Goal: Task Accomplishment & Management: Use online tool/utility

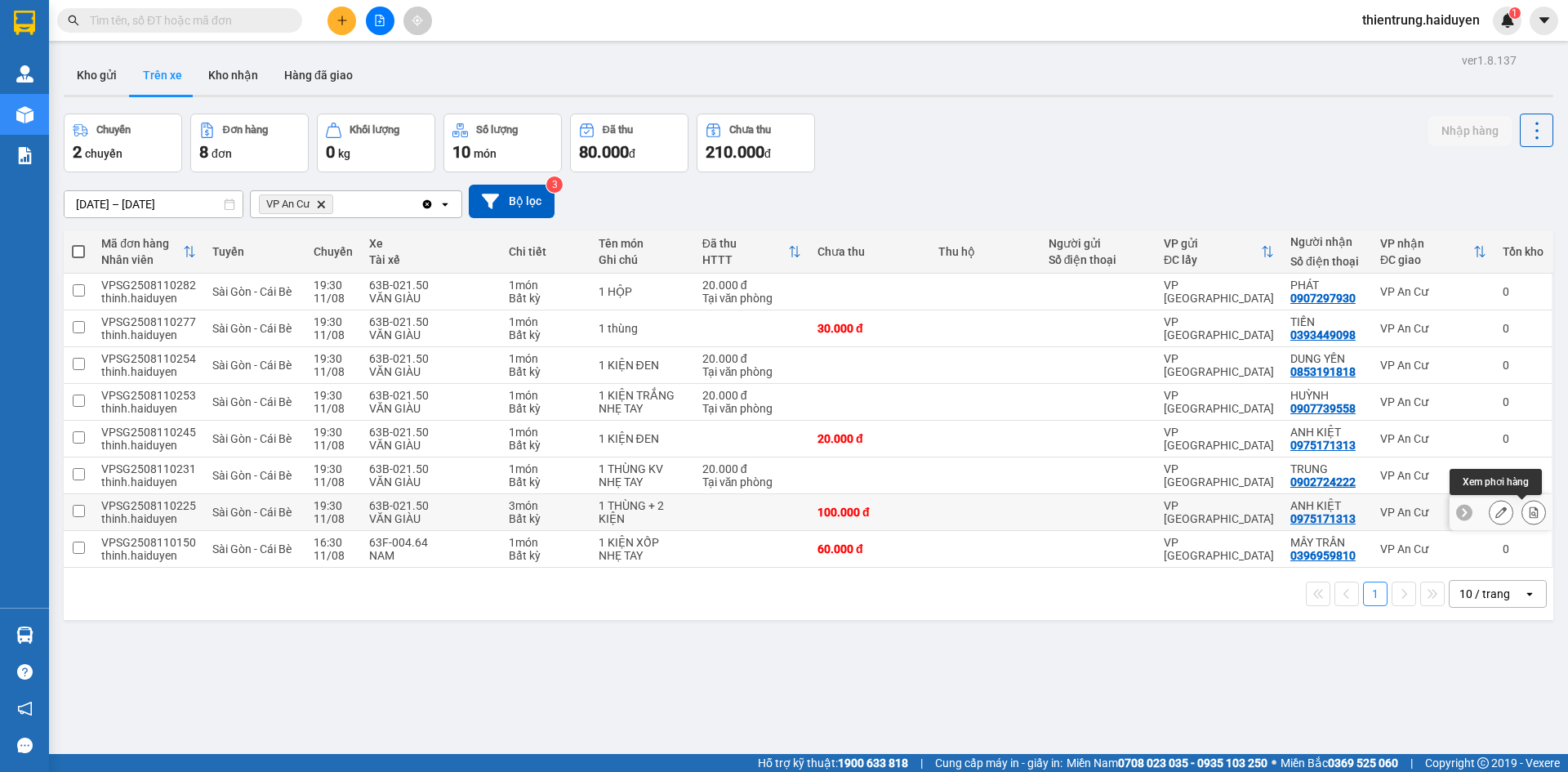
click at [1529, 515] on icon at bounding box center [1534, 511] width 9 height 11
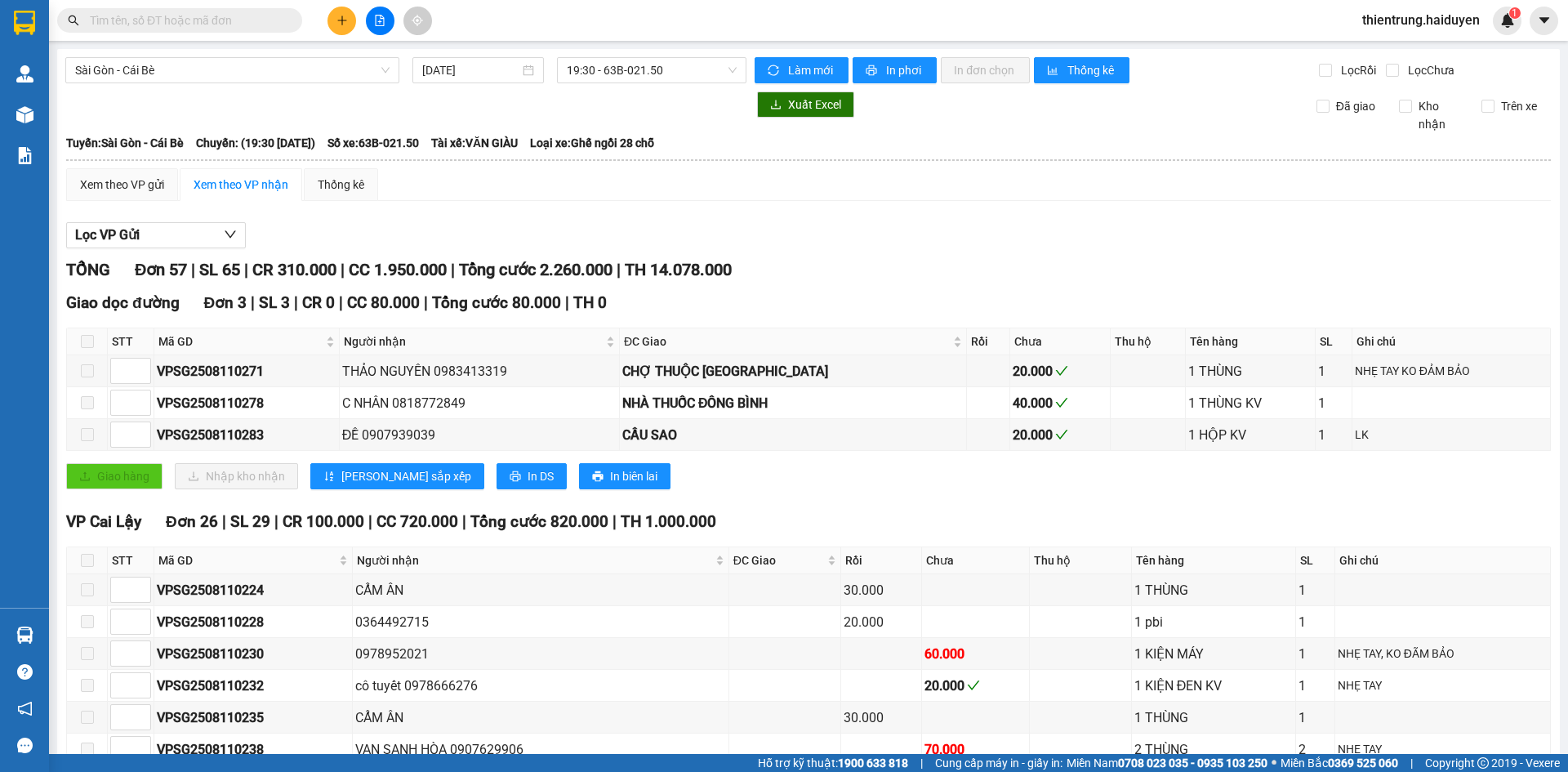
scroll to position [1871, 0]
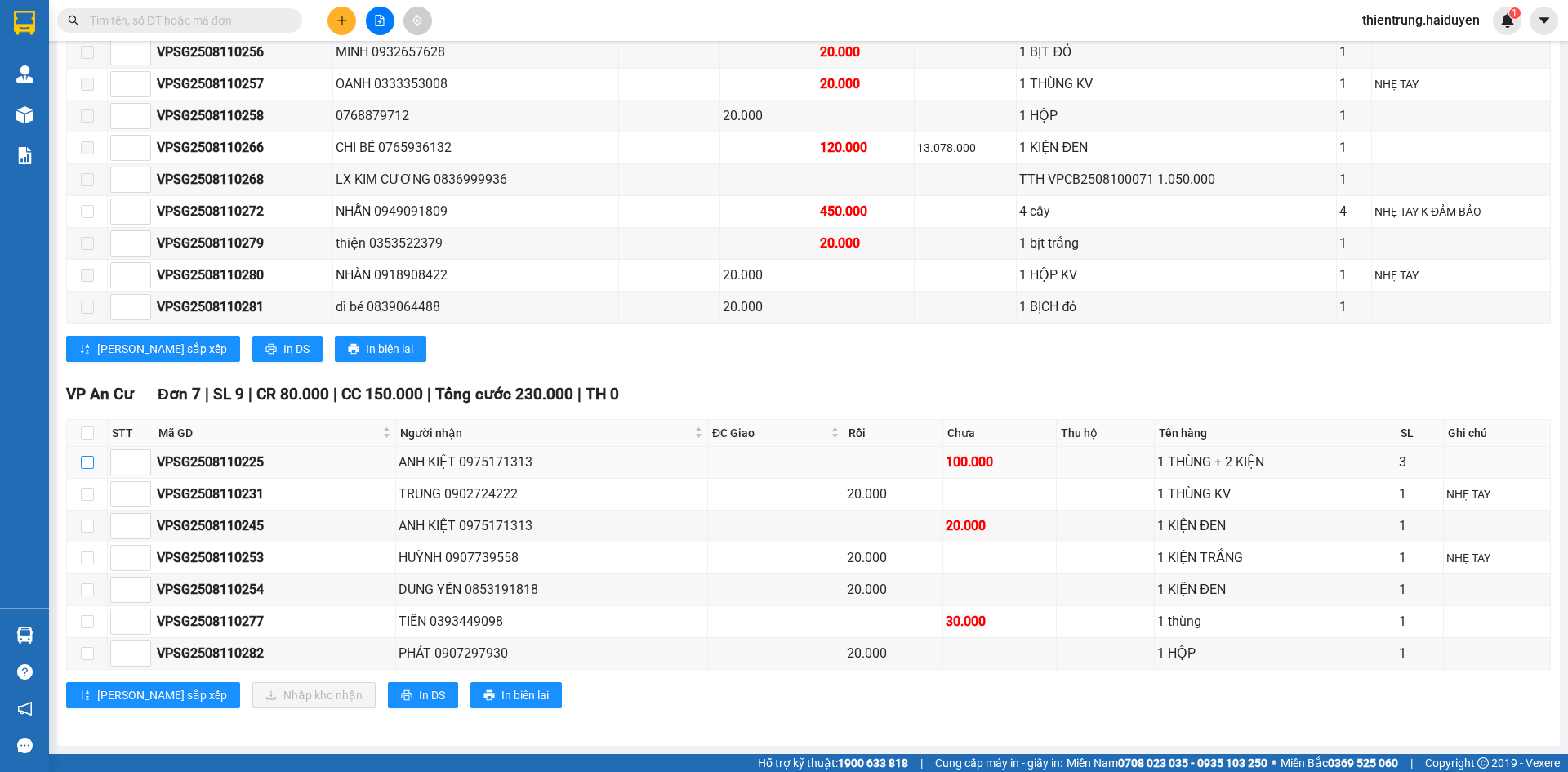
click at [83, 465] on input "checkbox" at bounding box center [87, 462] width 13 height 13
checkbox input "true"
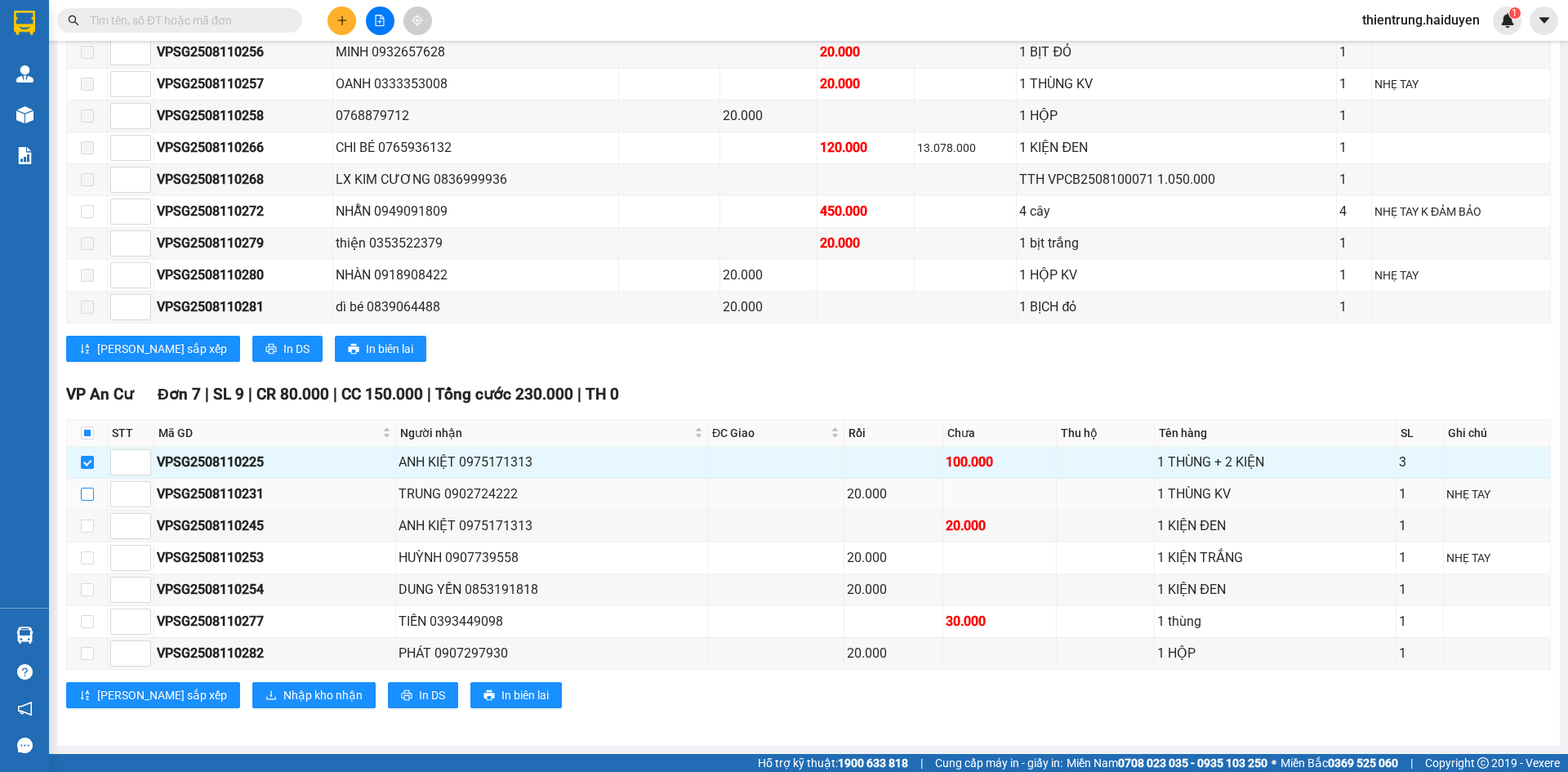
click at [89, 492] on input "checkbox" at bounding box center [87, 494] width 13 height 13
checkbox input "true"
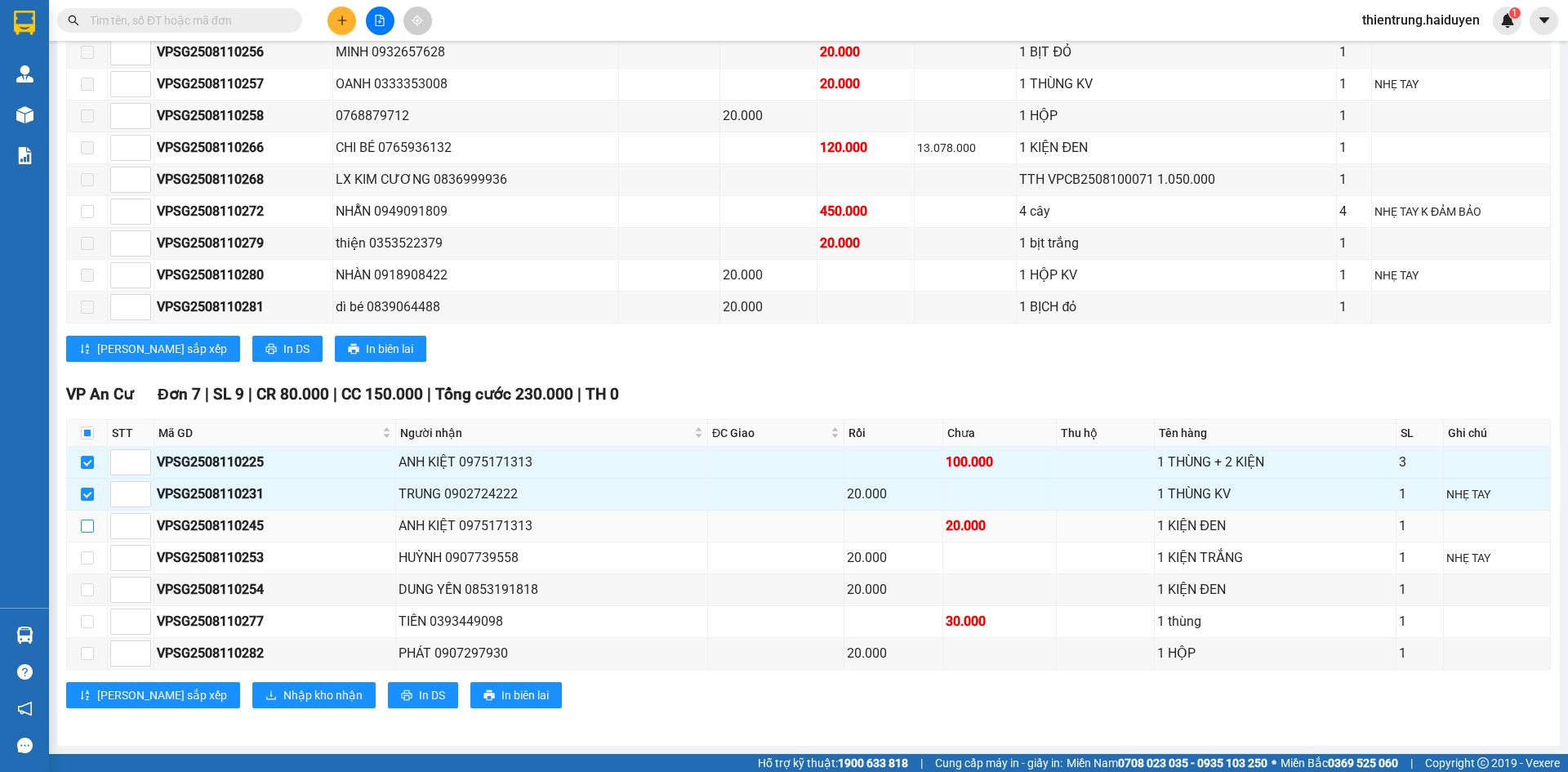
click at [89, 519] on input "checkbox" at bounding box center [87, 525] width 13 height 13
checkbox input "true"
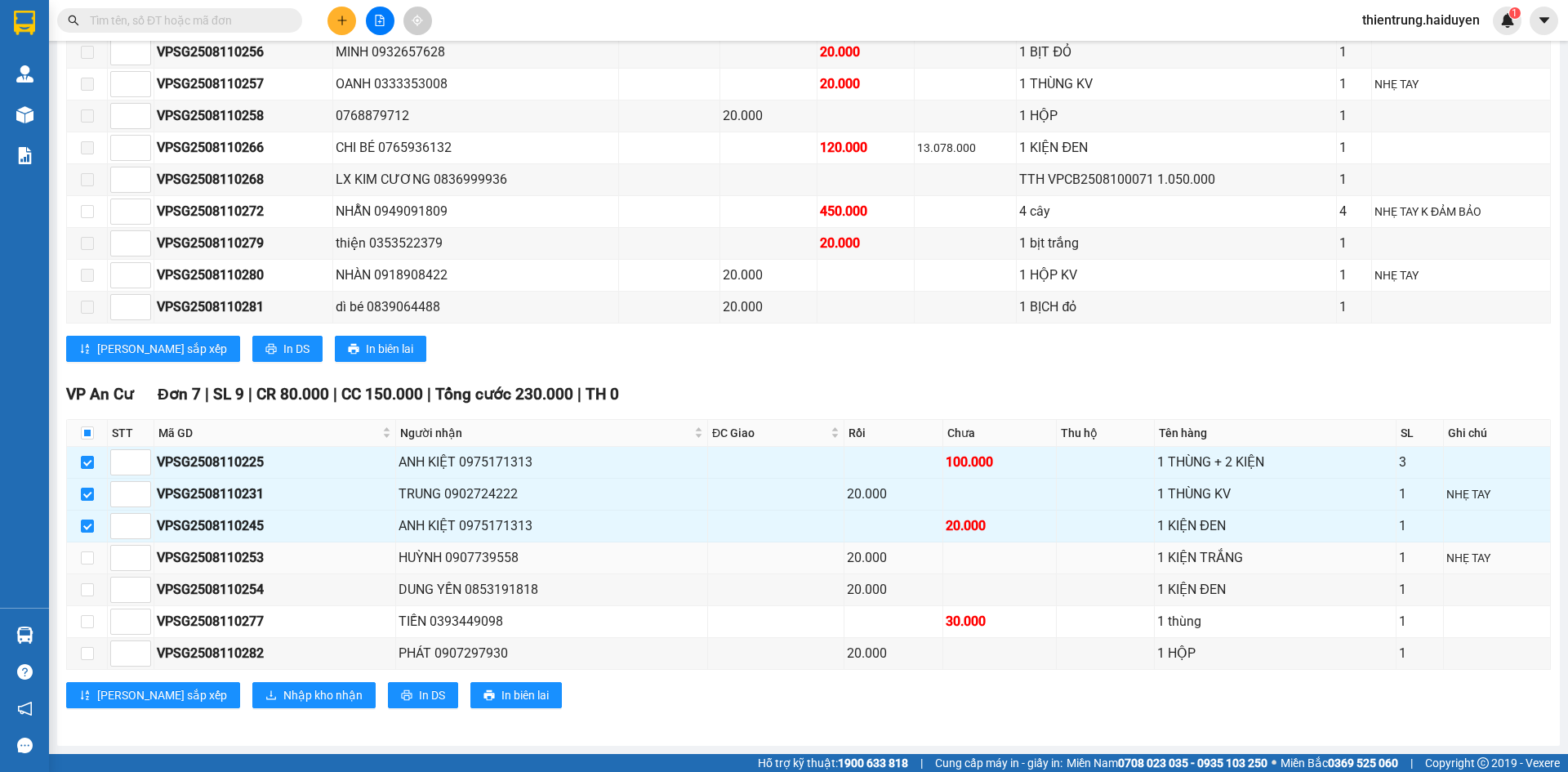
click at [78, 562] on td at bounding box center [87, 558] width 41 height 32
click at [85, 561] on input "checkbox" at bounding box center [87, 557] width 13 height 13
checkbox input "true"
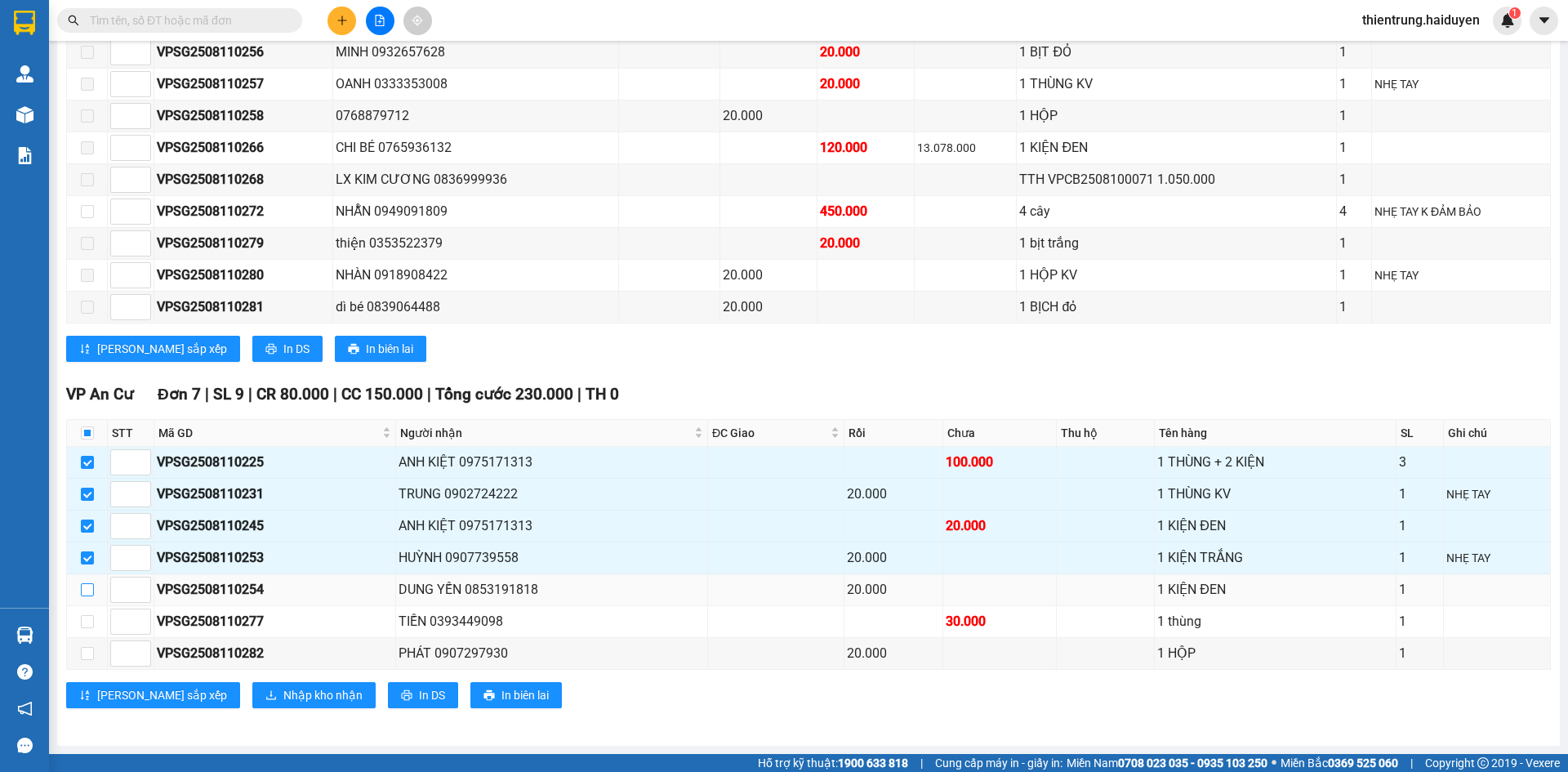
click at [88, 591] on input "checkbox" at bounding box center [87, 590] width 13 height 13
checkbox input "true"
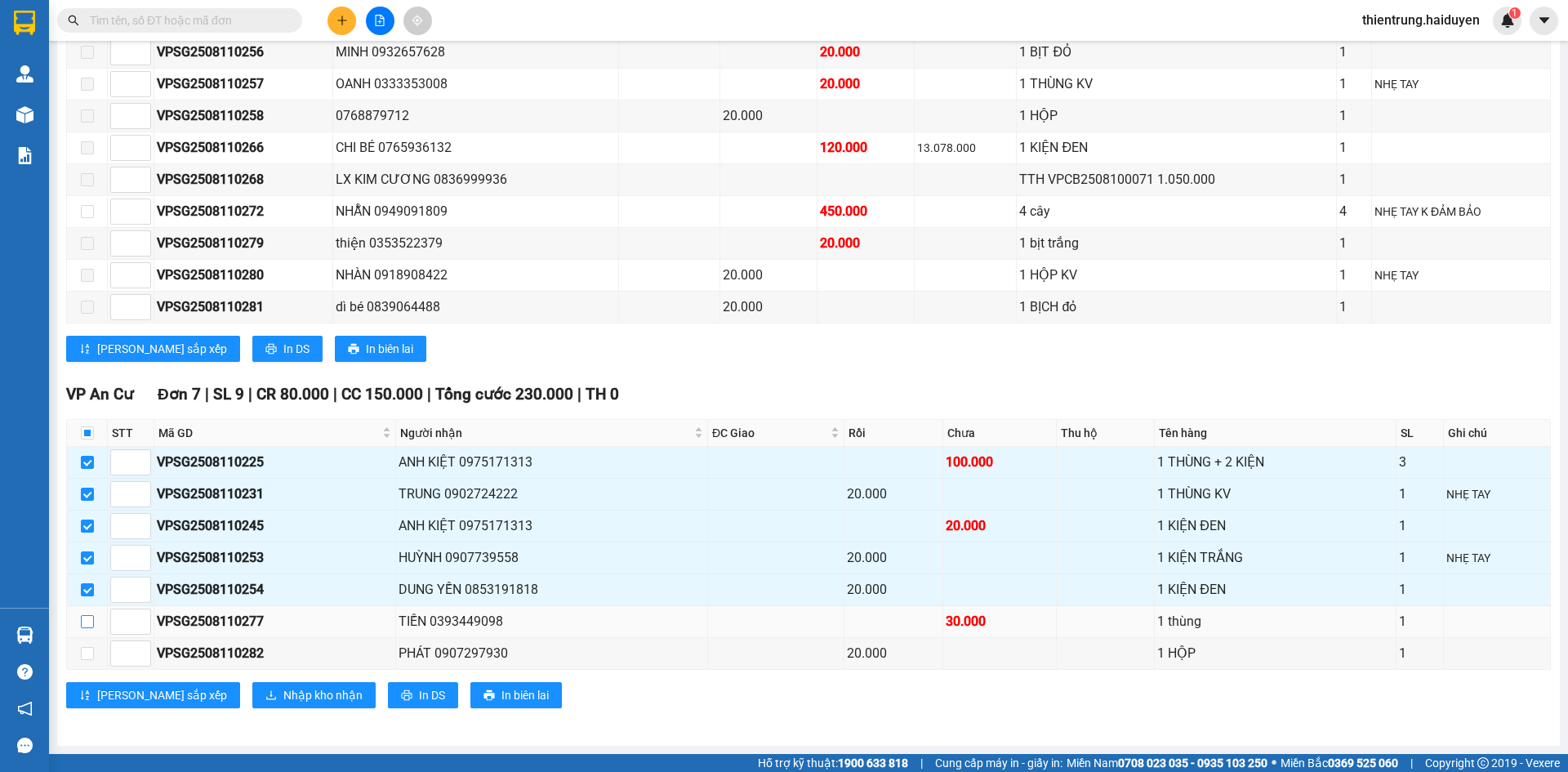
click at [90, 621] on input "checkbox" at bounding box center [87, 621] width 13 height 13
checkbox input "true"
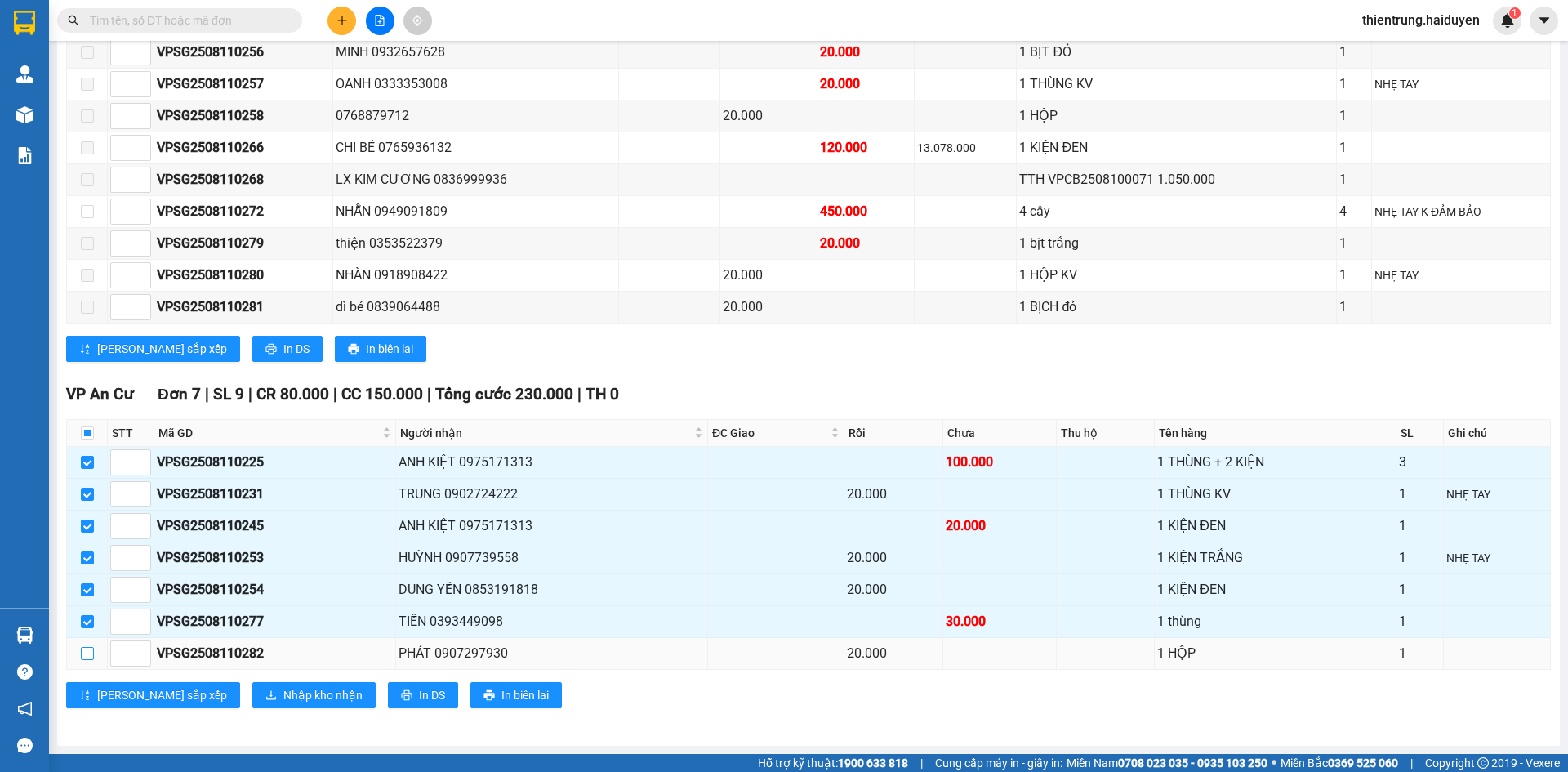
click at [93, 657] on input "checkbox" at bounding box center [87, 653] width 13 height 13
checkbox input "true"
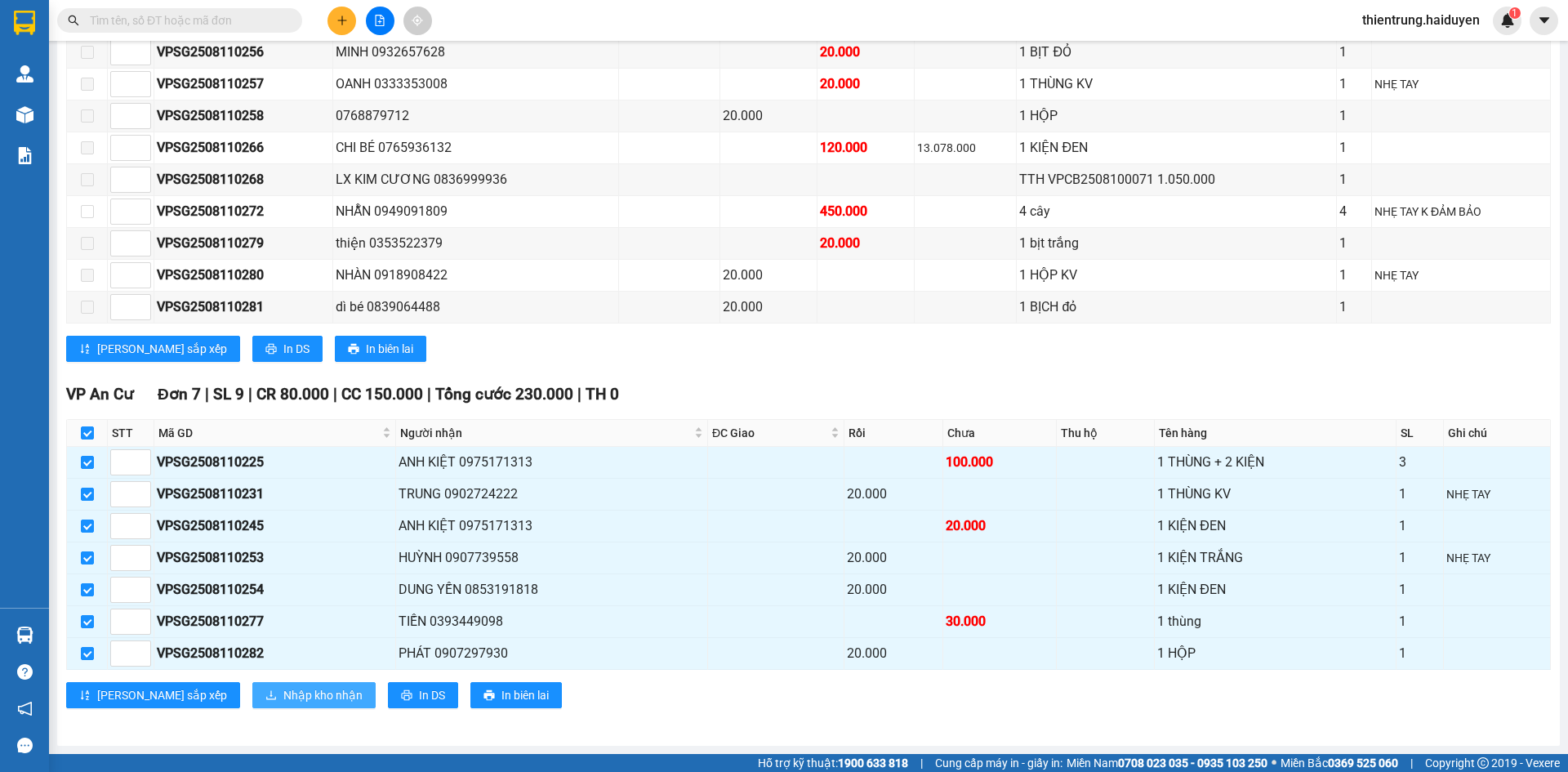
click at [283, 701] on span "Nhập kho nhận" at bounding box center [323, 695] width 79 height 18
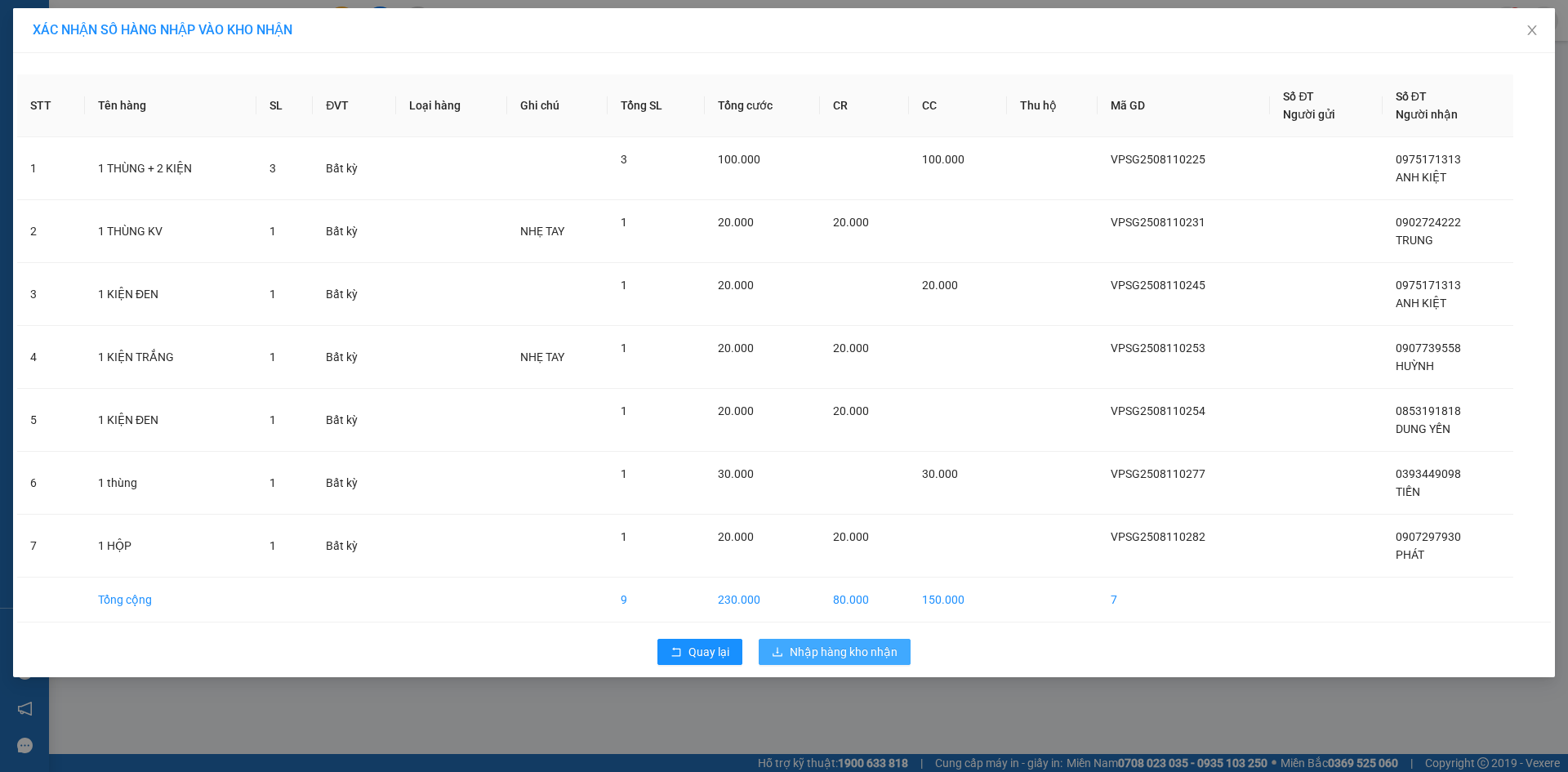
click at [836, 661] on button "Nhập hàng kho nhận" at bounding box center [834, 652] width 152 height 26
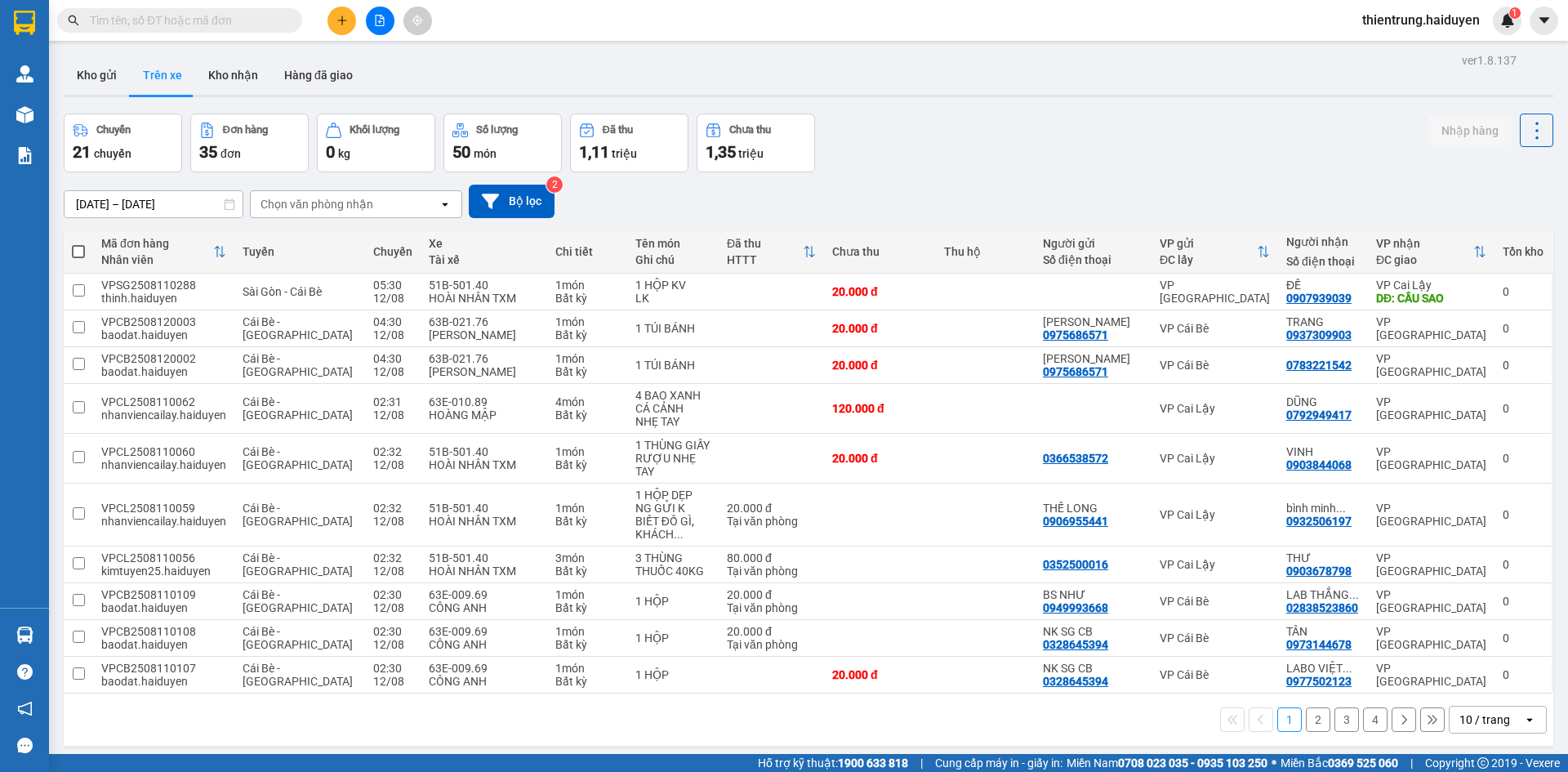
click at [320, 207] on div "Chọn văn phòng nhận" at bounding box center [317, 204] width 112 height 17
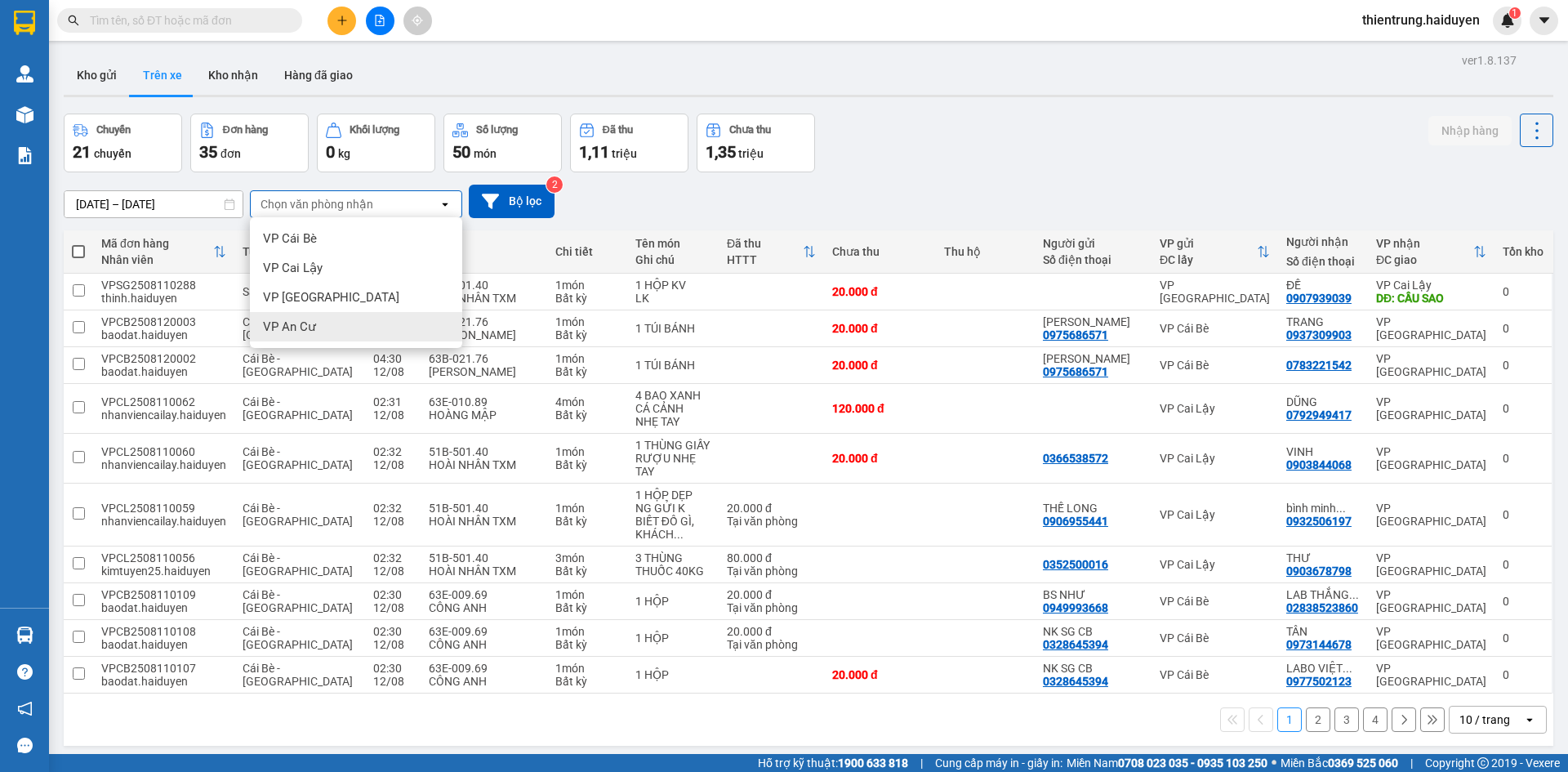
click at [312, 322] on span "VP An Cư" at bounding box center [289, 326] width 53 height 17
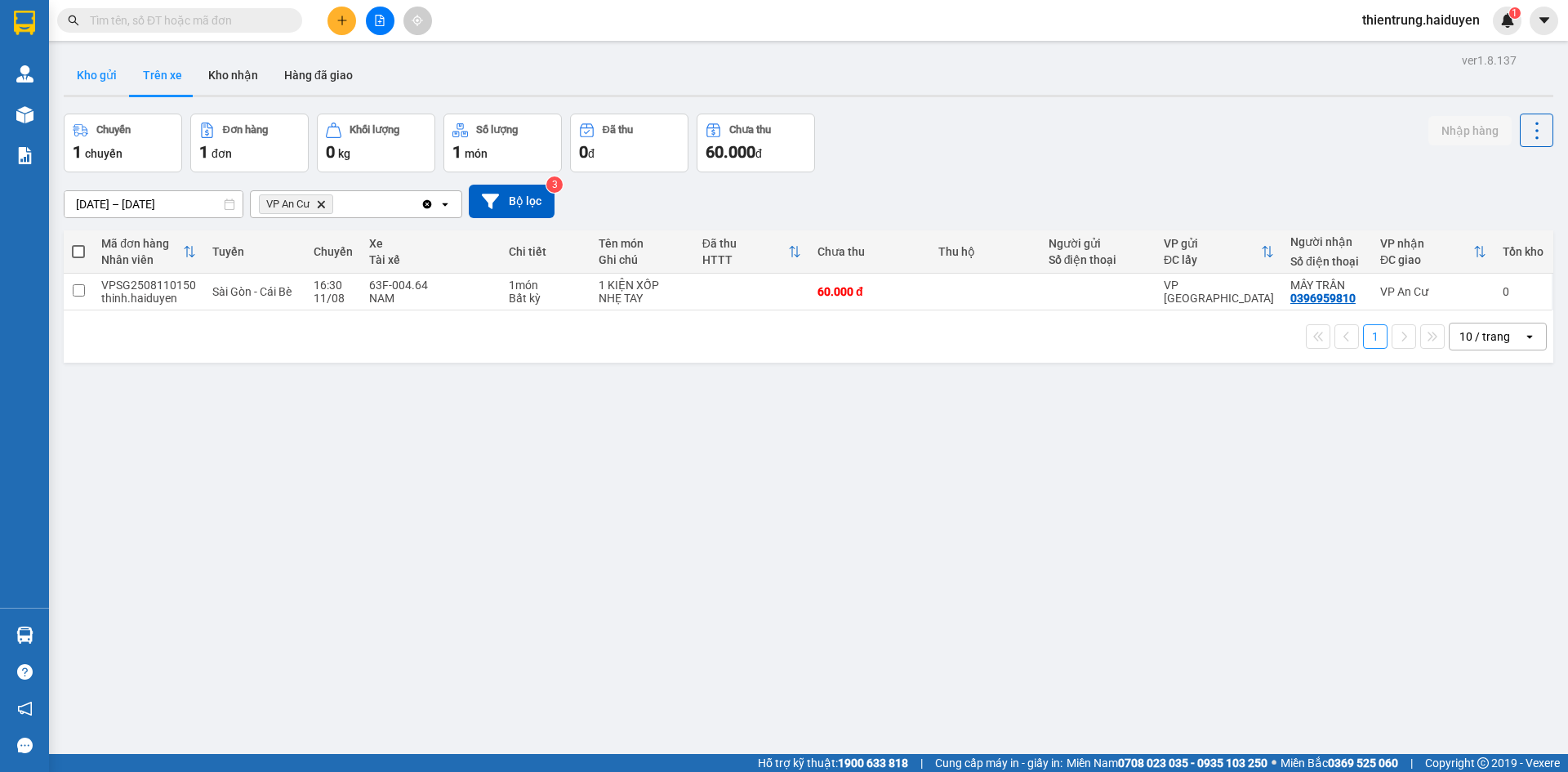
click at [87, 77] on button "Kho gửi" at bounding box center [96, 75] width 66 height 39
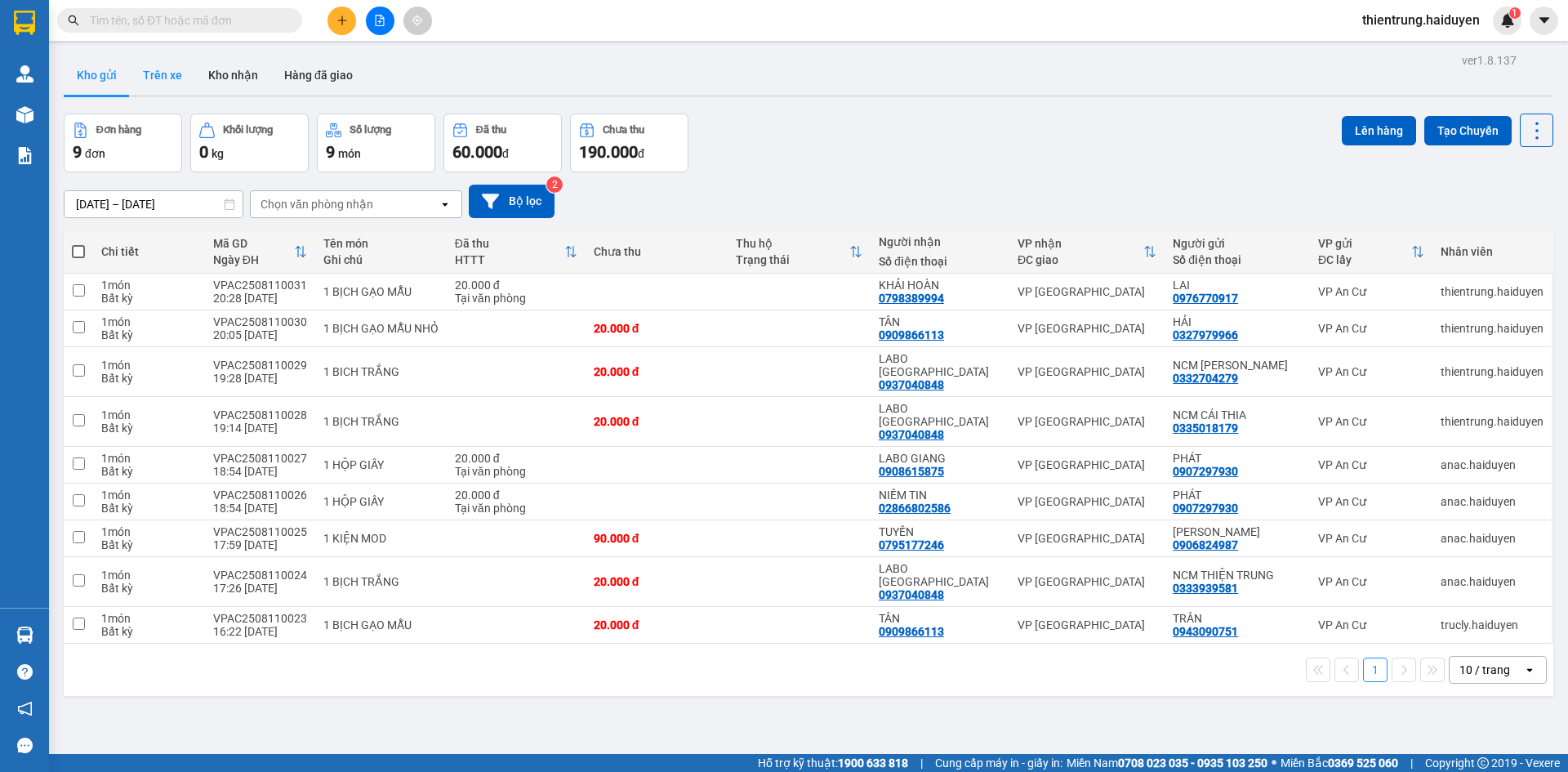
click at [156, 82] on button "Trên xe" at bounding box center [162, 75] width 65 height 39
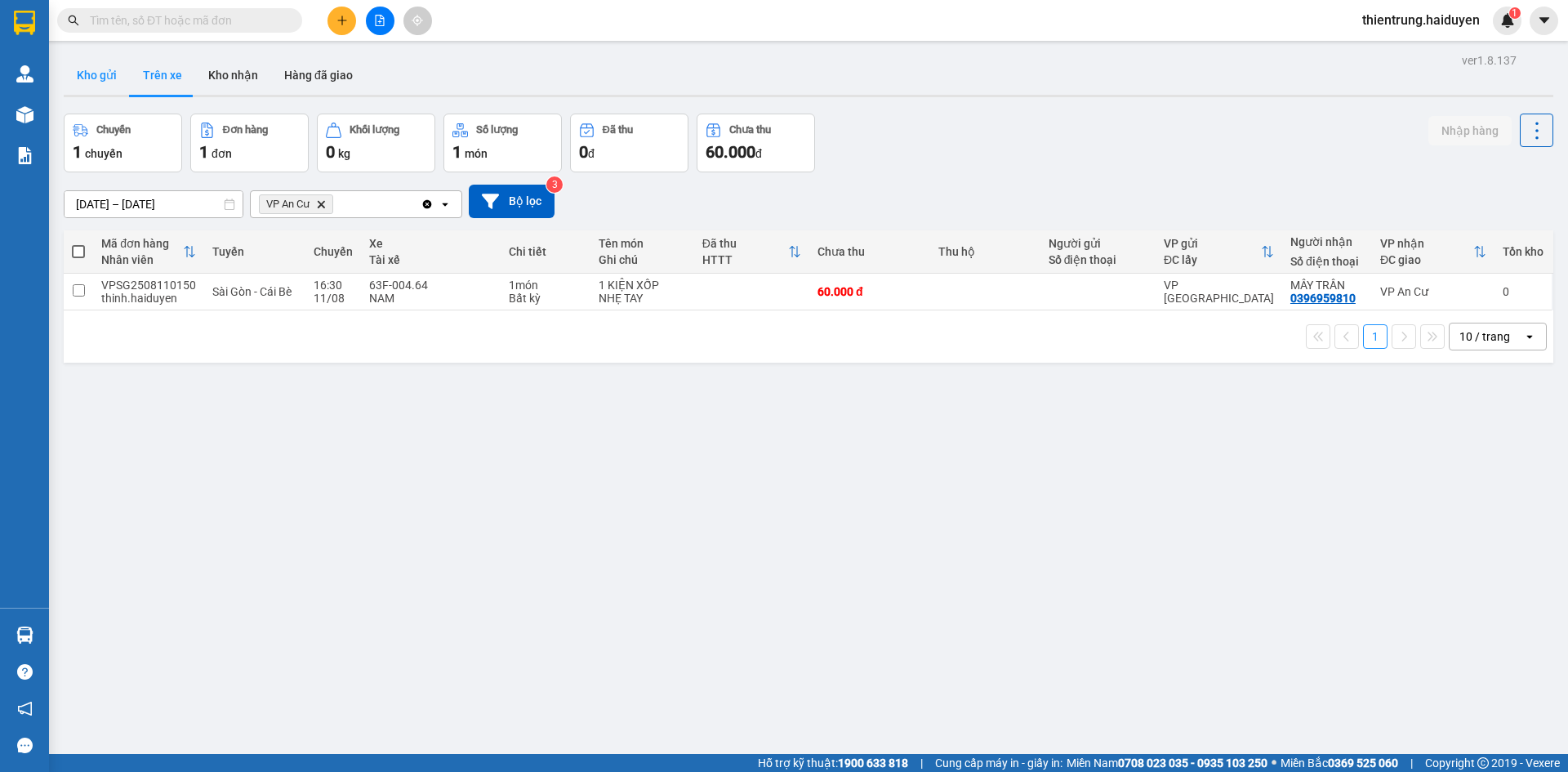
click at [106, 65] on button "Kho gửi" at bounding box center [96, 75] width 66 height 39
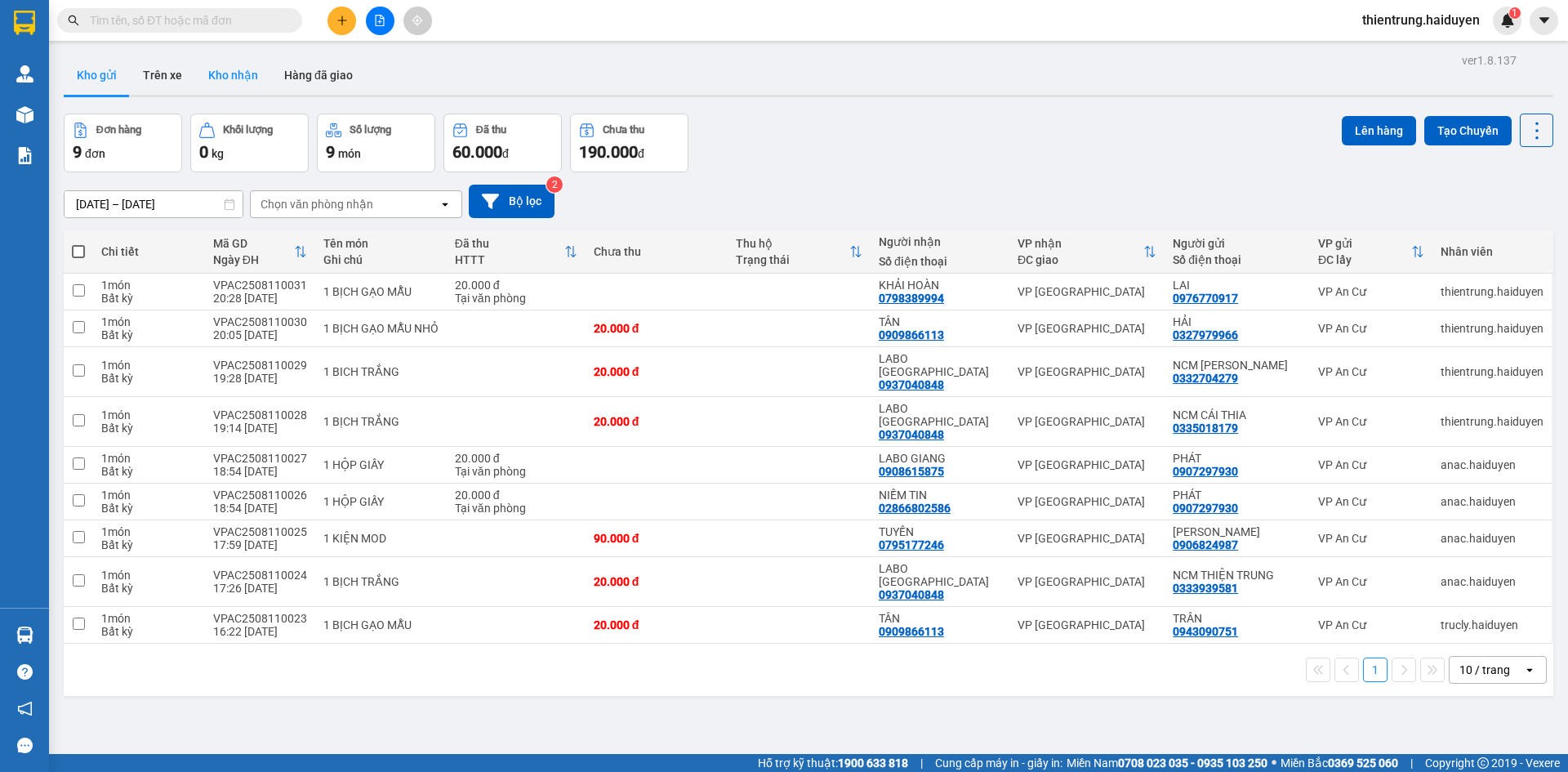
click at [218, 77] on button "Kho nhận" at bounding box center [233, 75] width 76 height 39
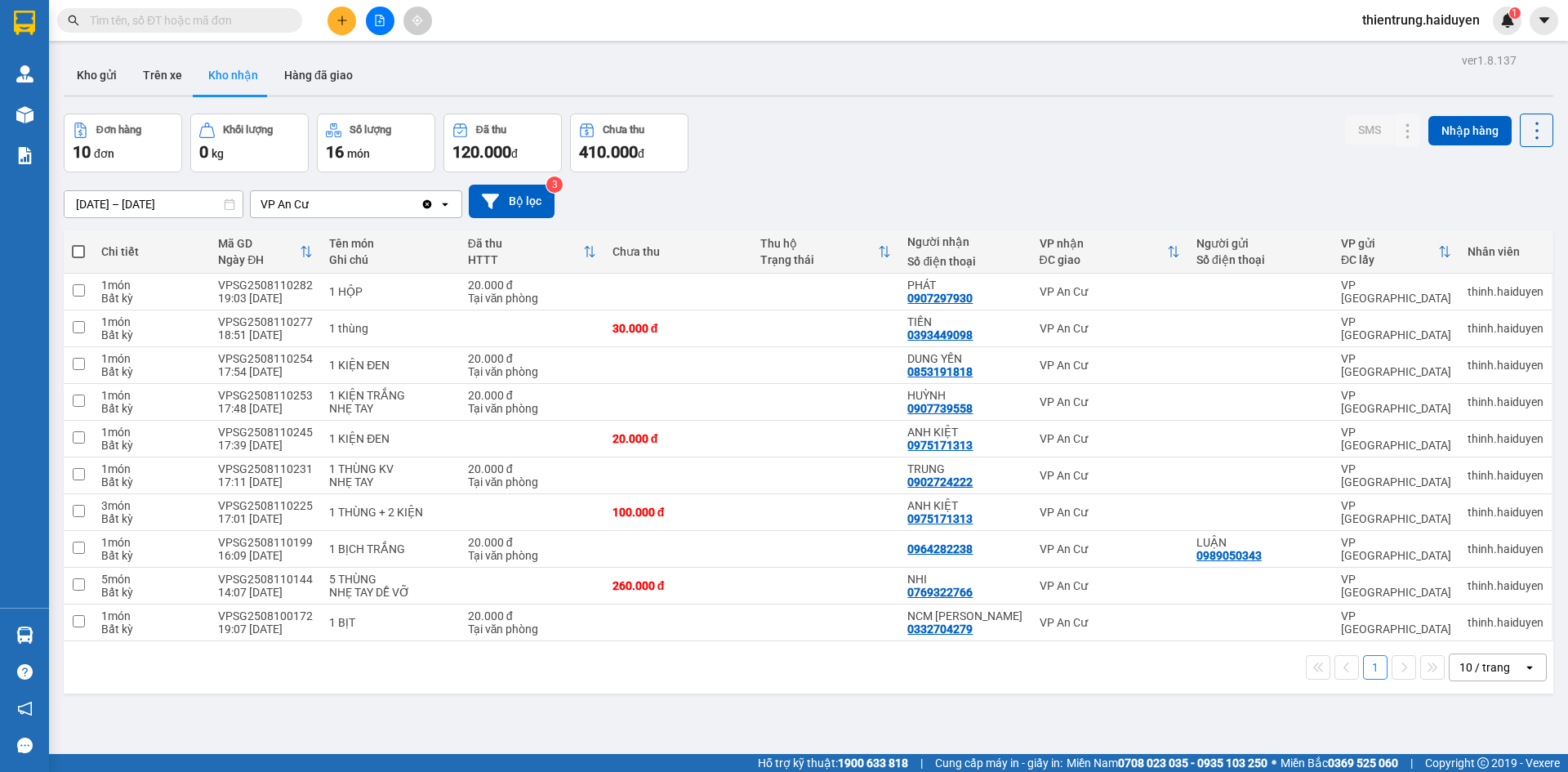
click at [1183, 721] on div "ver 1.8.137 Kho gửi Trên xe Kho nhận Hàng đã giao Đơn hàng 10 đơn Khối lượng 0 …" at bounding box center [808, 435] width 1502 height 772
click at [339, 22] on icon "plus" at bounding box center [342, 20] width 11 height 11
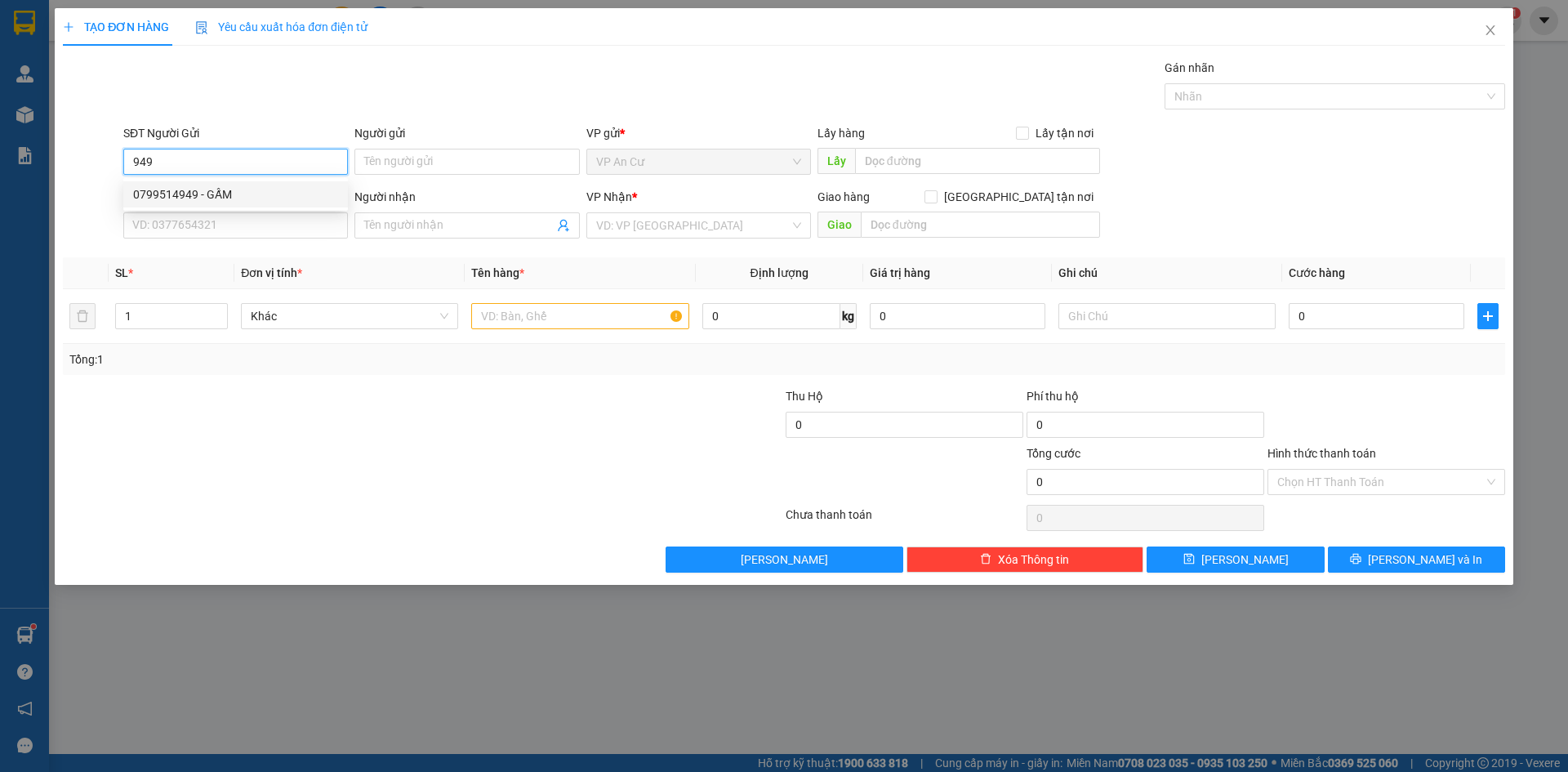
click at [196, 197] on div "0799514949 - GẤM" at bounding box center [236, 194] width 205 height 18
type input "0799514949"
type input "GẤM"
type input "0913692643"
type input "KHÔI"
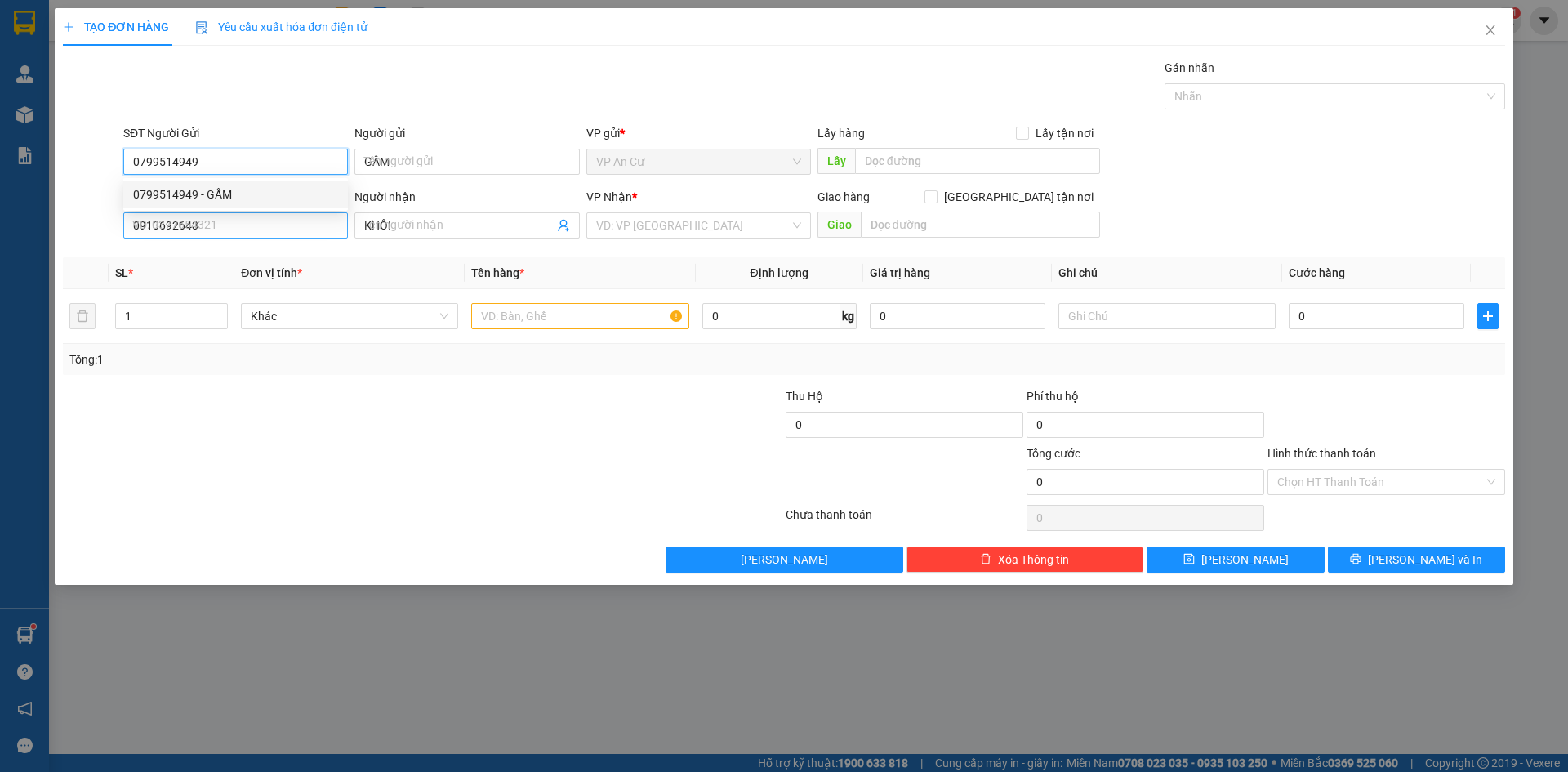
type input "20.000"
type input "0799514949"
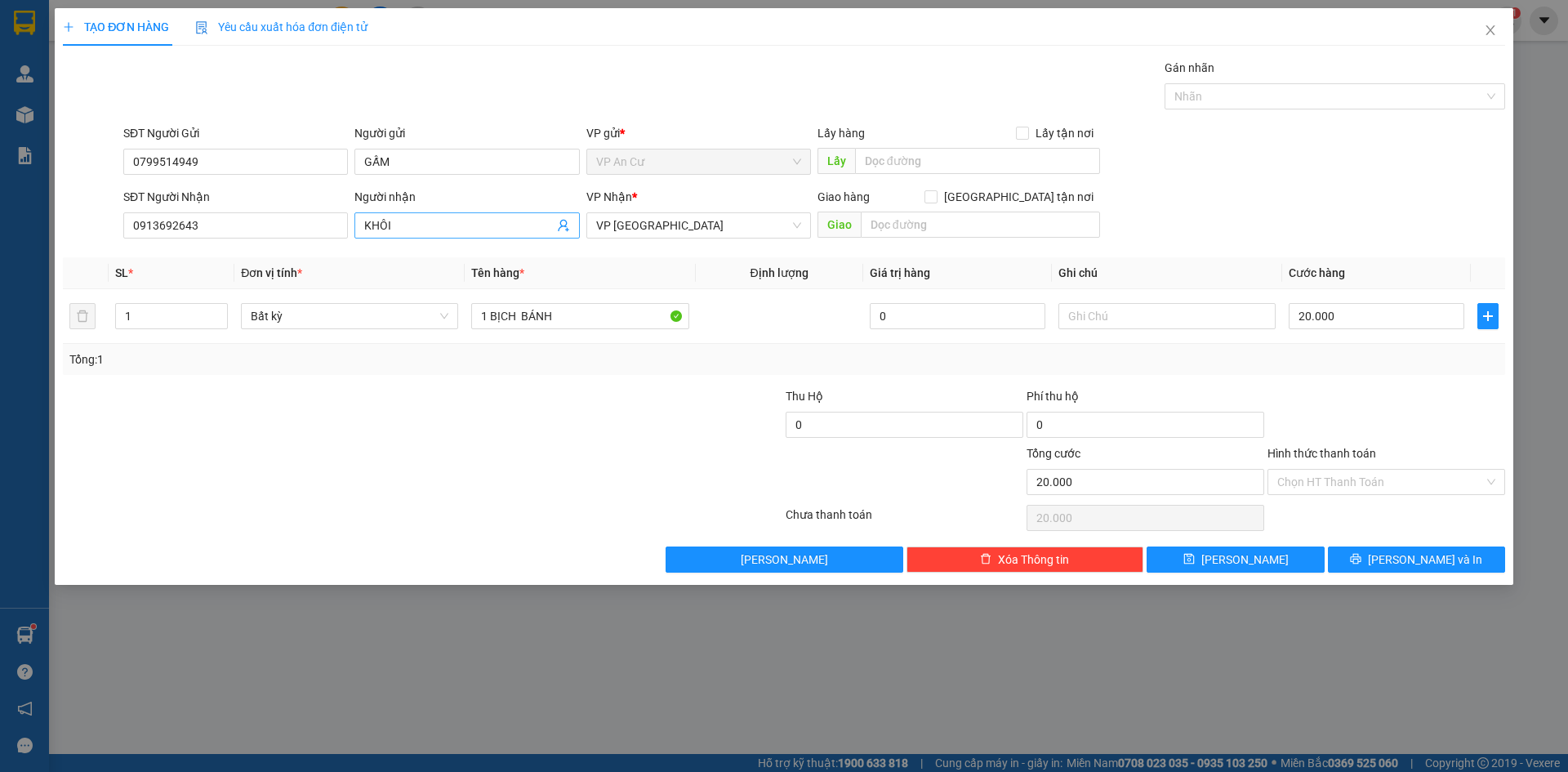
click at [564, 231] on icon "user-add" at bounding box center [563, 225] width 13 height 13
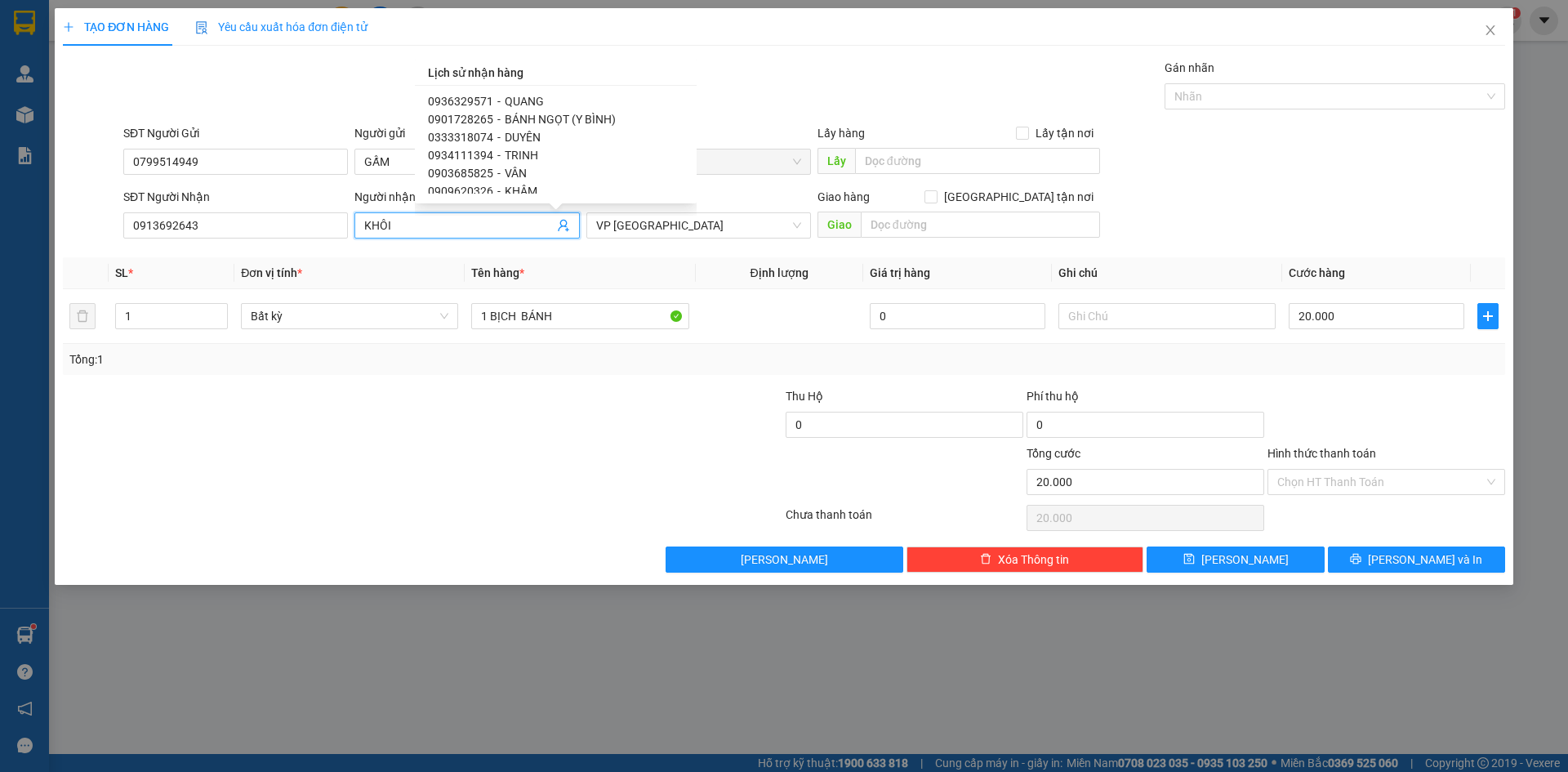
scroll to position [82, 0]
click at [524, 146] on span "BÁNH NGỌT (Y BÌNH)" at bounding box center [559, 148] width 111 height 13
type input "0901728265"
type input "BÁNH NGỌT (Y BÌNH)"
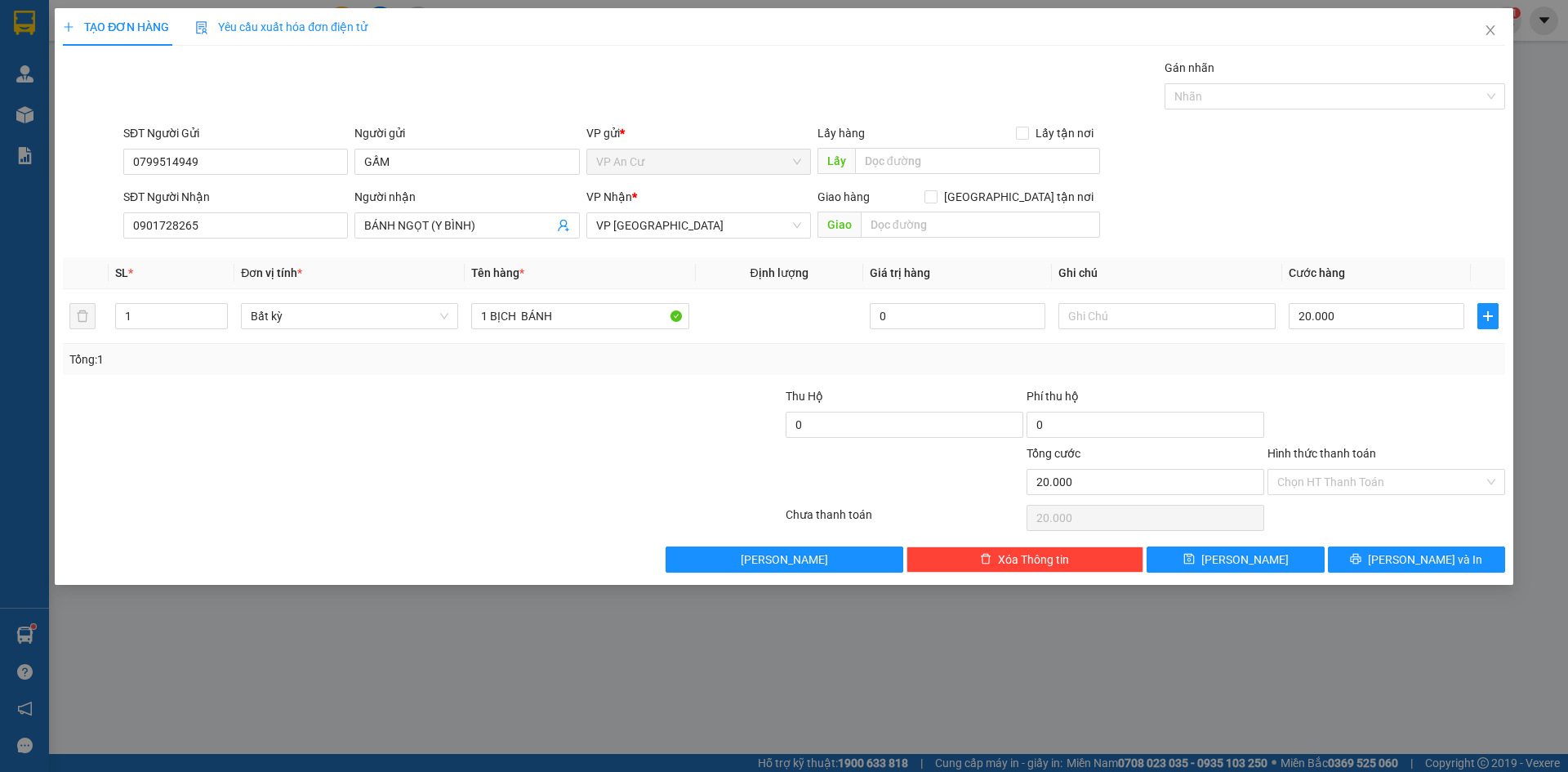
click at [550, 404] on div at bounding box center [663, 415] width 241 height 57
drag, startPoint x: 515, startPoint y: 317, endPoint x: 491, endPoint y: 314, distance: 24.2
click at [491, 314] on input "1 BỊCH BÁNH" at bounding box center [580, 316] width 217 height 26
type input "1 THÙNG BÁNH"
click at [1397, 569] on button "Lưu và In" at bounding box center [1416, 560] width 177 height 26
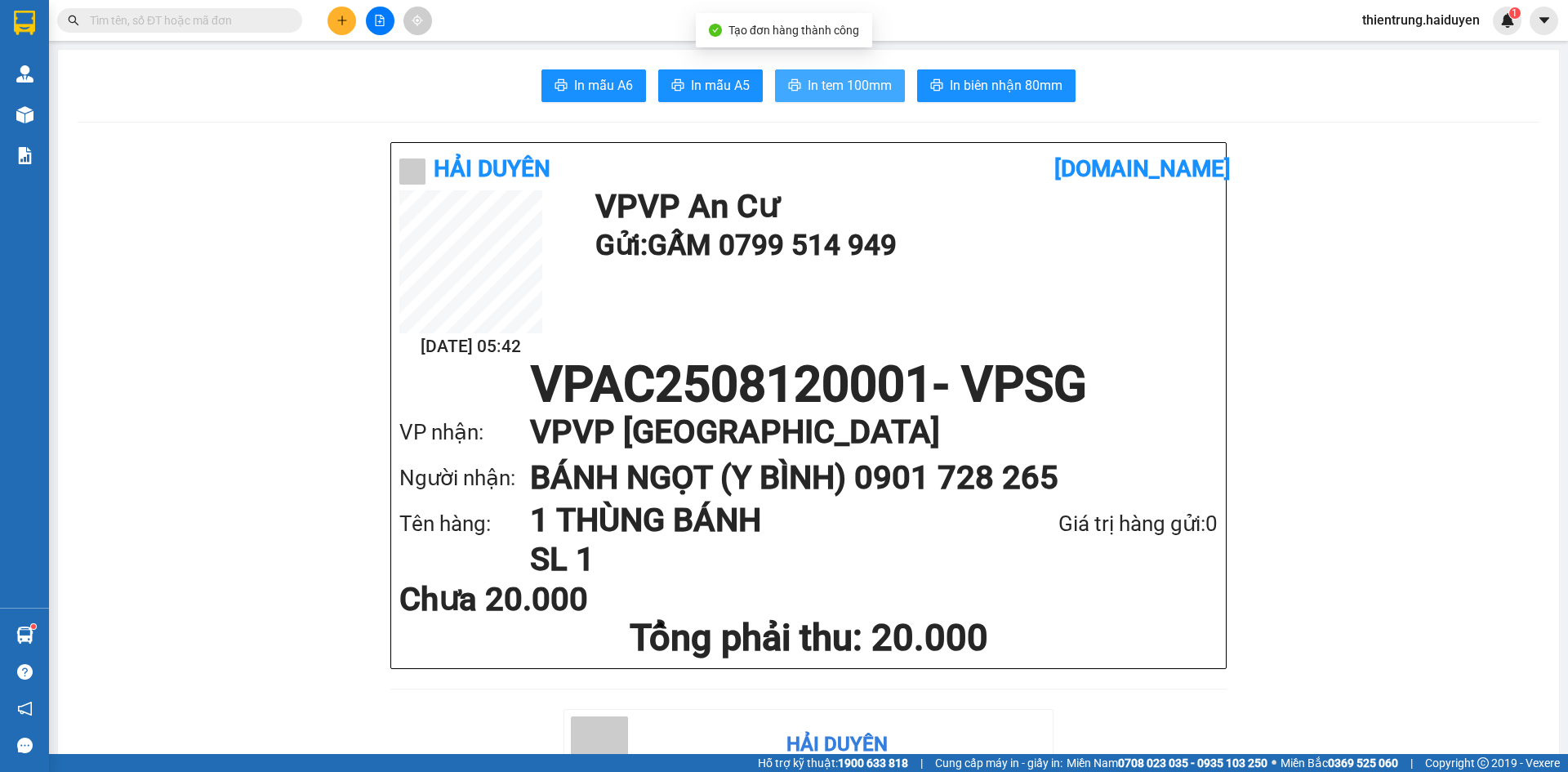
click at [877, 84] on span "In tem 100mm" at bounding box center [850, 85] width 84 height 20
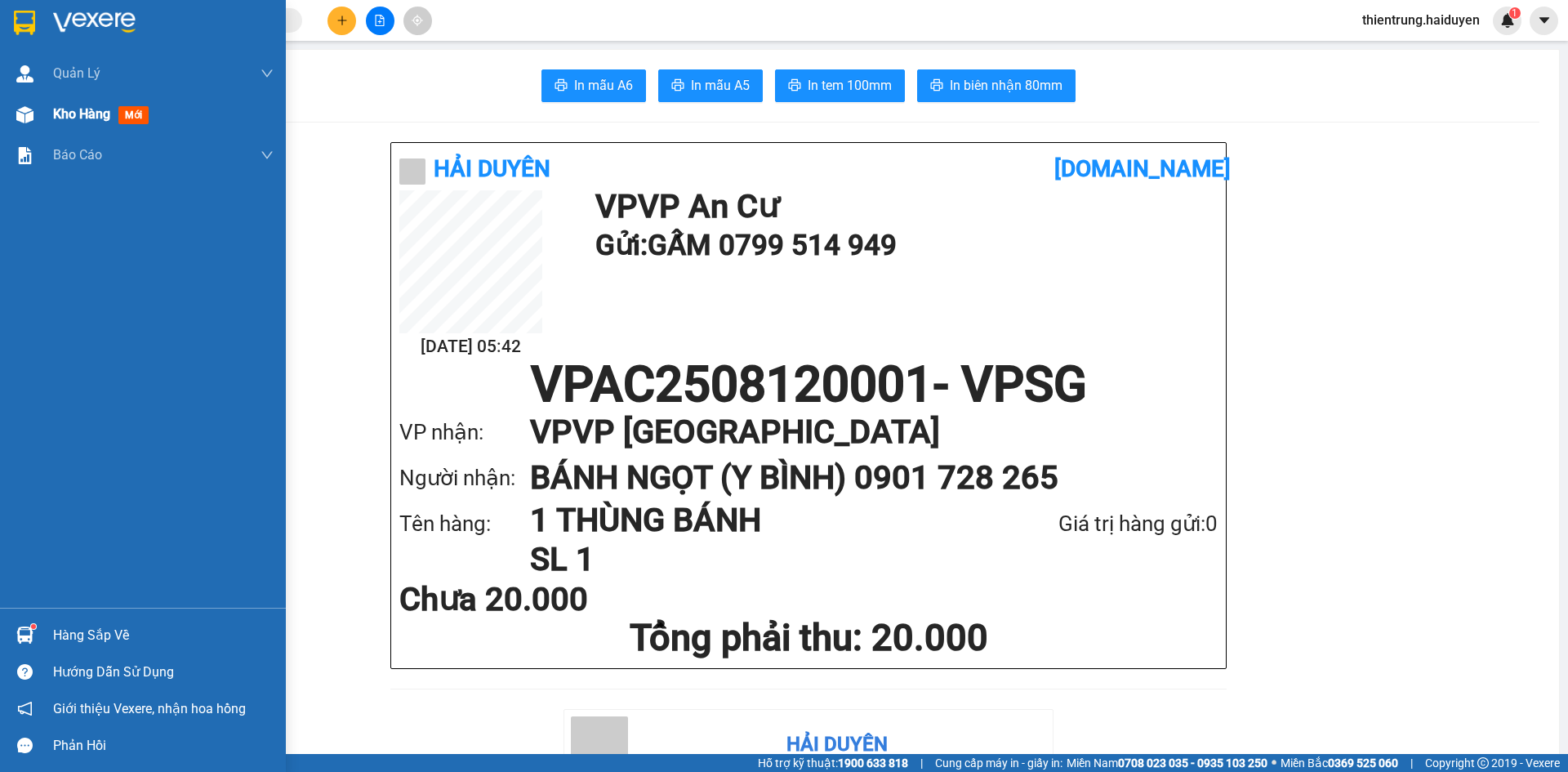
click at [77, 116] on span "Kho hàng" at bounding box center [82, 114] width 57 height 16
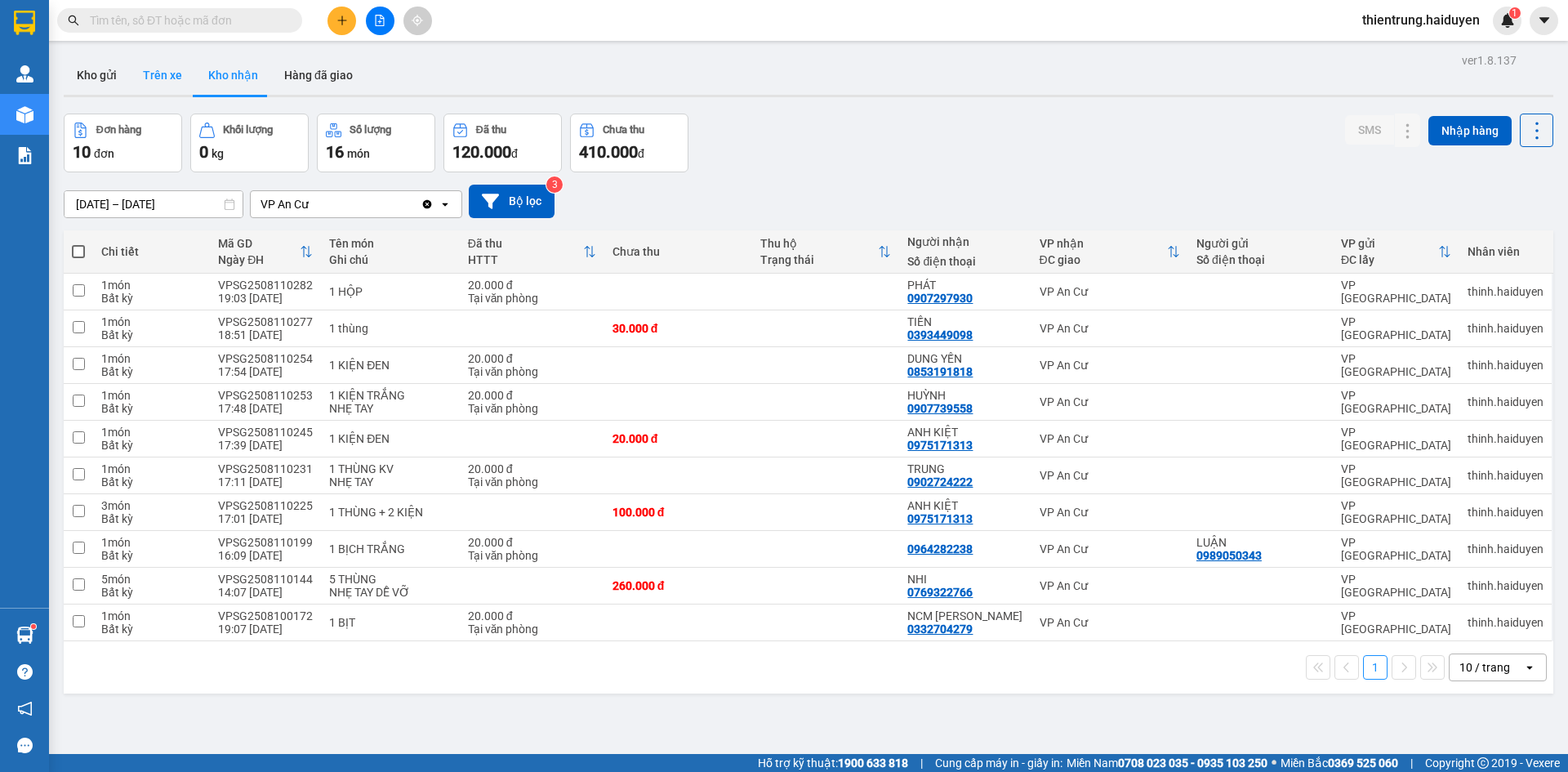
click at [175, 79] on button "Trên xe" at bounding box center [162, 75] width 65 height 39
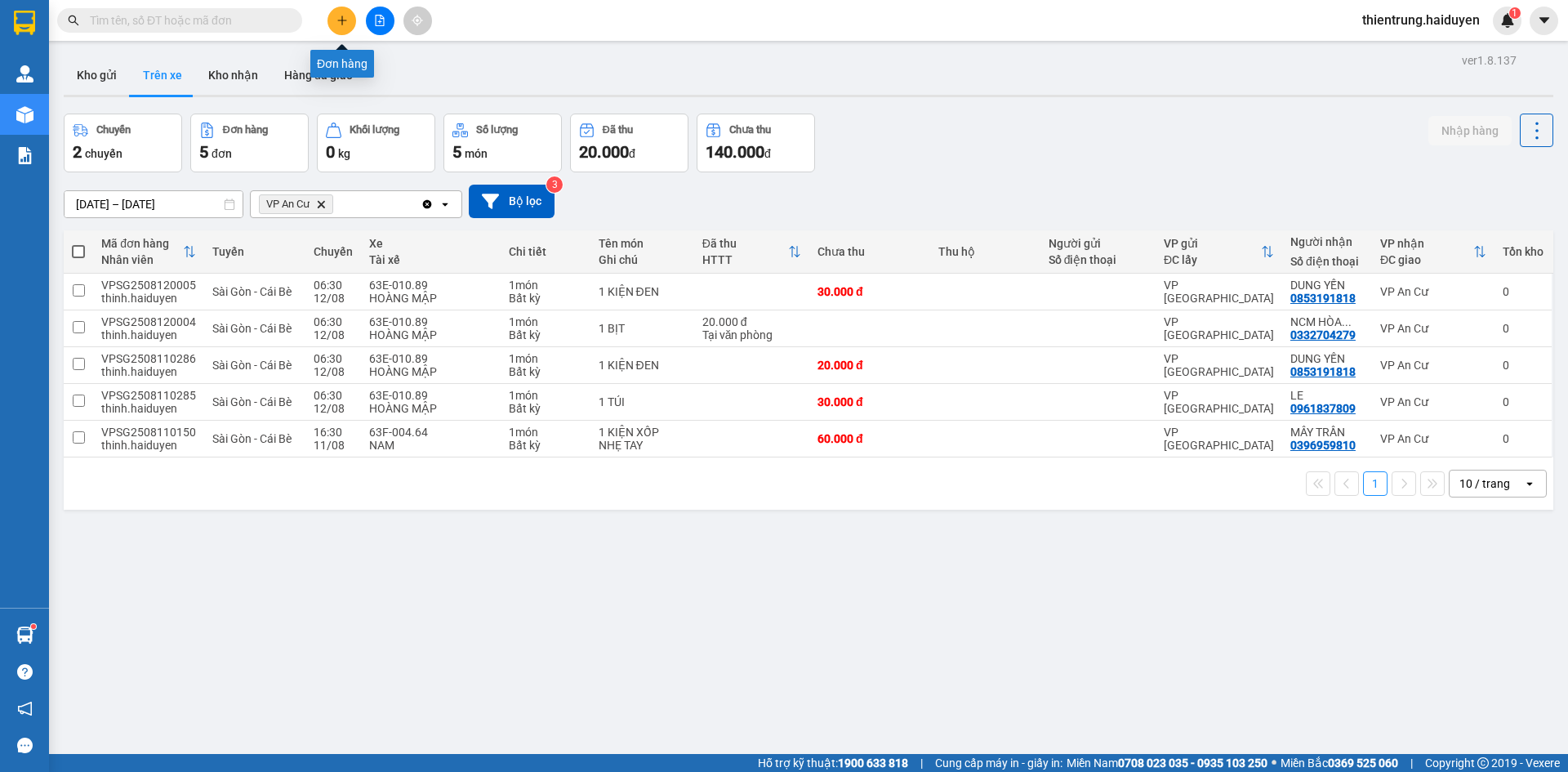
click at [340, 17] on icon "plus" at bounding box center [342, 20] width 11 height 11
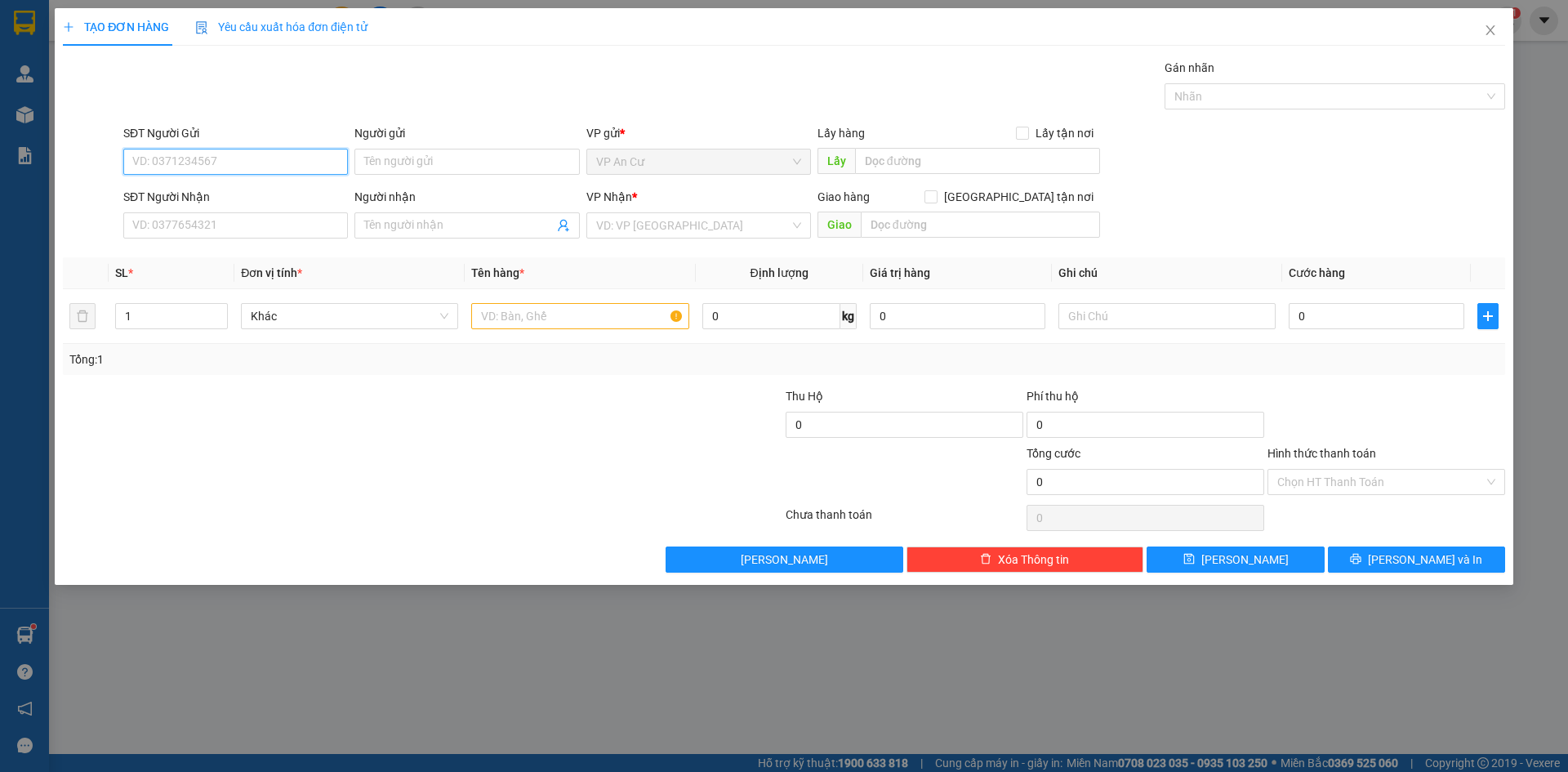
click at [225, 166] on input "SĐT Người Gửi" at bounding box center [236, 161] width 225 height 26
click at [205, 169] on input "SĐT Người Gửi" at bounding box center [236, 161] width 225 height 26
click at [207, 165] on input "SĐT Người Gửi" at bounding box center [236, 161] width 225 height 26
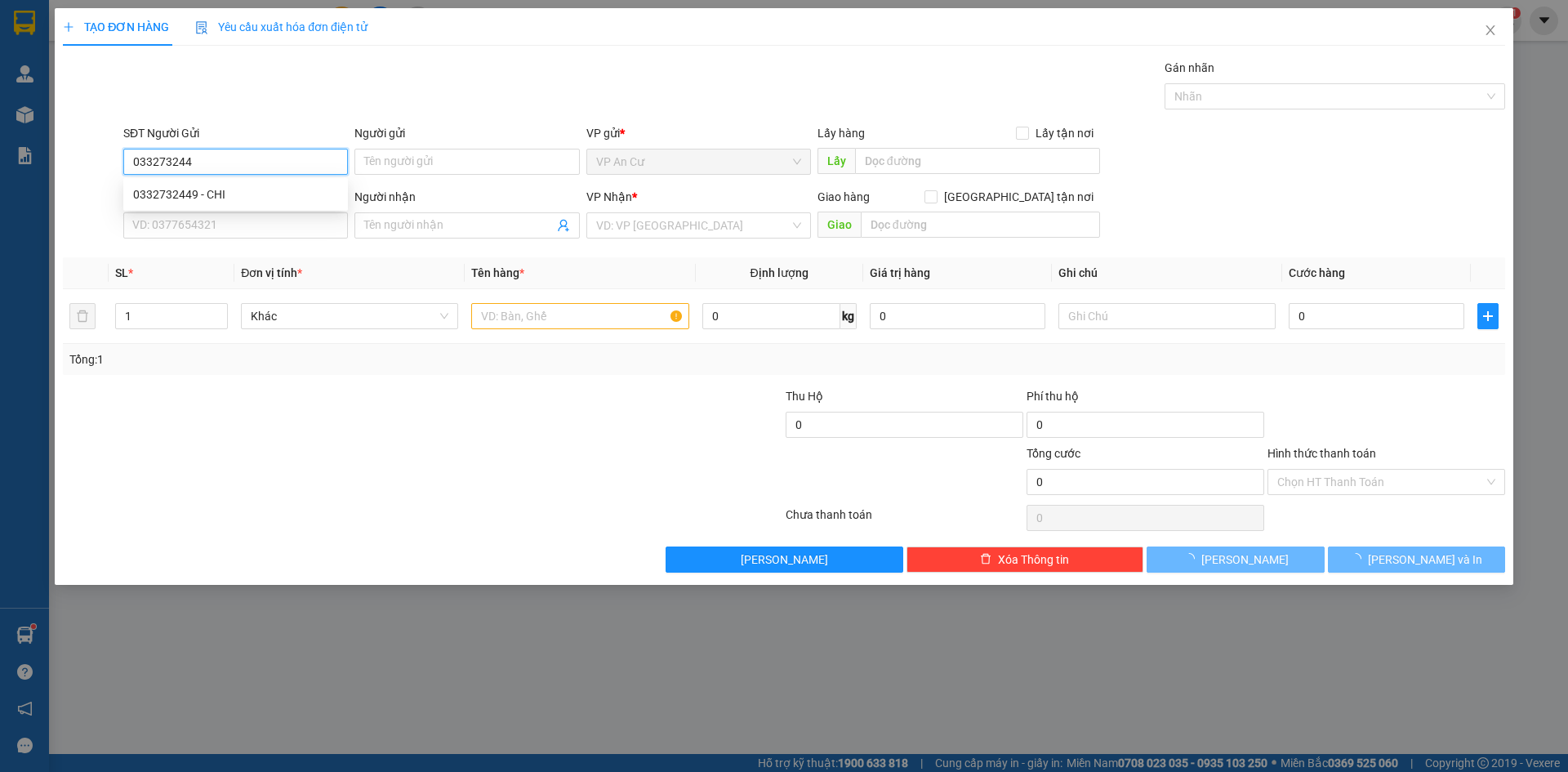
type input "0332732449"
click at [268, 191] on div "0332732449 - CHI" at bounding box center [236, 194] width 205 height 18
type input "CHI"
type input "0946378378"
type input "NHUNG"
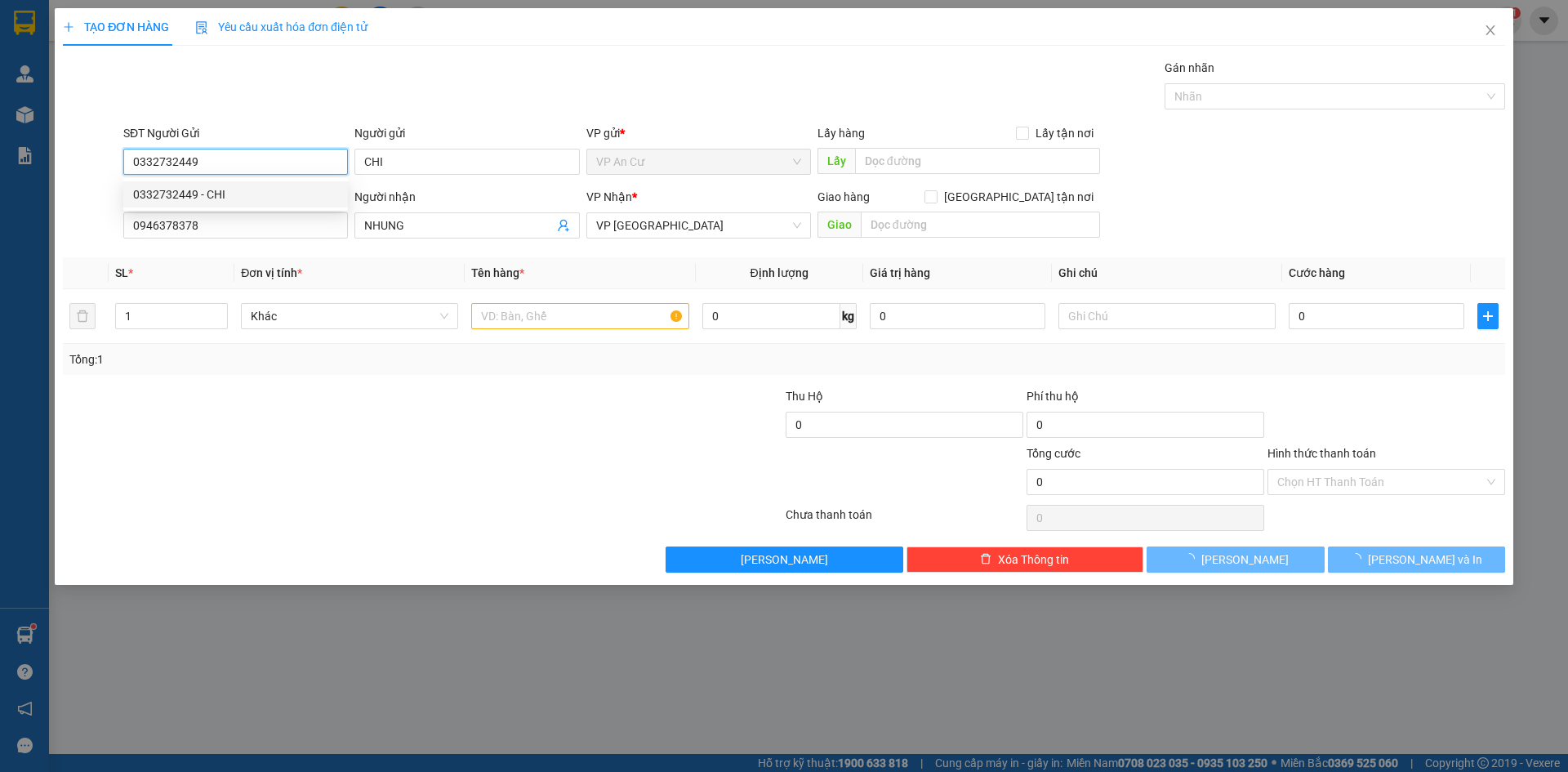
type input "20.000"
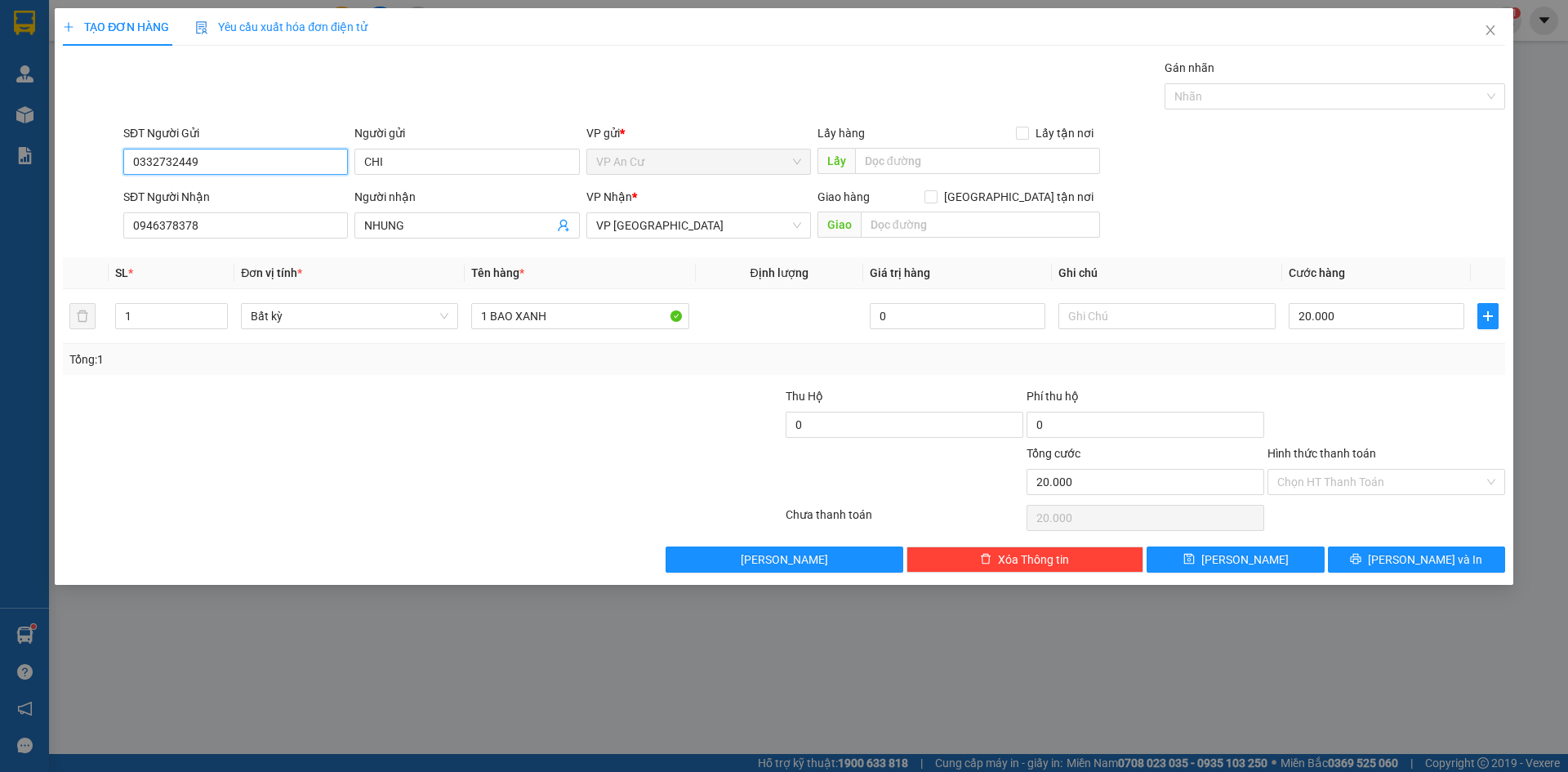
type input "0332732449"
click at [510, 437] on div at bounding box center [302, 415] width 481 height 57
click at [619, 393] on div at bounding box center [663, 415] width 241 height 57
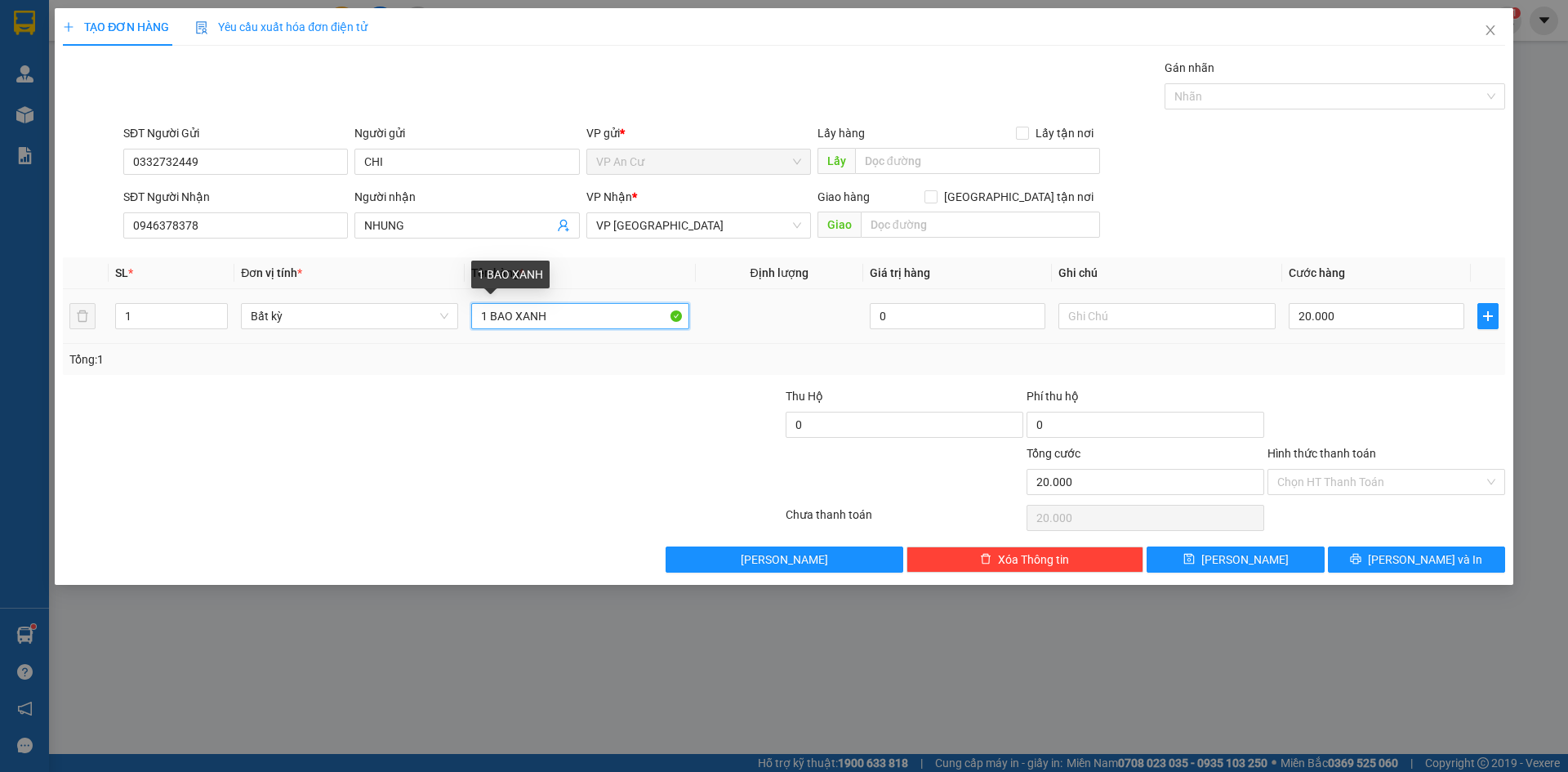
drag, startPoint x: 499, startPoint y: 317, endPoint x: 603, endPoint y: 324, distance: 104.2
click at [603, 324] on input "1 BAO XANH" at bounding box center [580, 316] width 217 height 26
type input "1 BAO TRẮNG"
click at [1329, 314] on input "20.000" at bounding box center [1376, 316] width 175 height 26
click at [1381, 377] on div "Transit Pickup Surcharge Ids Transit Deliver Surcharge Ids Transit Deliver Surc…" at bounding box center [784, 316] width 1442 height 514
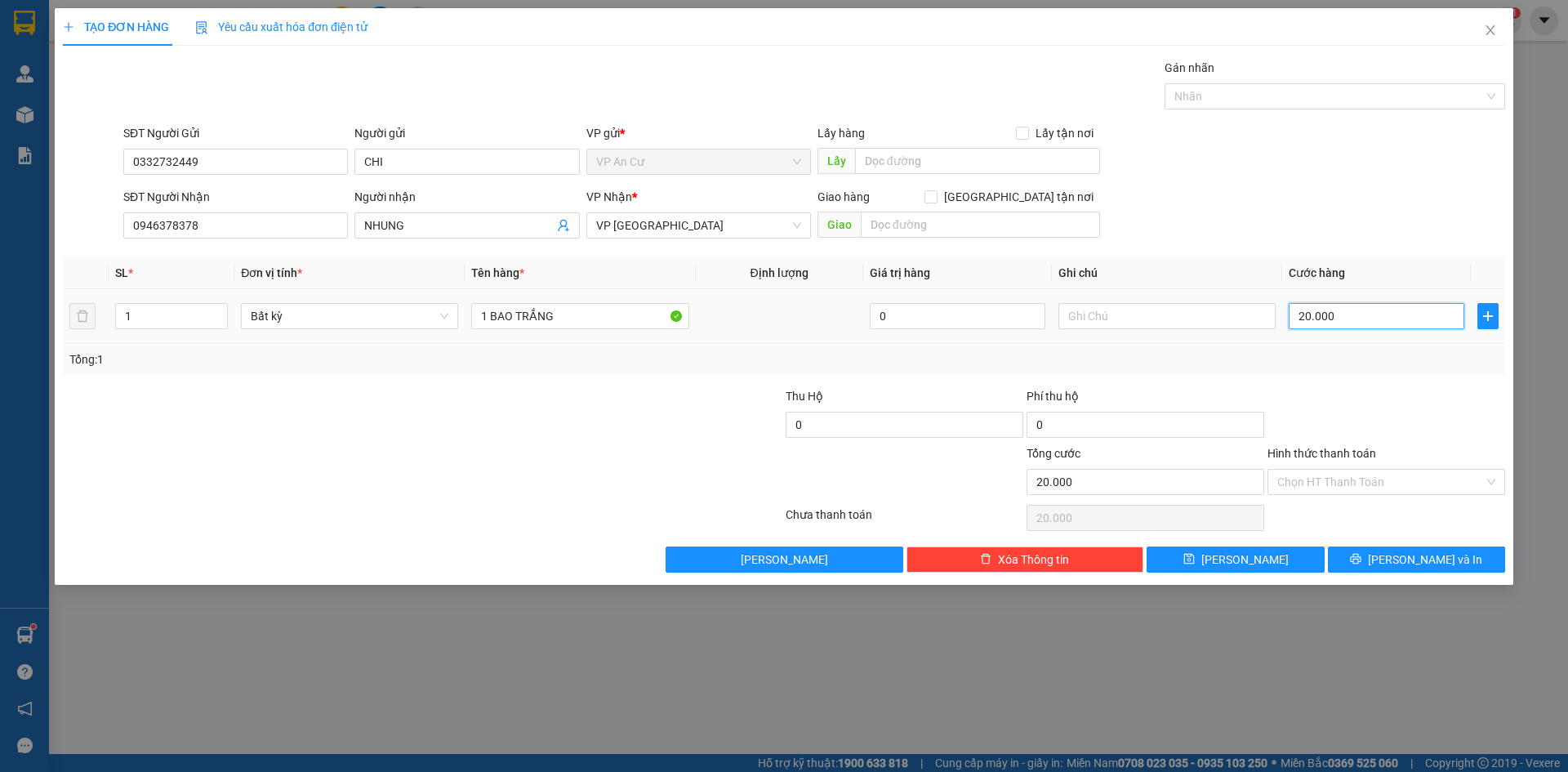
click at [1355, 304] on input "20.000" at bounding box center [1376, 316] width 175 height 26
click at [1351, 426] on div at bounding box center [1386, 415] width 241 height 57
drag, startPoint x: 1358, startPoint y: 480, endPoint x: 1360, endPoint y: 494, distance: 14.1
click at [1360, 491] on input "Hình thức thanh toán" at bounding box center [1380, 482] width 207 height 25
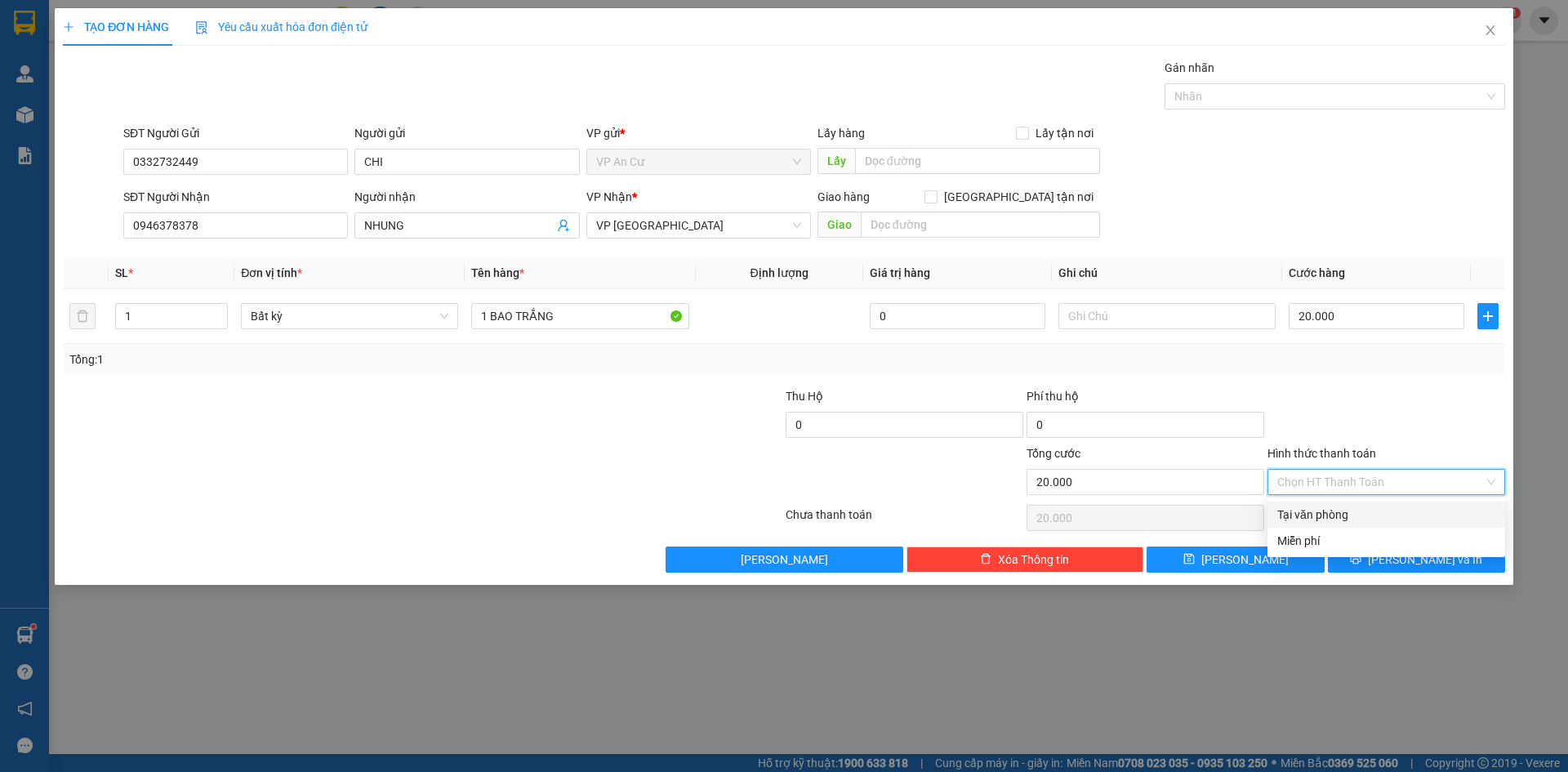
click at [1360, 515] on div "Tại văn phòng" at bounding box center [1386, 514] width 218 height 18
type input "0"
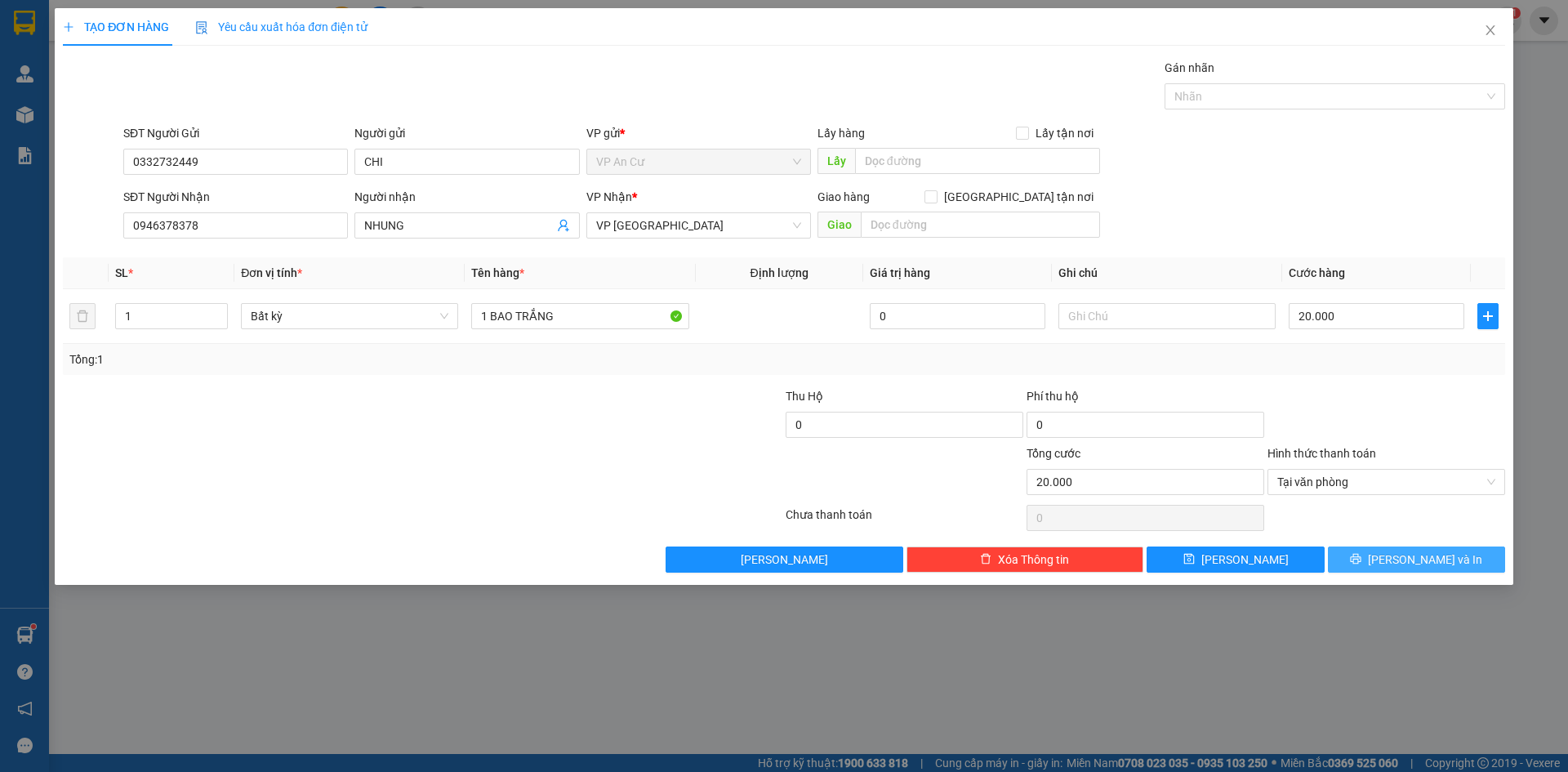
click at [1436, 562] on span "Lưu và In" at bounding box center [1424, 559] width 114 height 18
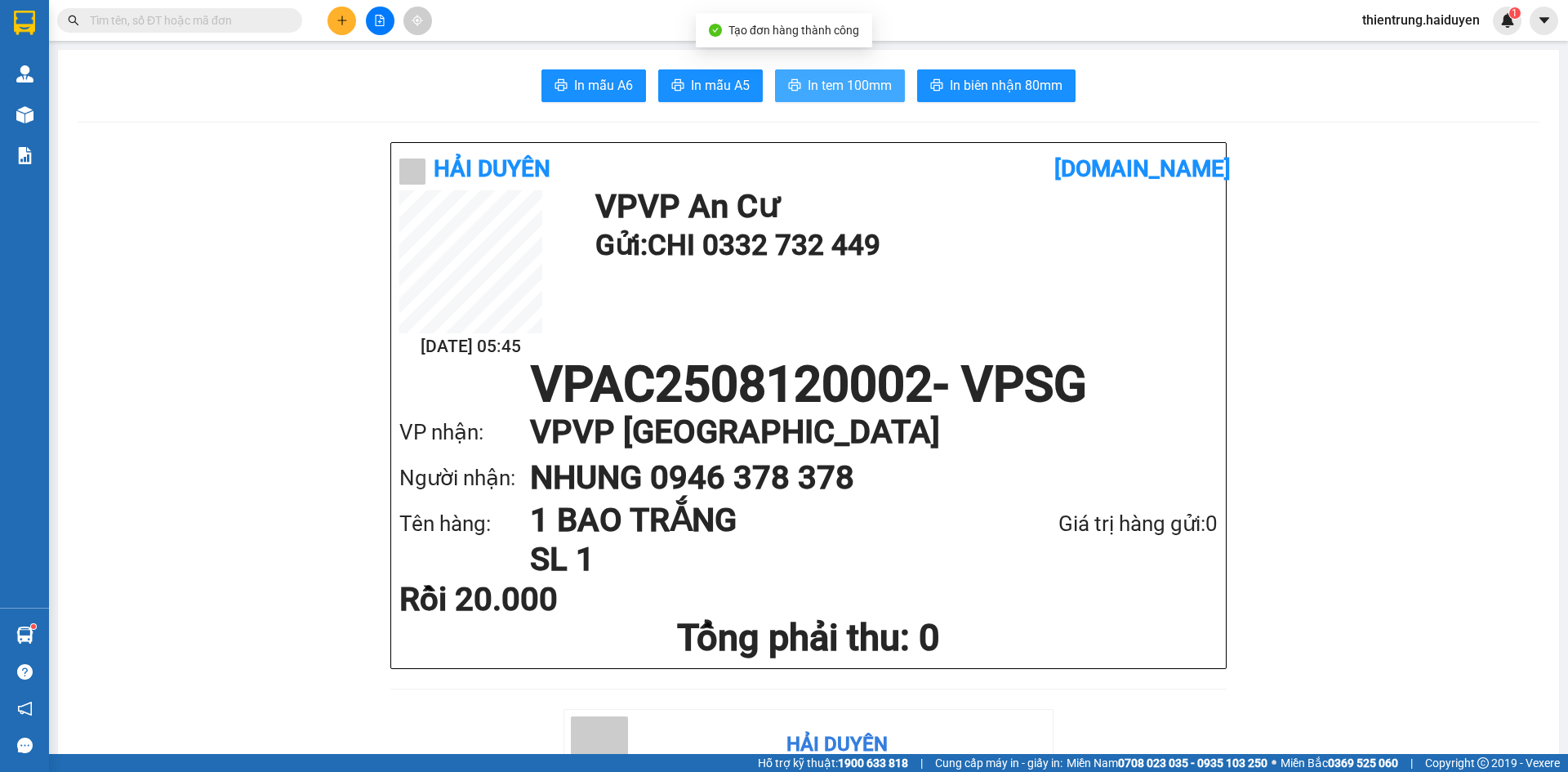
click at [872, 94] on span "In tem 100mm" at bounding box center [850, 85] width 84 height 20
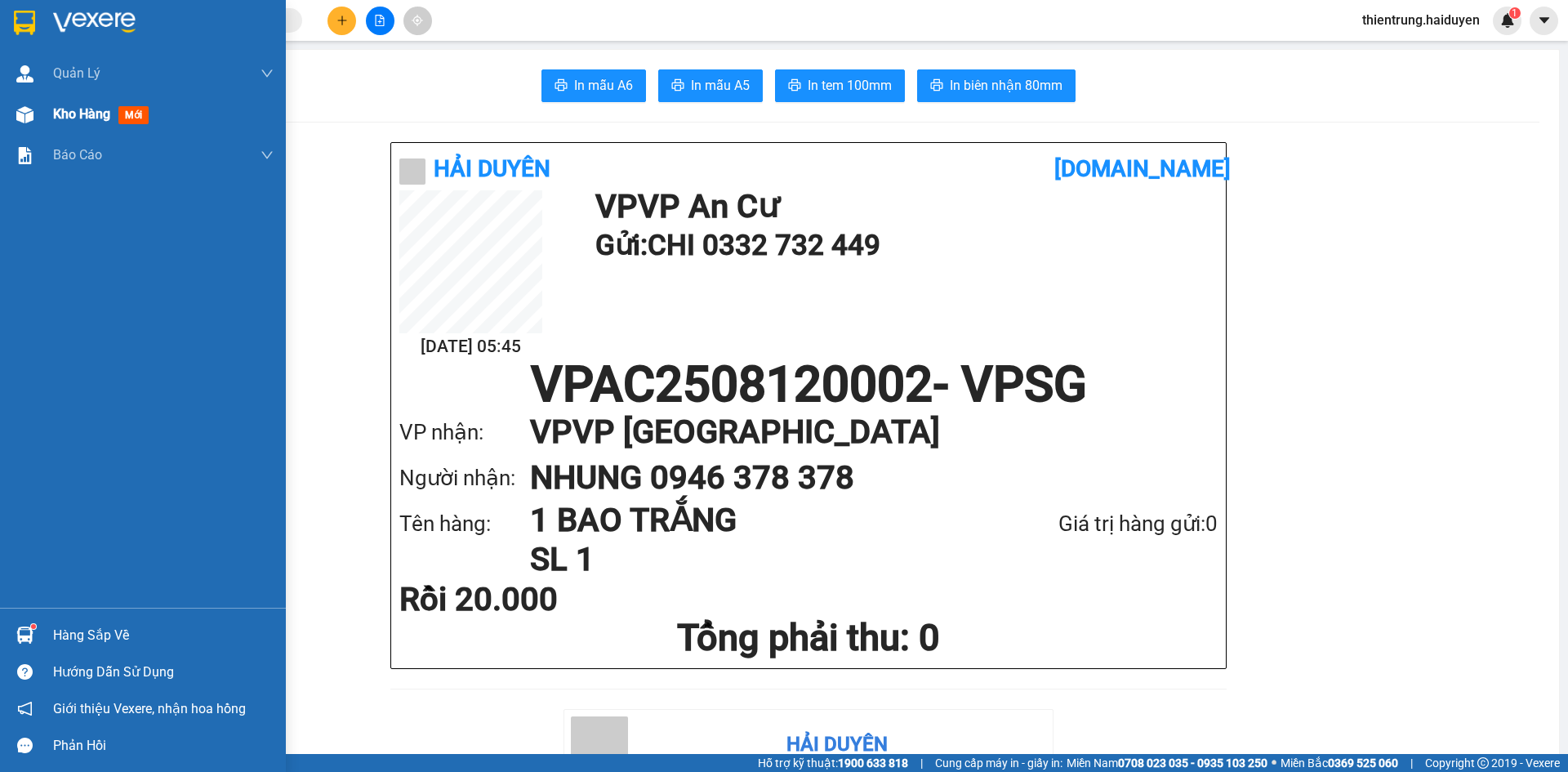
click at [83, 117] on span "Kho hàng" at bounding box center [82, 114] width 57 height 16
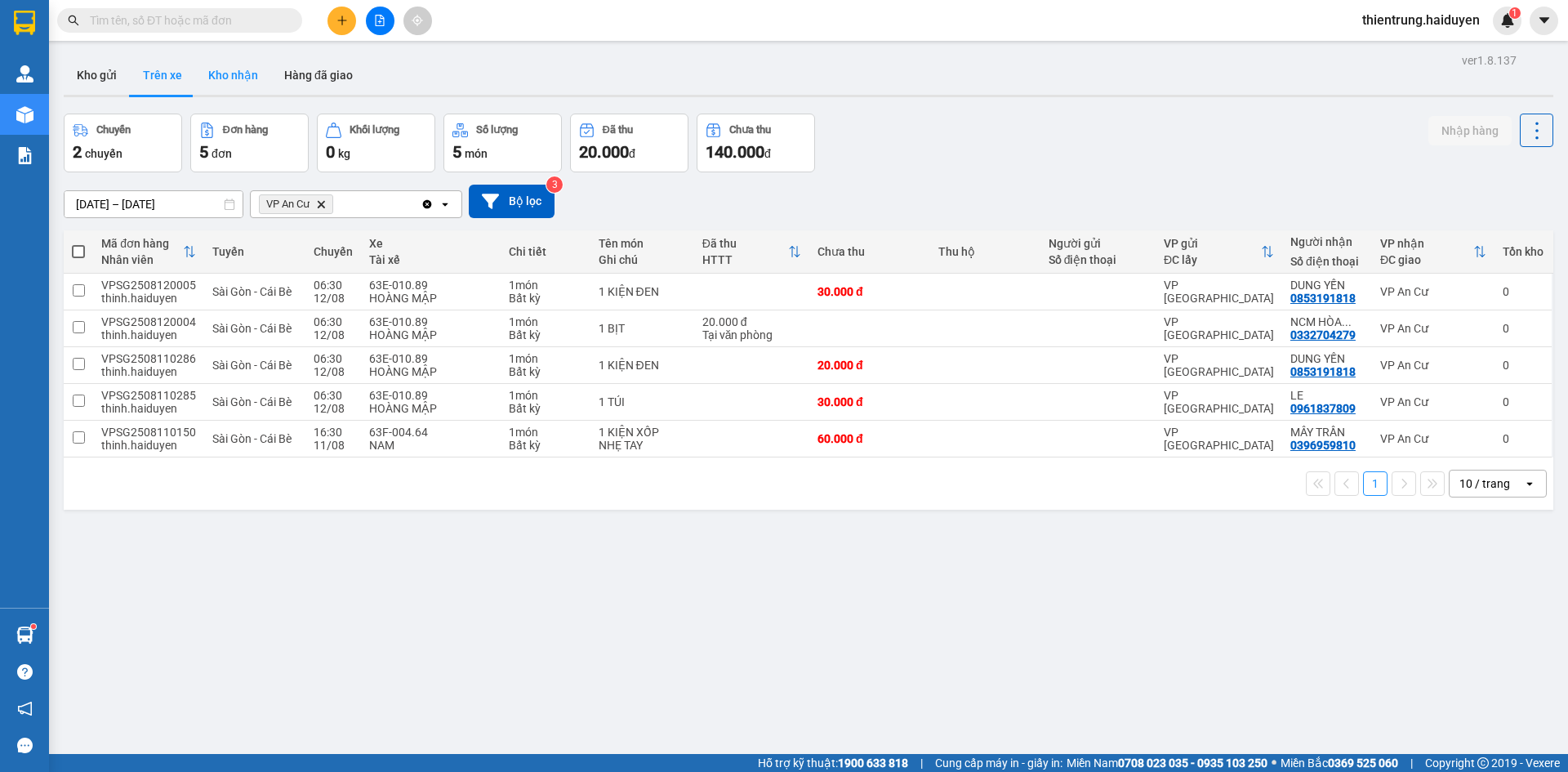
click at [204, 77] on button "Kho nhận" at bounding box center [233, 75] width 76 height 39
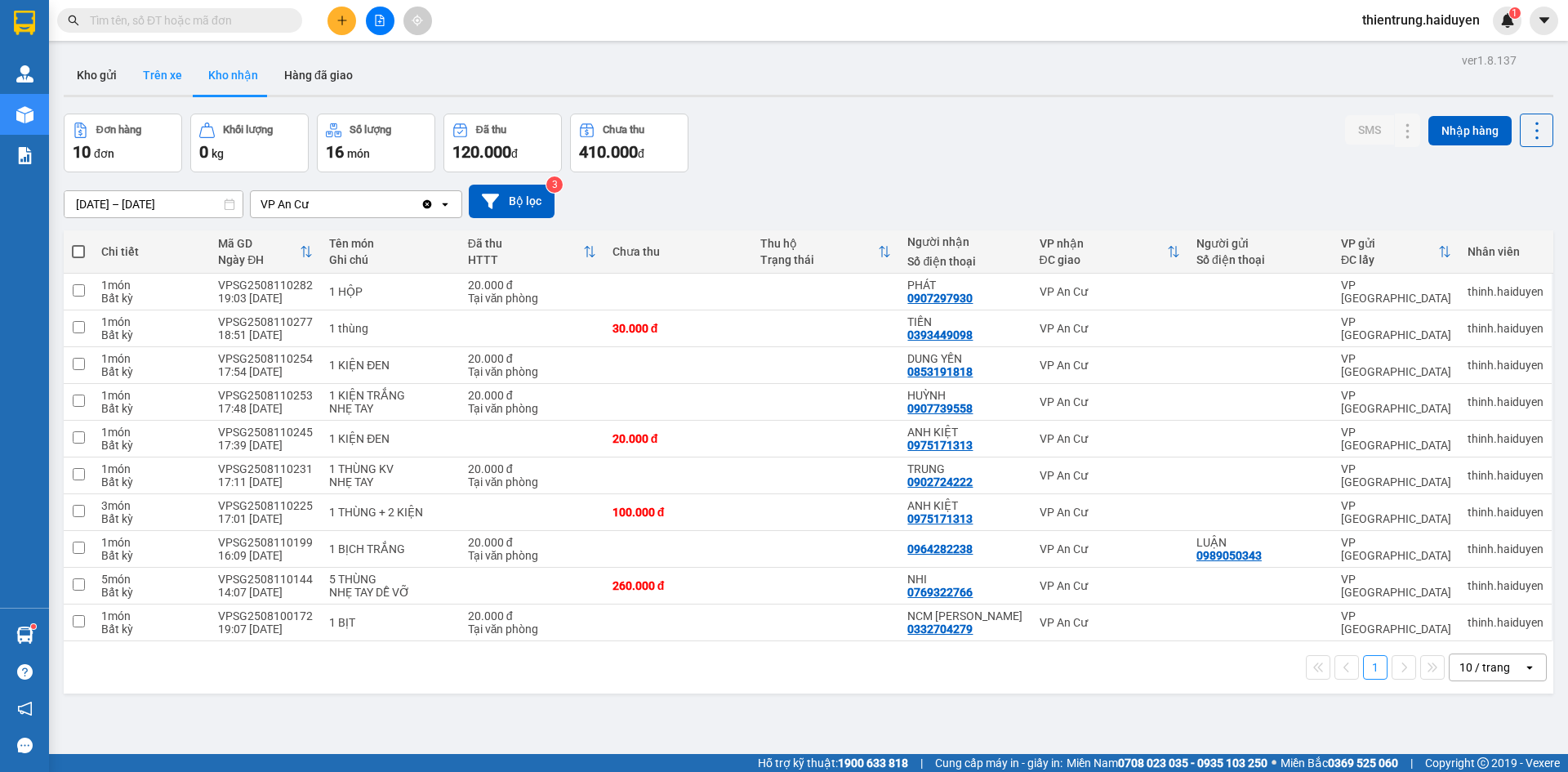
click at [152, 81] on button "Trên xe" at bounding box center [162, 75] width 65 height 39
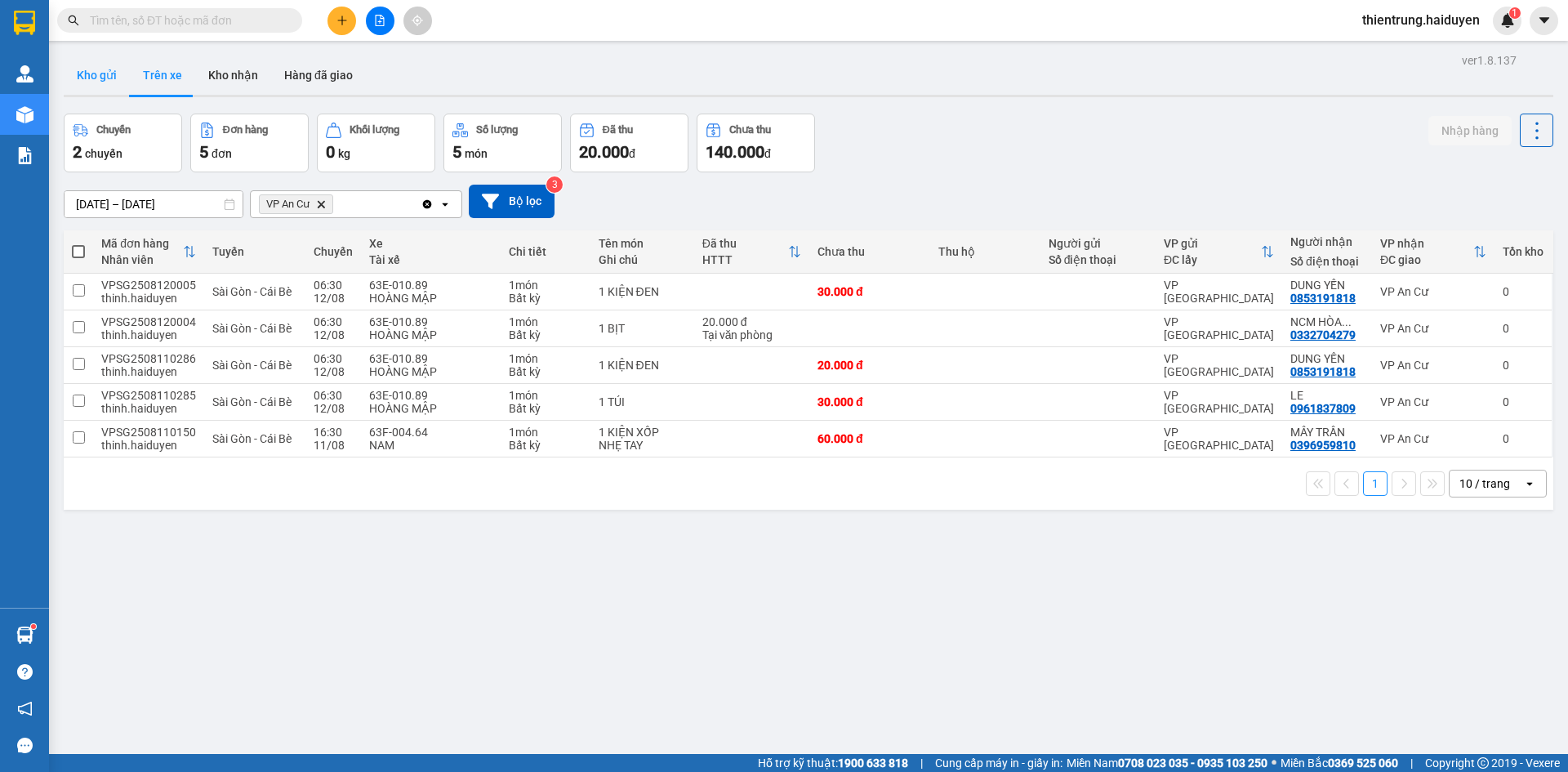
click at [77, 77] on button "Kho gửi" at bounding box center [96, 75] width 66 height 39
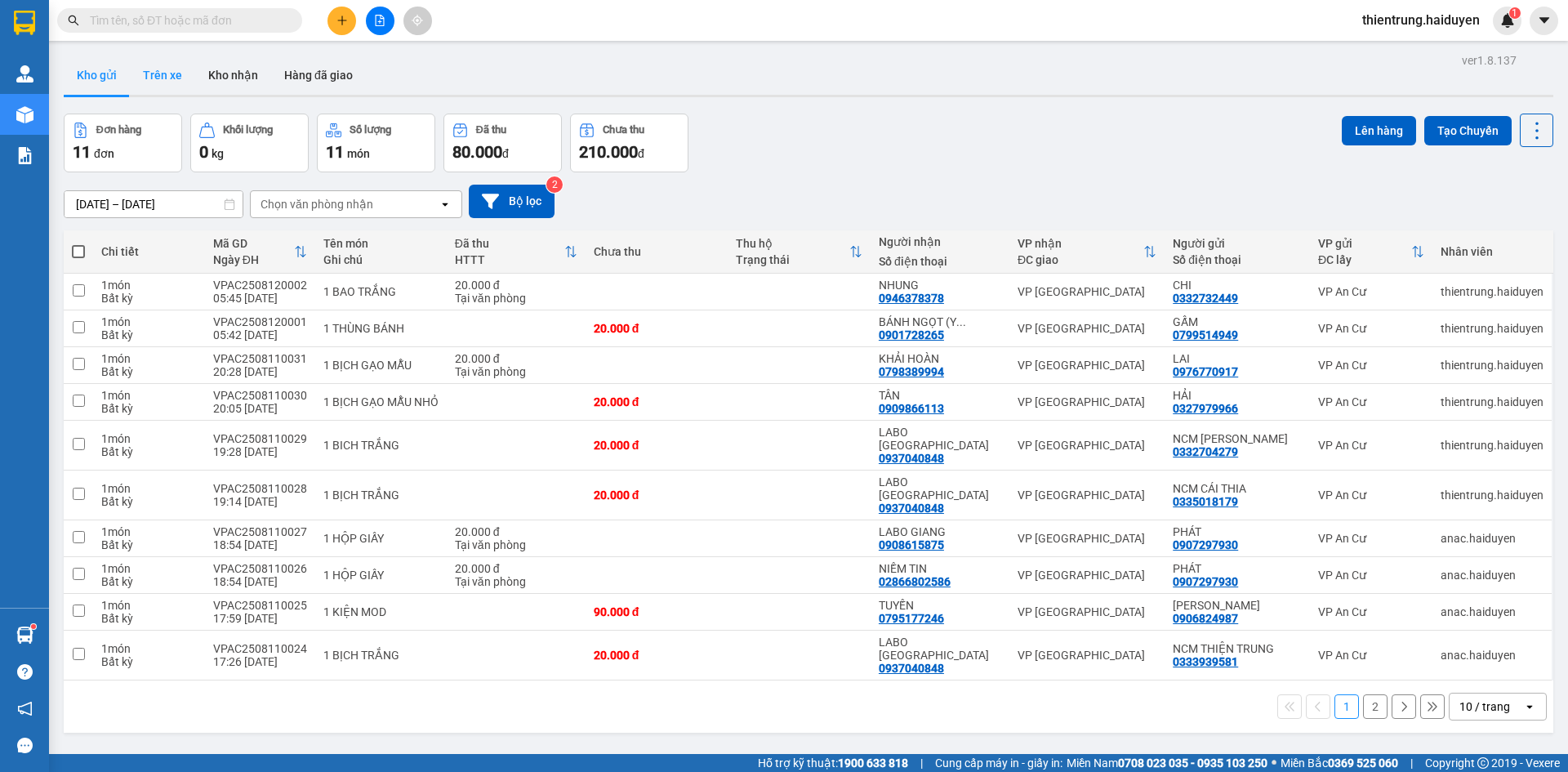
click at [163, 81] on button "Trên xe" at bounding box center [162, 75] width 65 height 39
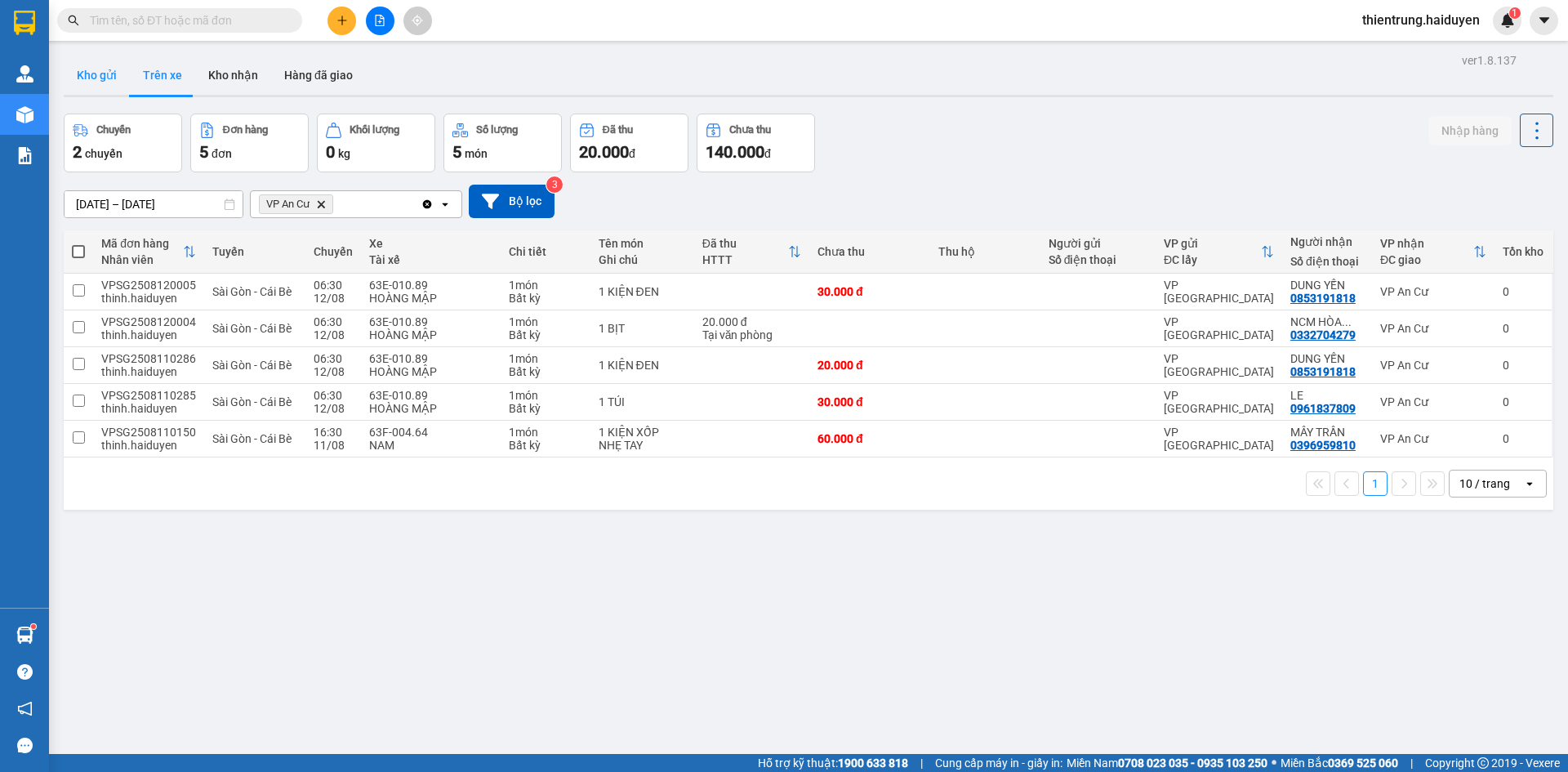
click at [116, 82] on button "Kho gửi" at bounding box center [96, 75] width 66 height 39
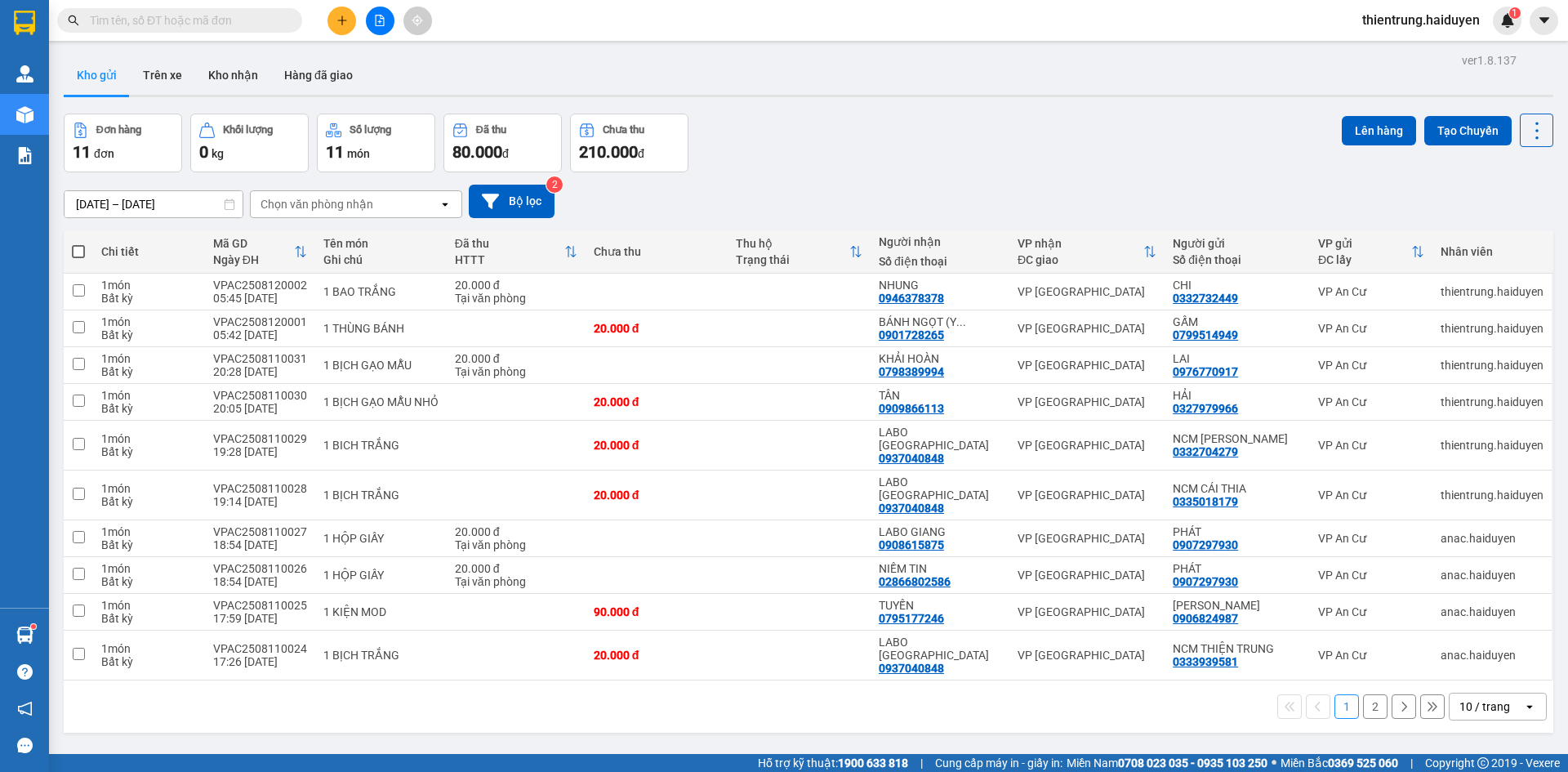
click at [79, 251] on span at bounding box center [78, 251] width 13 height 13
click at [78, 243] on input "checkbox" at bounding box center [78, 243] width 0 height 0
checkbox input "true"
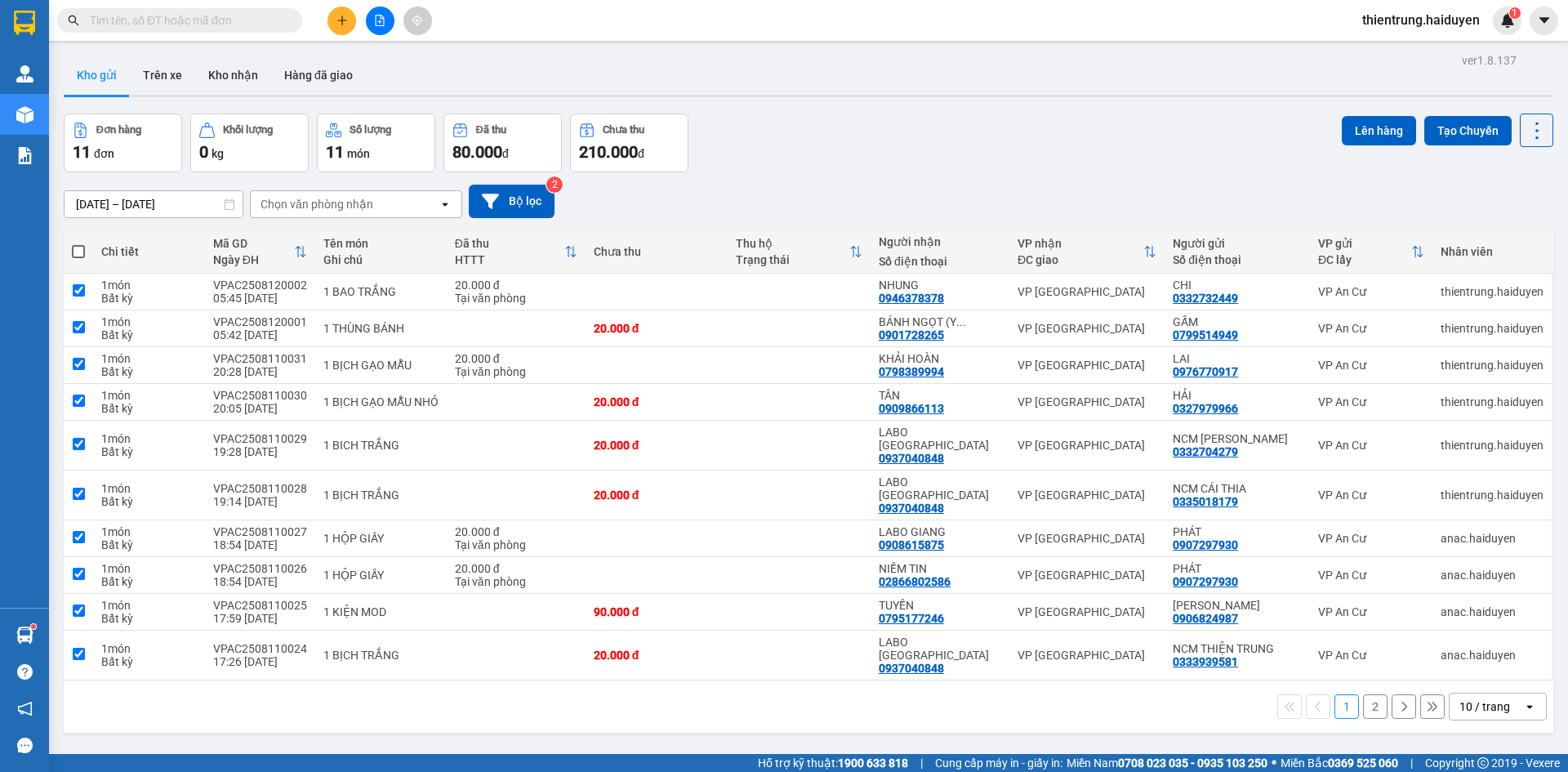
checkbox input "true"
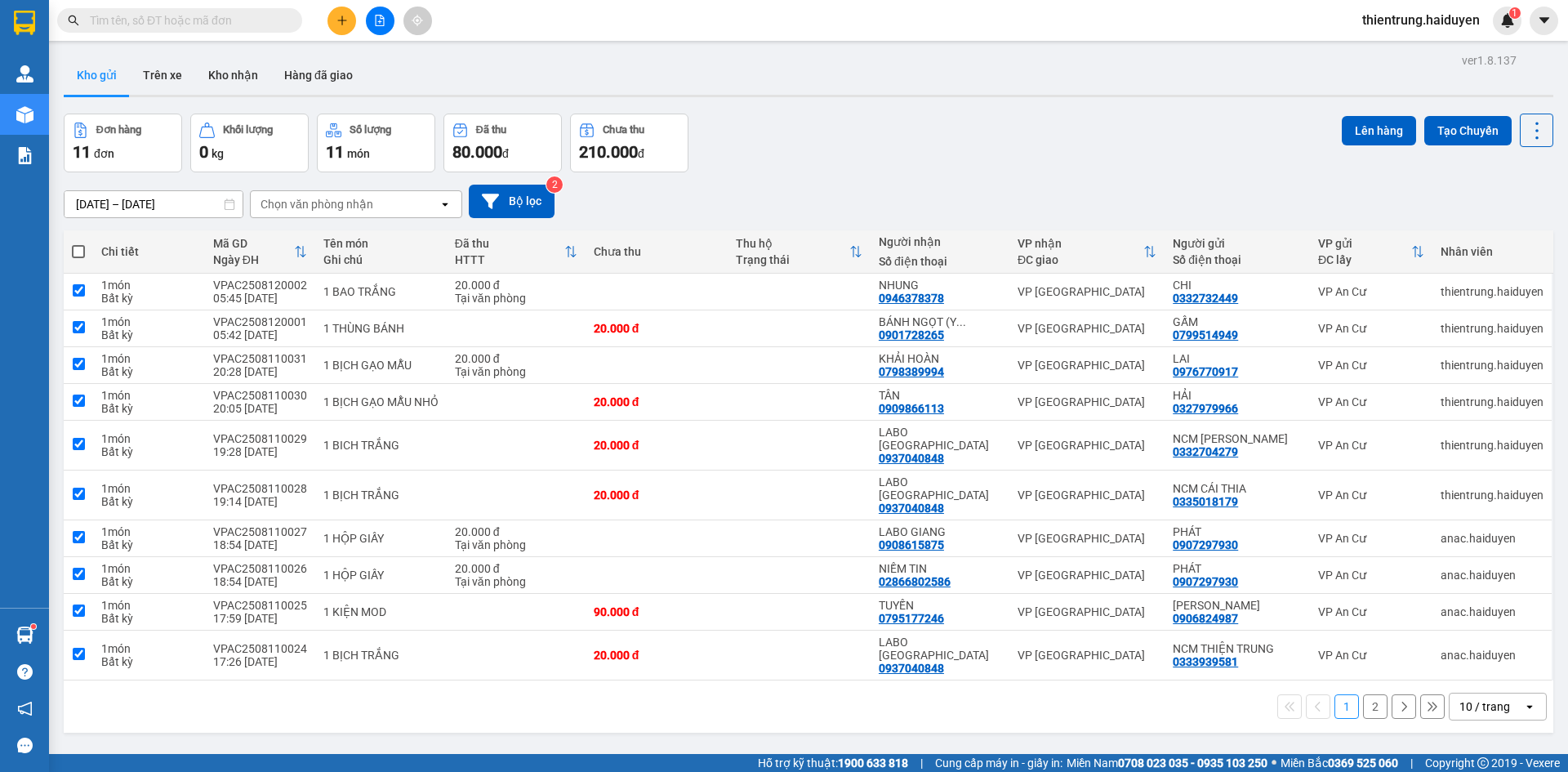
checkbox input "true"
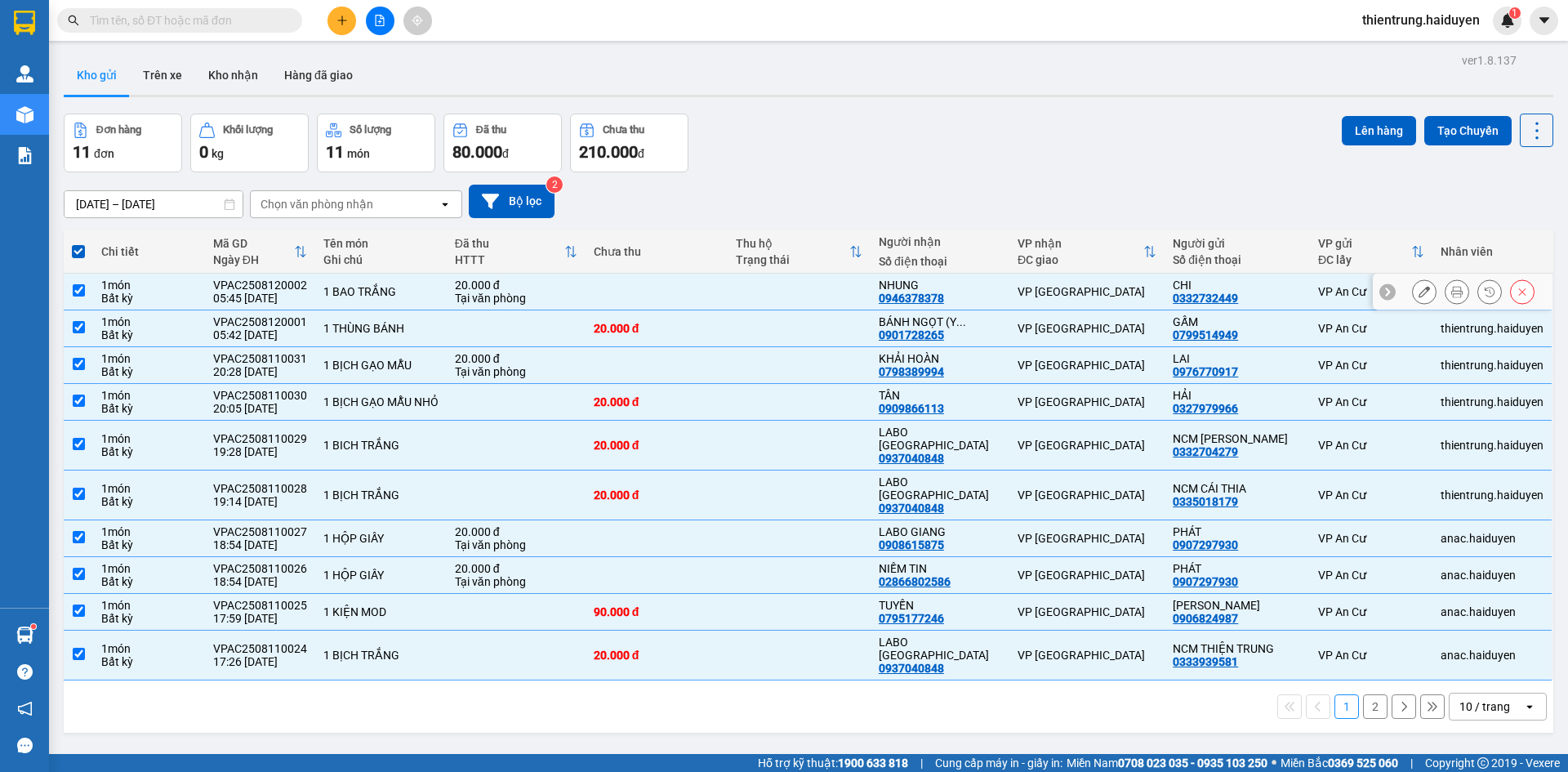
click at [80, 293] on input "checkbox" at bounding box center [79, 290] width 12 height 12
checkbox input "false"
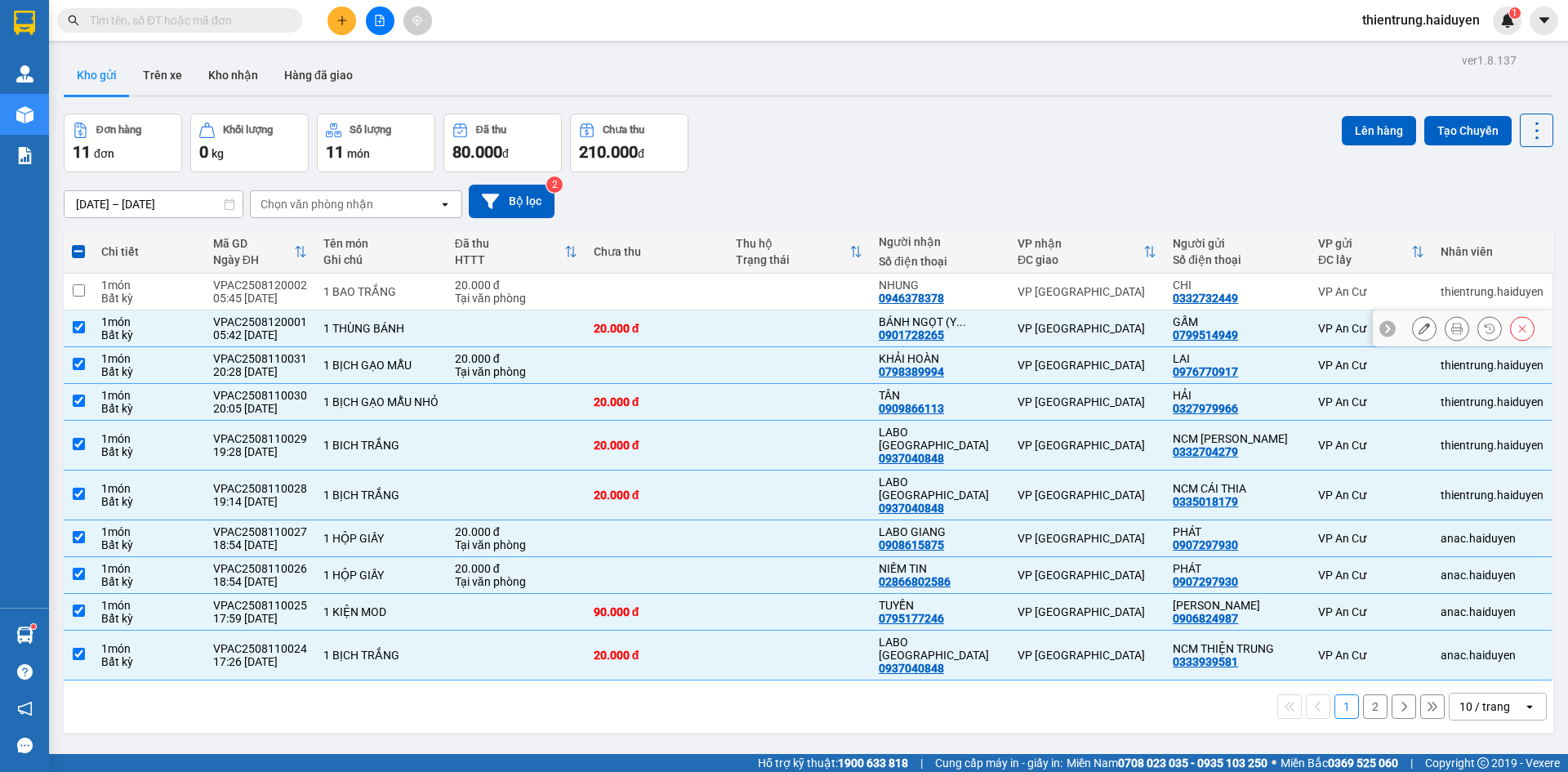
click at [83, 331] on input "checkbox" at bounding box center [79, 327] width 12 height 12
checkbox input "false"
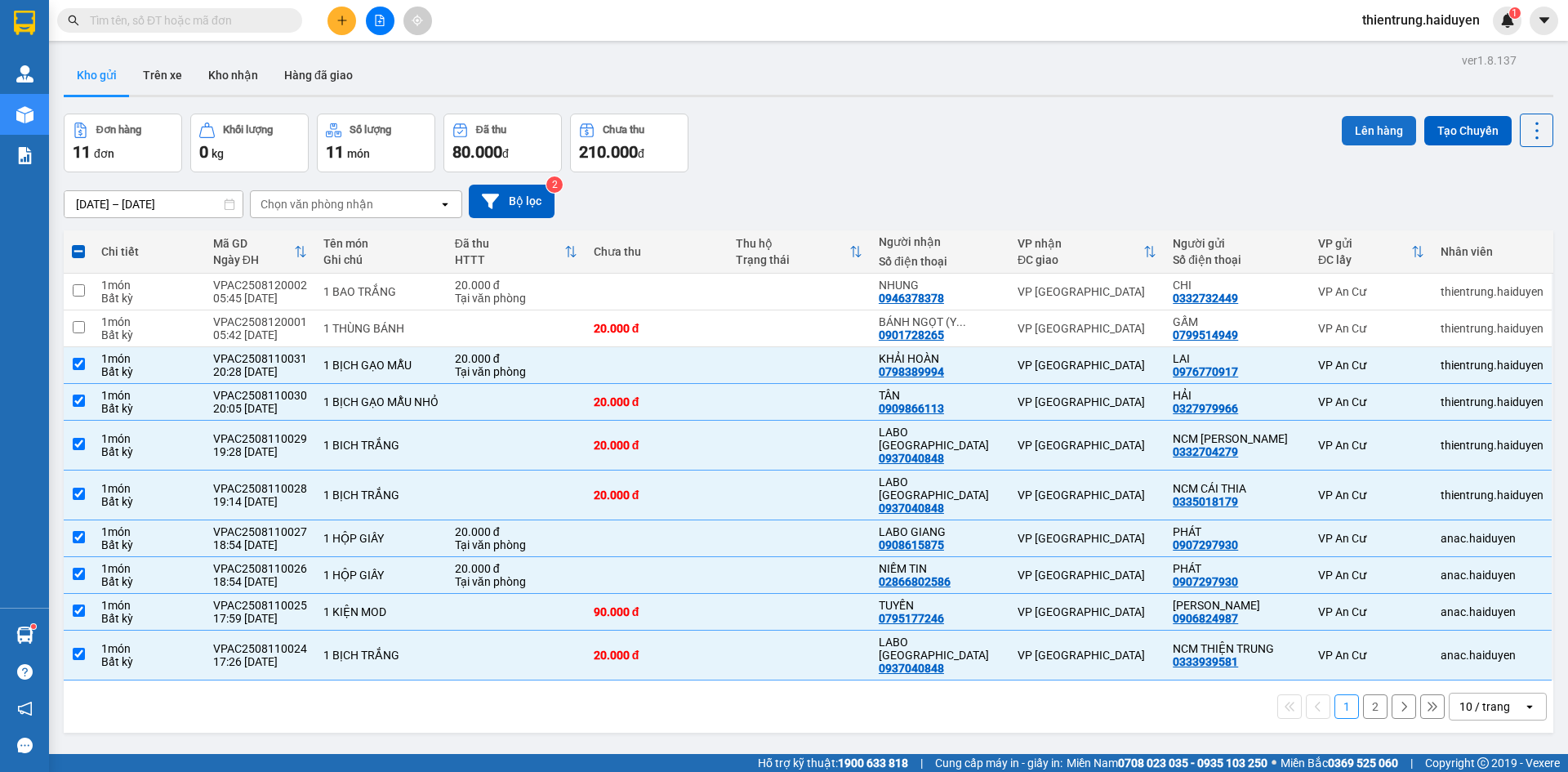
click at [1365, 138] on button "Lên hàng" at bounding box center [1379, 131] width 75 height 30
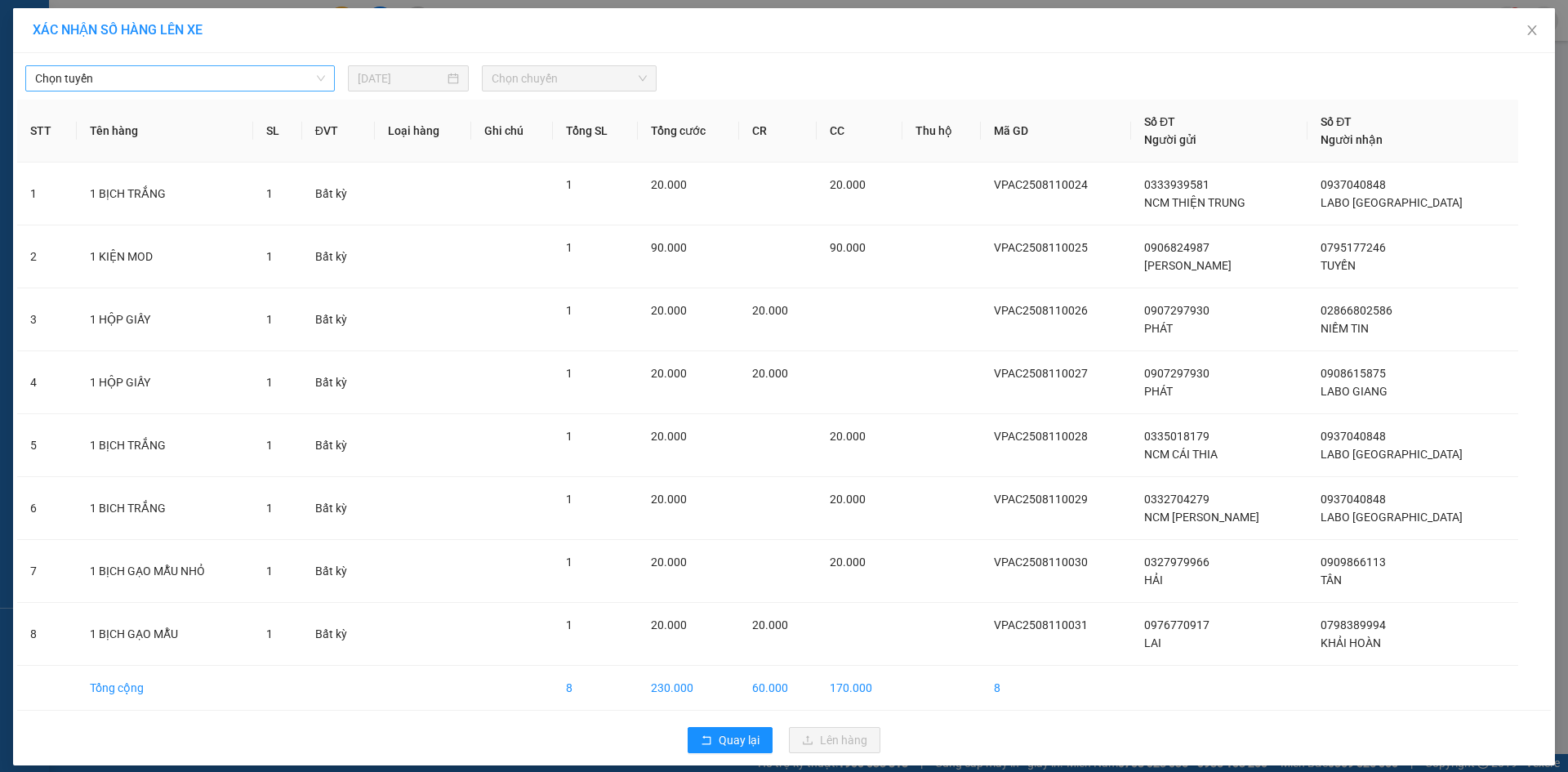
click at [198, 82] on span "Chọn tuyến" at bounding box center [180, 78] width 290 height 25
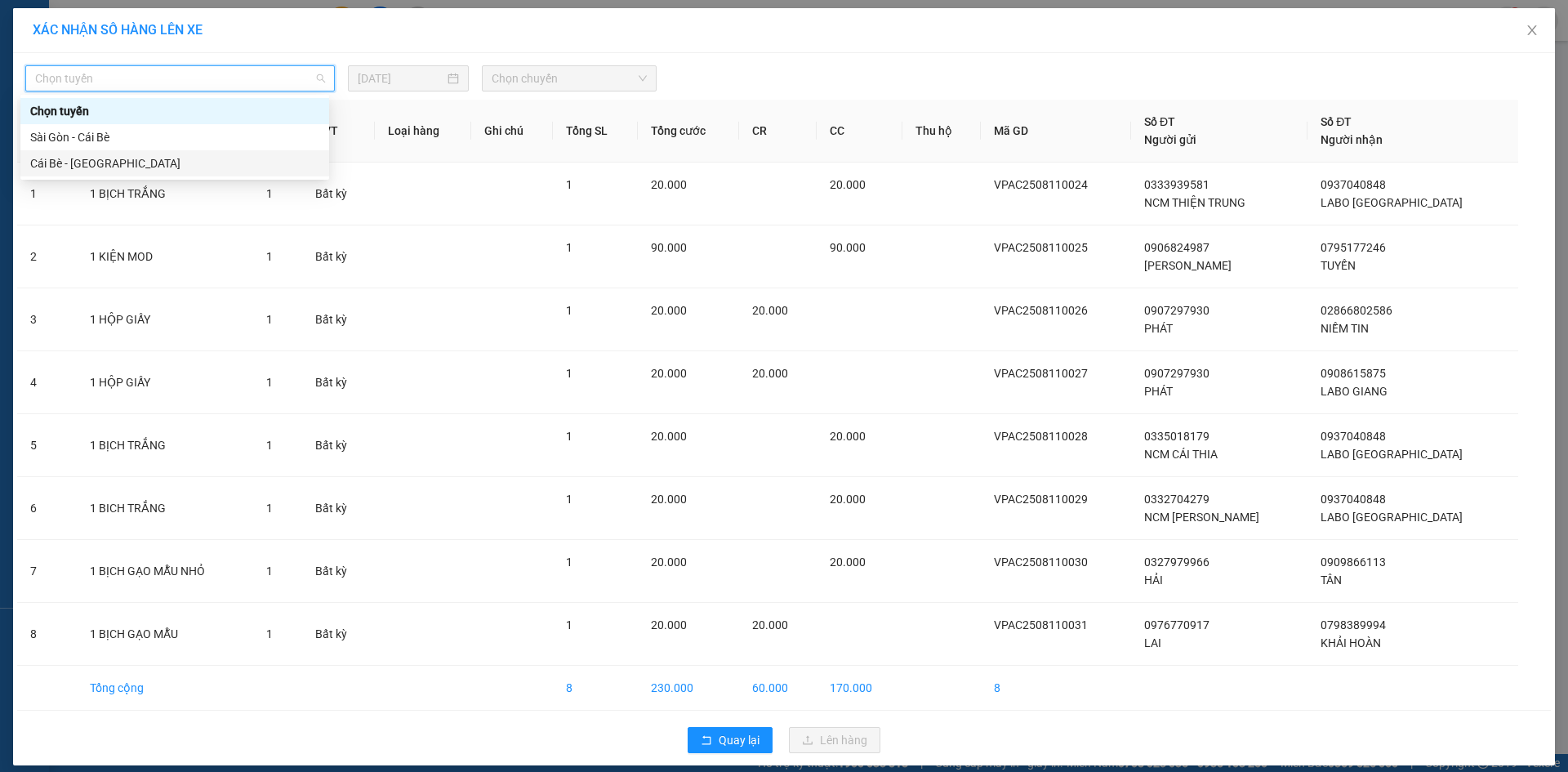
click at [110, 167] on div "Cái Bè - [GEOGRAPHIC_DATA]" at bounding box center [175, 163] width 289 height 18
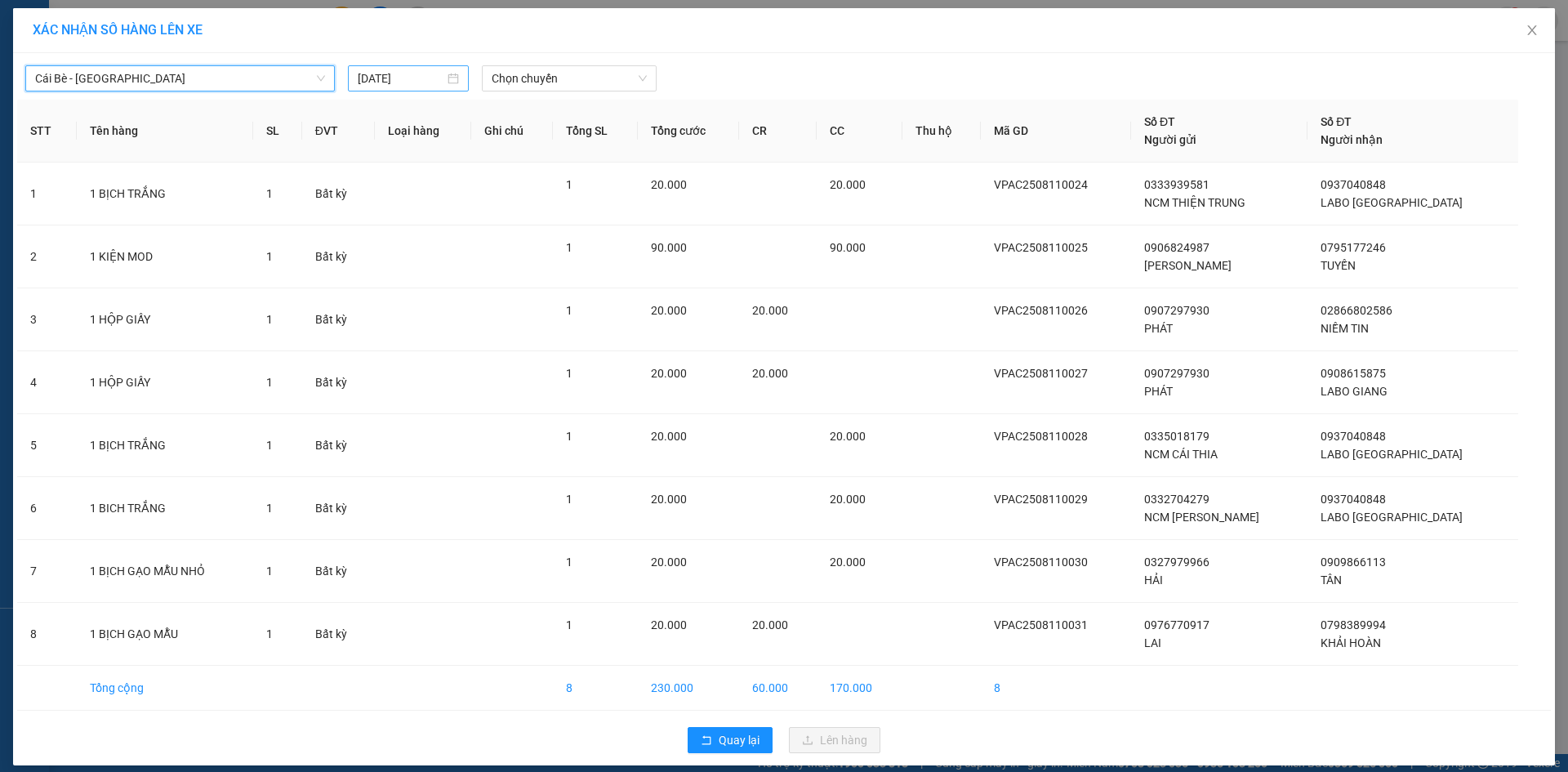
click at [446, 79] on div "[DATE]" at bounding box center [408, 78] width 101 height 18
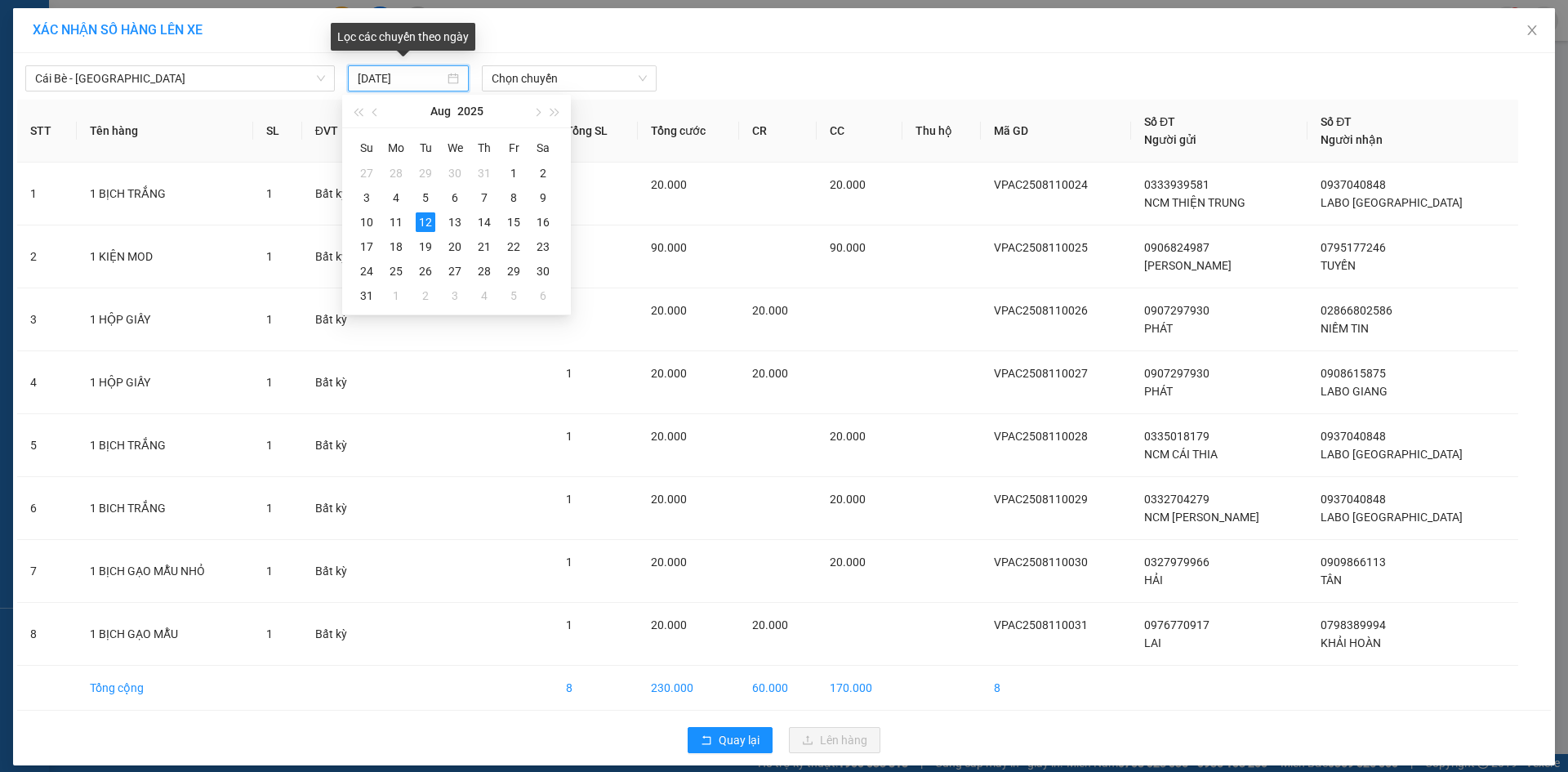
type input "[DATE]"
click at [424, 225] on div "12" at bounding box center [425, 222] width 19 height 19
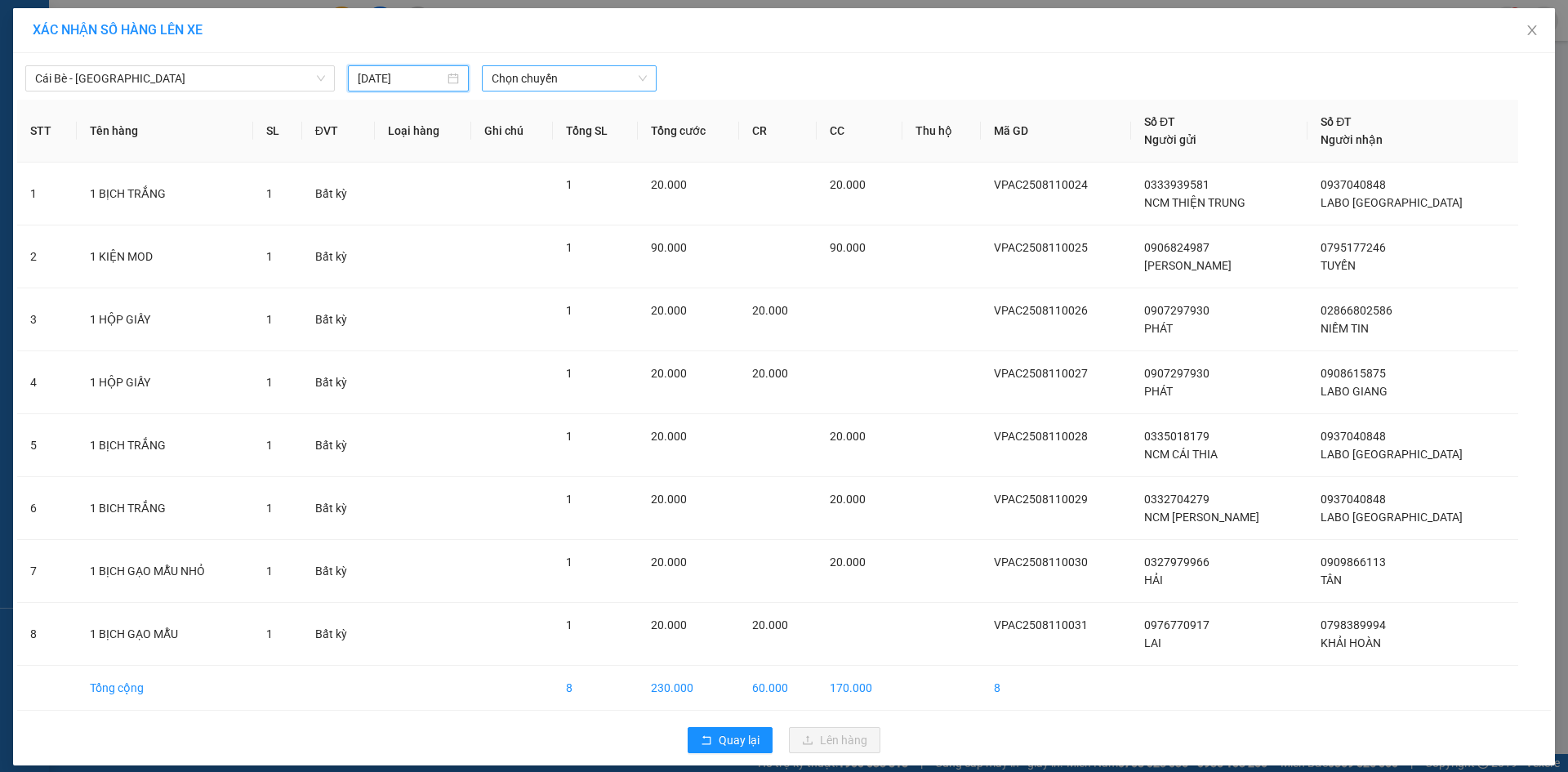
click at [531, 78] on span "Chọn chuyến" at bounding box center [568, 78] width 155 height 25
click at [505, 33] on div "XÁC NHẬN SỐ HÀNG LÊN XE" at bounding box center [783, 30] width 1502 height 18
click at [530, 94] on div "Cái Bè - Sài Gòn 12/08/2025 Chọn chuyến STT Tên hàng SL ĐVT Loại hàng Ghi chú T…" at bounding box center [784, 410] width 1542 height 712
click at [528, 70] on span "Chọn chuyến" at bounding box center [568, 78] width 155 height 25
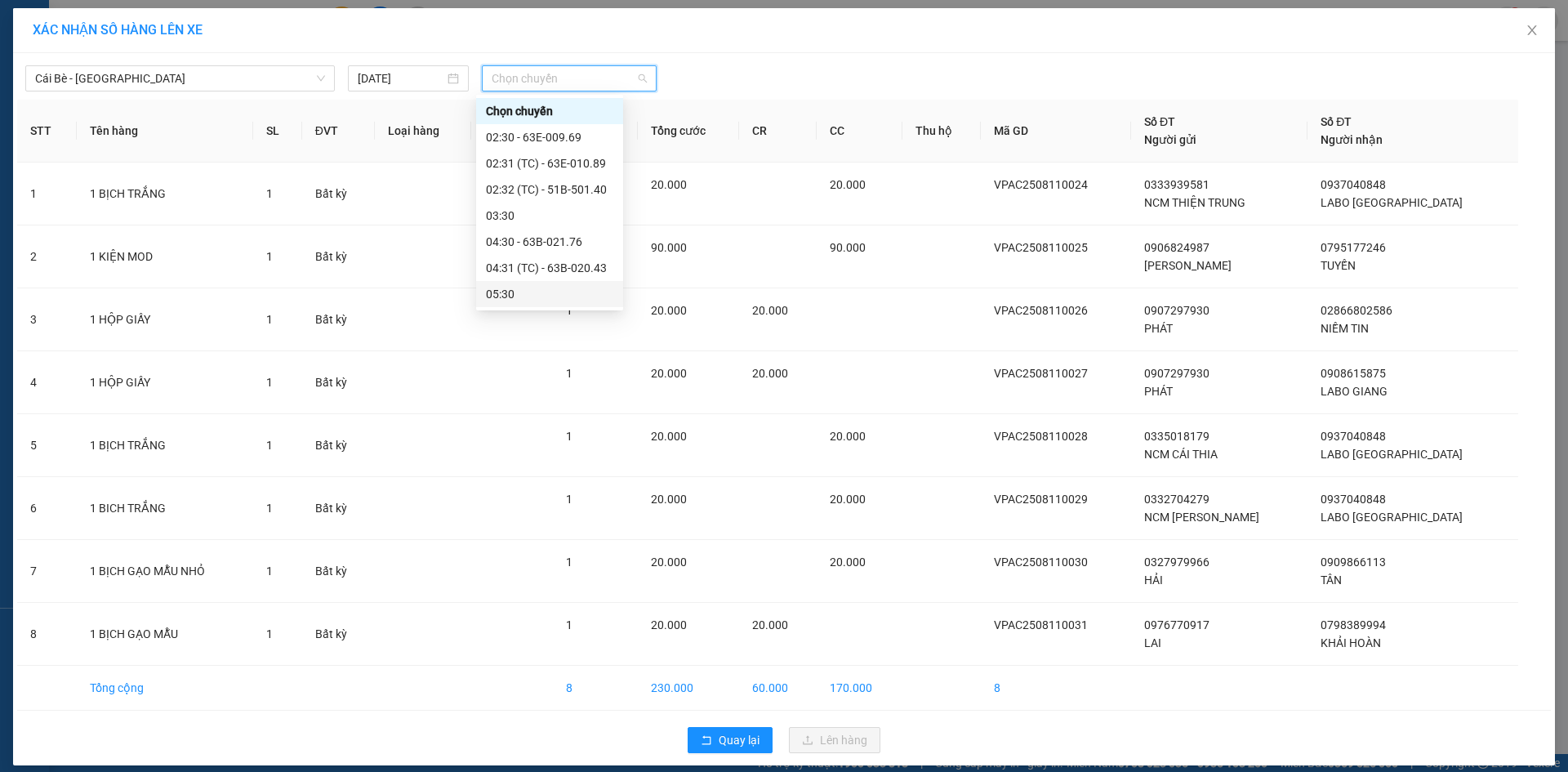
click at [507, 289] on div "05:30" at bounding box center [549, 294] width 127 height 18
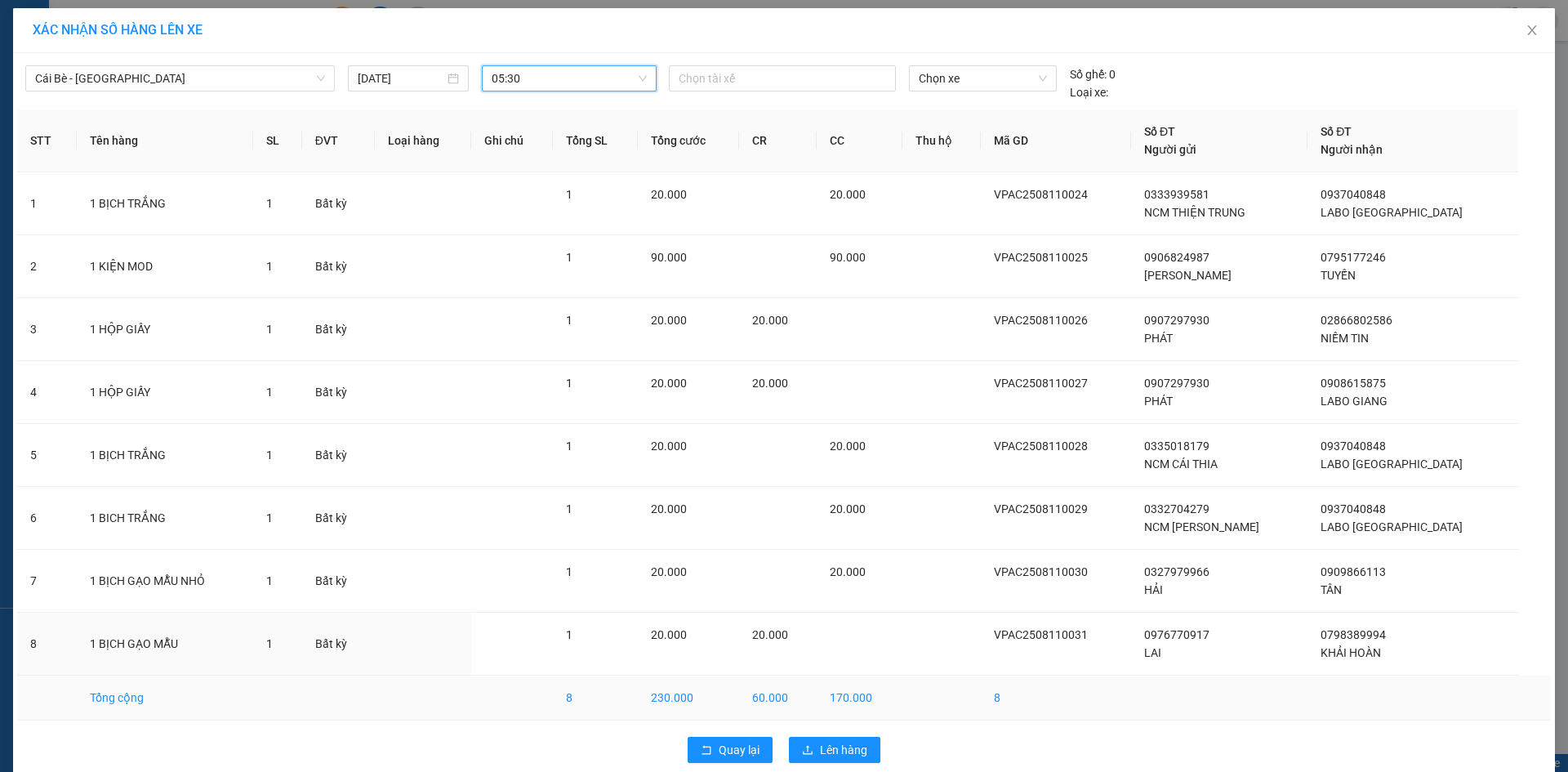
scroll to position [23, 0]
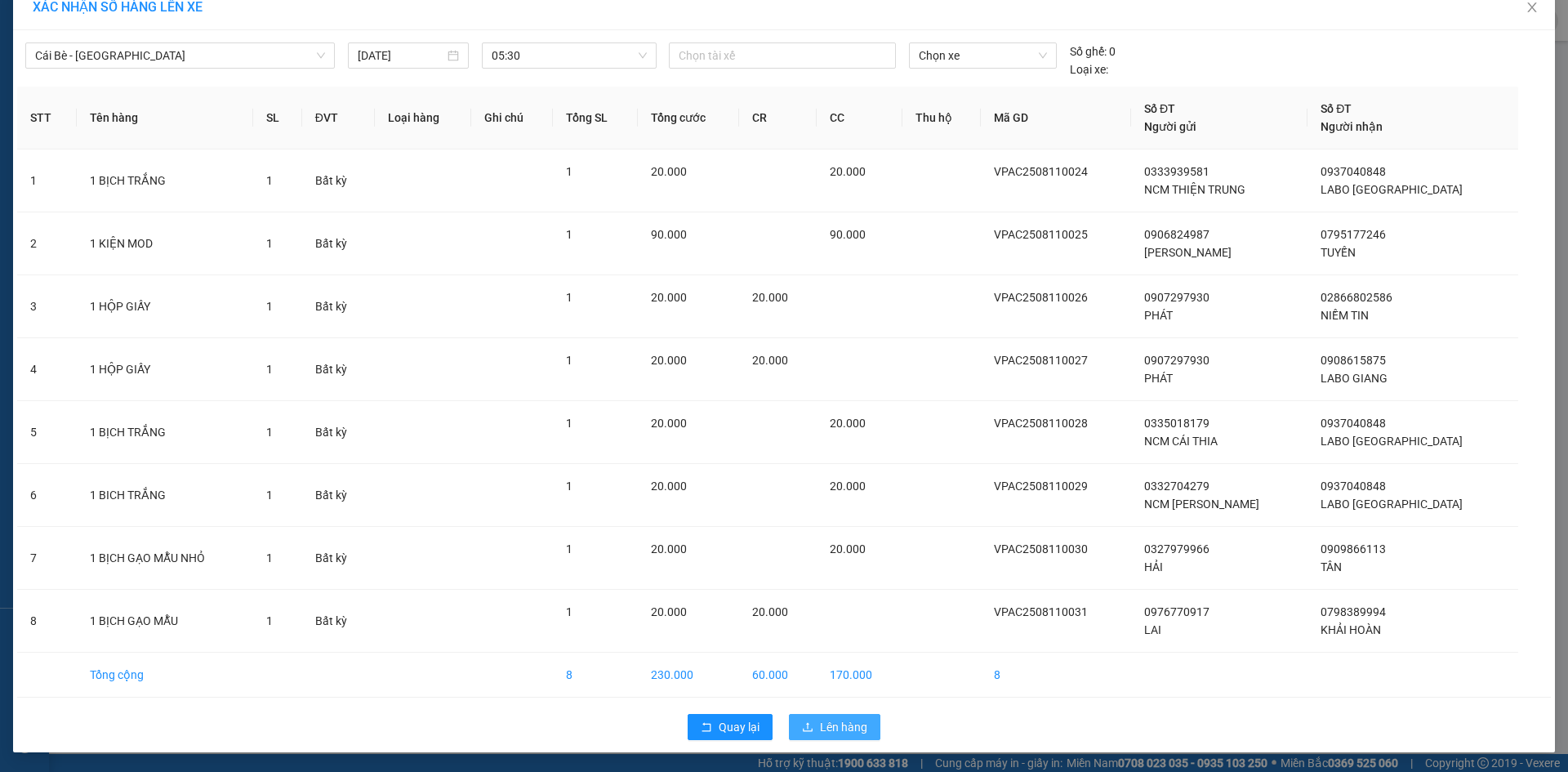
click at [834, 726] on span "Lên hàng" at bounding box center [844, 726] width 47 height 18
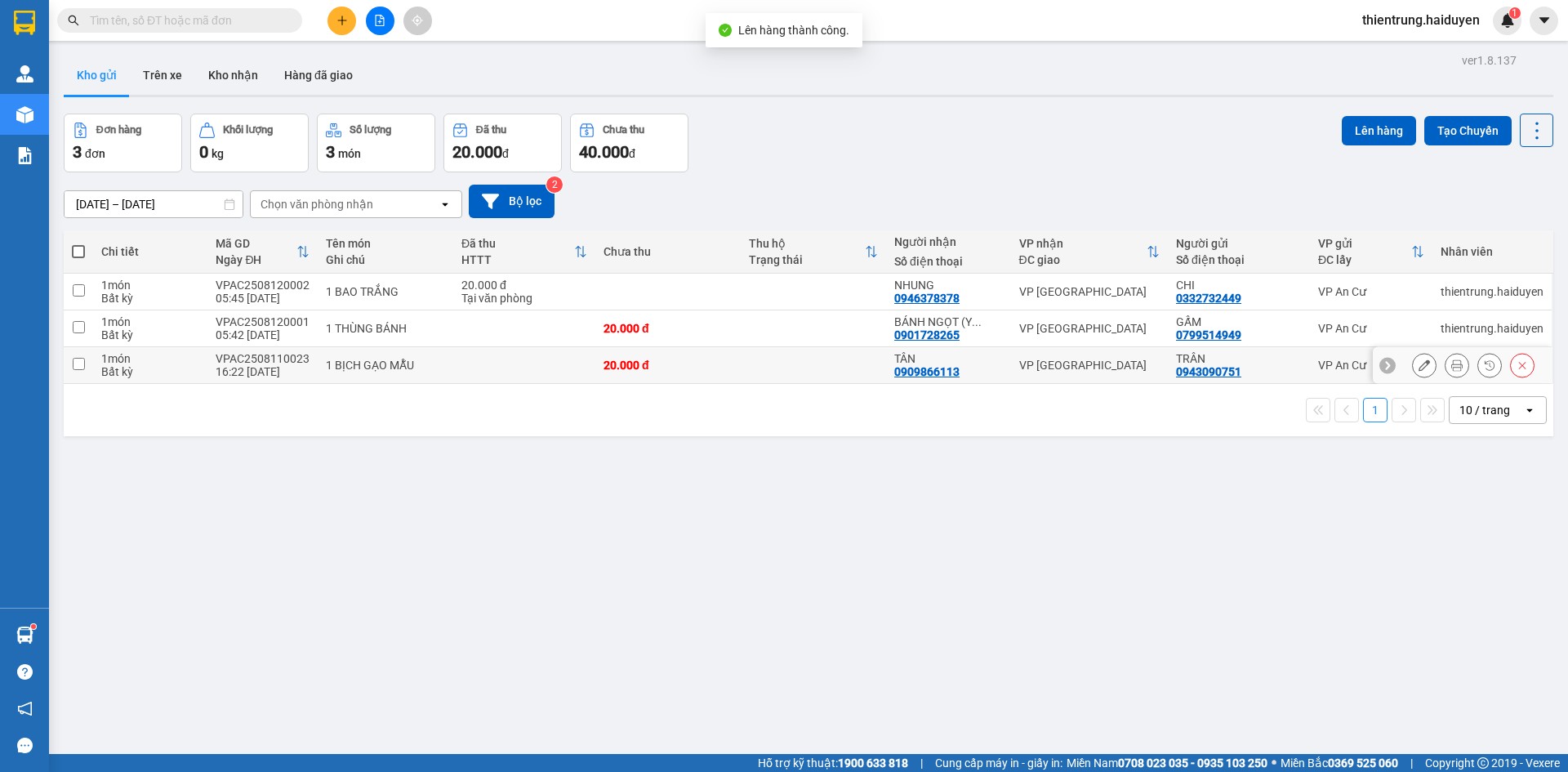
click at [78, 364] on input "checkbox" at bounding box center [79, 364] width 12 height 12
checkbox input "true"
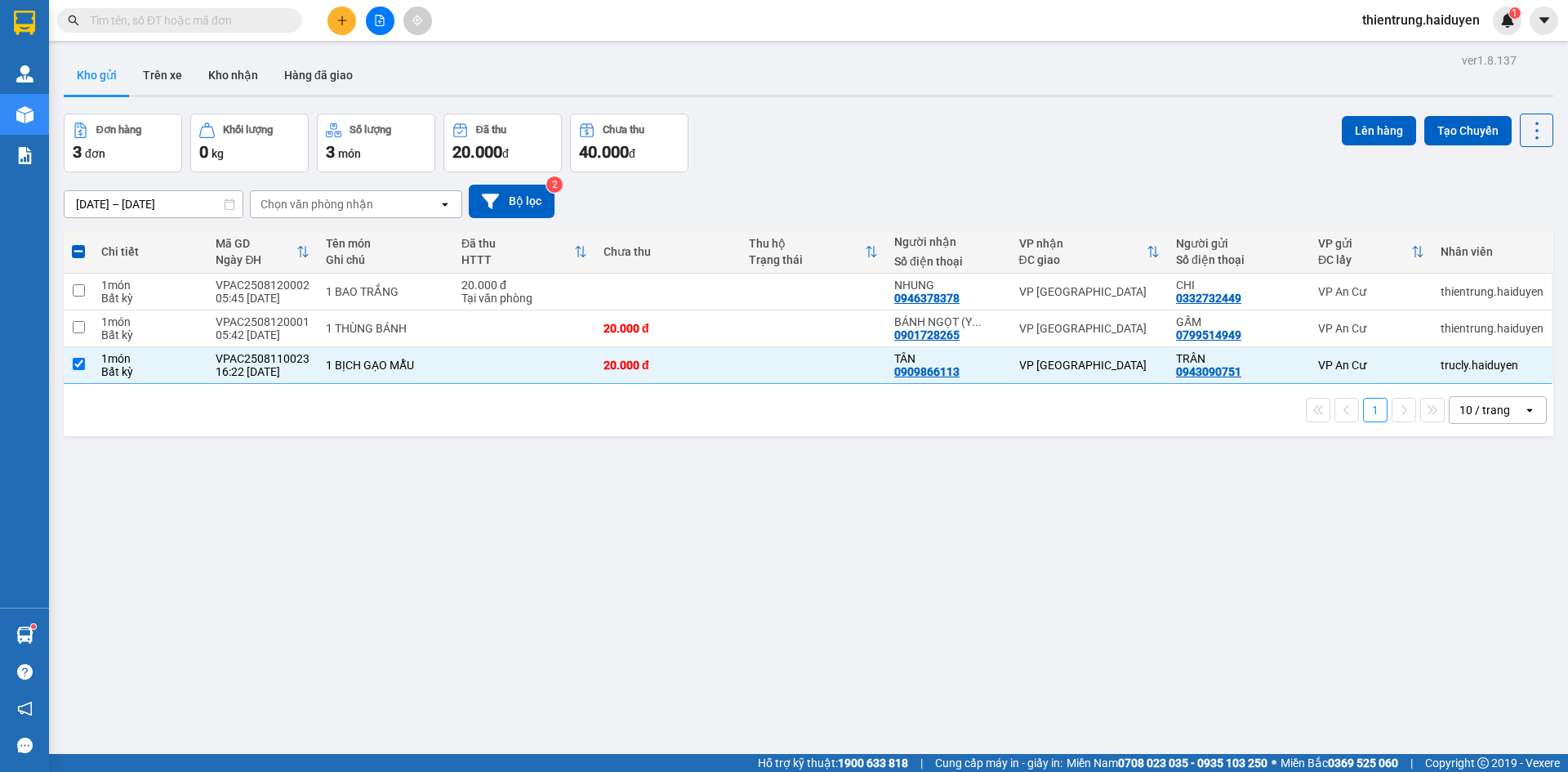
click at [1367, 113] on div "Lên hàng Tạo Chuyến" at bounding box center [1447, 130] width 211 height 33
click at [1362, 127] on button "Lên hàng" at bounding box center [1379, 131] width 75 height 30
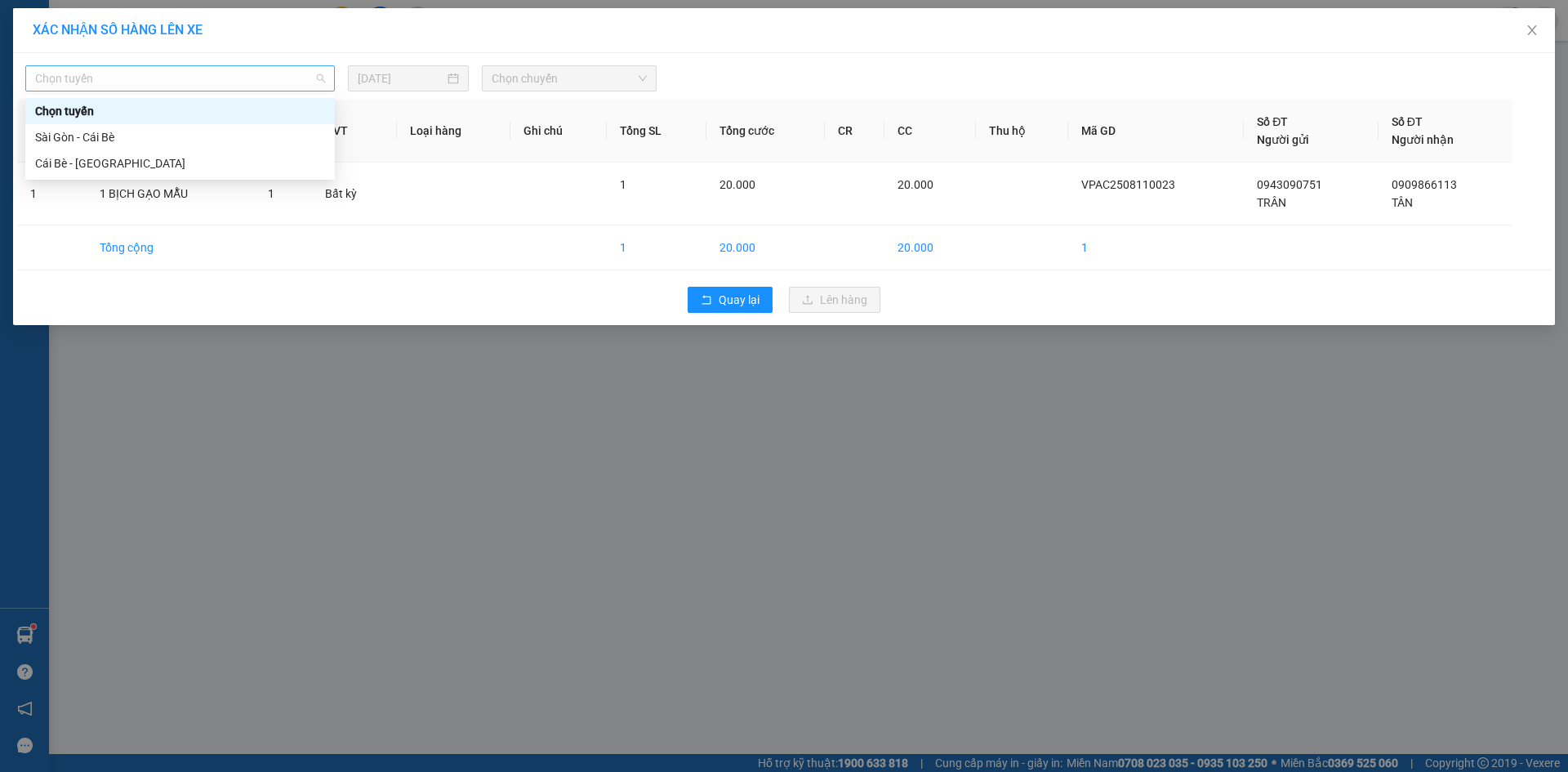
click at [251, 78] on span "Chọn tuyến" at bounding box center [180, 78] width 290 height 25
click at [107, 164] on div "Cái Bè - [GEOGRAPHIC_DATA]" at bounding box center [180, 163] width 290 height 18
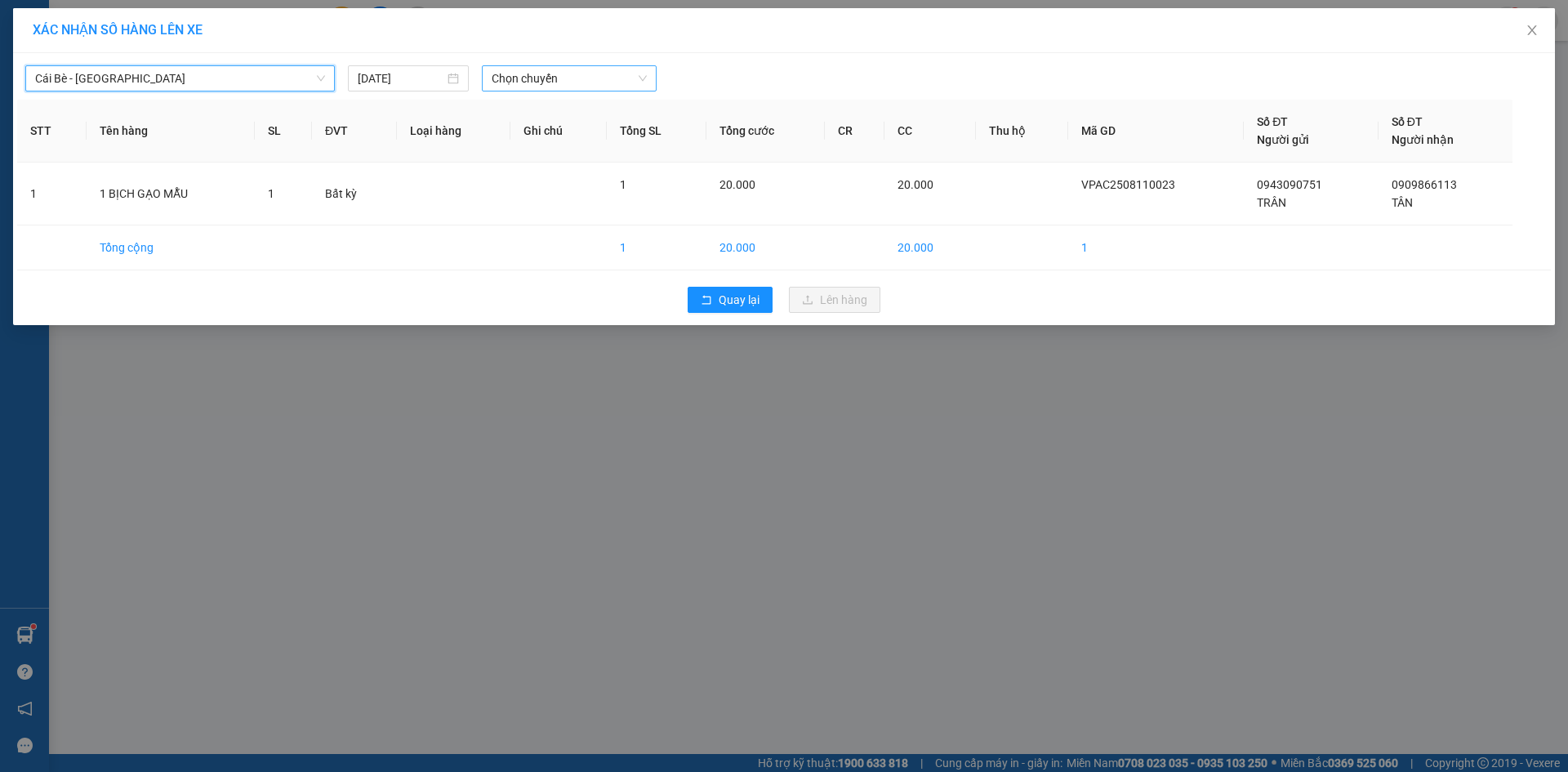
click at [557, 79] on span "Chọn chuyến" at bounding box center [568, 78] width 155 height 25
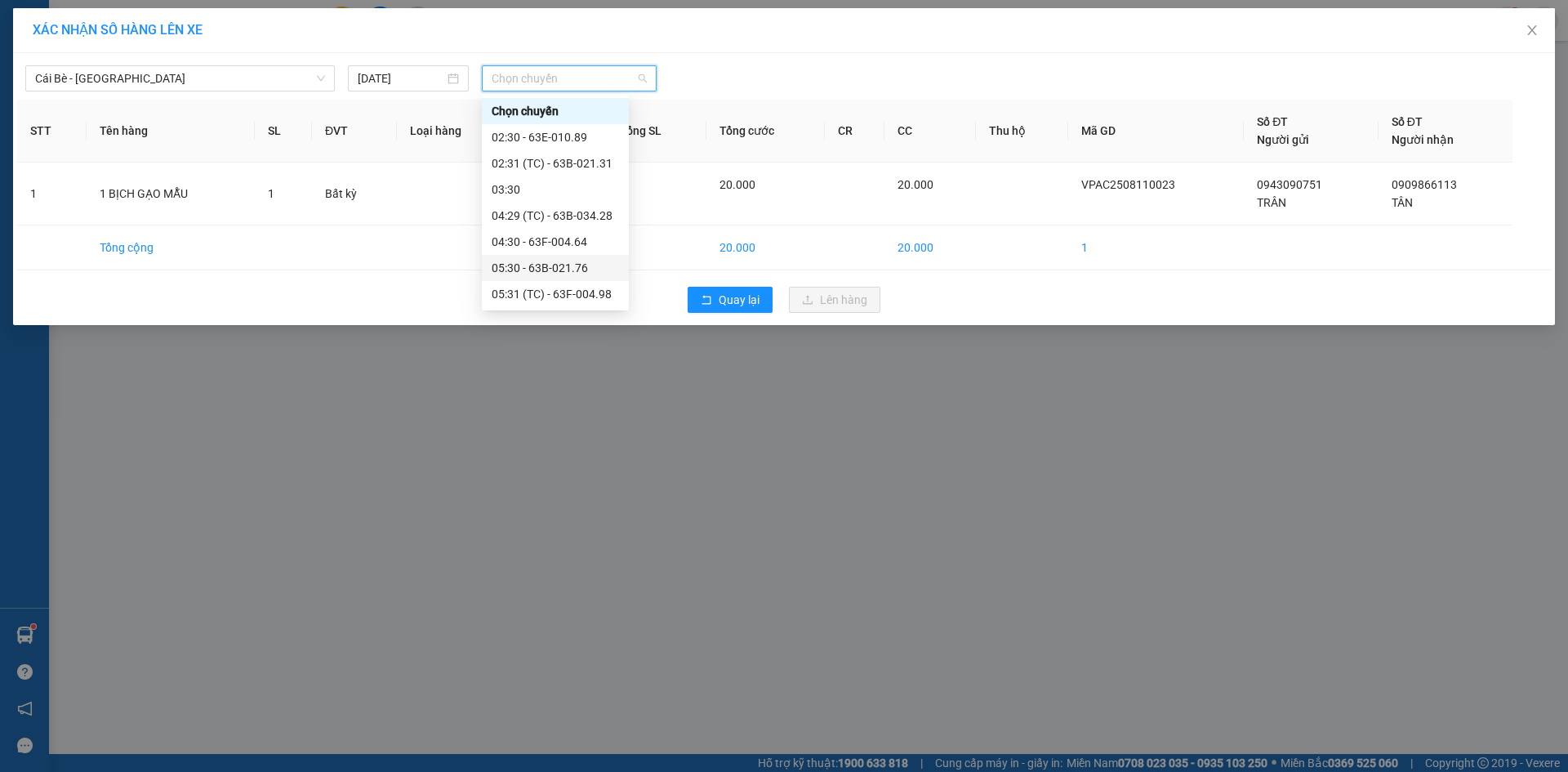
click at [539, 267] on div "05:30 - 63B-021.76" at bounding box center [554, 268] width 127 height 18
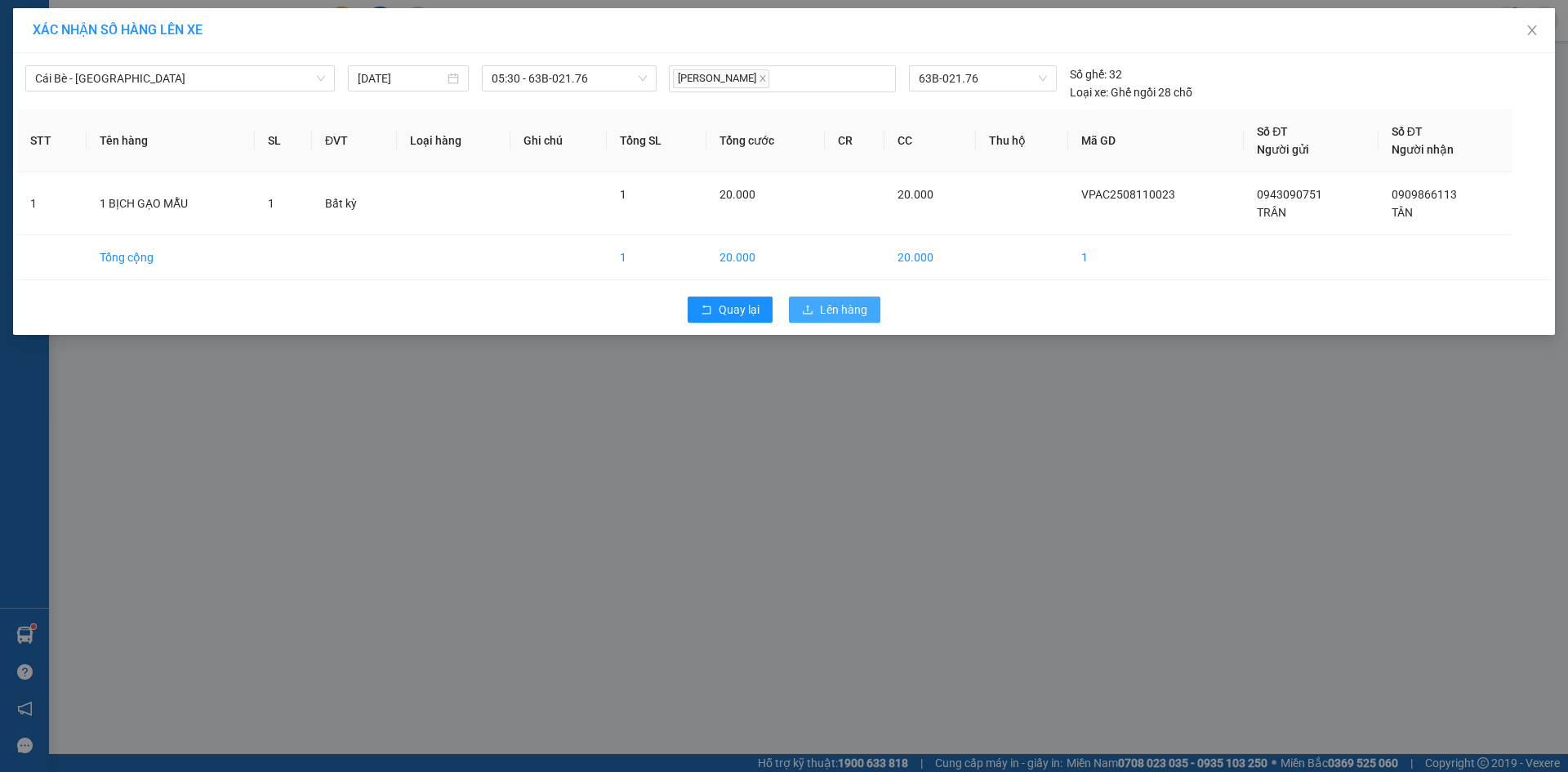
click at [854, 311] on span "Lên hàng" at bounding box center [844, 310] width 47 height 18
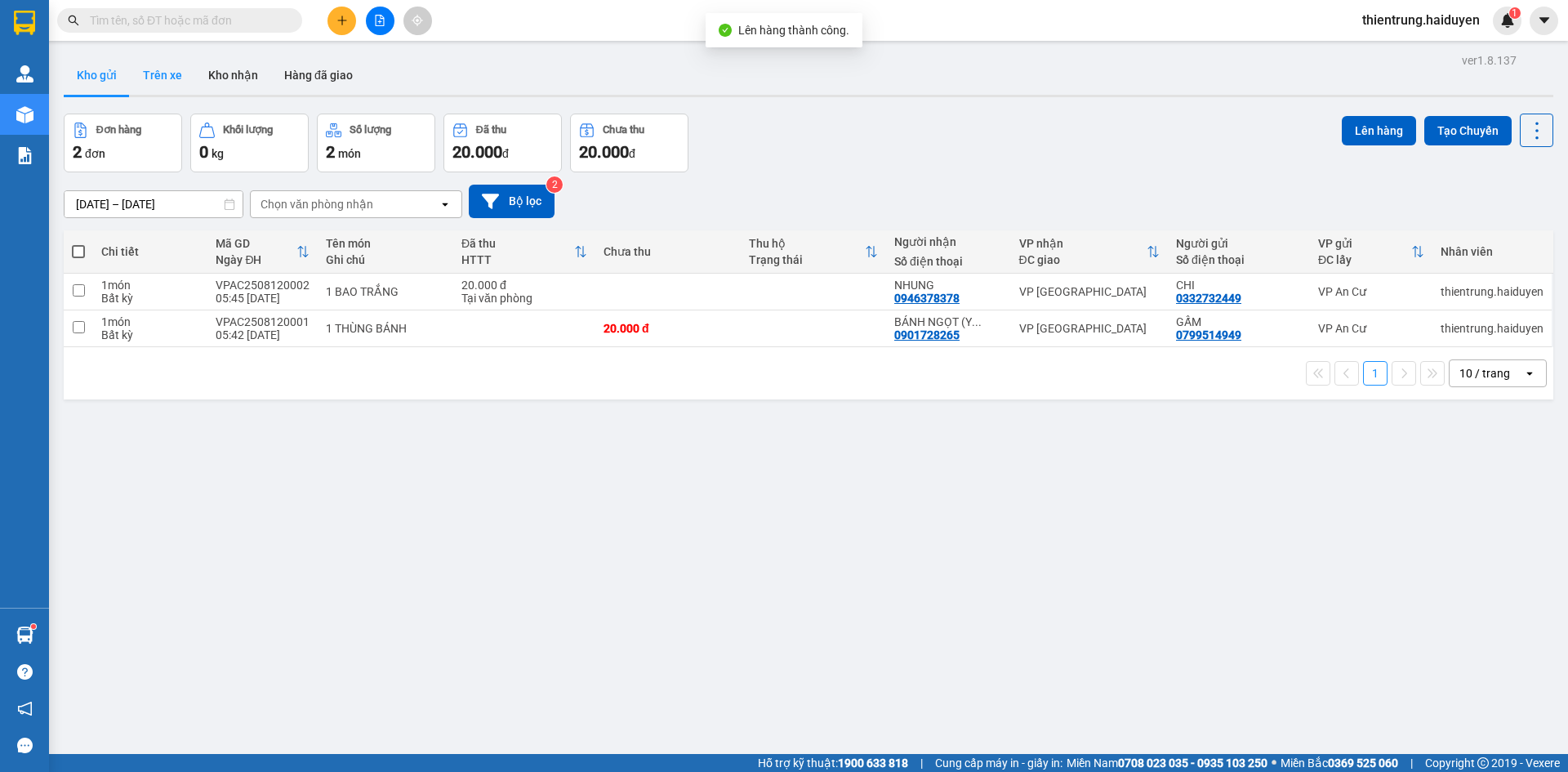
click at [173, 79] on button "Trên xe" at bounding box center [162, 75] width 65 height 39
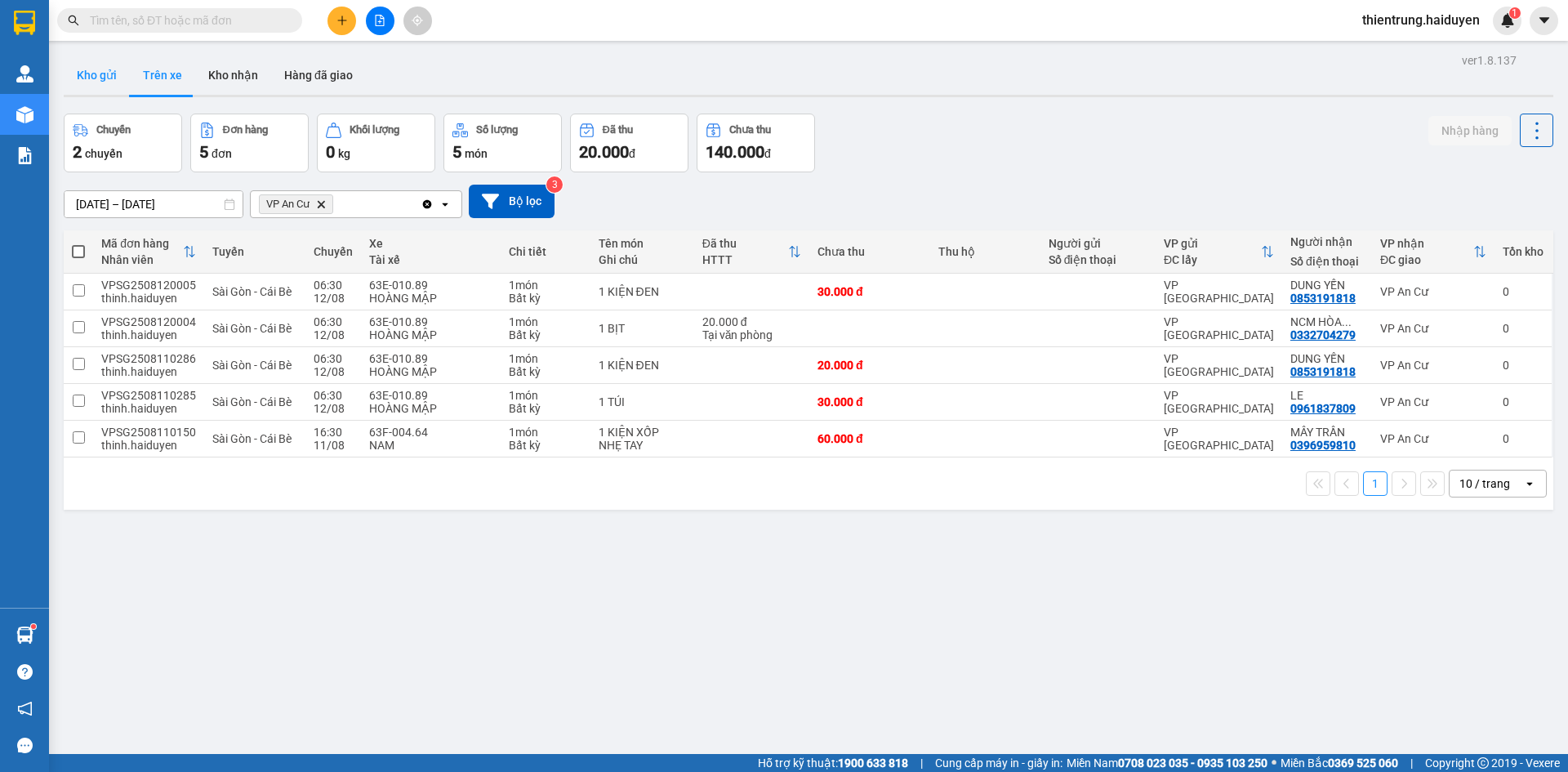
click at [82, 89] on button "Kho gửi" at bounding box center [96, 75] width 66 height 39
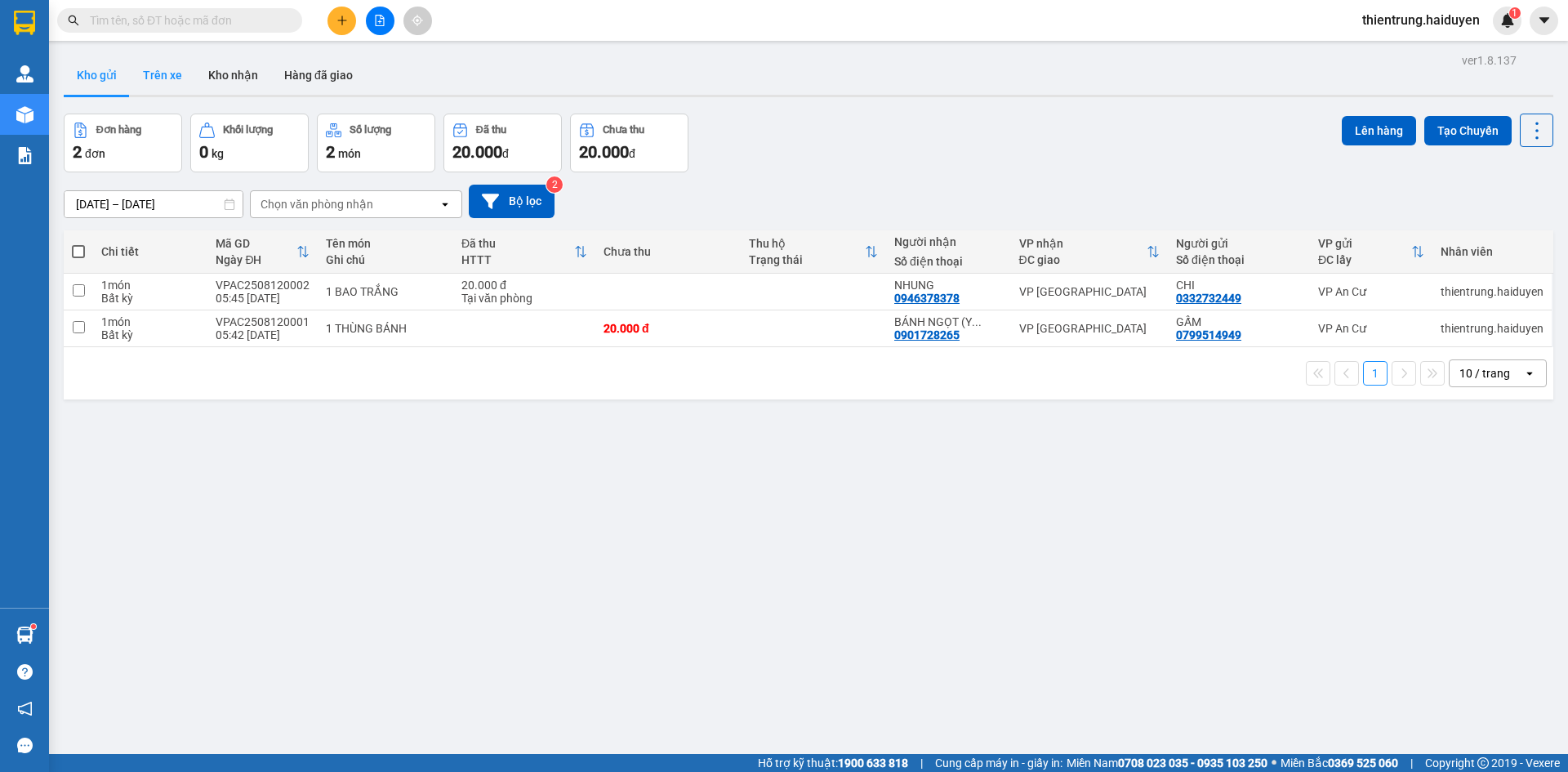
click at [181, 87] on button "Trên xe" at bounding box center [162, 75] width 65 height 39
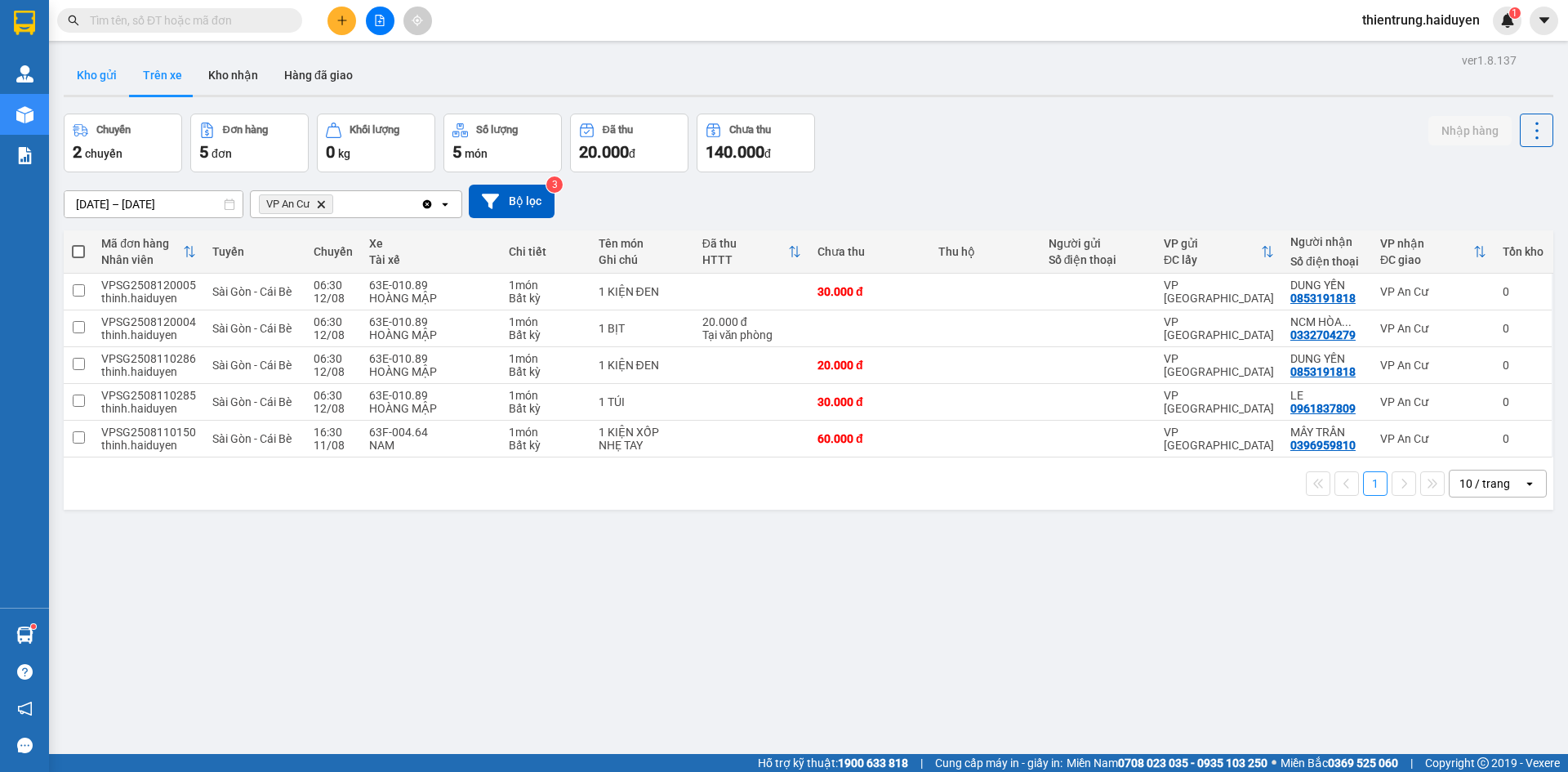
click at [89, 83] on button "Kho gửi" at bounding box center [96, 75] width 66 height 39
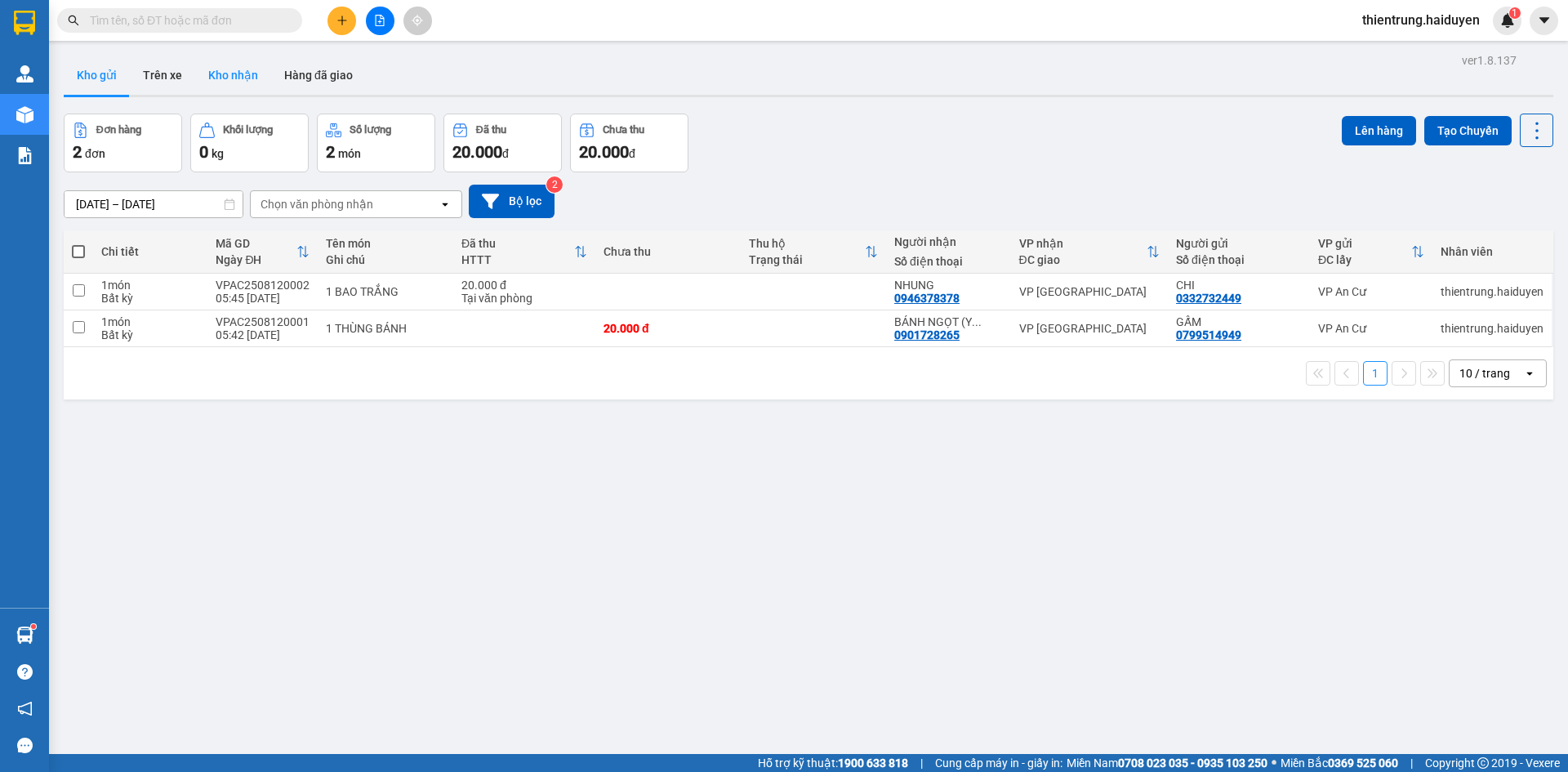
click at [222, 76] on button "Kho nhận" at bounding box center [233, 75] width 76 height 39
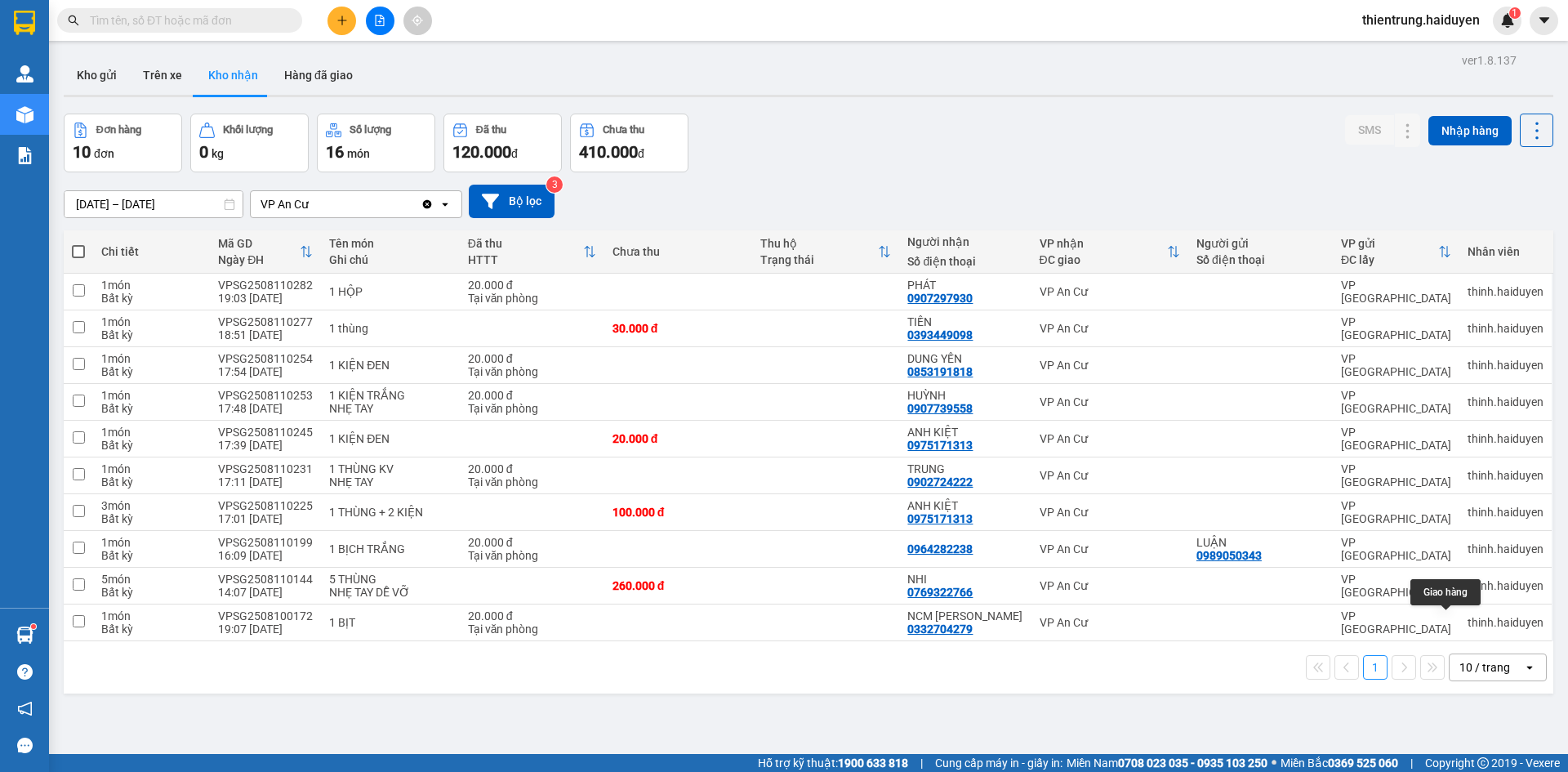
scroll to position [75, 0]
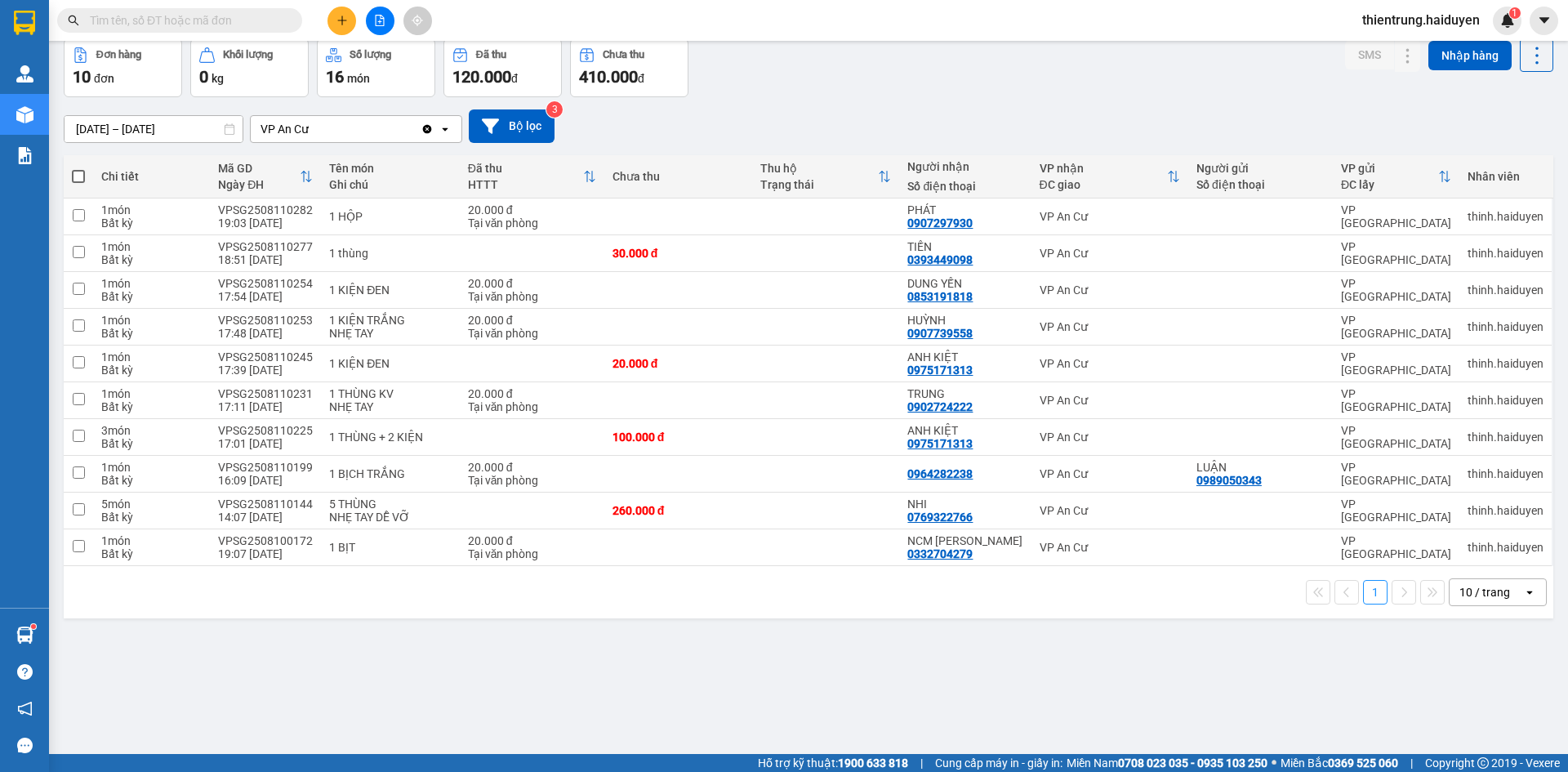
click at [1415, 22] on span "thientrung.haiduyen" at bounding box center [1421, 19] width 144 height 20
click at [1414, 49] on span "Đăng xuất" at bounding box center [1427, 50] width 111 height 18
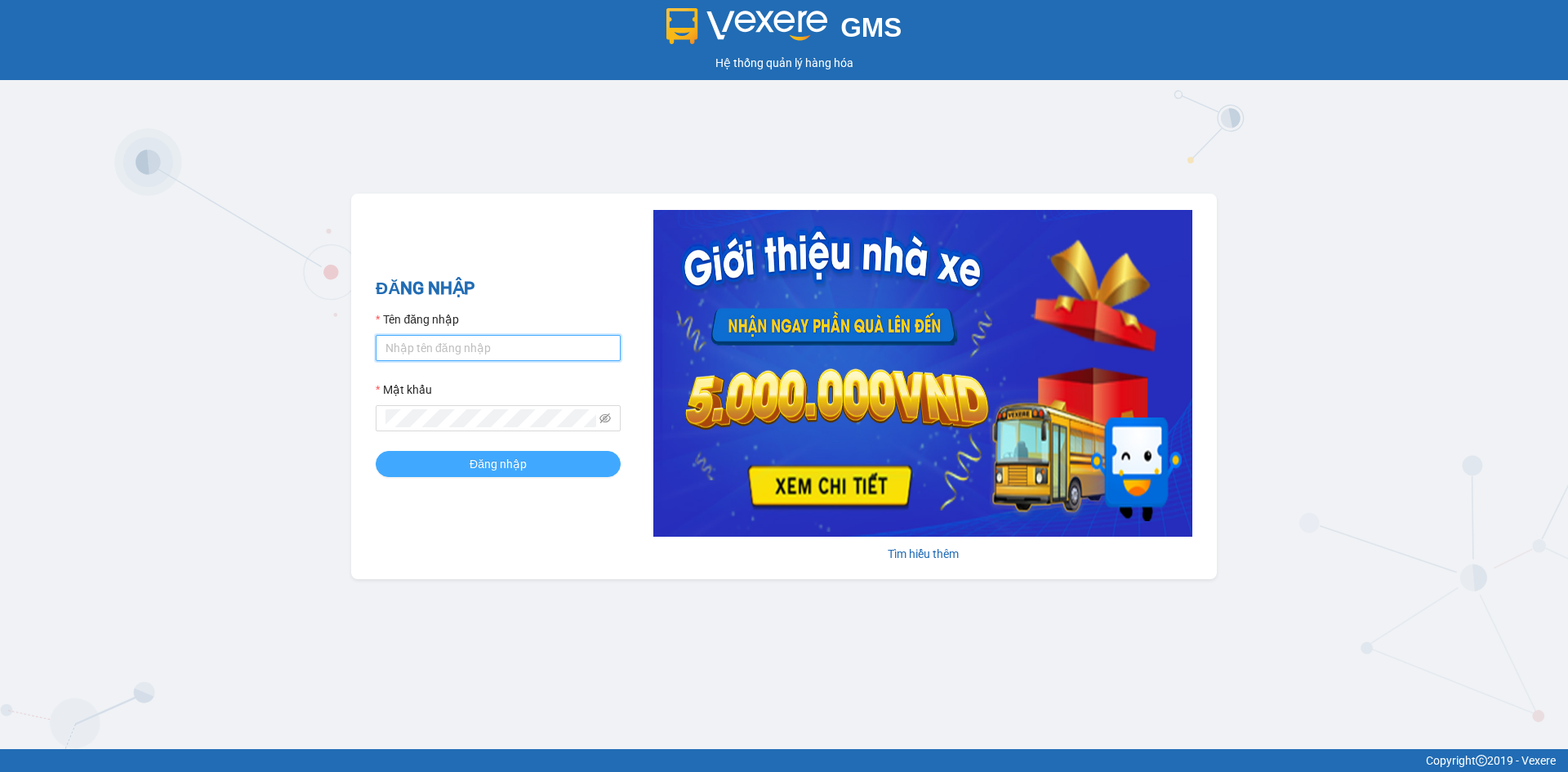
type input "anac.haiduyen"
click at [478, 462] on span "Đăng nhập" at bounding box center [497, 464] width 57 height 18
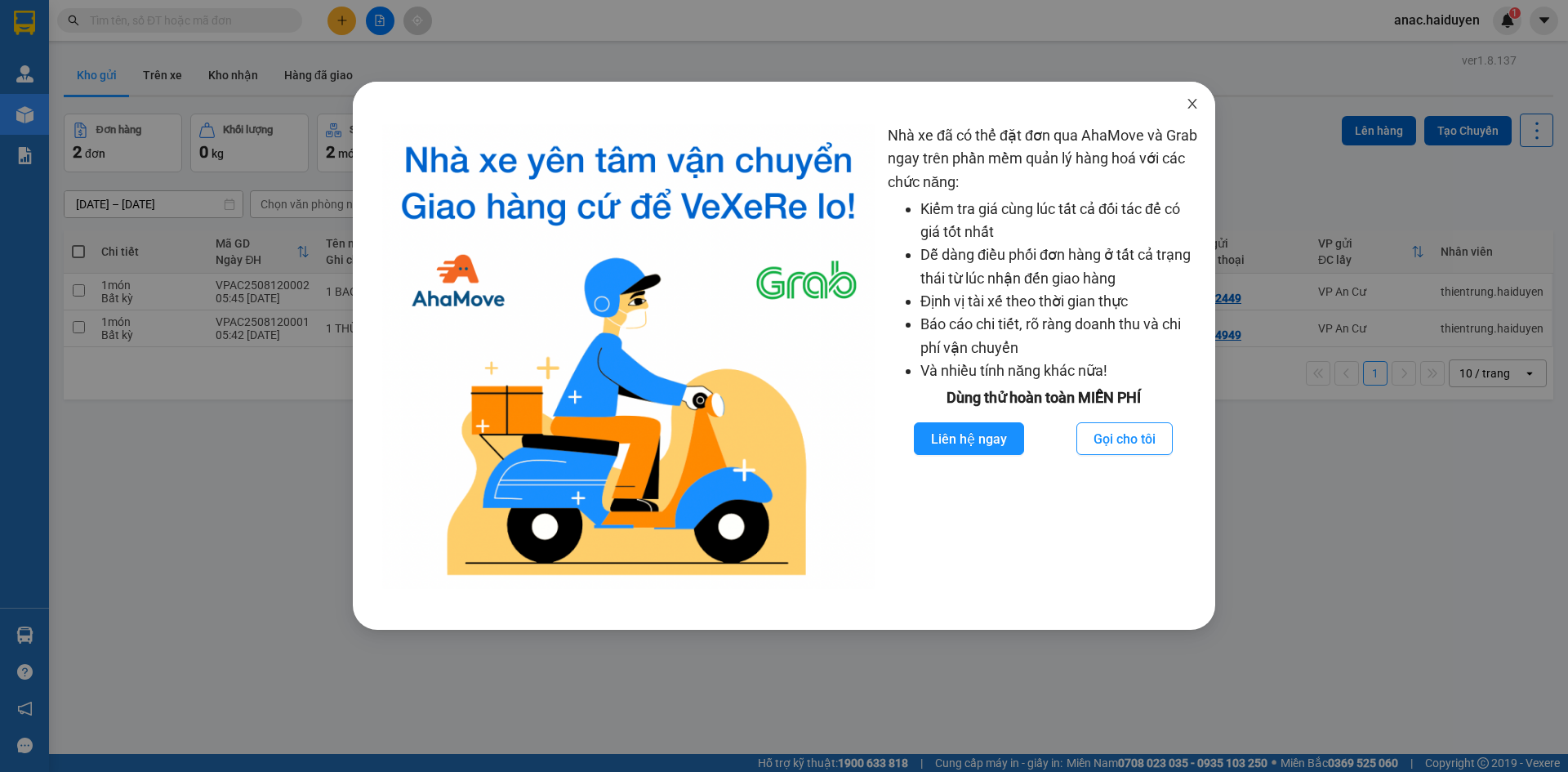
click at [1189, 105] on icon "close" at bounding box center [1192, 104] width 13 height 13
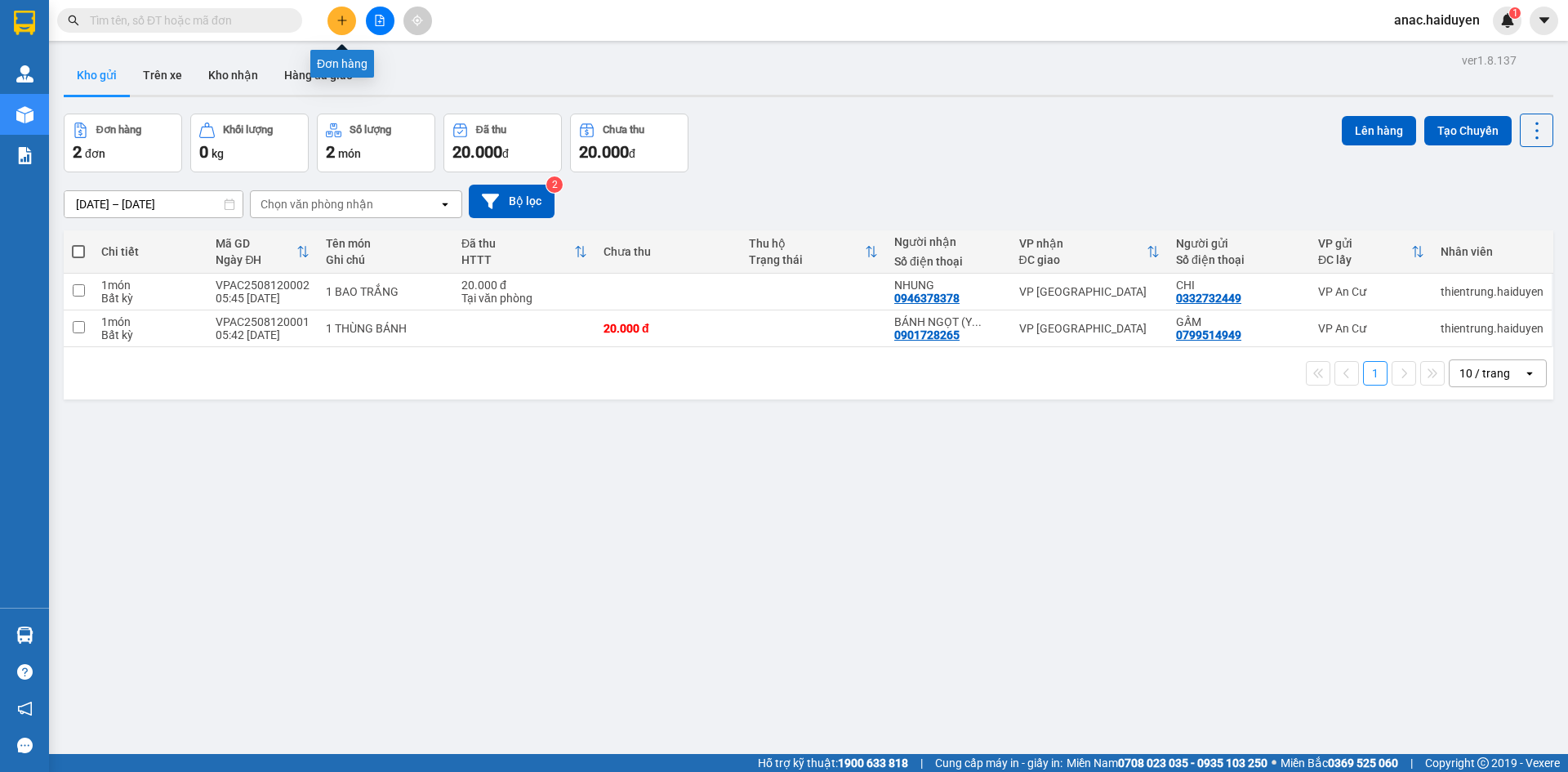
click at [348, 23] on button at bounding box center [341, 20] width 29 height 29
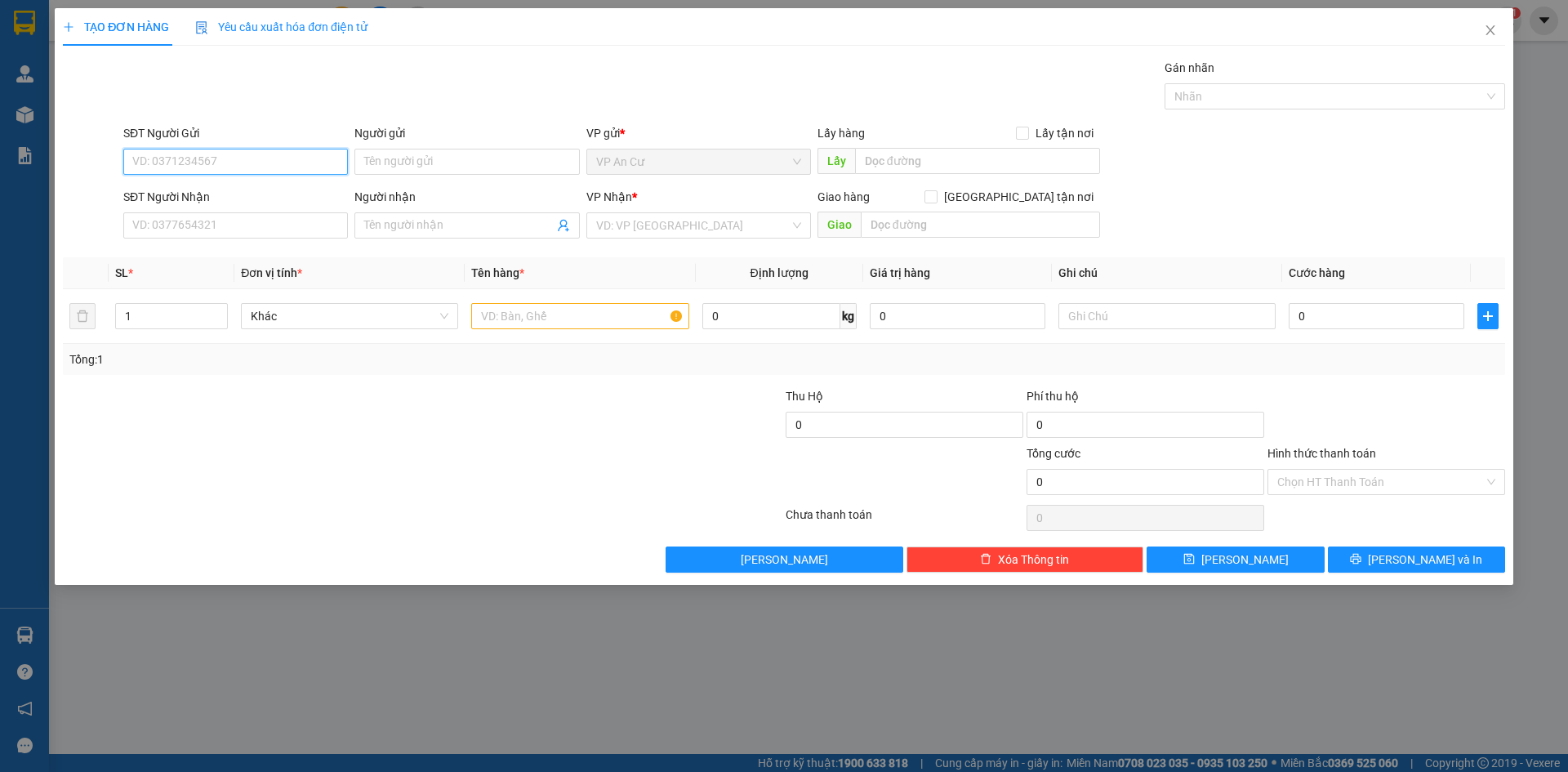
click at [219, 160] on input "SĐT Người Gửi" at bounding box center [236, 161] width 225 height 26
type input "0985617780"
click at [223, 192] on div "0985617780 - TRÍ" at bounding box center [236, 194] width 205 height 18
type input "TRÍ"
type input "0397582384"
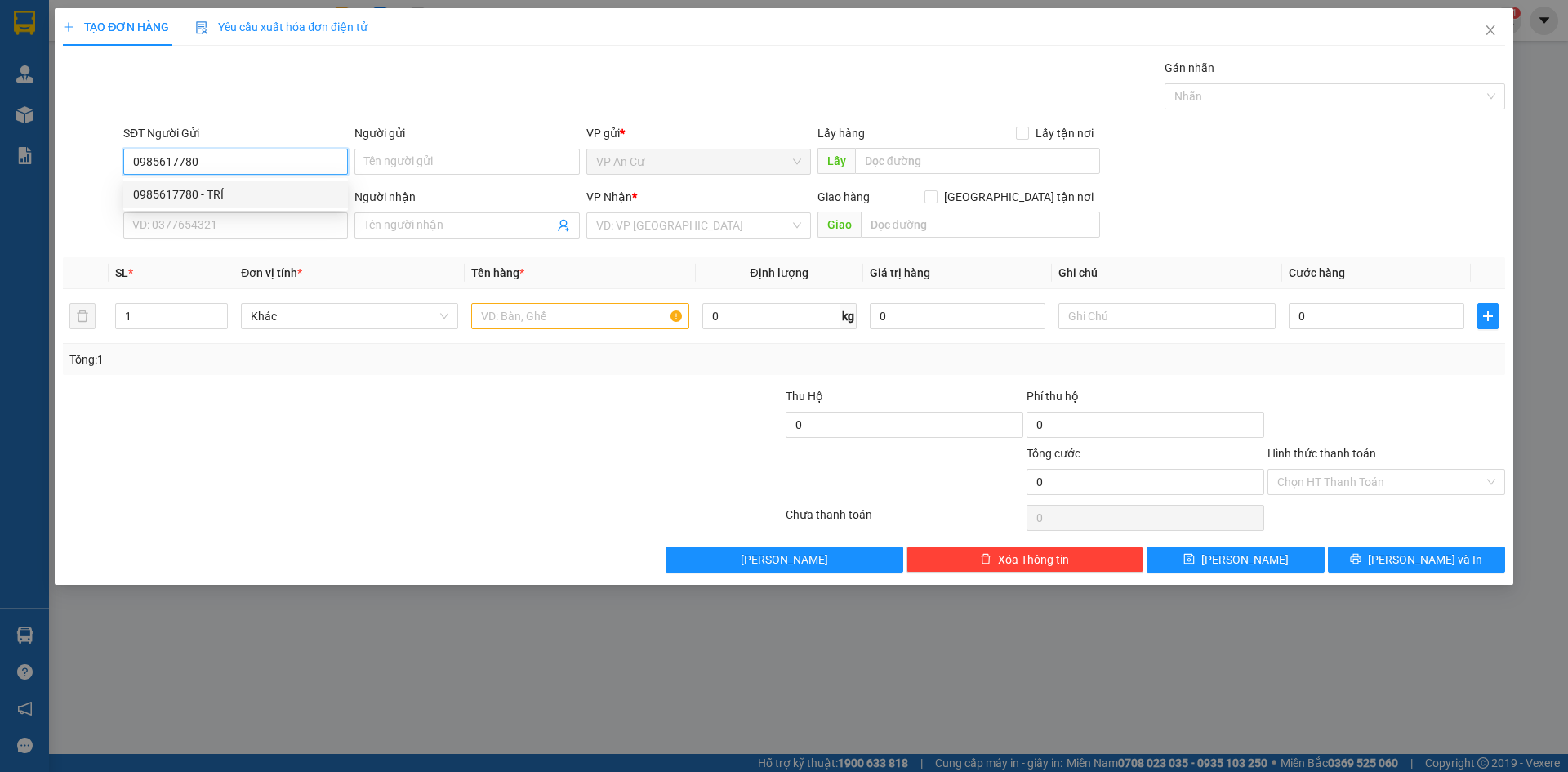
type input "AN"
type input "140.000"
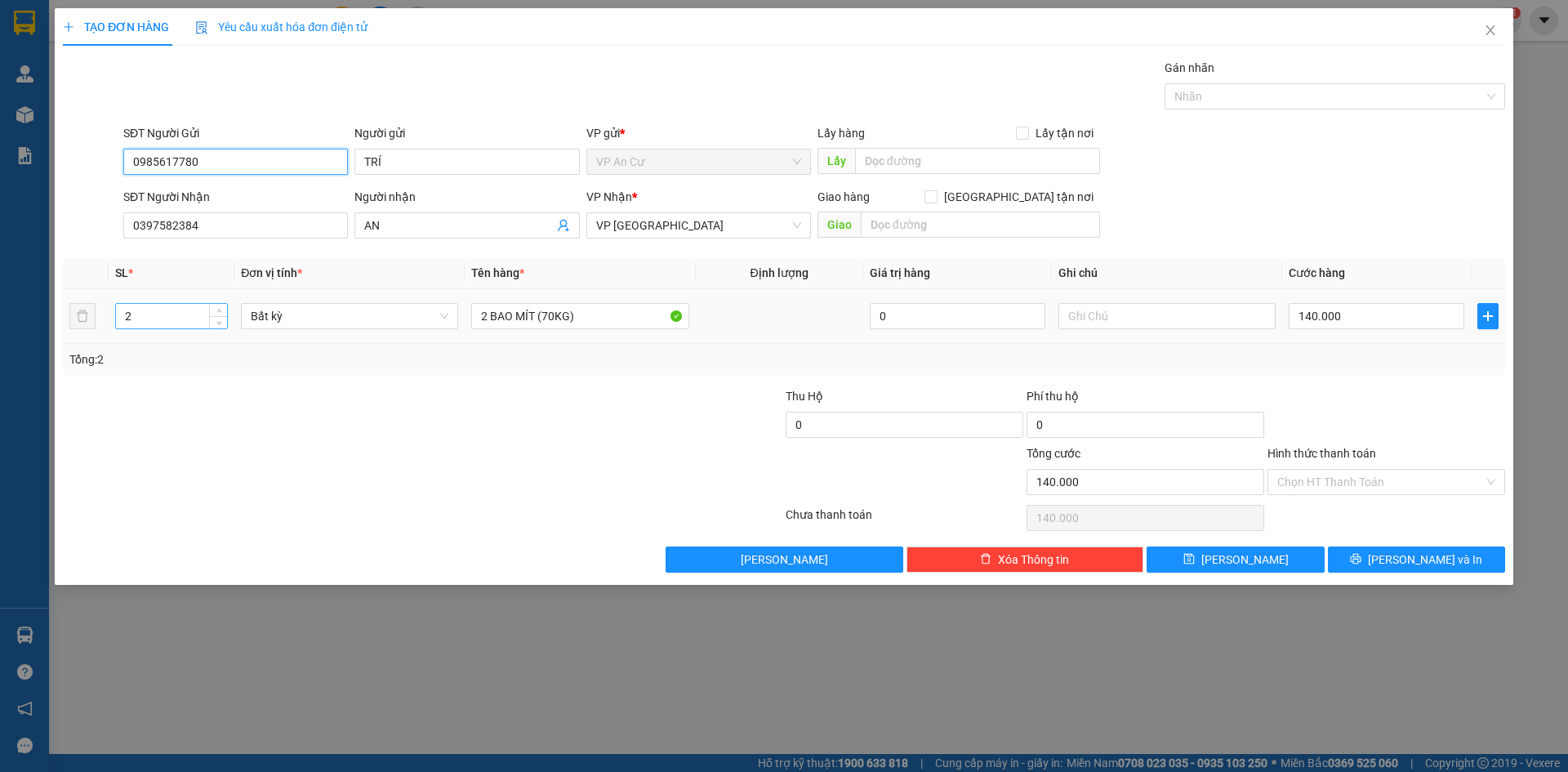
type input "0985617780"
drag, startPoint x: 154, startPoint y: 315, endPoint x: 100, endPoint y: 322, distance: 54.5
click at [100, 322] on tr "2 Bất kỳ 2 BAO MÍT (70KG) 0 140.000" at bounding box center [784, 317] width 1442 height 54
type input "1"
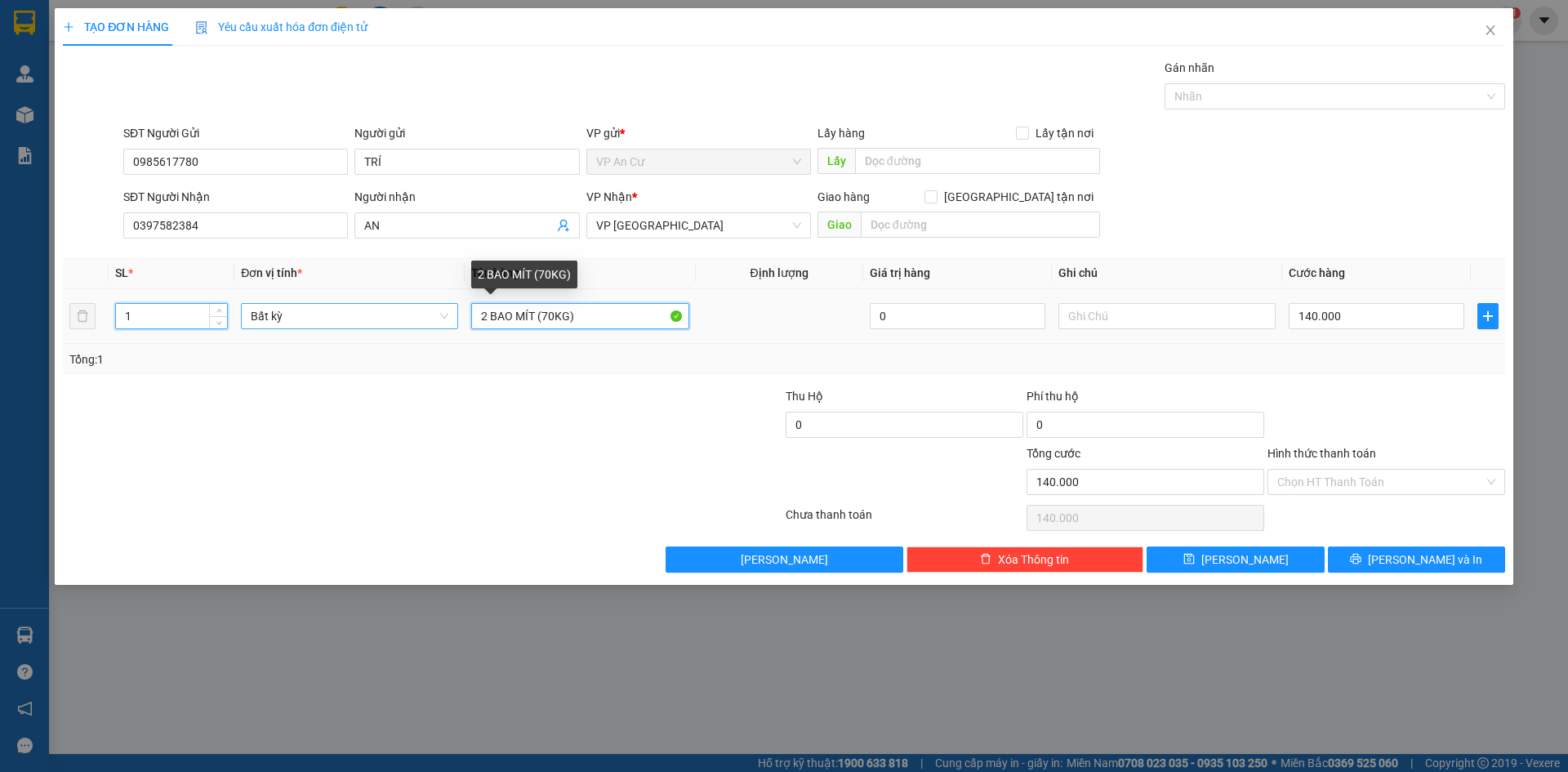
type input "0"
drag, startPoint x: 435, startPoint y: 313, endPoint x: 384, endPoint y: 311, distance: 51.0
click at [384, 311] on tr "1 Bất kỳ 2 BAO MÍT (70KG) 0 0" at bounding box center [784, 317] width 1442 height 54
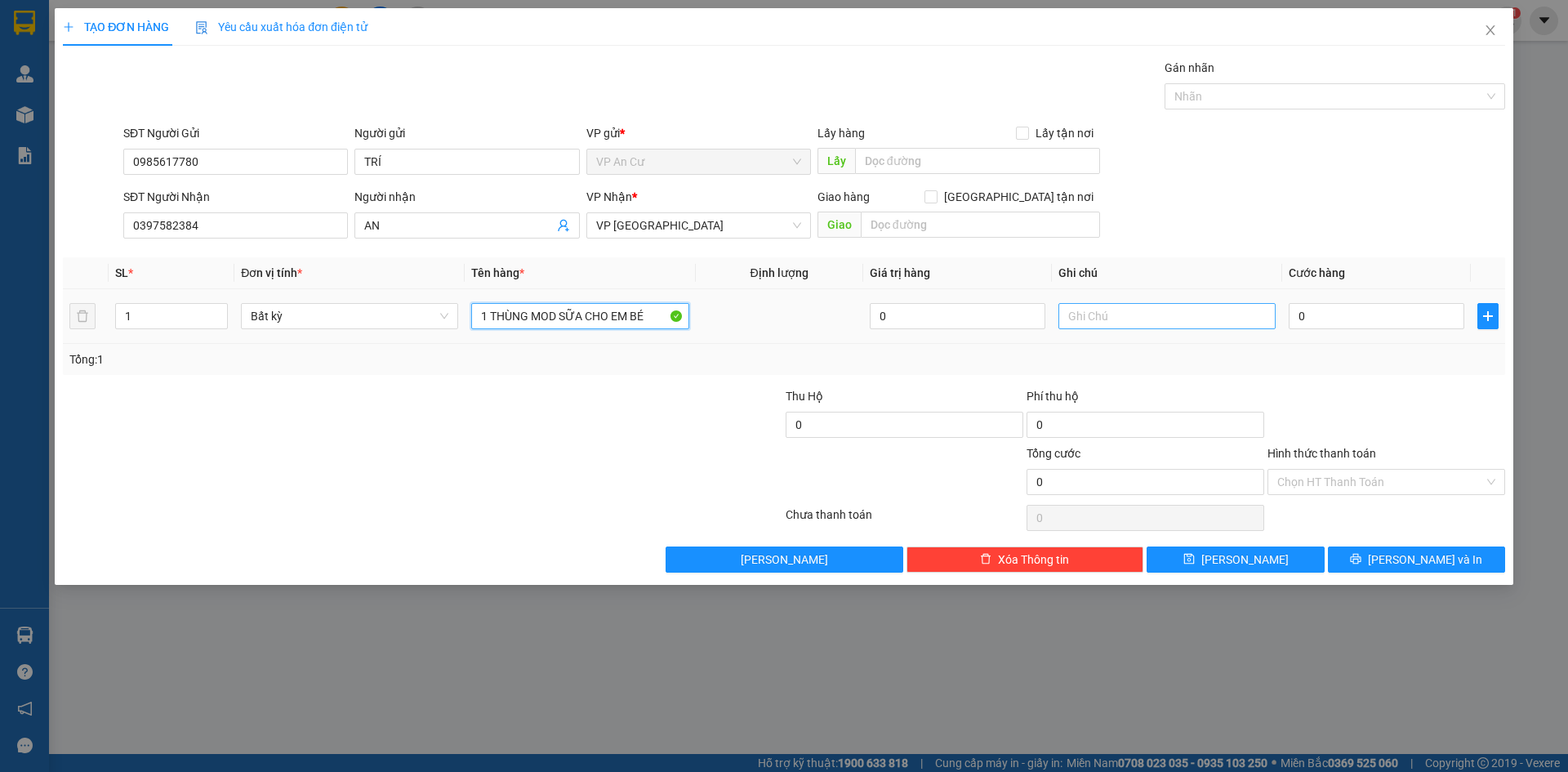
type input "1 THÙNG MOD SỮA CHO EM BÉ"
click at [1113, 315] on input "text" at bounding box center [1167, 316] width 217 height 26
type input "GỌI LIỀN"
click at [1324, 324] on input "0" at bounding box center [1376, 316] width 175 height 26
type input "2"
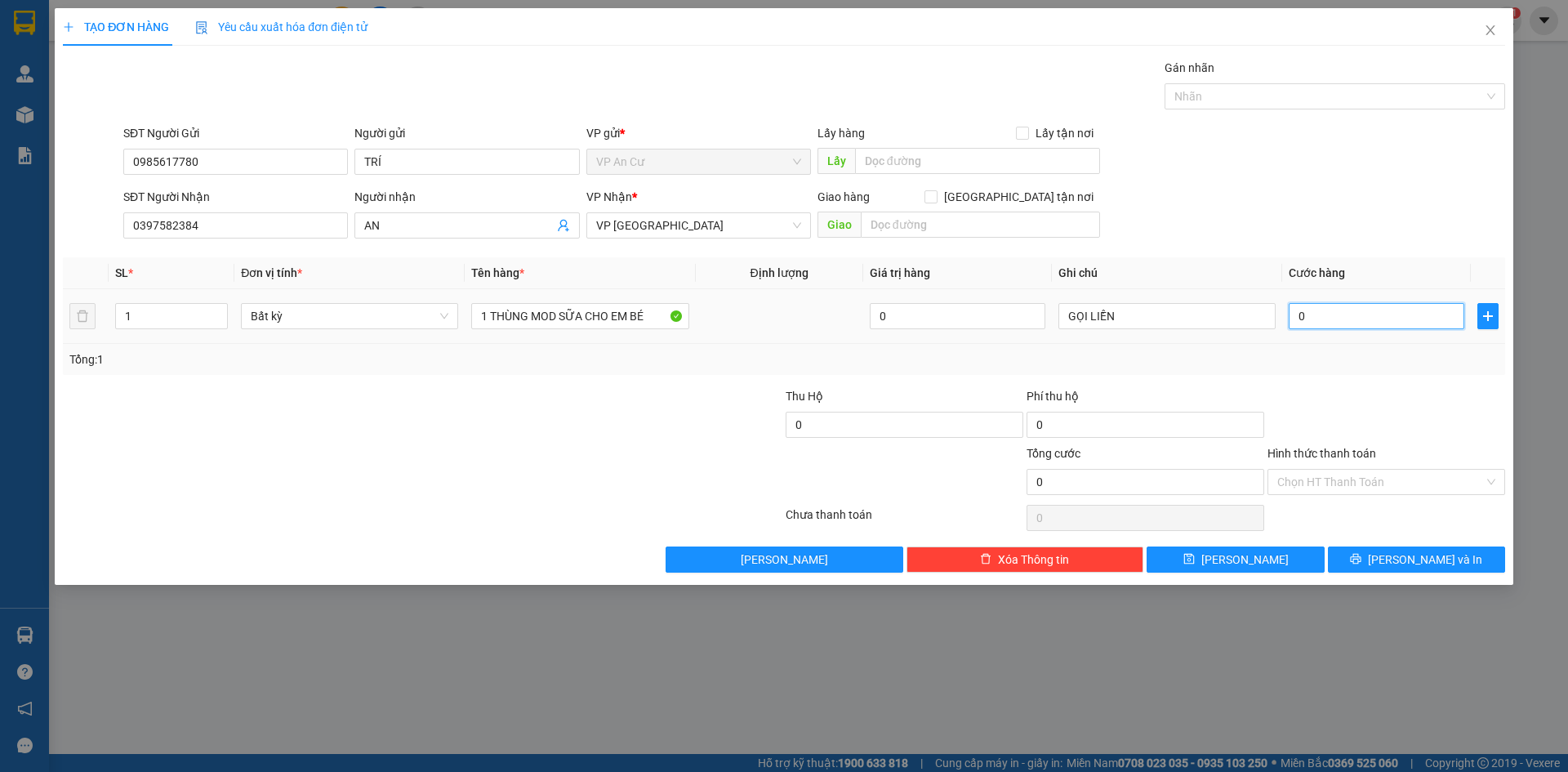
type input "2"
type input "20"
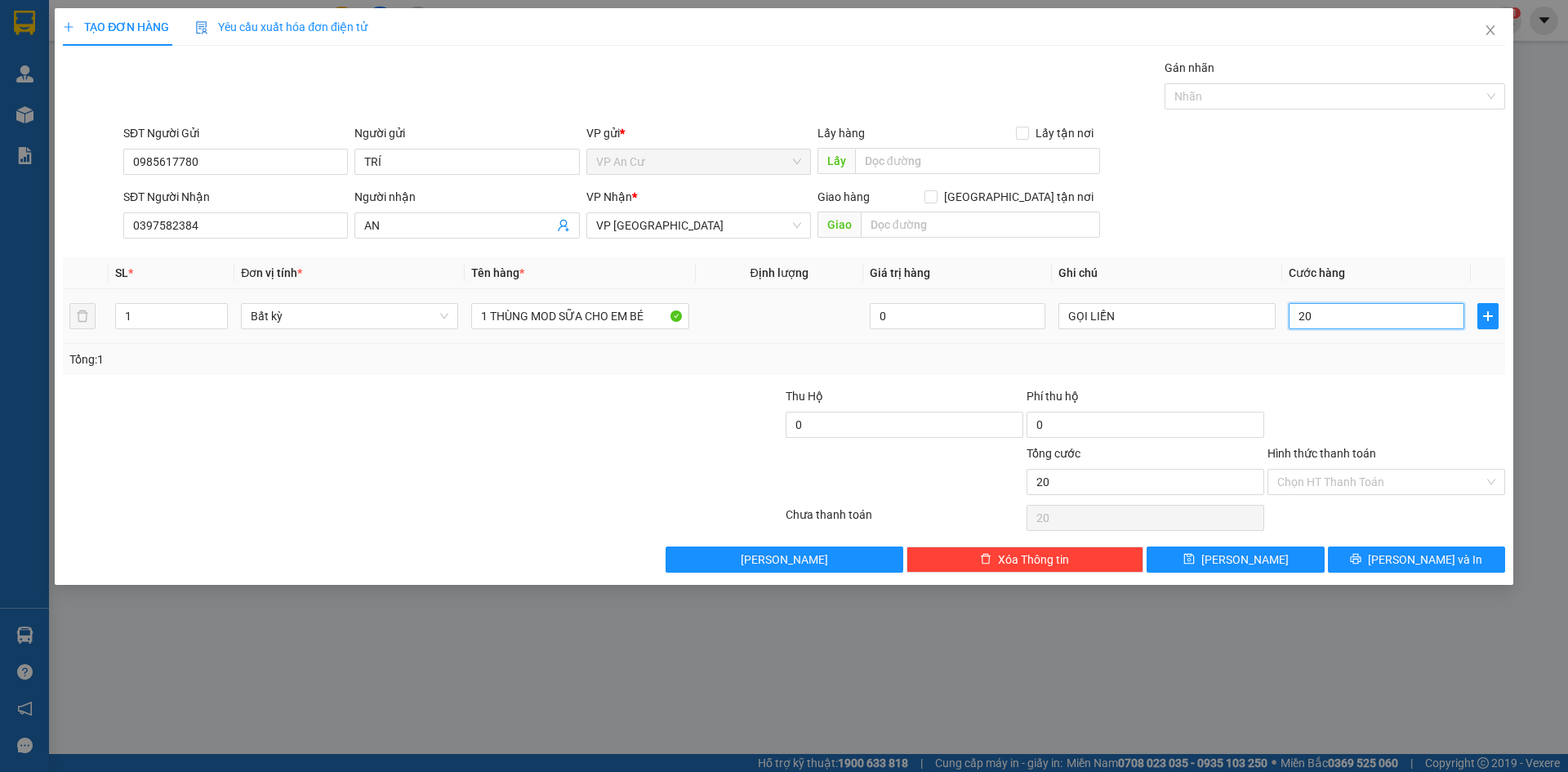
type input "200"
type input "2.000"
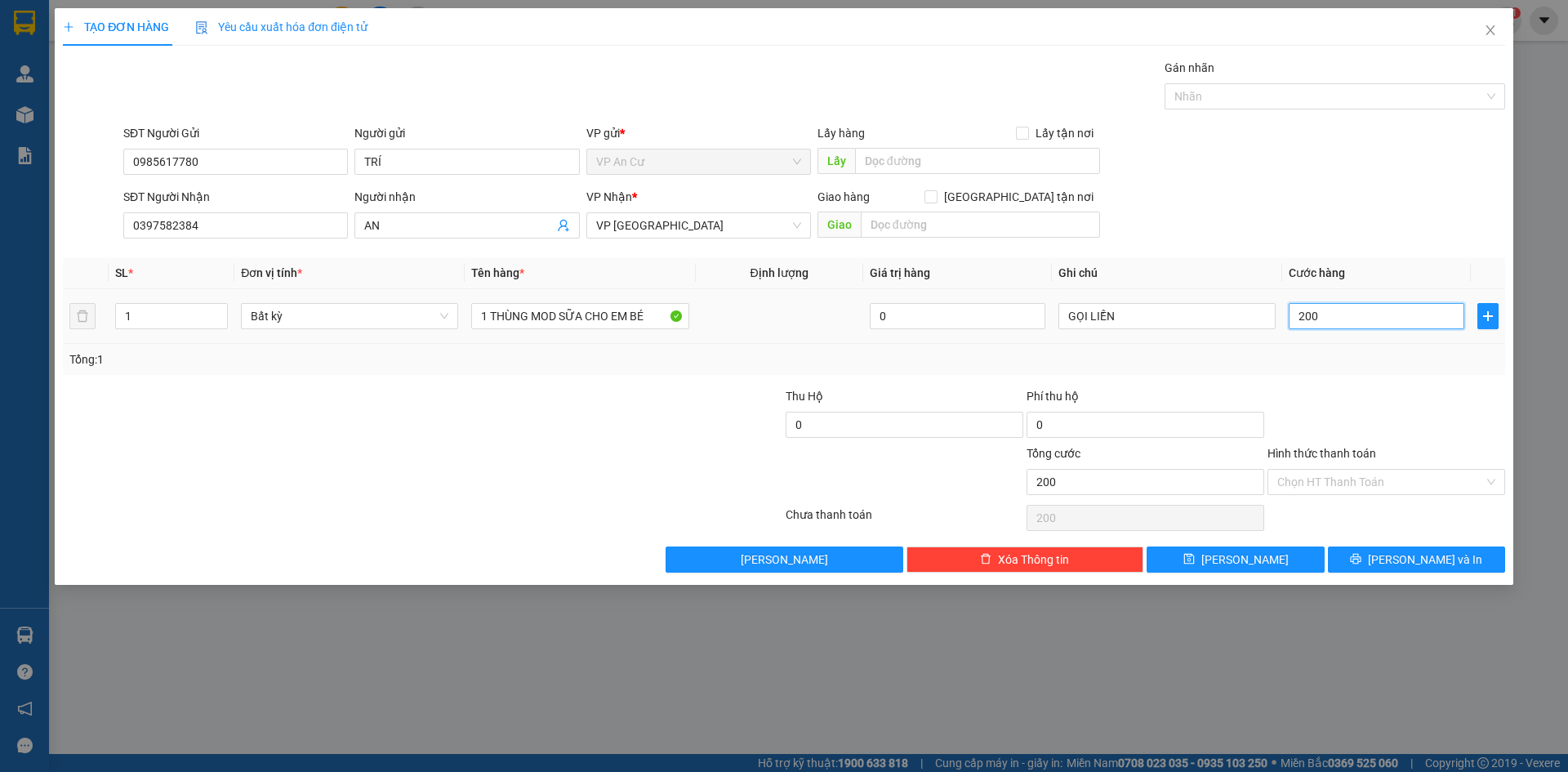
type input "2.000"
type input "20.000"
click at [1428, 550] on span "Lưu và In" at bounding box center [1424, 559] width 114 height 18
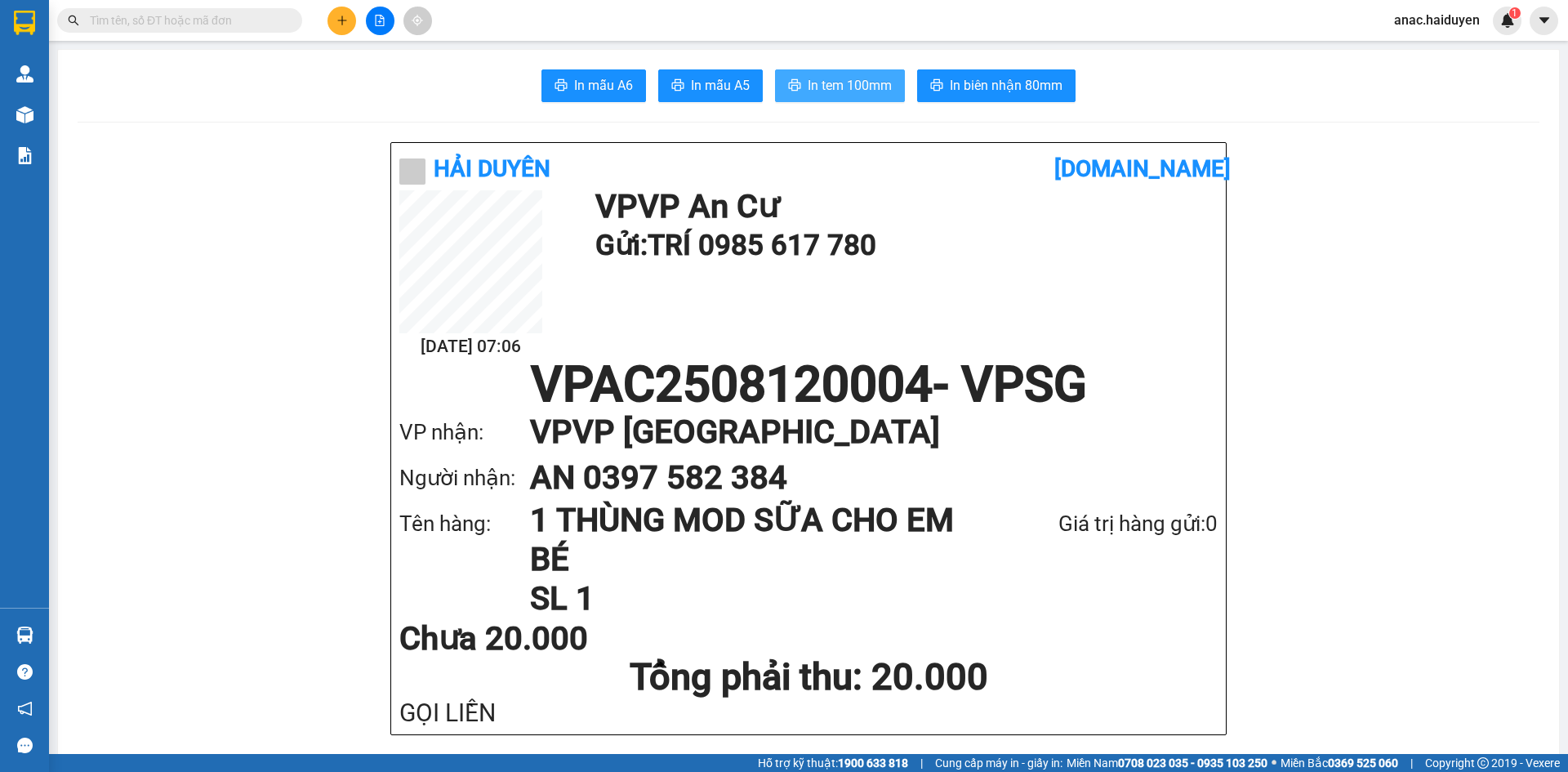
click at [813, 89] on span "In tem 100mm" at bounding box center [850, 85] width 84 height 20
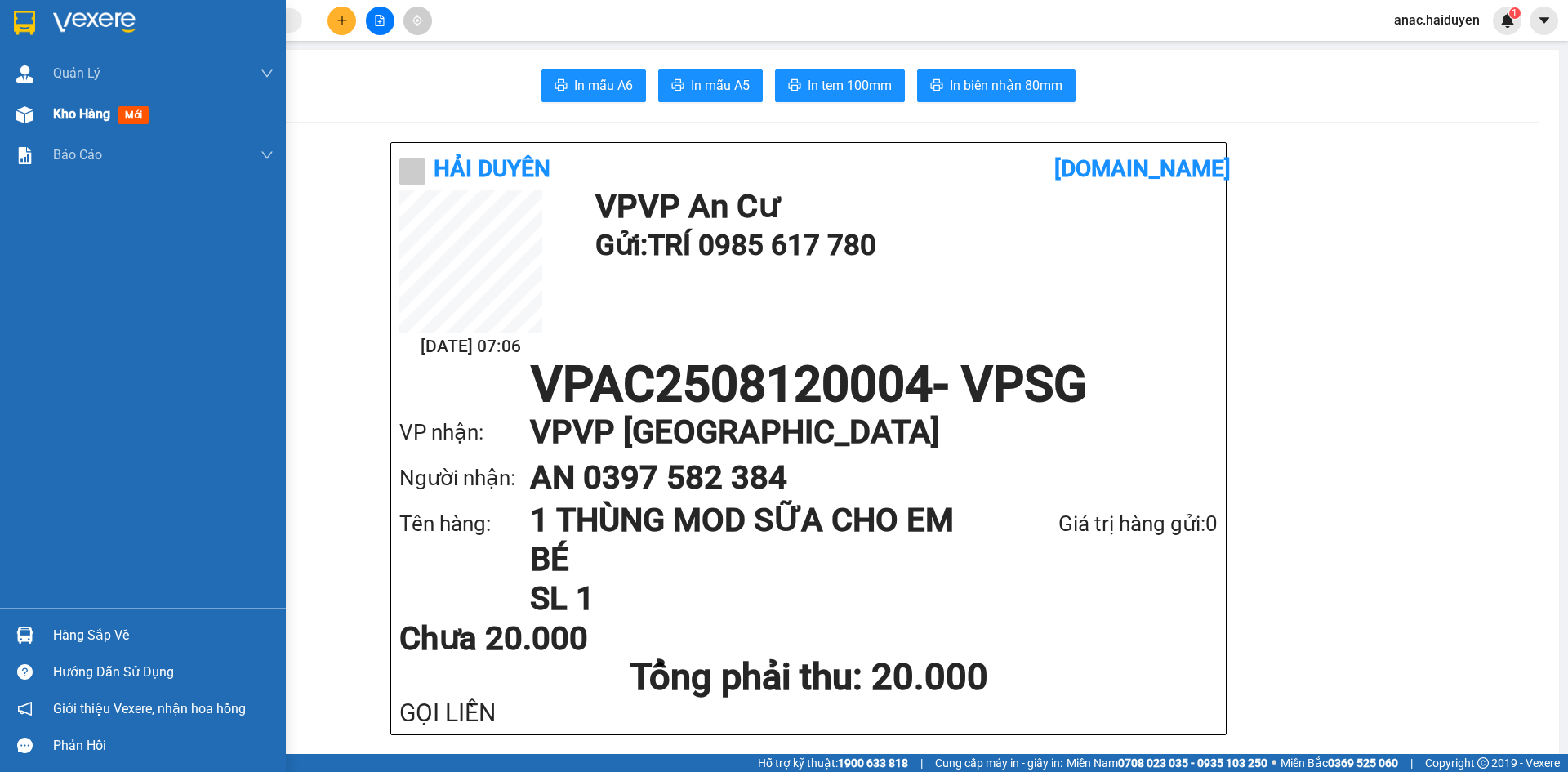
click at [74, 113] on span "Kho hàng" at bounding box center [82, 114] width 57 height 16
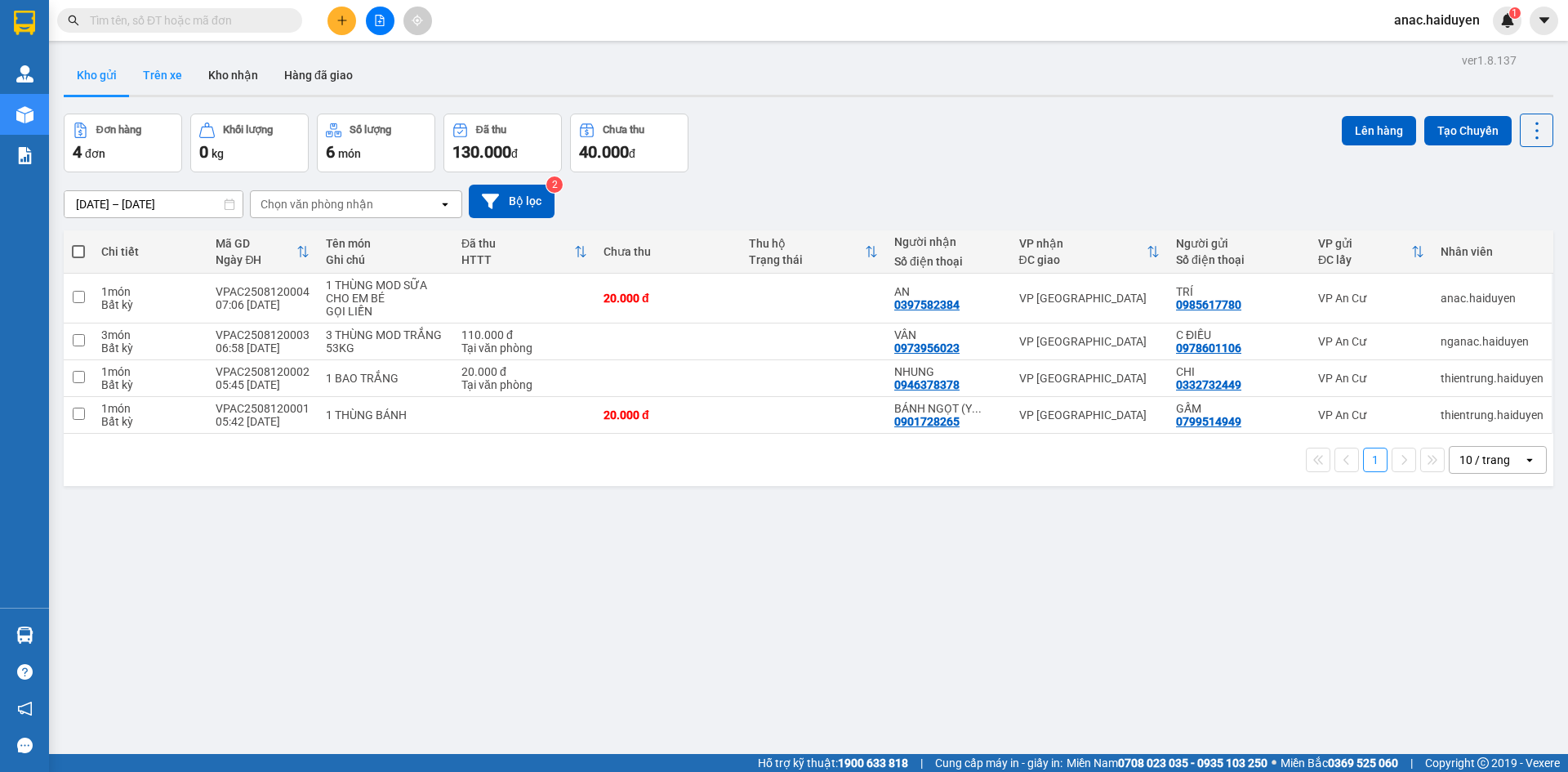
click at [153, 73] on button "Trên xe" at bounding box center [162, 75] width 65 height 39
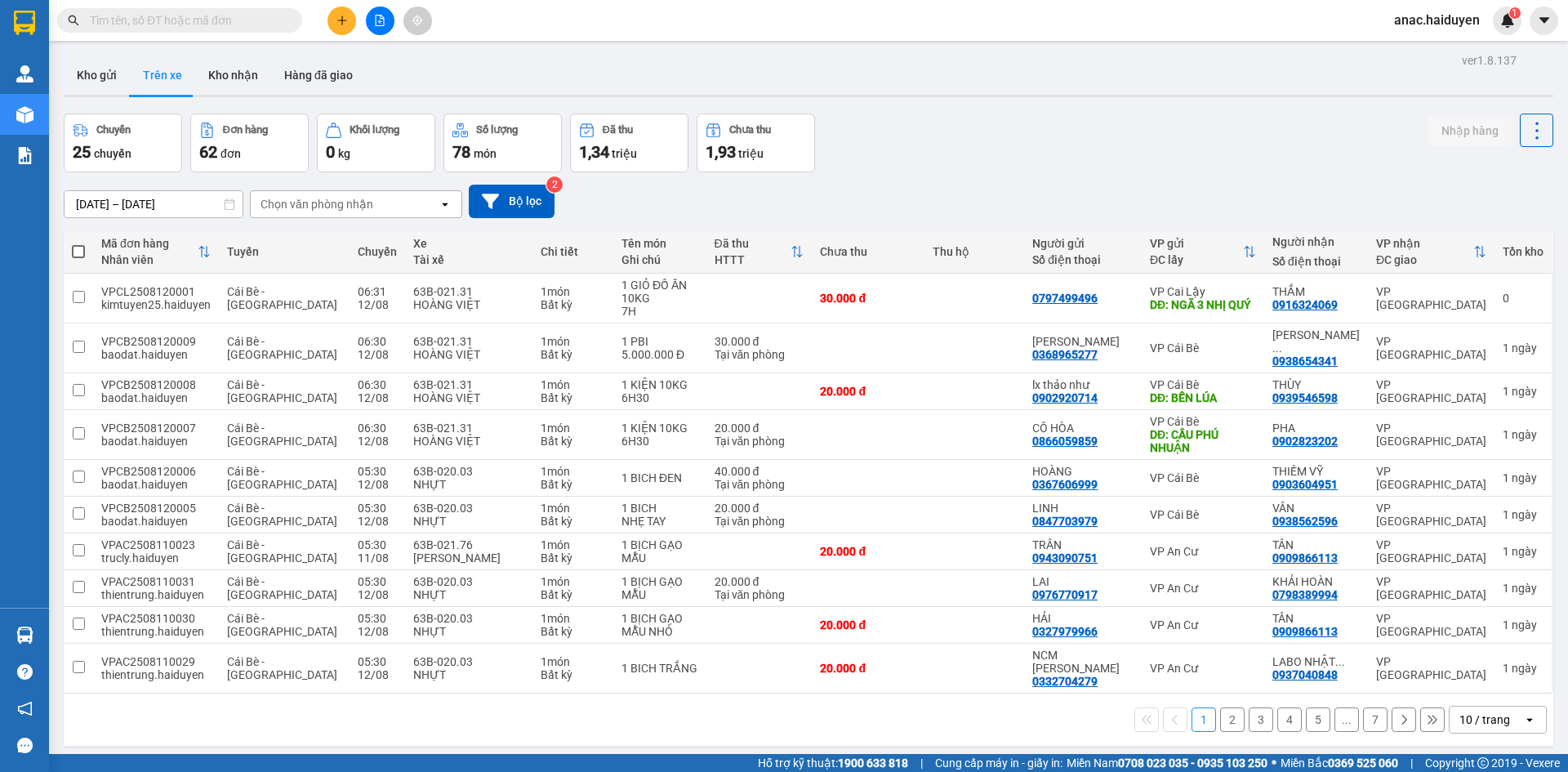
click at [370, 201] on div "Chọn văn phòng nhận" at bounding box center [317, 204] width 112 height 17
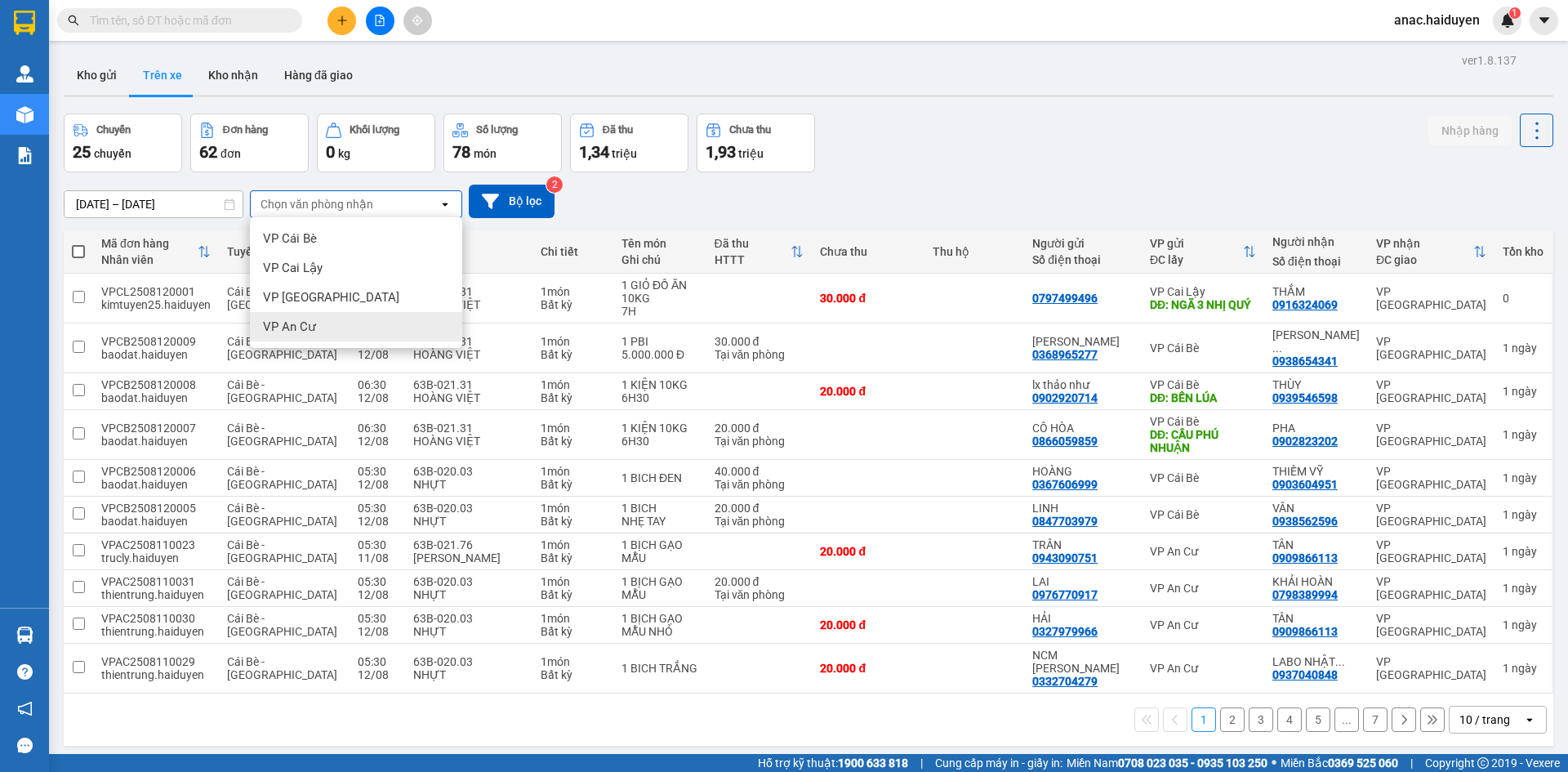
click at [301, 318] on span "VP An Cư" at bounding box center [289, 326] width 53 height 17
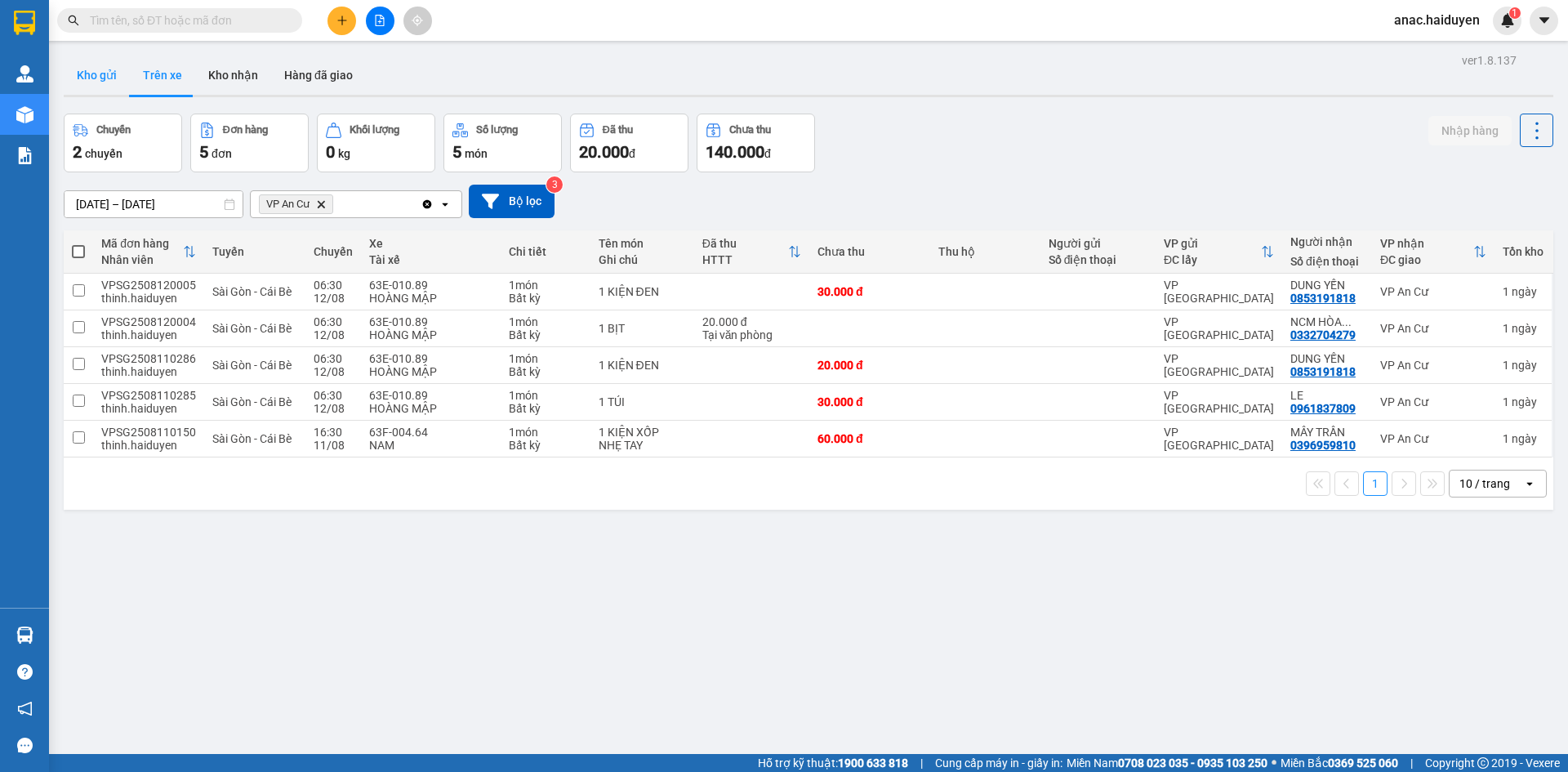
click at [103, 76] on button "Kho gửi" at bounding box center [96, 75] width 66 height 39
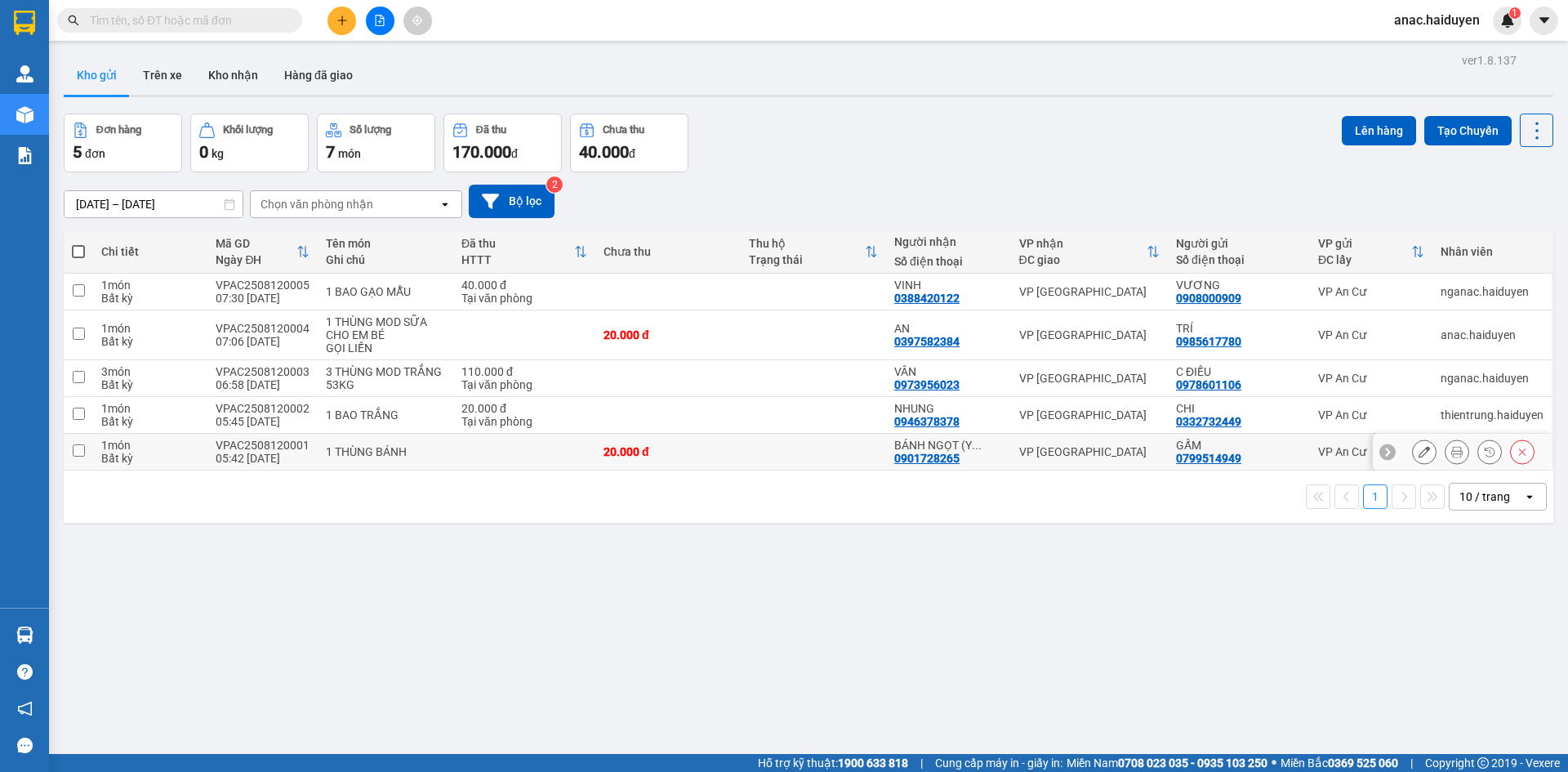
click at [77, 441] on td at bounding box center [79, 452] width 30 height 37
checkbox input "true"
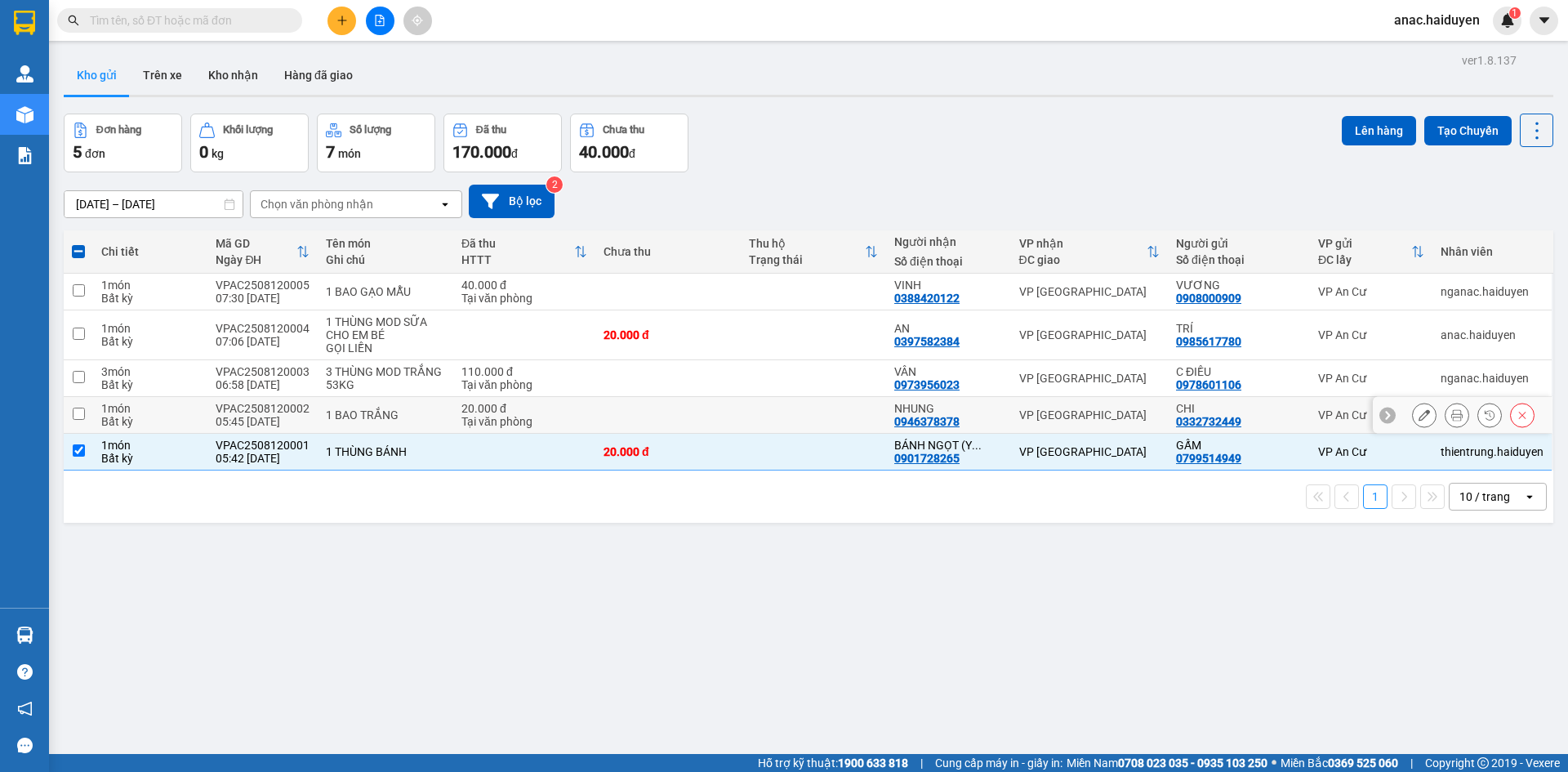
click at [82, 416] on input "checkbox" at bounding box center [79, 414] width 12 height 12
checkbox input "true"
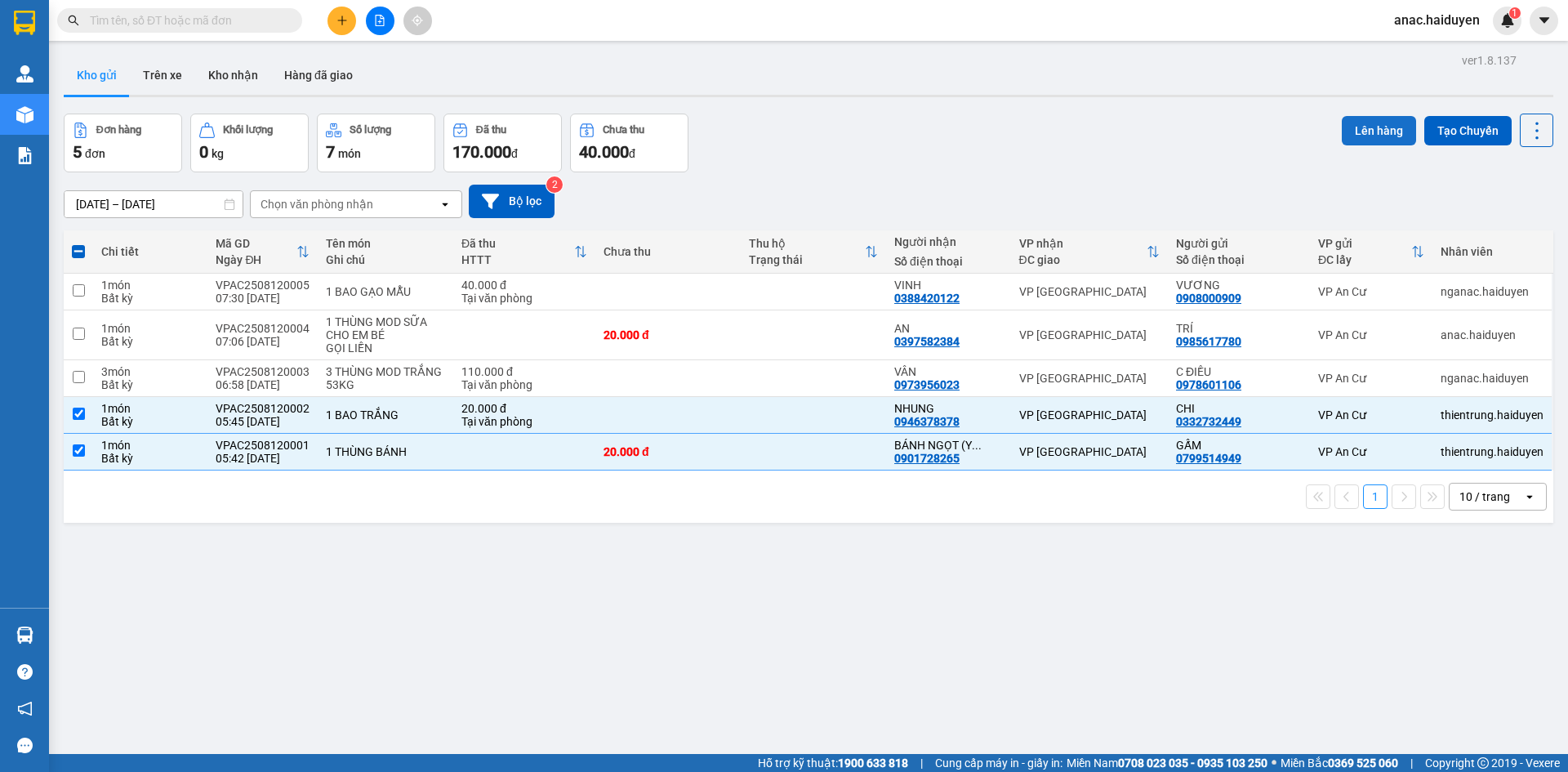
click at [1351, 127] on button "Lên hàng" at bounding box center [1379, 131] width 75 height 30
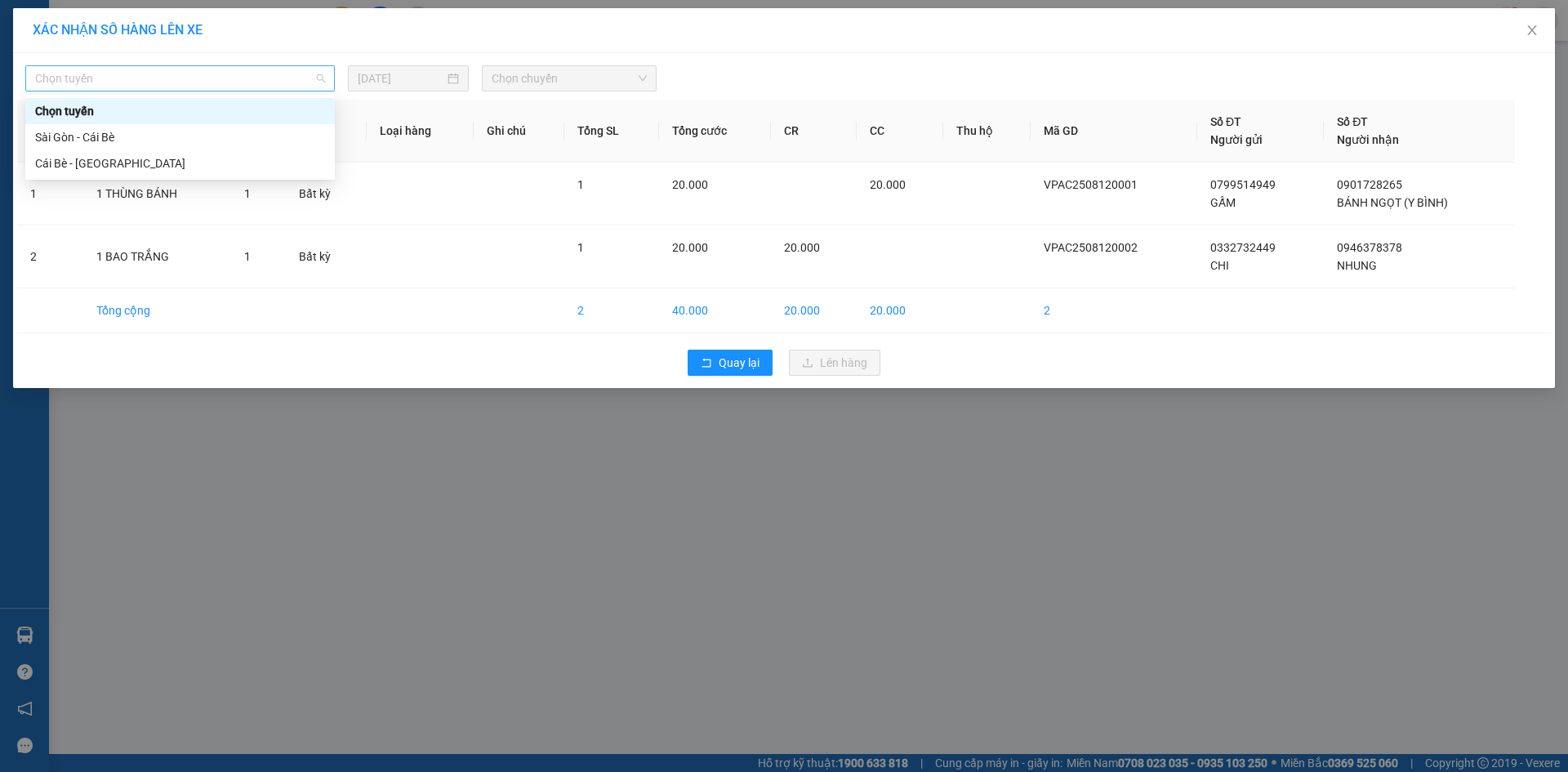
click at [310, 71] on span "Chọn tuyến" at bounding box center [180, 78] width 290 height 25
click at [144, 163] on div "Cái Bè - [GEOGRAPHIC_DATA]" at bounding box center [180, 163] width 290 height 18
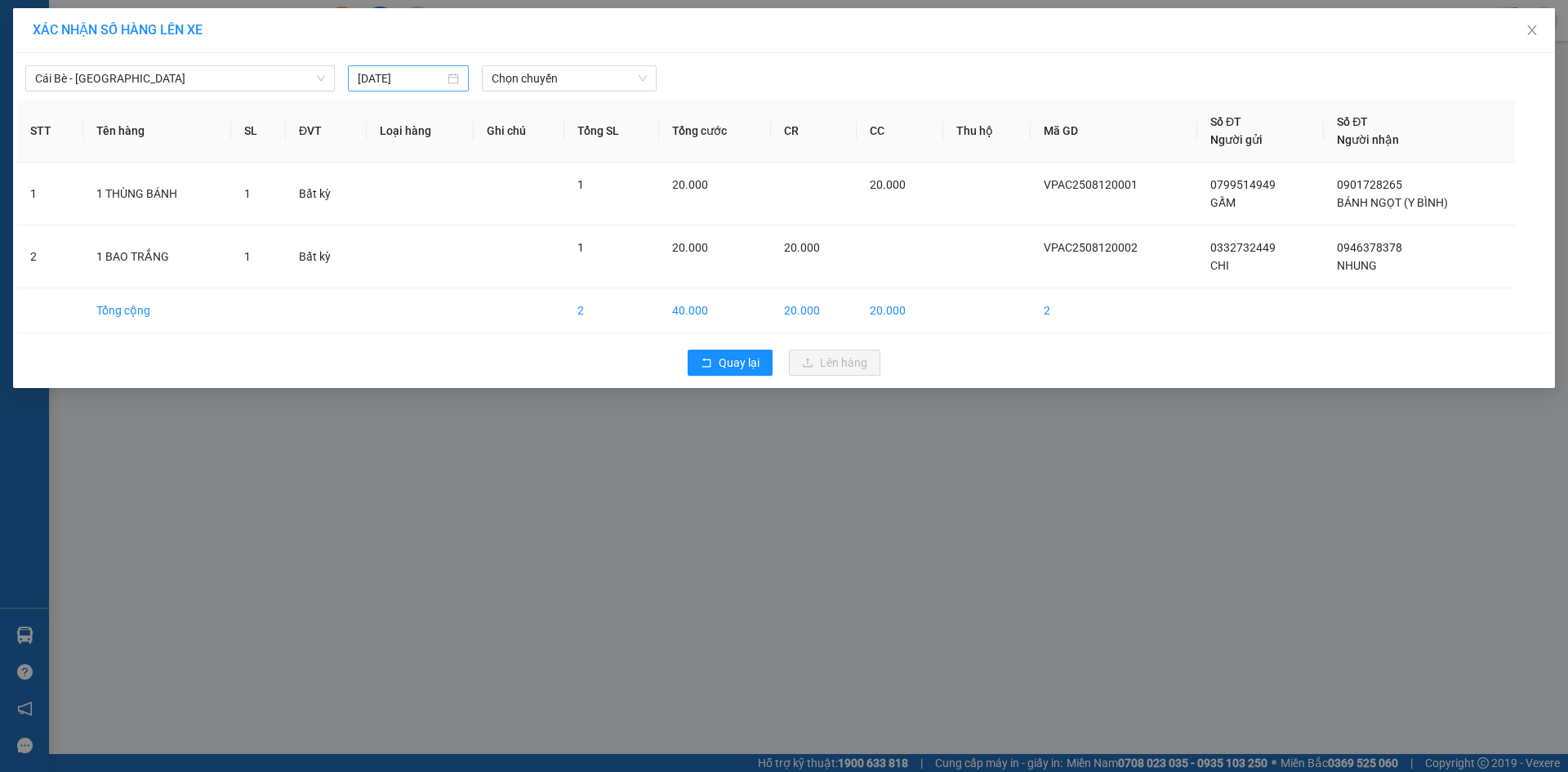
click at [467, 75] on div "[DATE]" at bounding box center [409, 78] width 121 height 26
type input "[DATE]"
click at [429, 214] on div "12" at bounding box center [431, 222] width 19 height 19
click at [584, 83] on span "Chọn chuyến" at bounding box center [568, 78] width 155 height 25
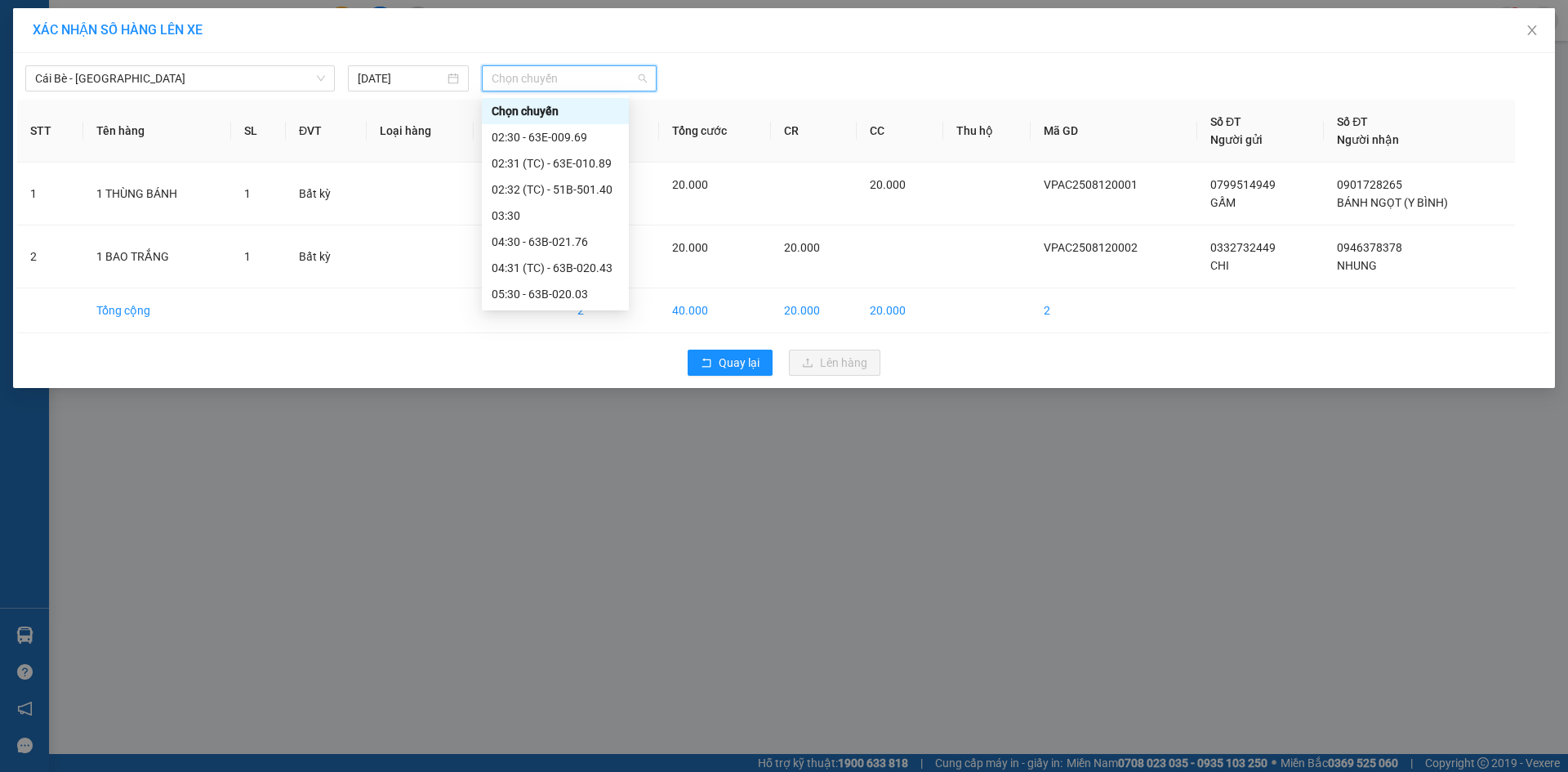
click at [573, 77] on span "Chọn chuyến" at bounding box center [568, 78] width 155 height 25
click at [546, 155] on div "06:30 - 63B-021.31" at bounding box center [554, 157] width 127 height 18
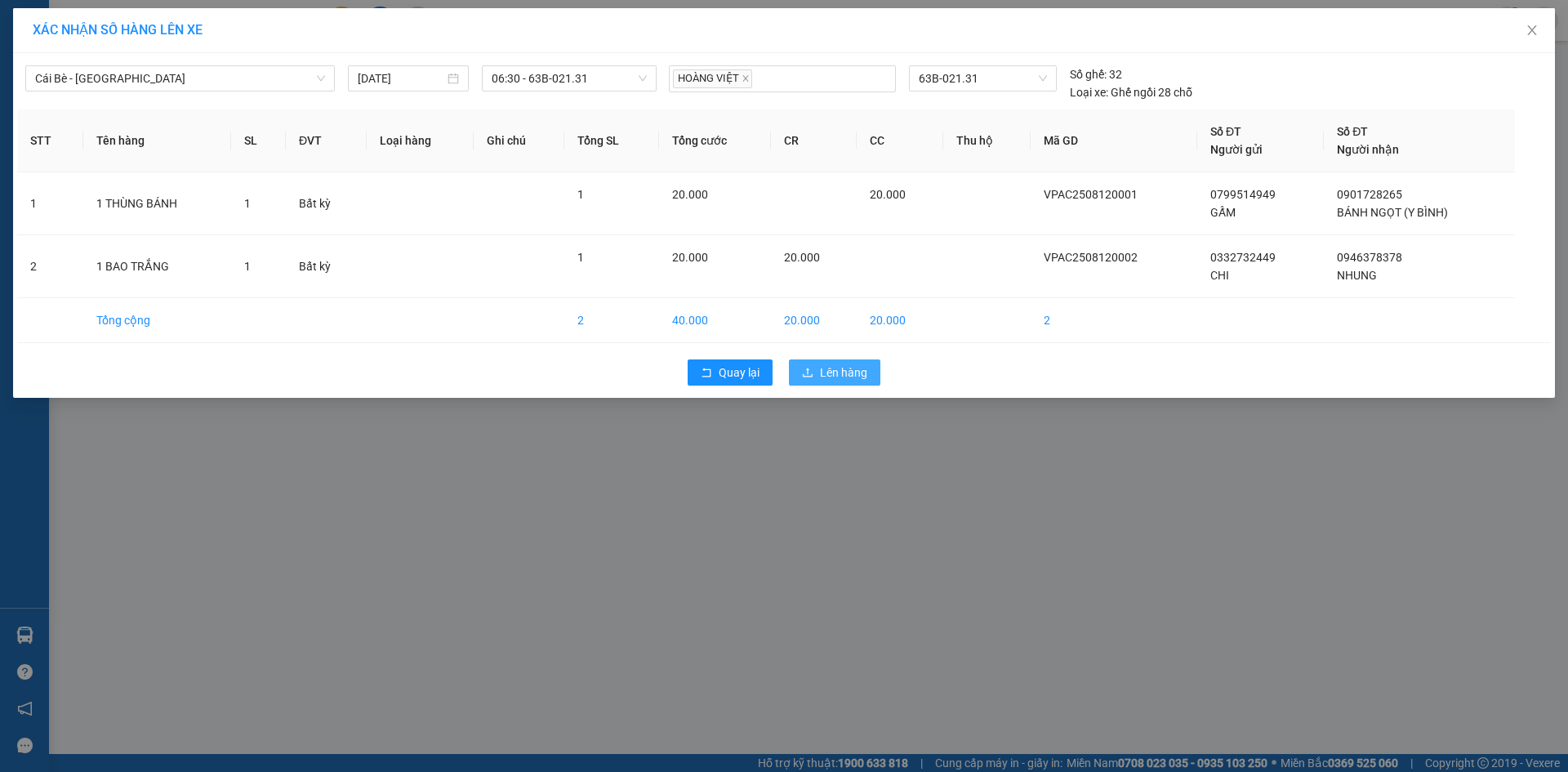
click at [823, 369] on span "Lên hàng" at bounding box center [844, 372] width 47 height 18
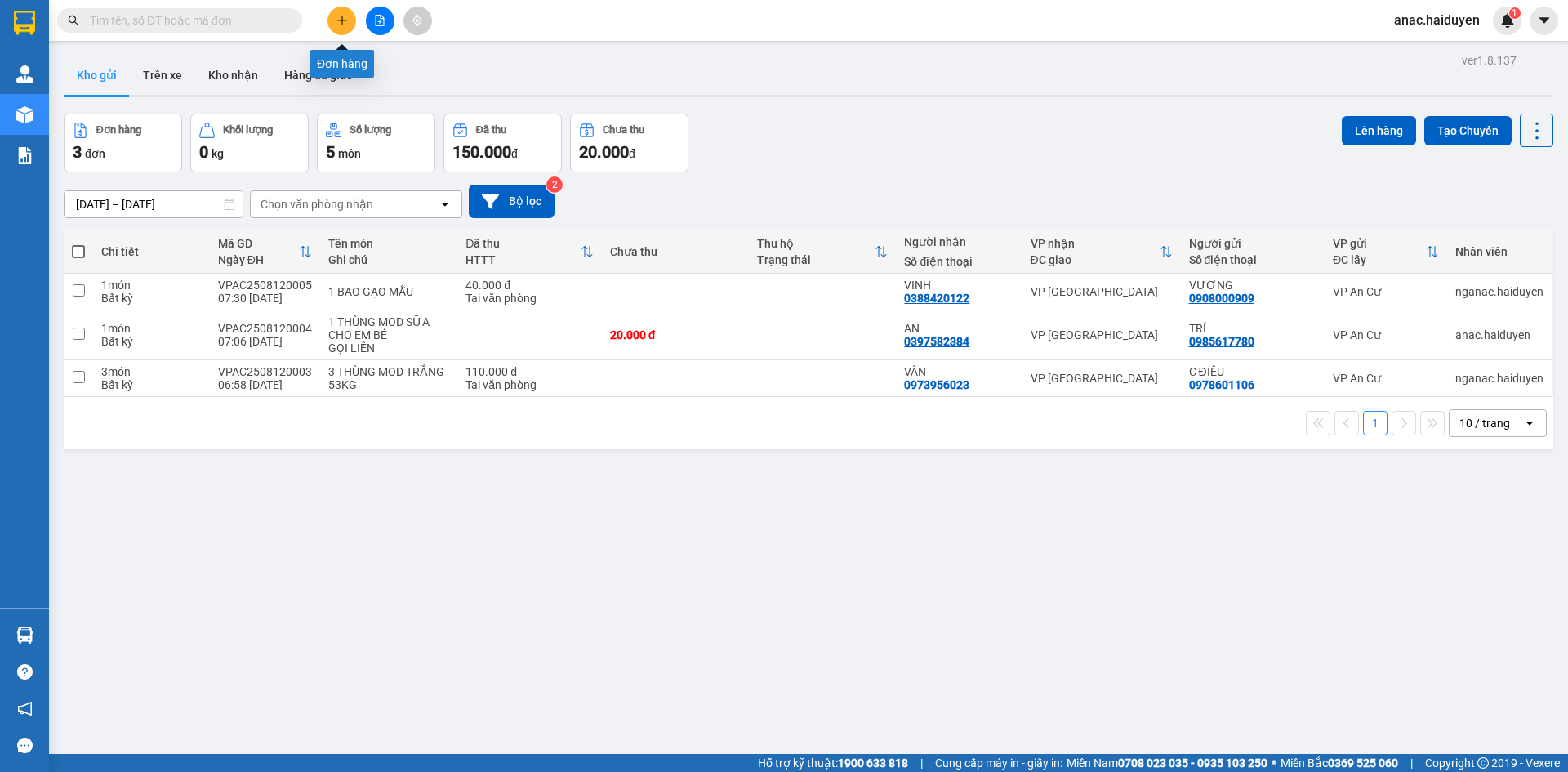
click at [343, 17] on icon "plus" at bounding box center [342, 20] width 11 height 11
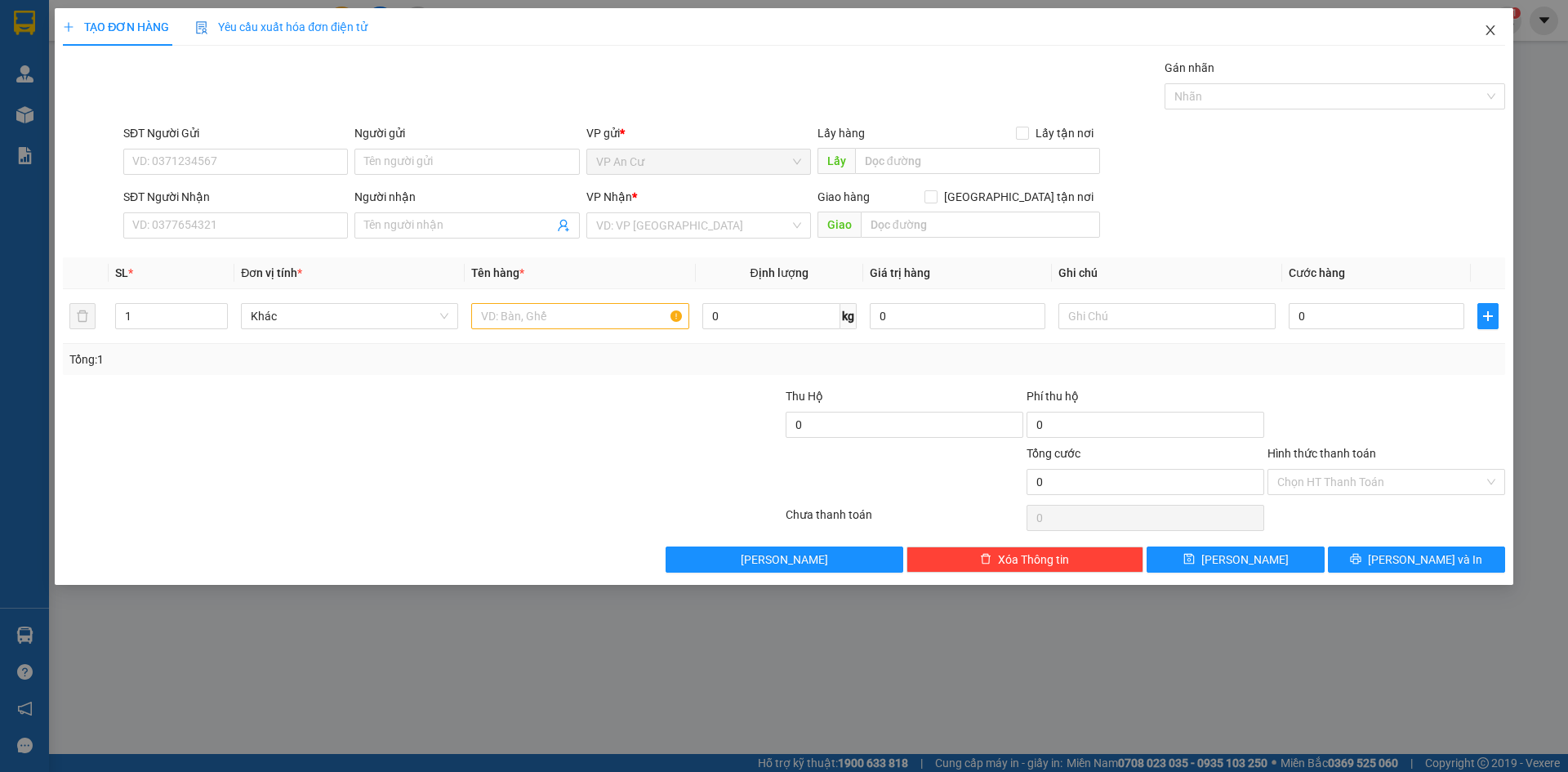
click at [1486, 24] on span "Close" at bounding box center [1490, 31] width 46 height 46
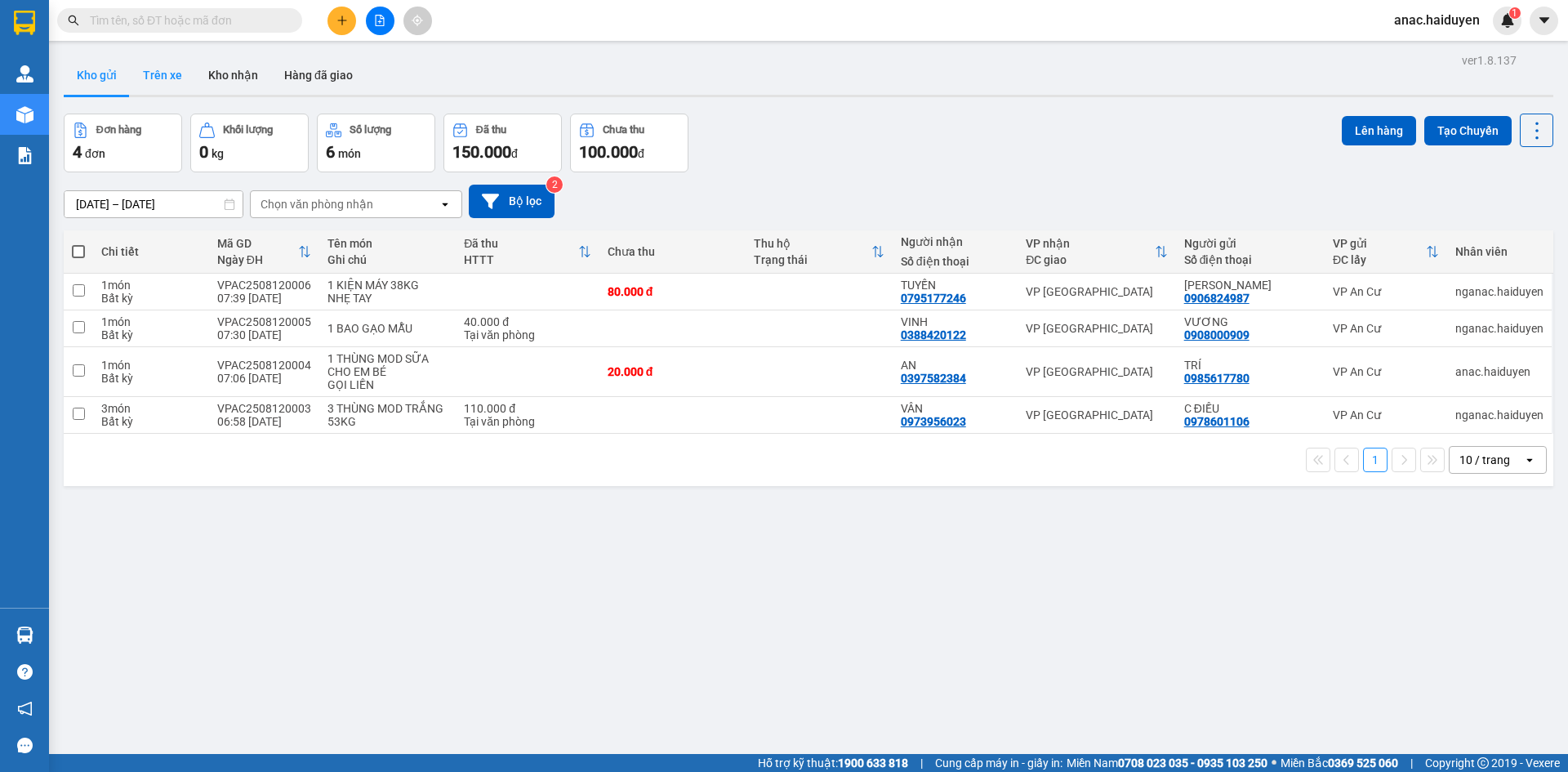
click at [149, 71] on button "Trên xe" at bounding box center [162, 75] width 65 height 39
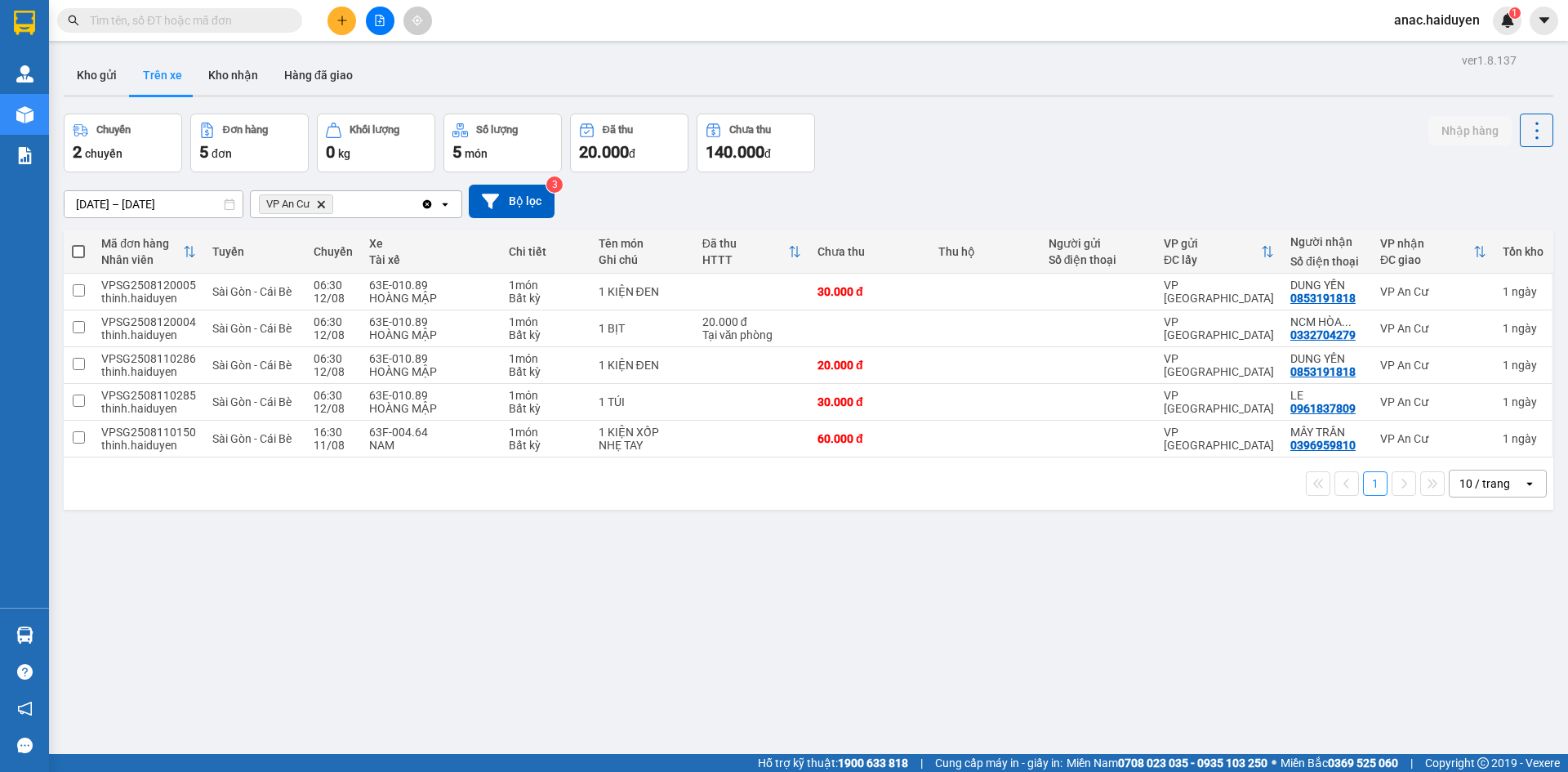
click at [503, 686] on div "ver 1.8.137 Kho gửi Trên xe Kho nhận Hàng đã giao Chuyến 2 chuyến Đơn hàng 5 đơ…" at bounding box center [808, 435] width 1502 height 772
click at [1495, 399] on icon at bounding box center [1500, 402] width 11 height 11
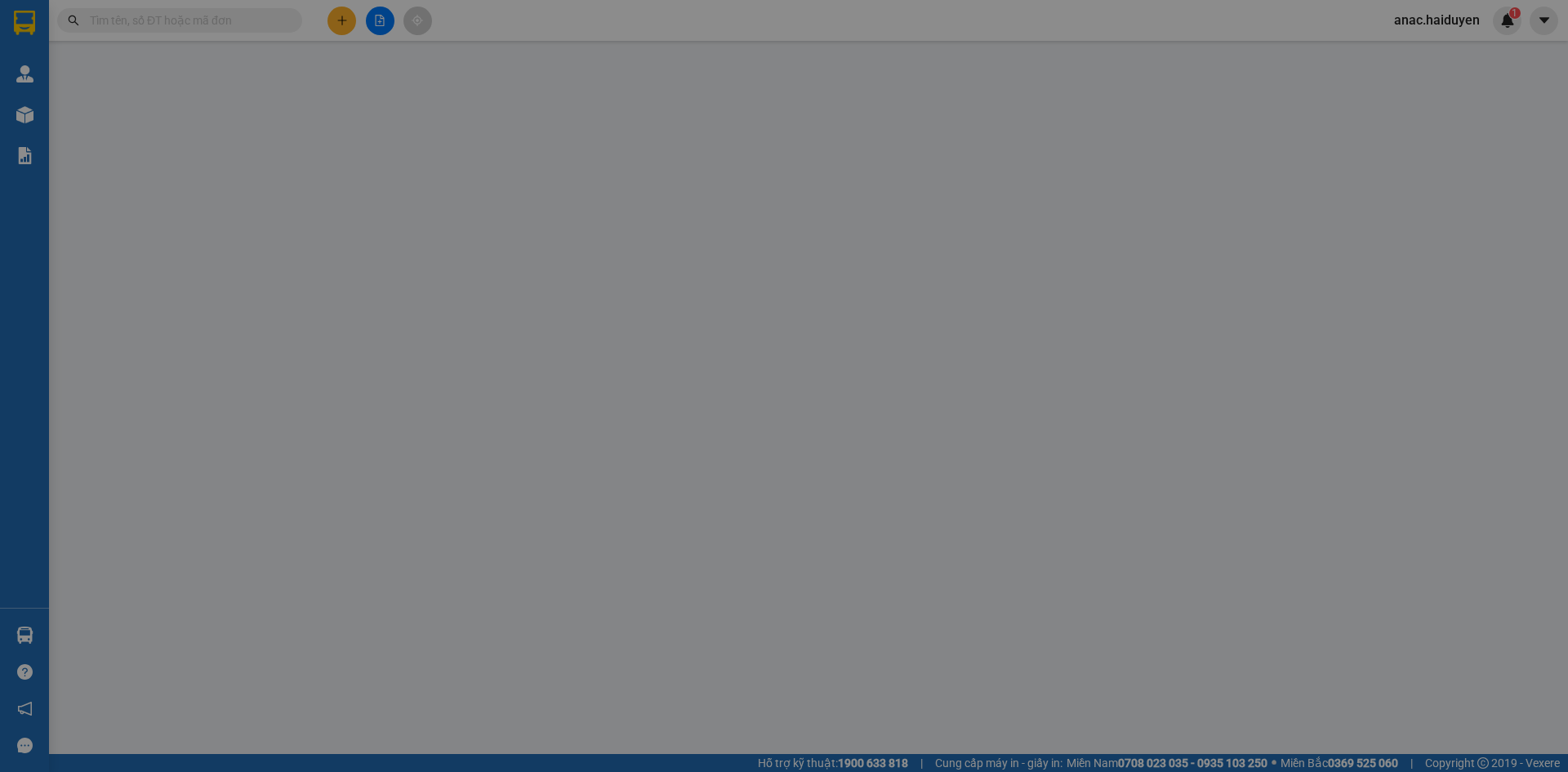
type input "0961837809"
type input "LE"
type input "30.000"
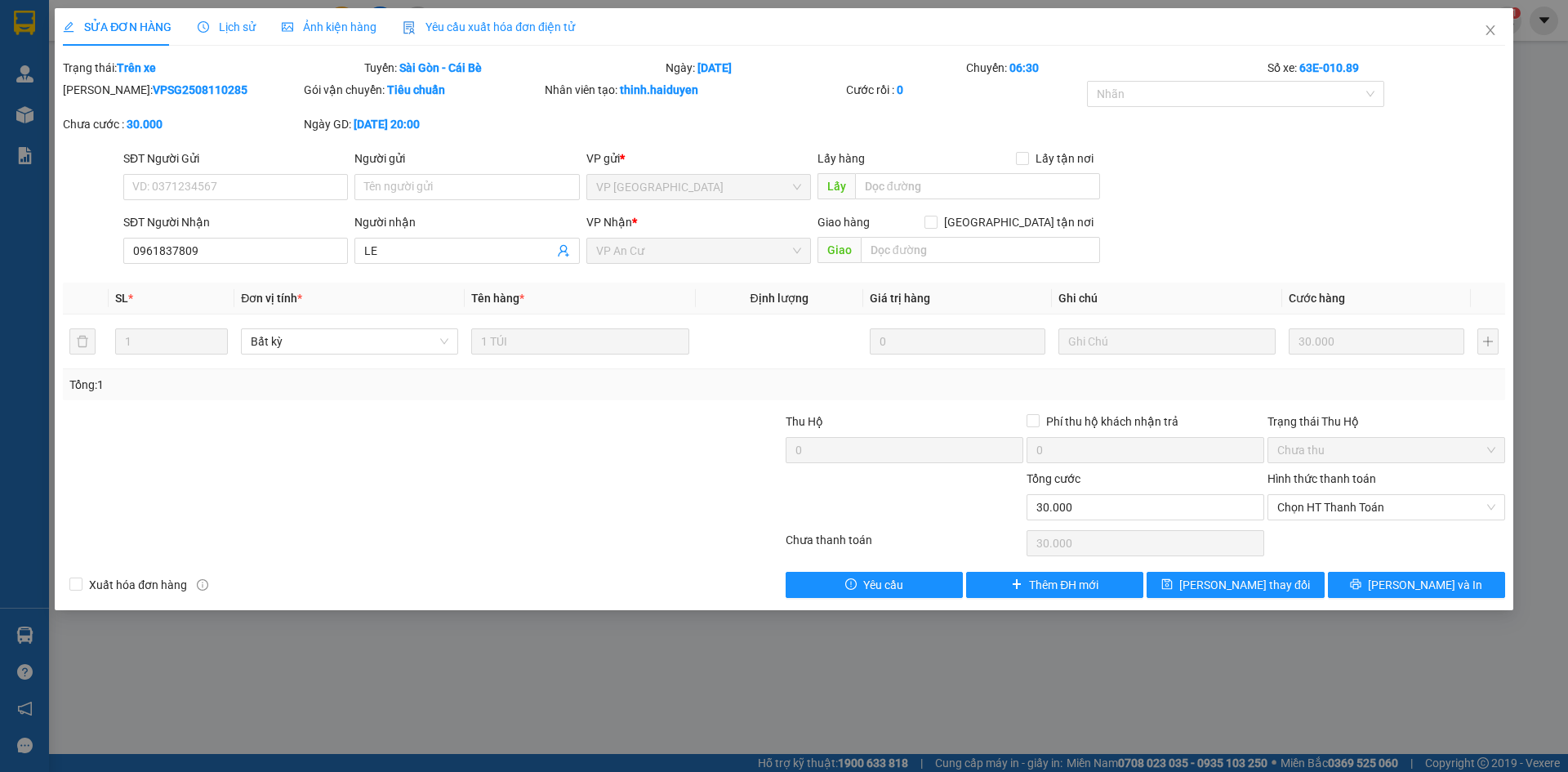
click at [223, 29] on span "Lịch sử" at bounding box center [226, 26] width 58 height 13
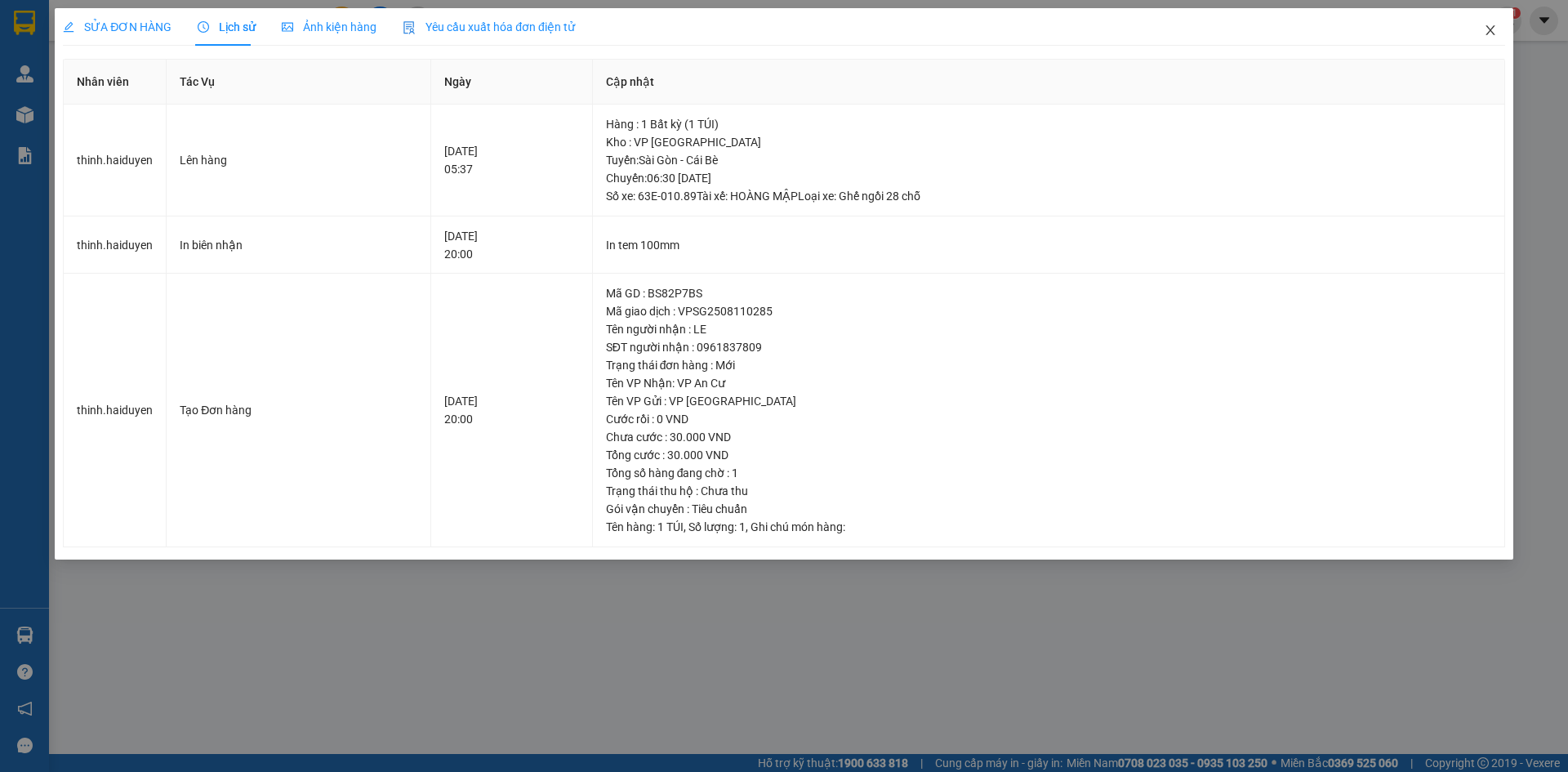
click at [1493, 24] on span "Close" at bounding box center [1490, 31] width 46 height 46
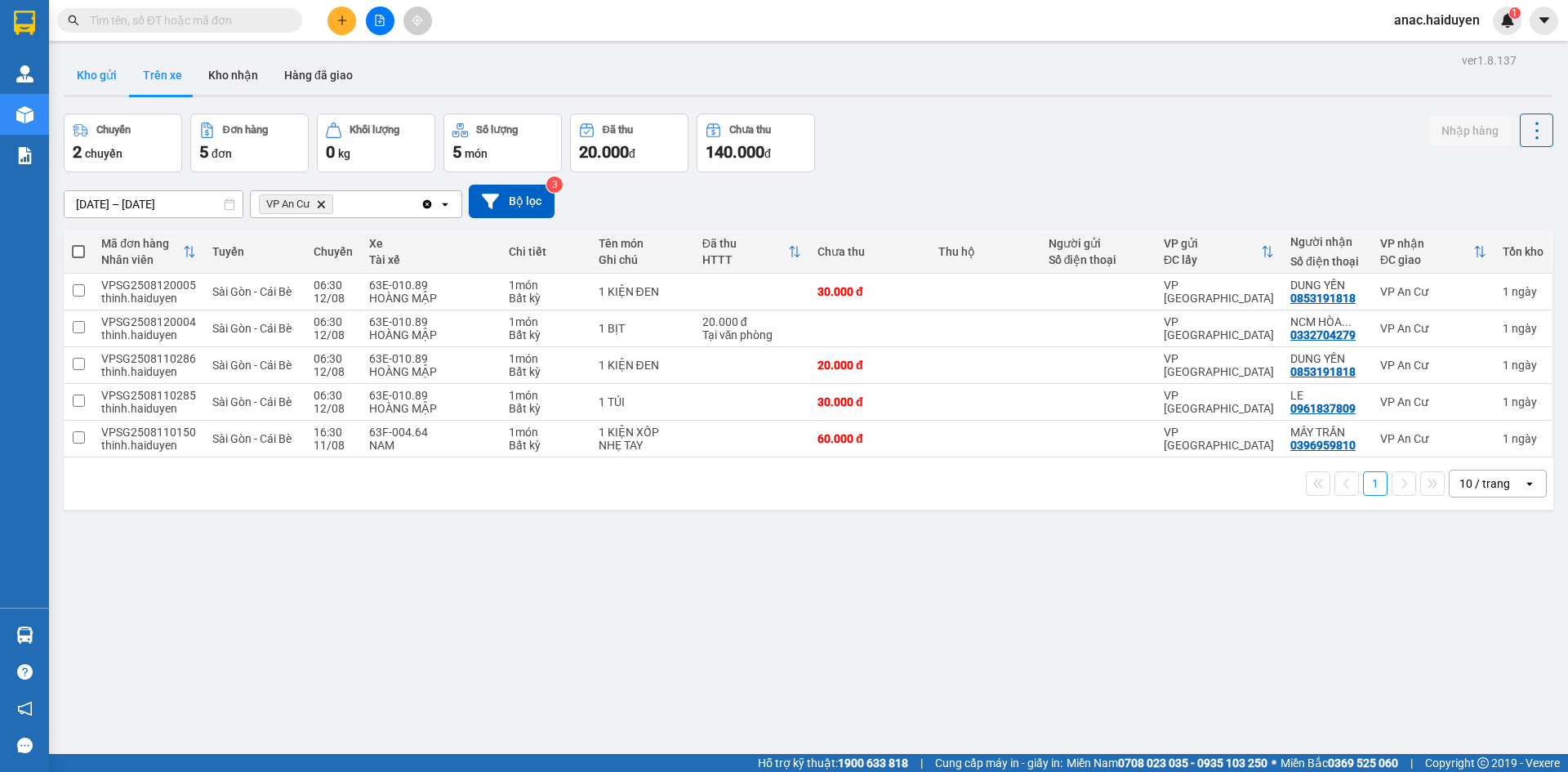
click at [90, 78] on button "Kho gửi" at bounding box center [96, 75] width 66 height 39
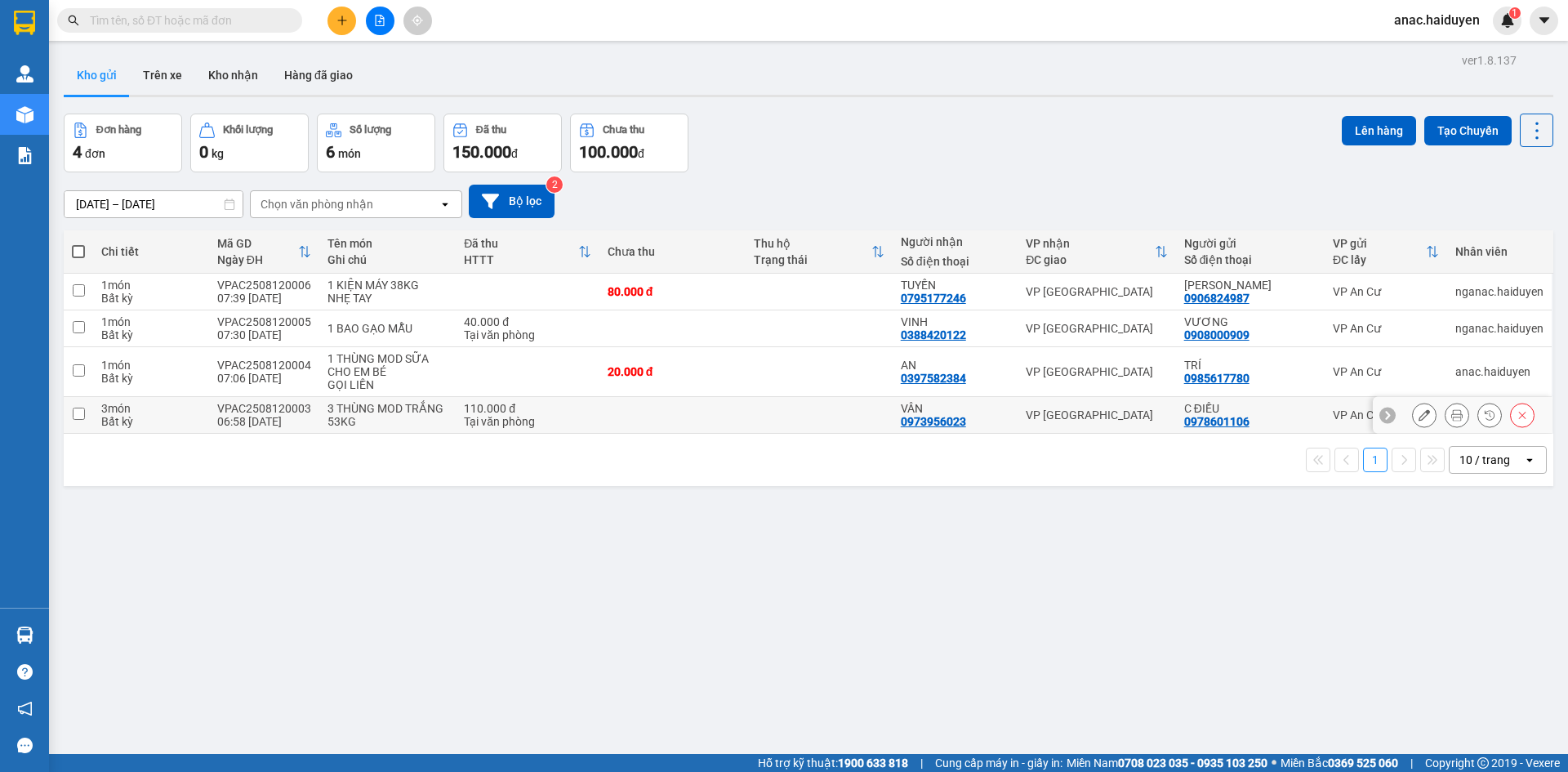
click at [78, 414] on input "checkbox" at bounding box center [79, 414] width 12 height 12
checkbox input "true"
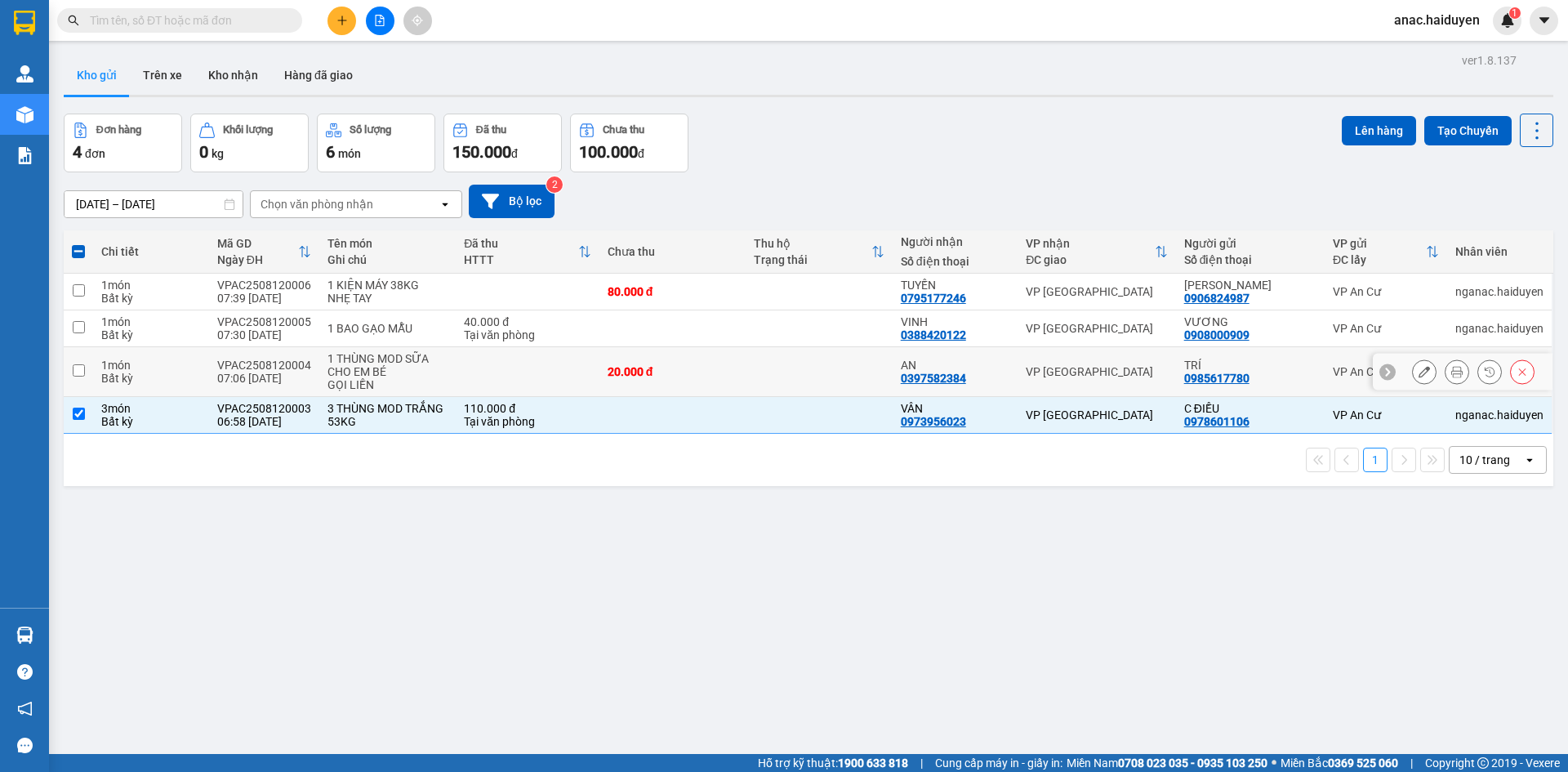
click at [81, 371] on input "checkbox" at bounding box center [79, 370] width 12 height 12
checkbox input "true"
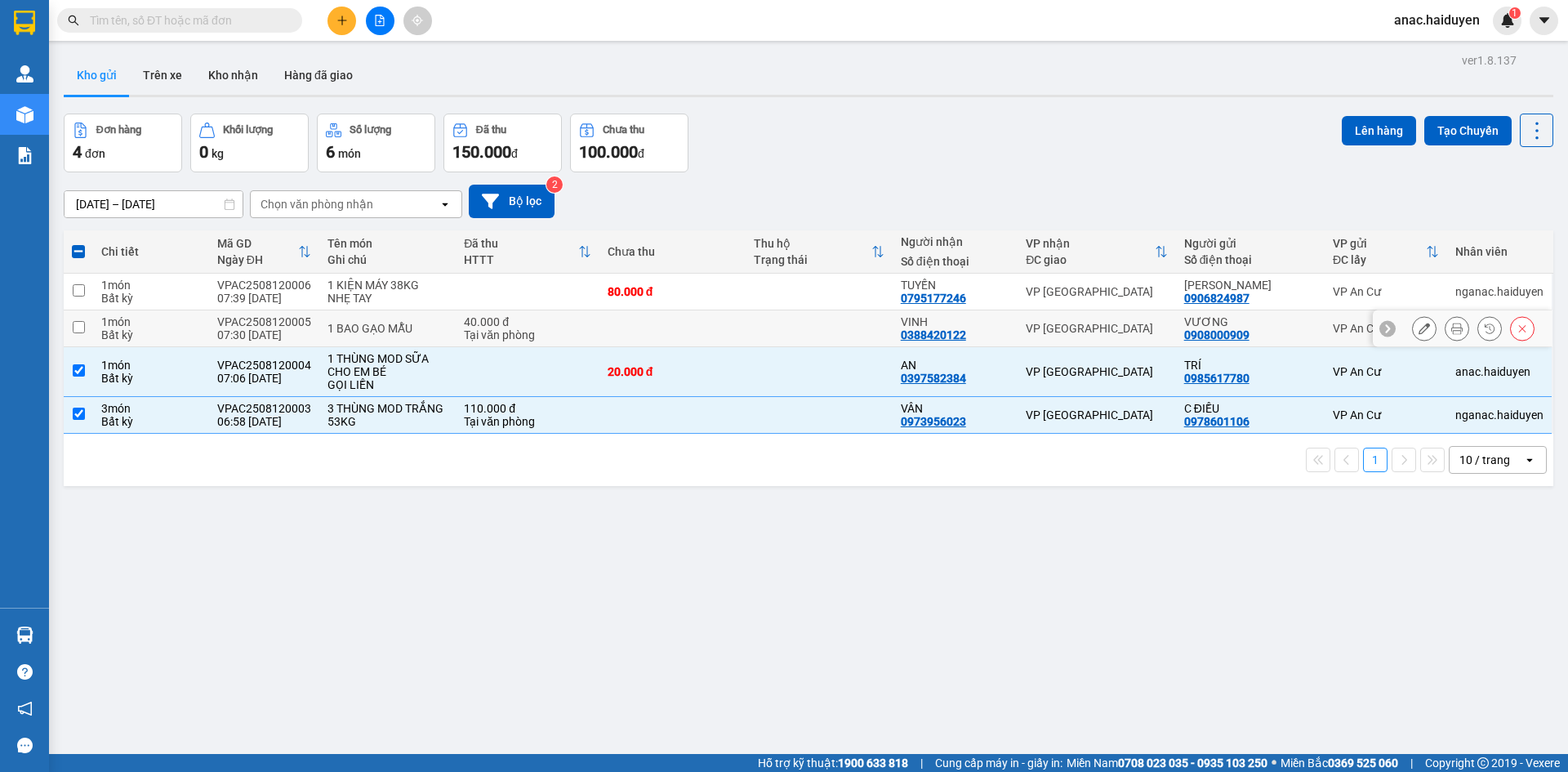
click at [82, 325] on input "checkbox" at bounding box center [79, 327] width 12 height 12
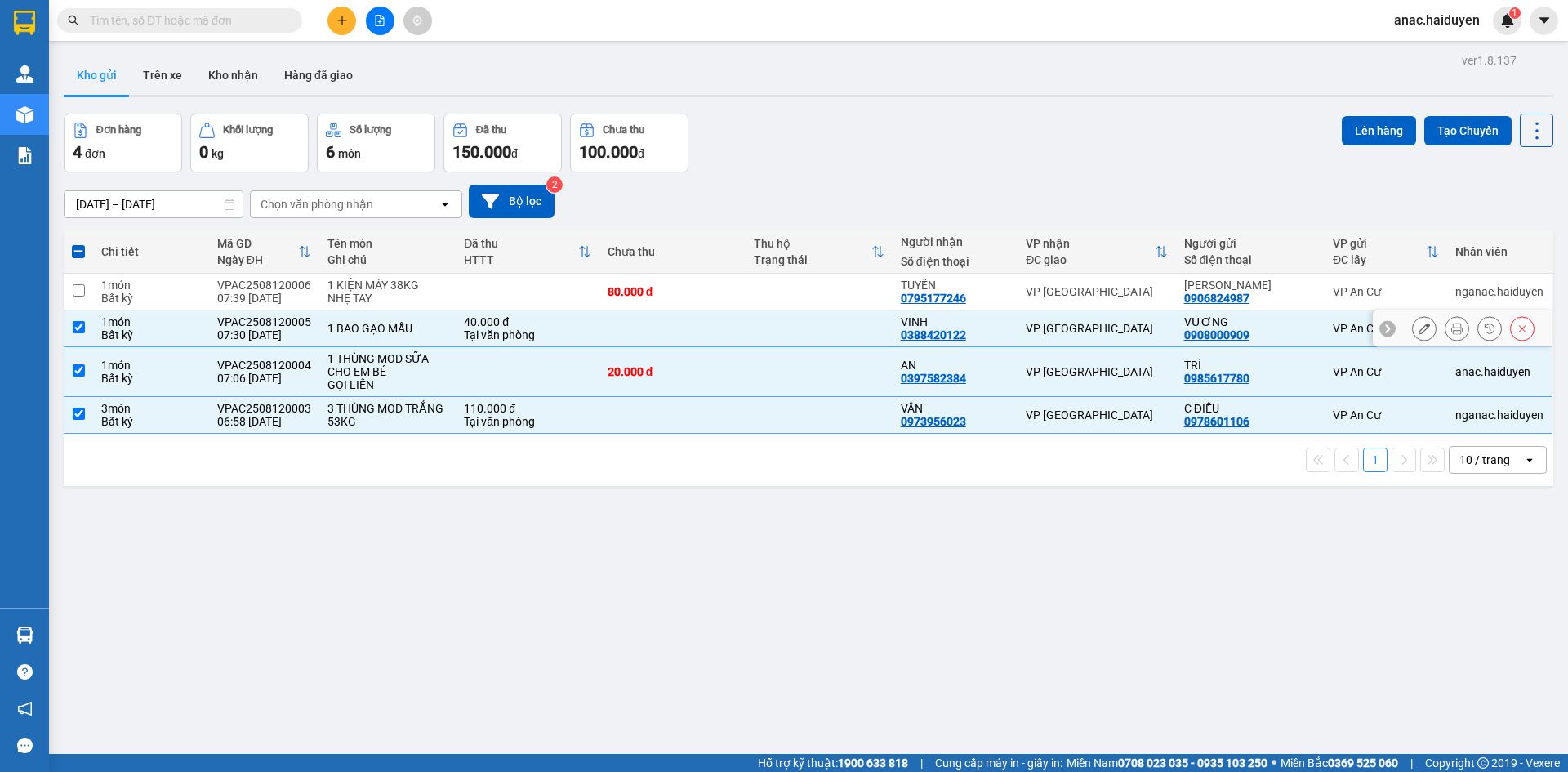
click at [76, 329] on input "checkbox" at bounding box center [79, 327] width 12 height 12
checkbox input "false"
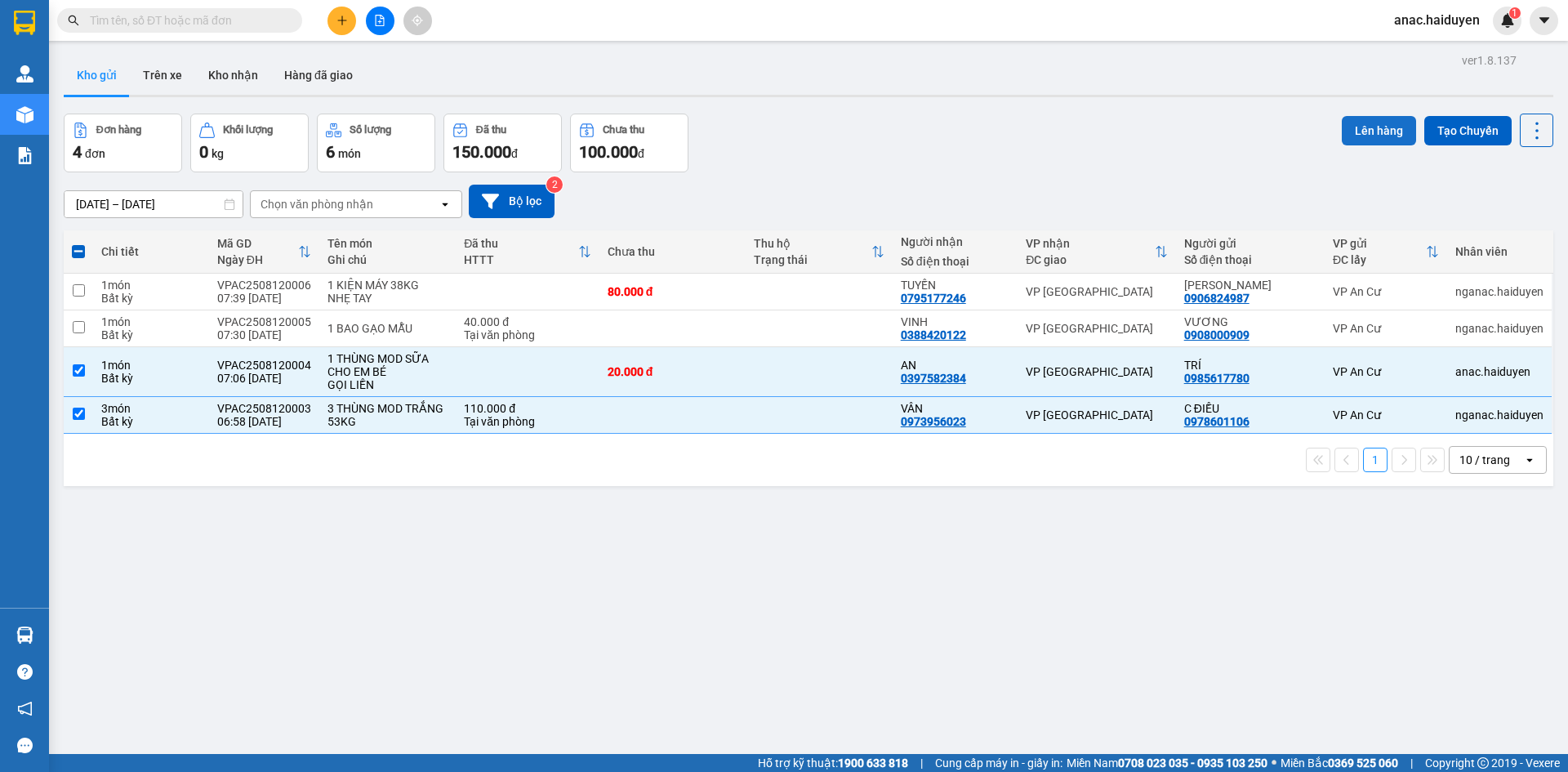
click at [1364, 131] on button "Lên hàng" at bounding box center [1379, 131] width 75 height 30
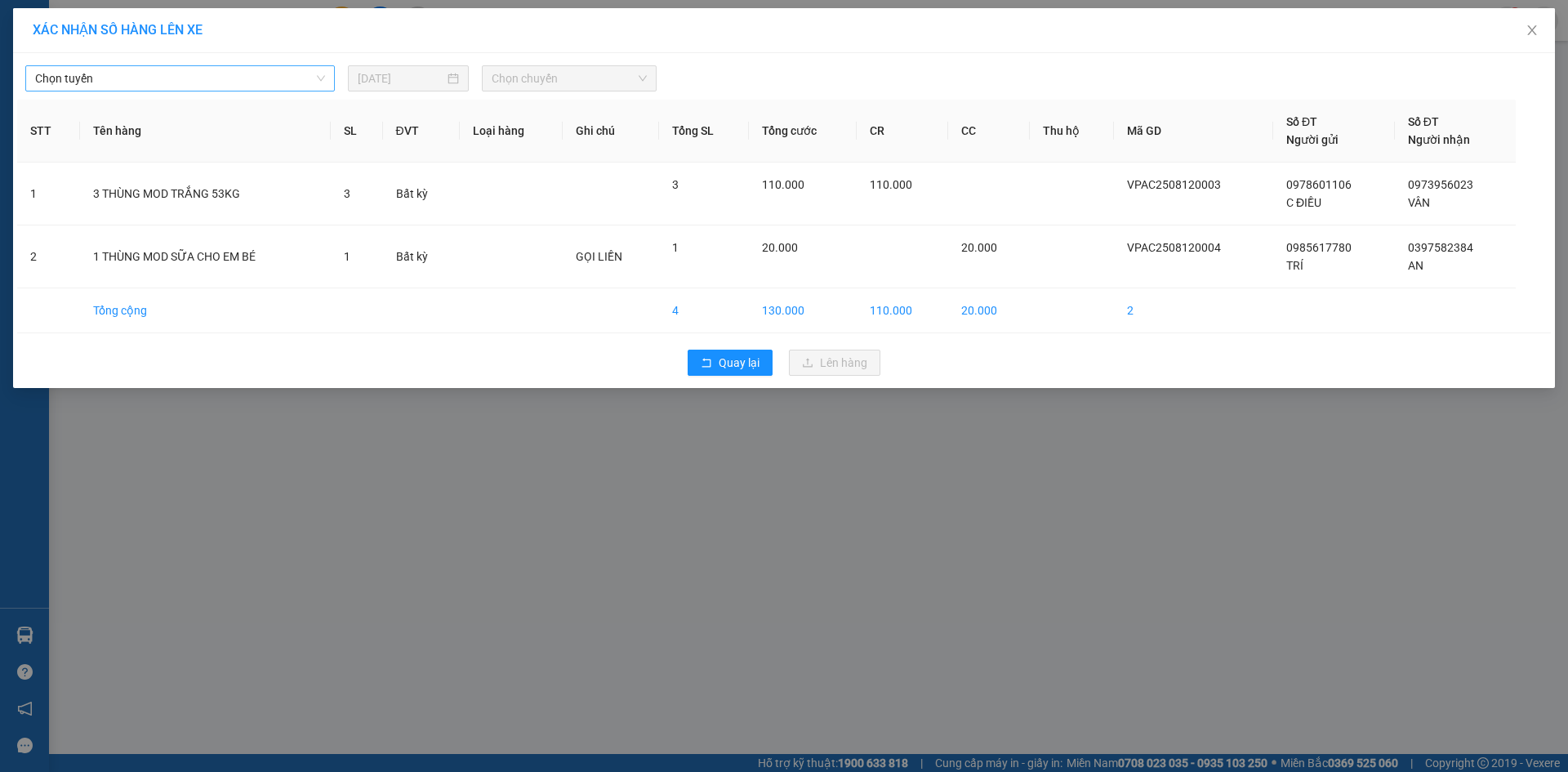
click at [218, 76] on span "Chọn tuyến" at bounding box center [180, 78] width 290 height 25
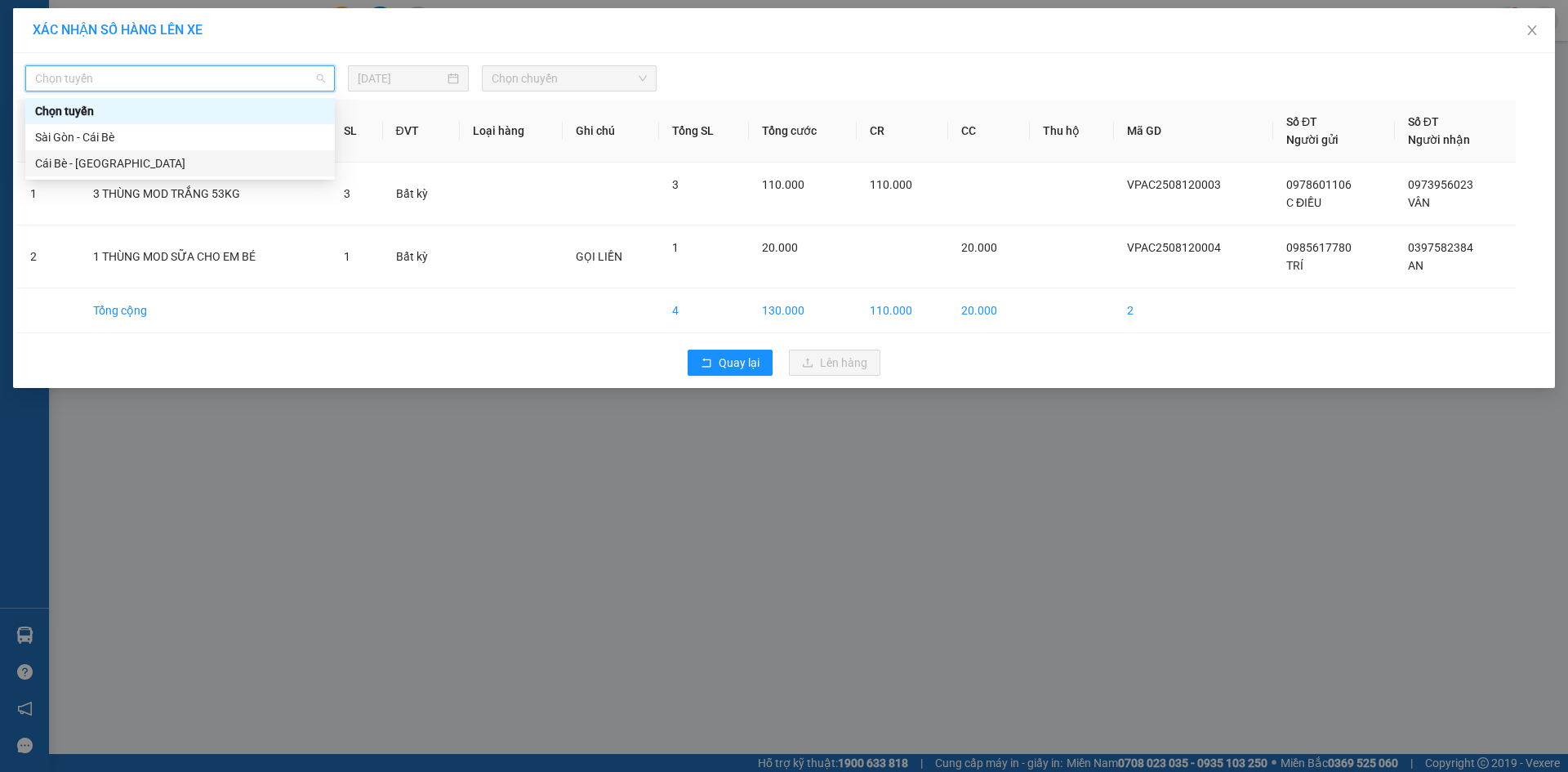
click at [68, 168] on div "Cái Bè - [GEOGRAPHIC_DATA]" at bounding box center [180, 163] width 290 height 18
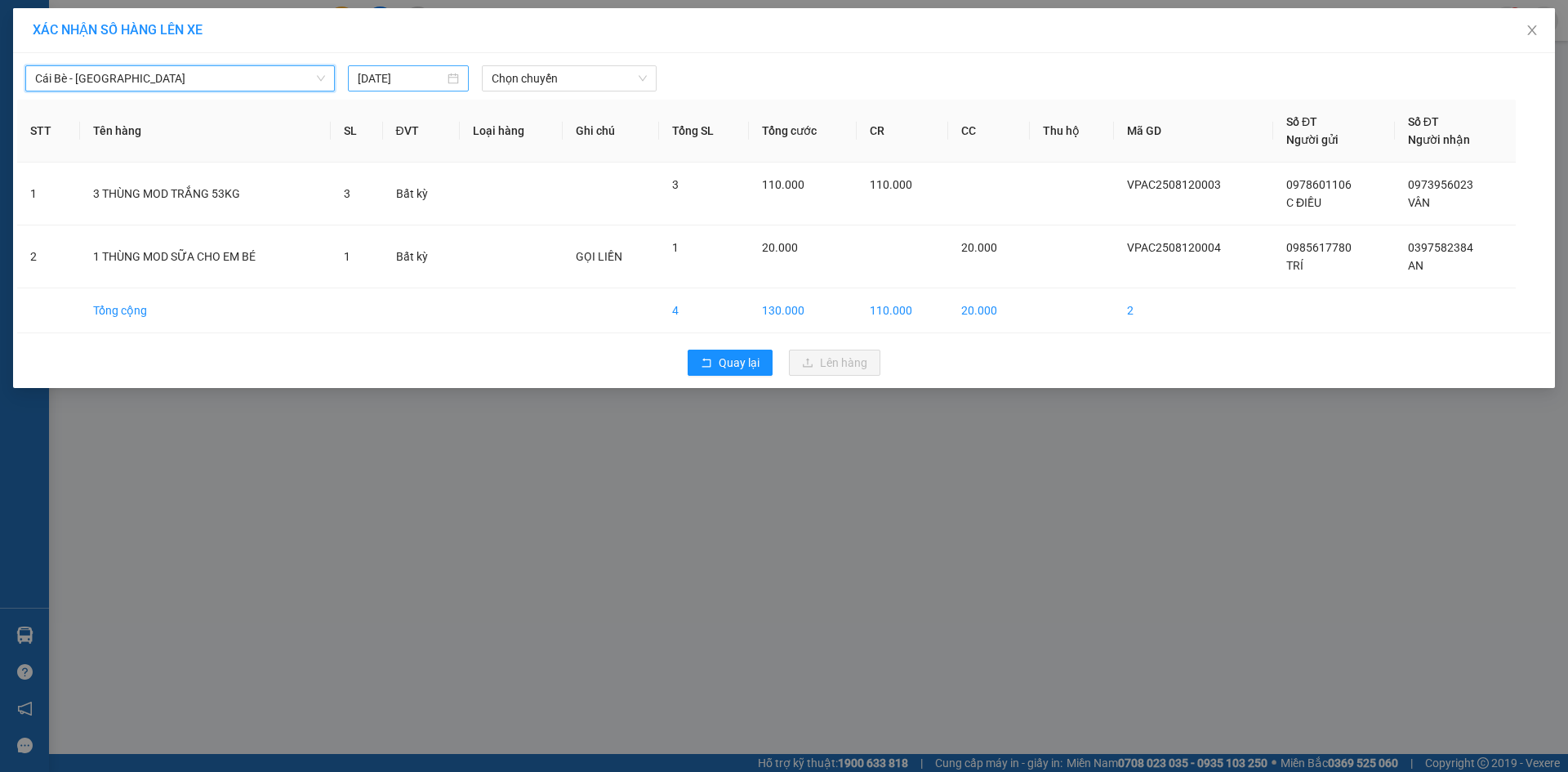
click at [443, 81] on input "[DATE]" at bounding box center [401, 78] width 87 height 18
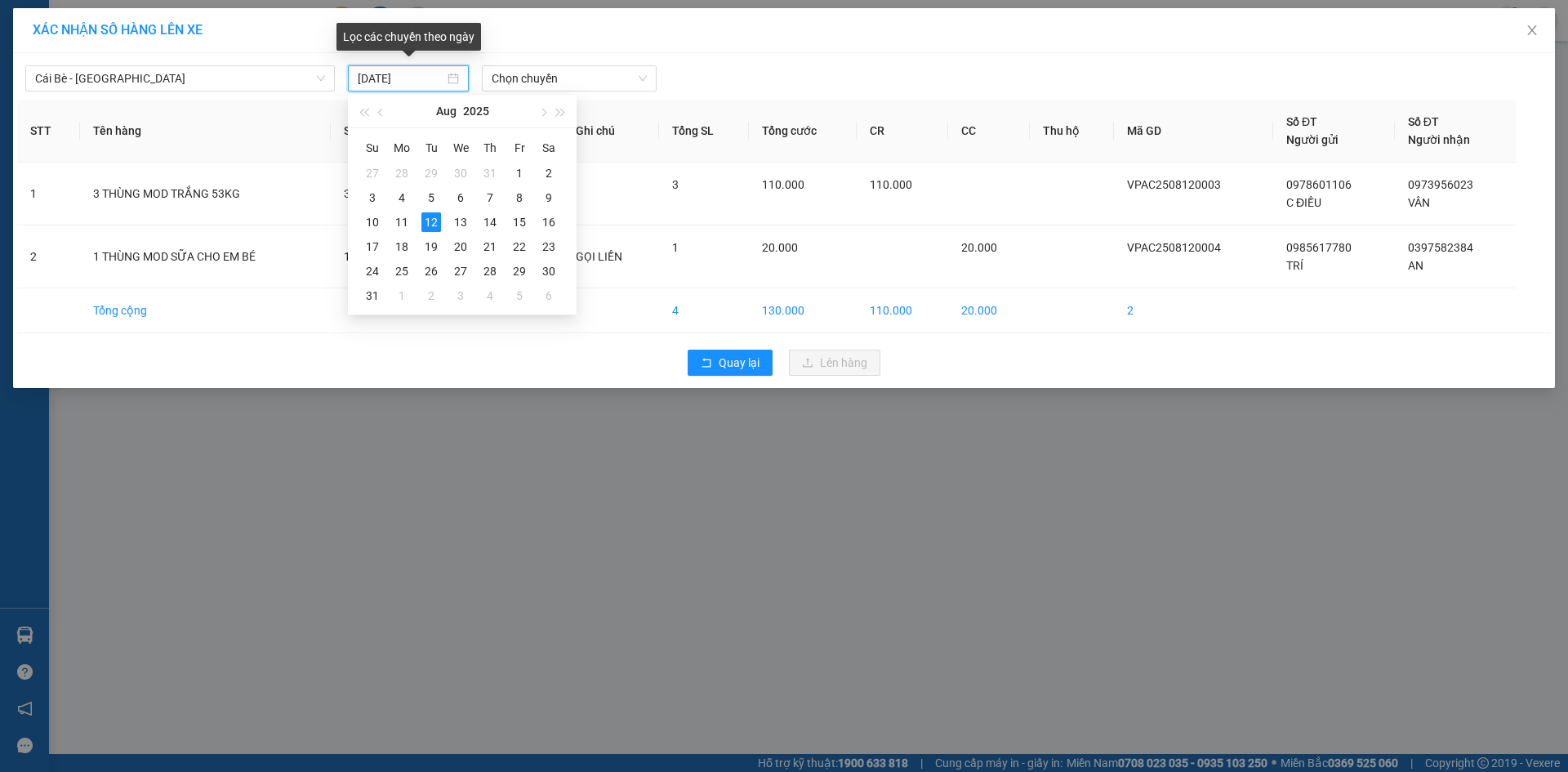
type input "[DATE]"
drag, startPoint x: 424, startPoint y: 219, endPoint x: 441, endPoint y: 207, distance: 20.8
click at [425, 219] on div "12" at bounding box center [431, 222] width 19 height 19
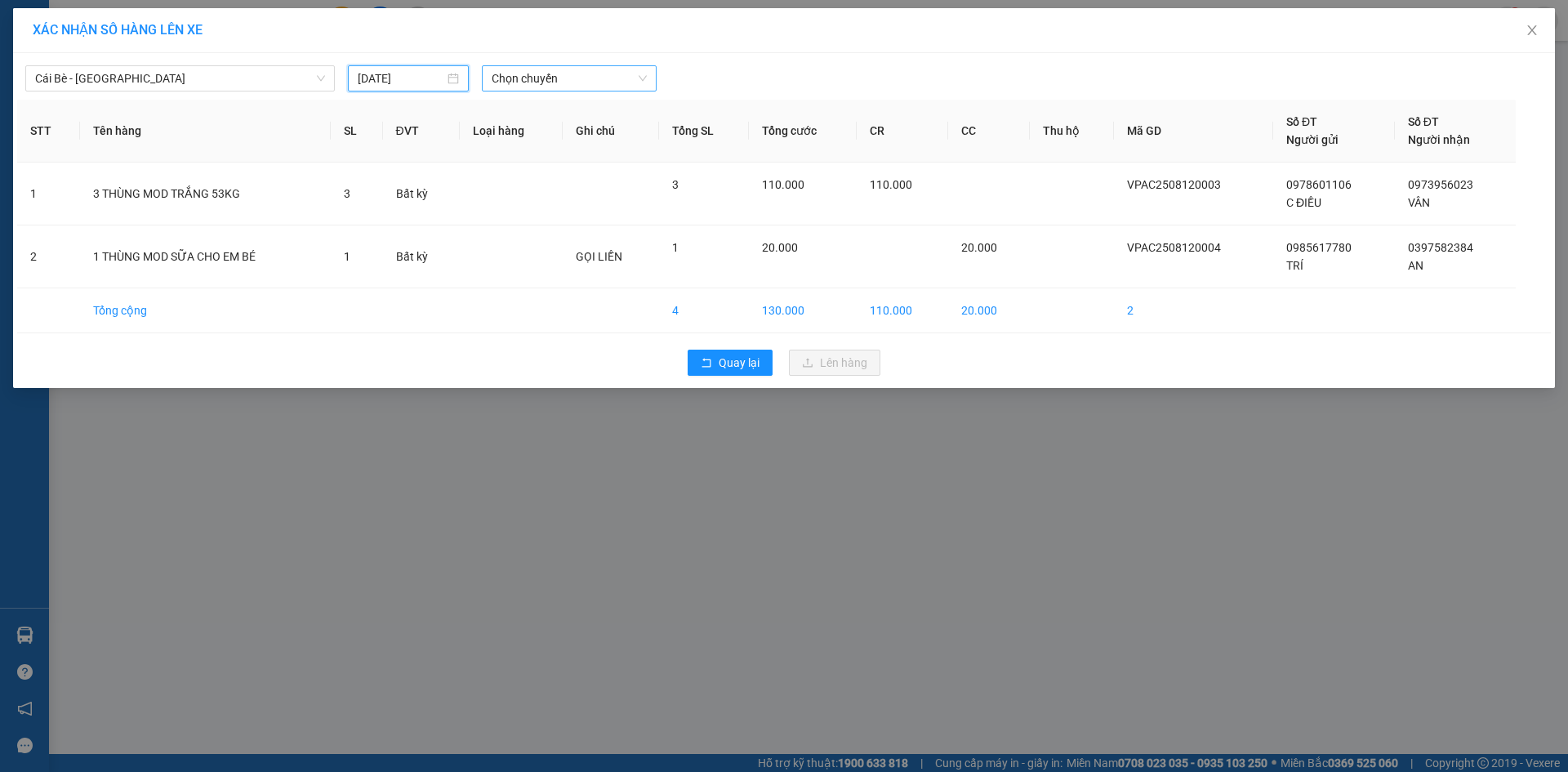
click at [550, 83] on span "Chọn chuyến" at bounding box center [568, 78] width 155 height 25
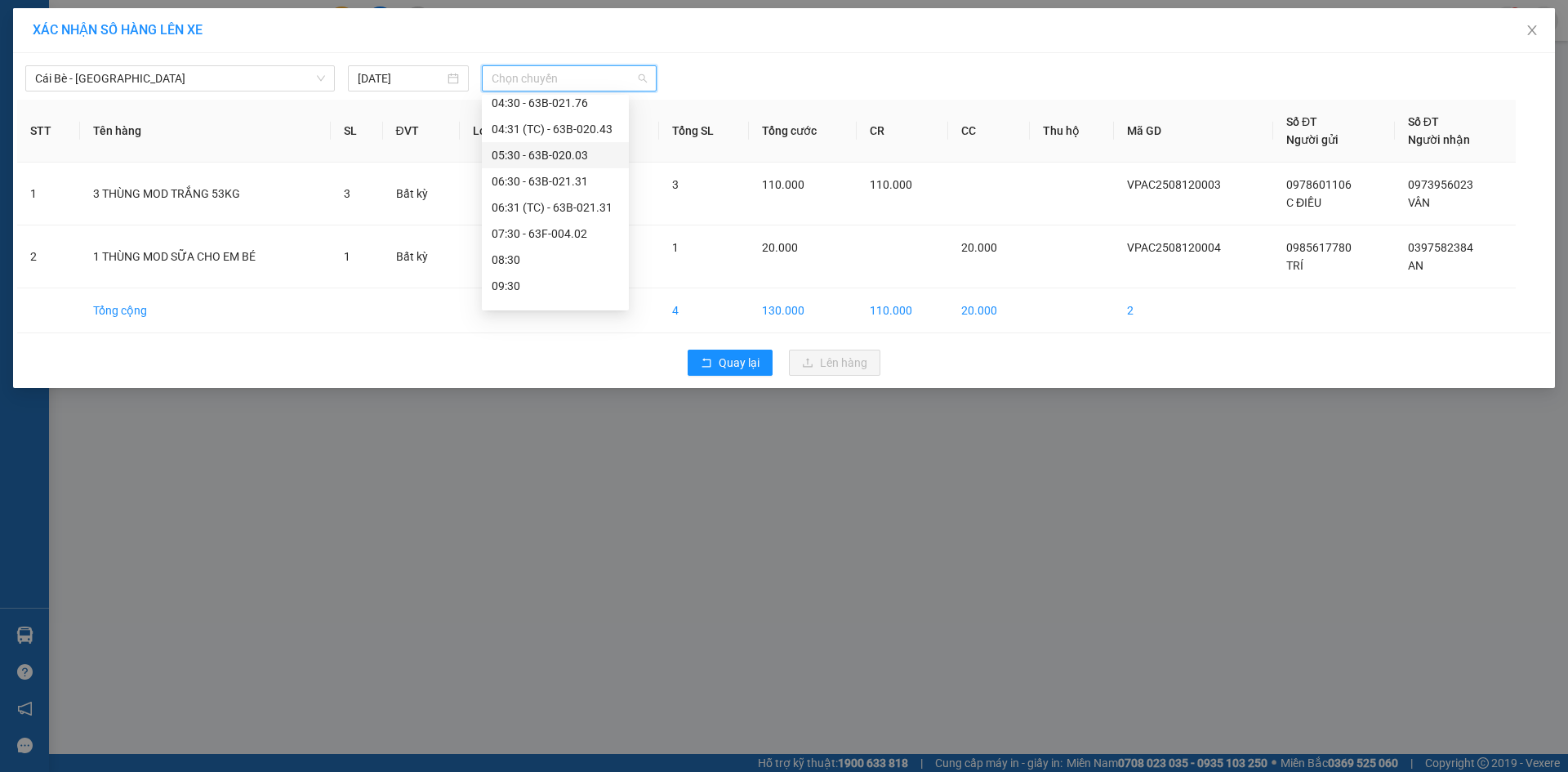
scroll to position [163, 0]
click at [550, 211] on div "07:30 - 63F-004.02" at bounding box center [554, 209] width 127 height 18
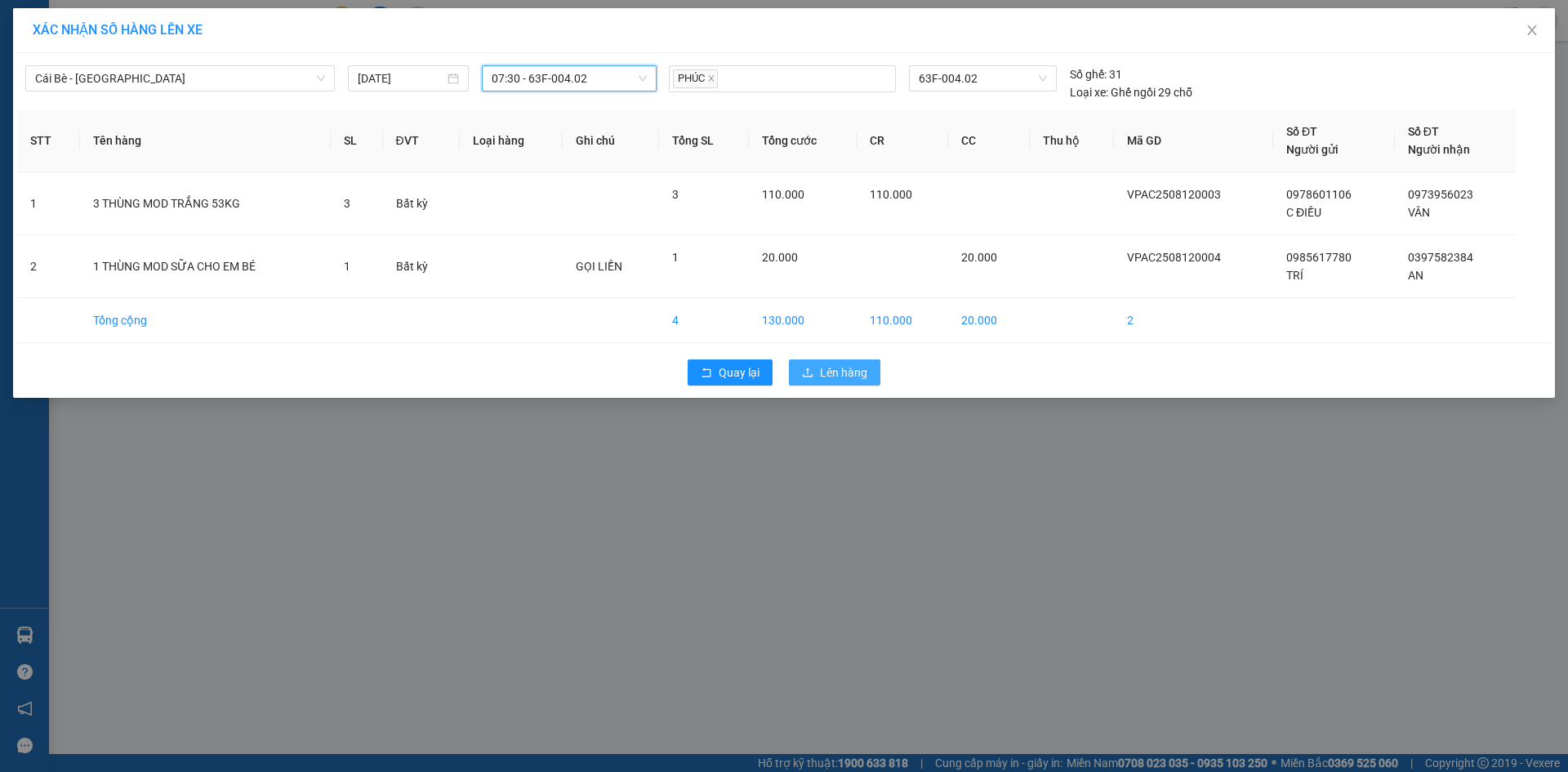
click at [830, 372] on span "Lên hàng" at bounding box center [844, 372] width 47 height 18
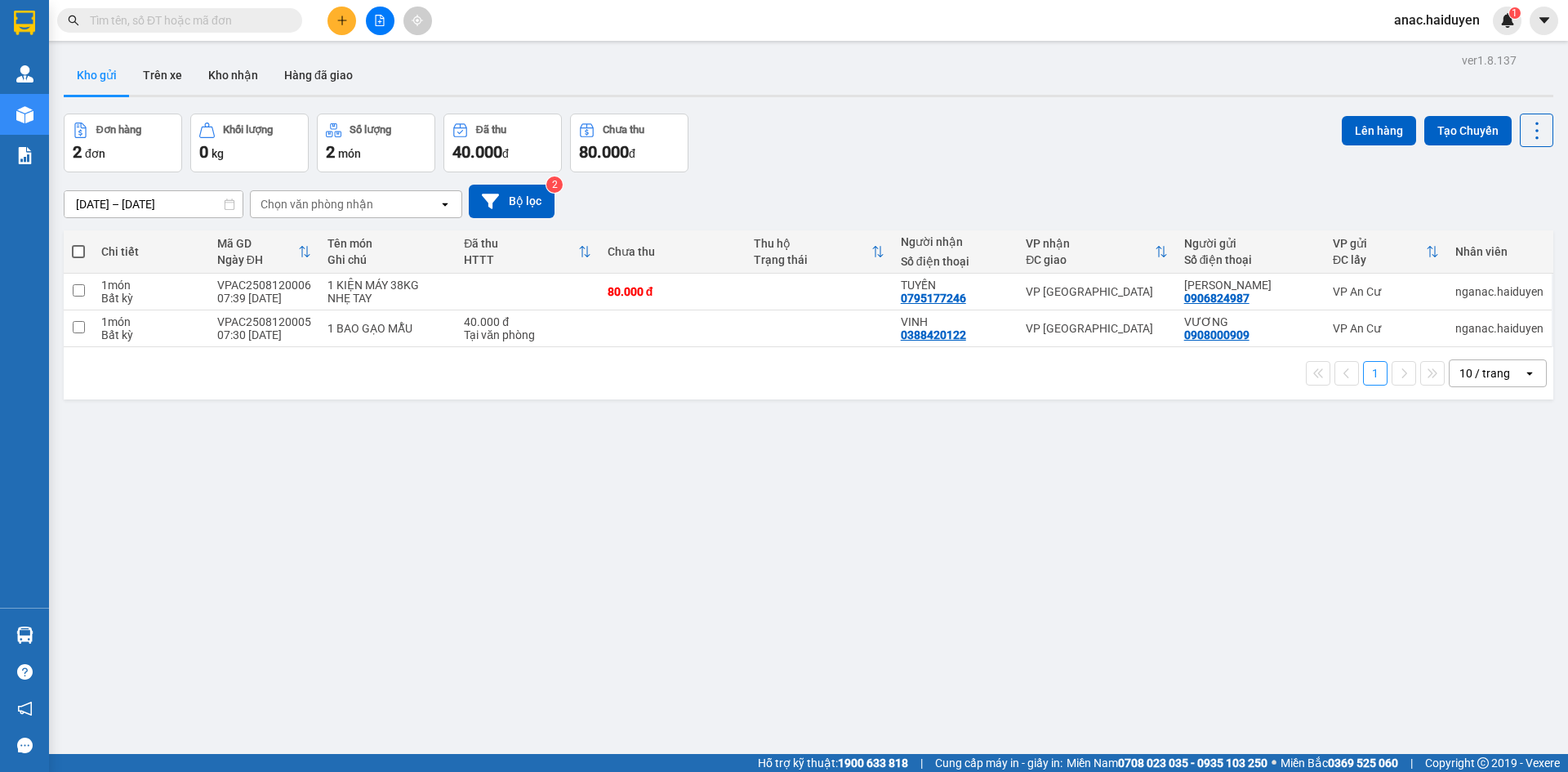
click at [343, 506] on div "ver 1.8.137 Kho gửi Trên xe Kho nhận Hàng đã giao Đơn hàng 2 đơn Khối lượng 0 k…" at bounding box center [808, 435] width 1502 height 772
click at [160, 77] on button "Trên xe" at bounding box center [162, 75] width 65 height 39
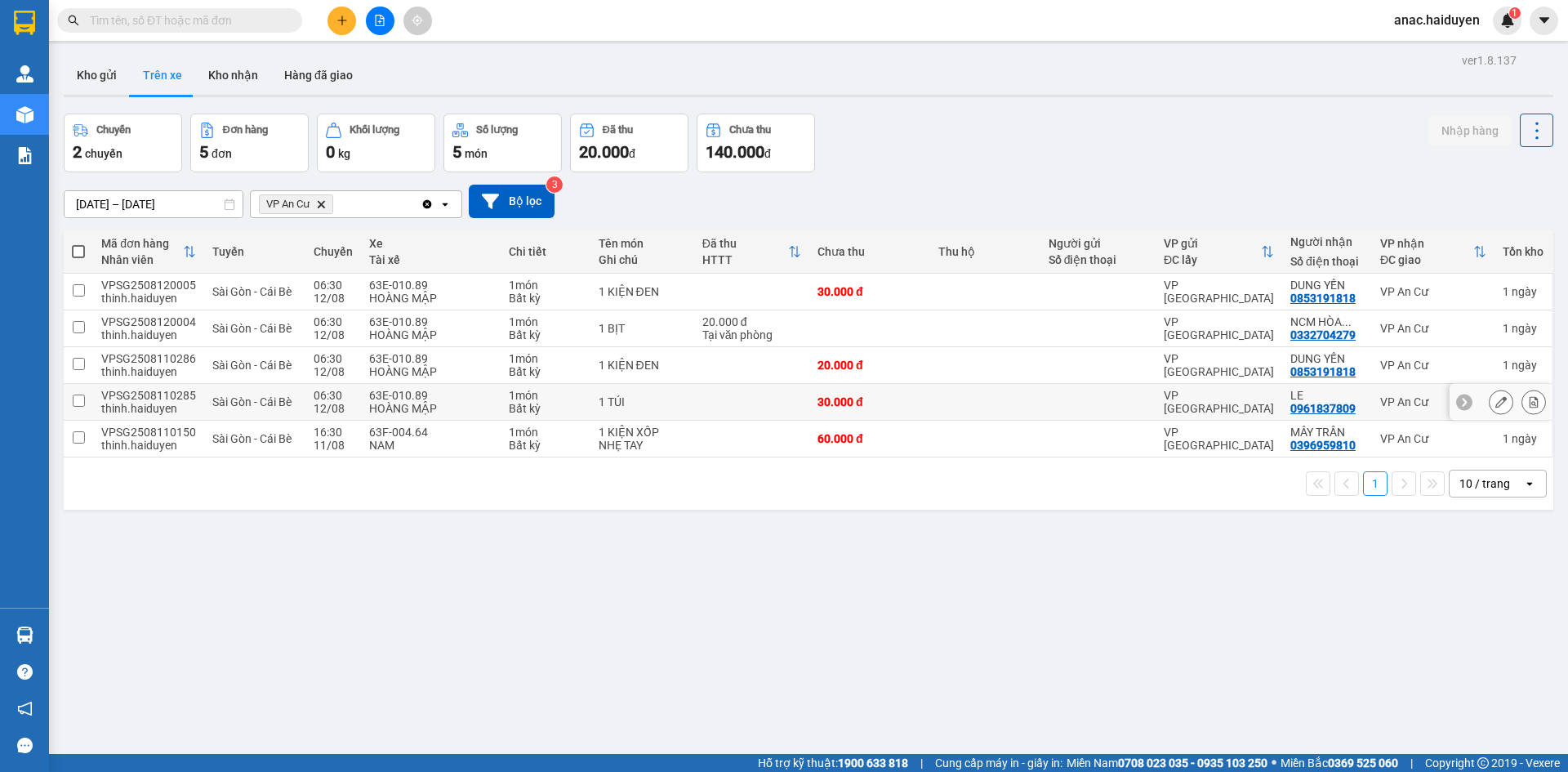
click at [84, 397] on input "checkbox" at bounding box center [79, 401] width 12 height 12
checkbox input "true"
click at [73, 397] on input "checkbox" at bounding box center [79, 401] width 12 height 12
checkbox input "true"
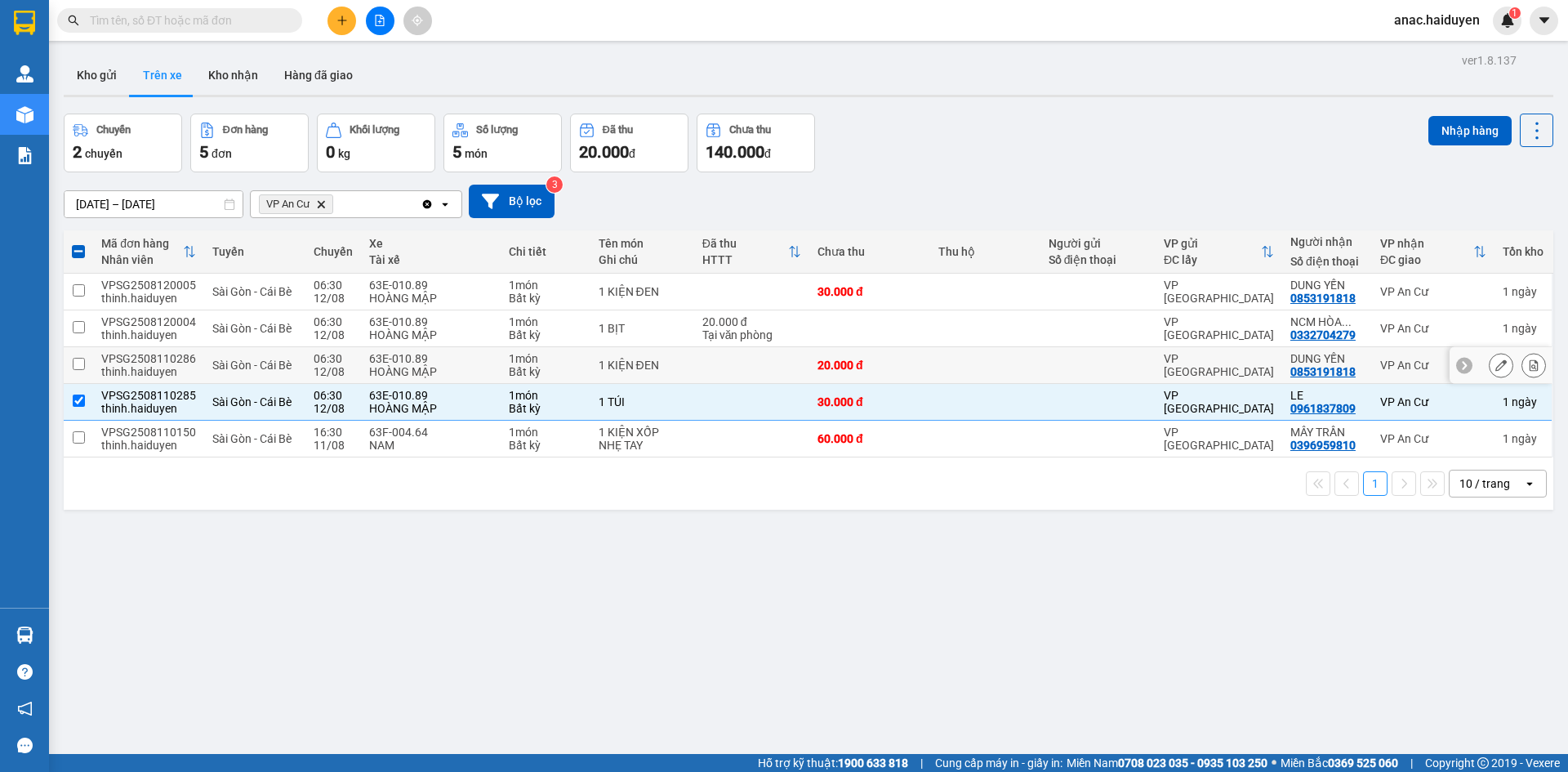
click at [74, 364] on input "checkbox" at bounding box center [79, 364] width 12 height 12
checkbox input "true"
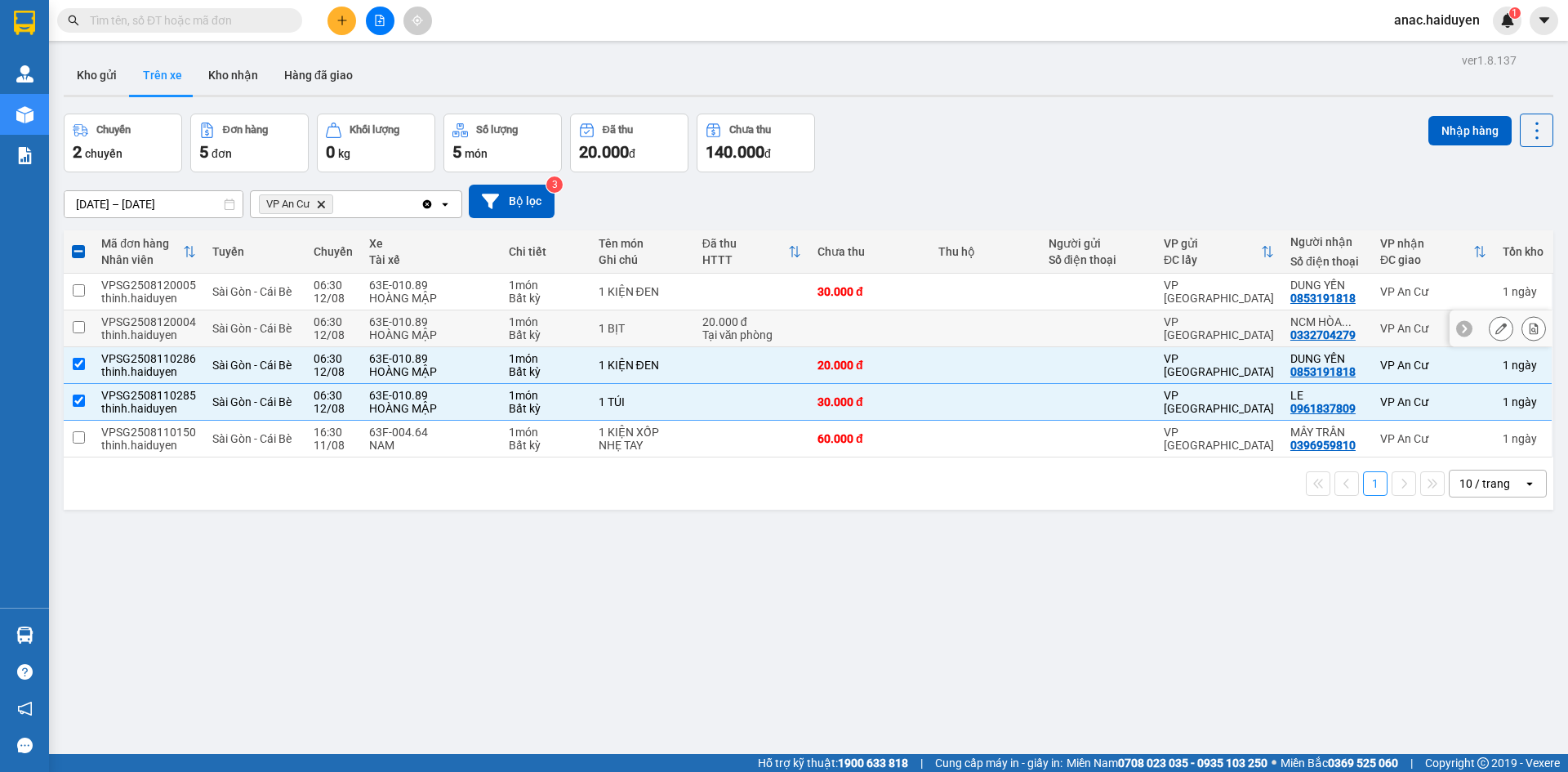
click at [81, 324] on input "checkbox" at bounding box center [79, 327] width 12 height 12
checkbox input "true"
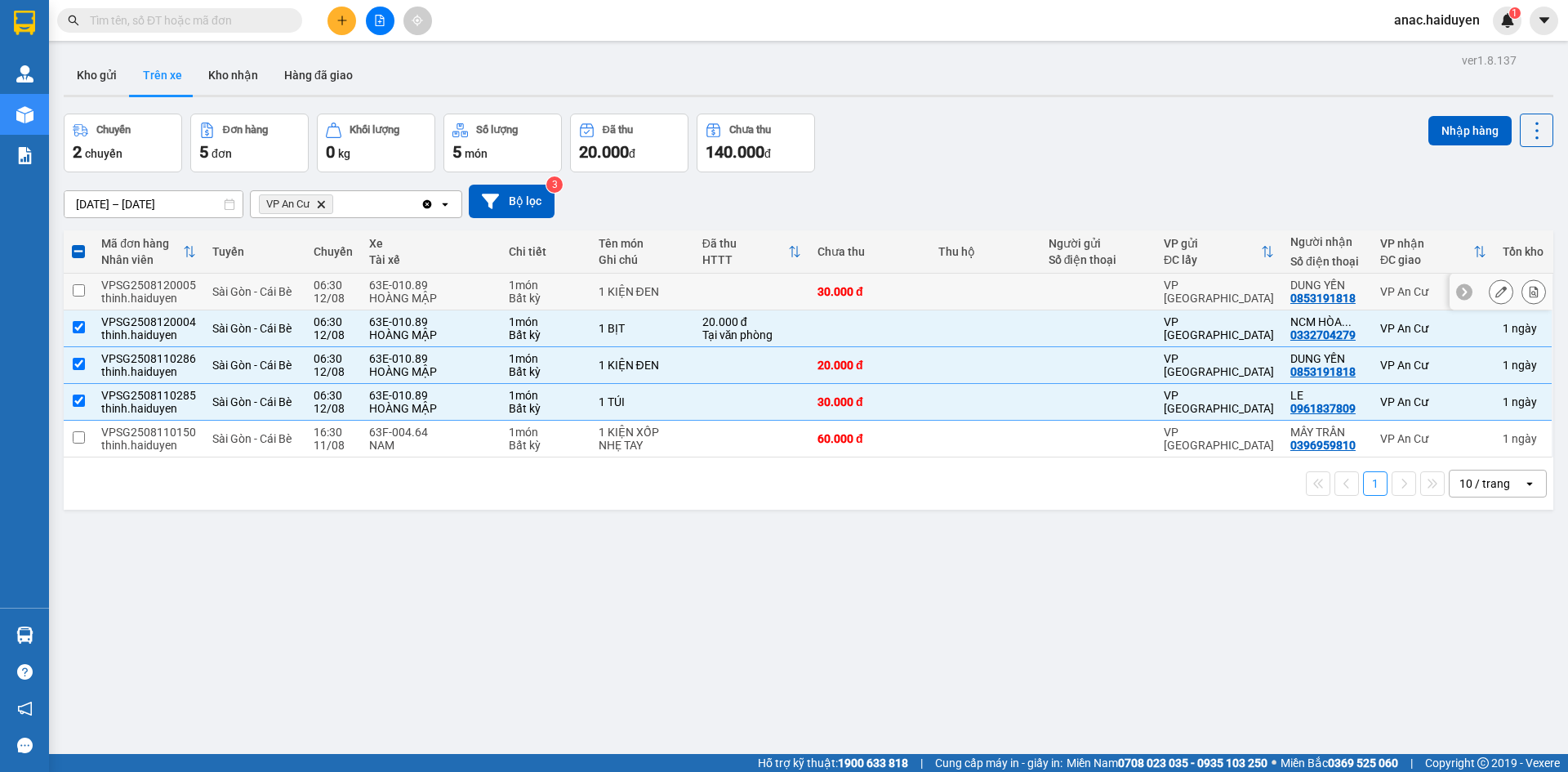
click at [76, 290] on input "checkbox" at bounding box center [79, 290] width 12 height 12
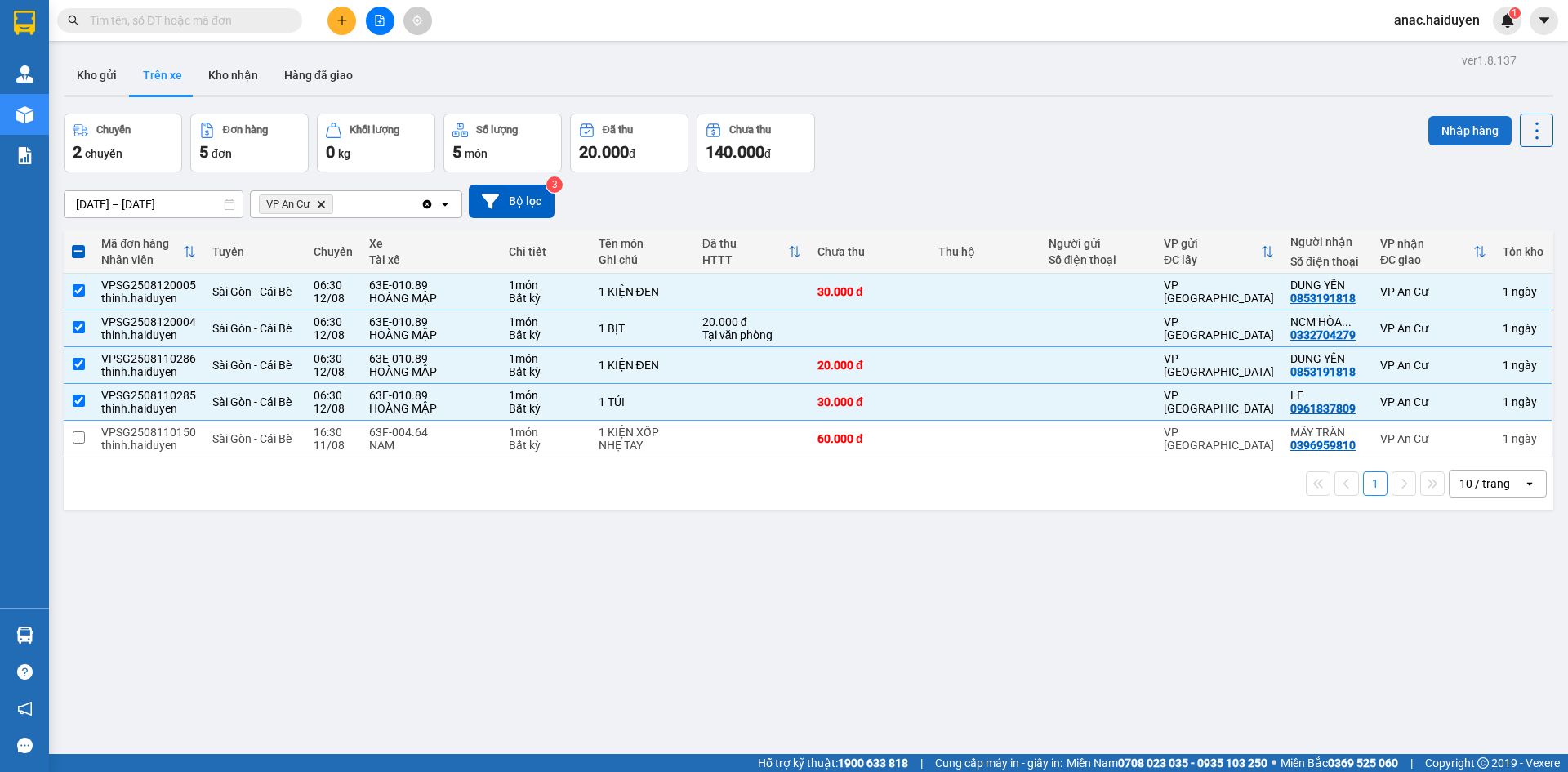
click at [1449, 124] on button "Nhập hàng" at bounding box center [1469, 131] width 83 height 30
checkbox input "false"
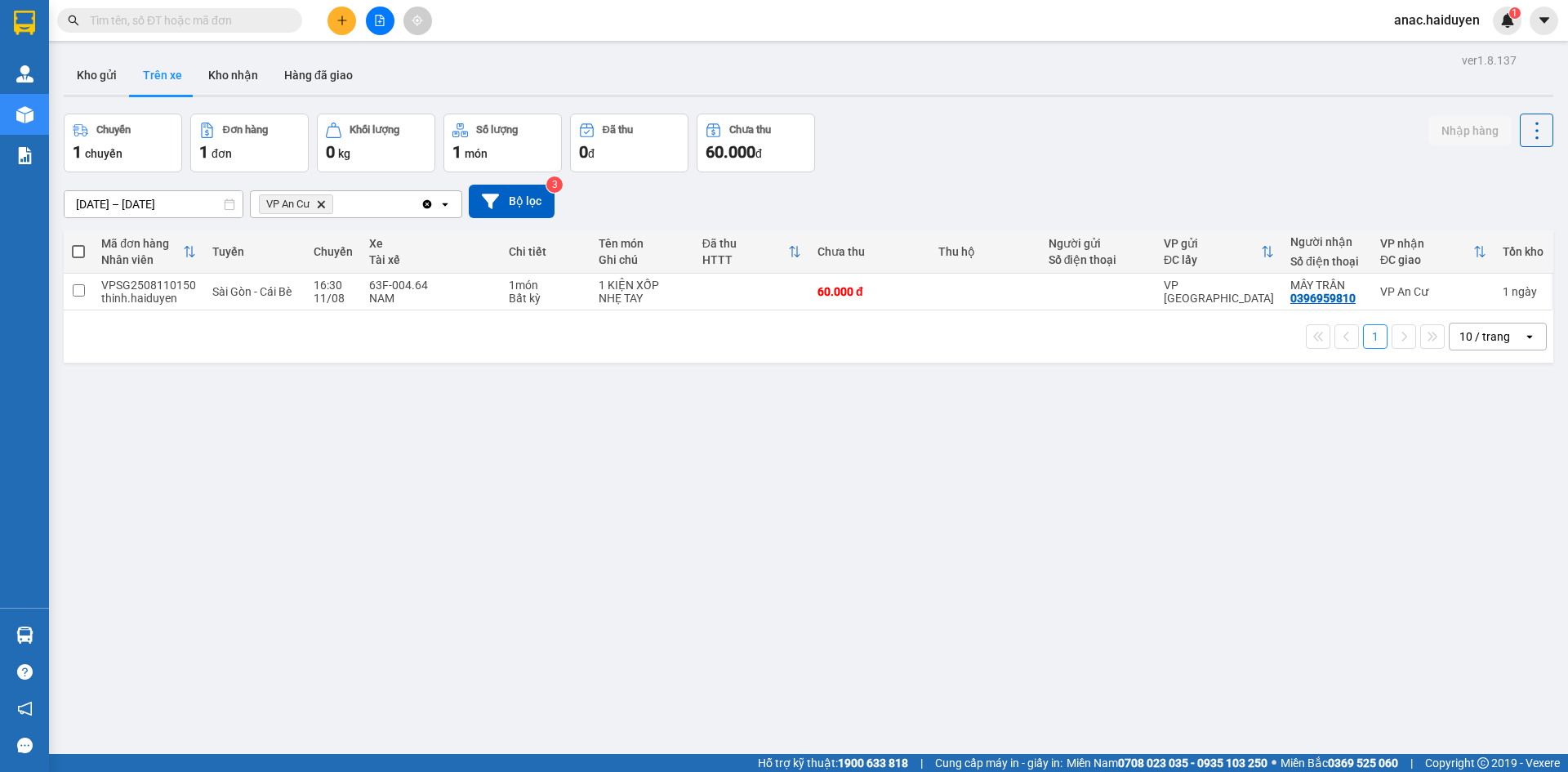
drag, startPoint x: 572, startPoint y: 482, endPoint x: 407, endPoint y: 184, distance: 340.6
click at [555, 432] on div "ver 1.8.137 Kho gửi Trên xe Kho nhận Hàng đã giao Chuyến 1 chuyến Đơn hàng 1 đơ…" at bounding box center [808, 435] width 1502 height 772
click at [233, 76] on button "Kho nhận" at bounding box center [233, 75] width 76 height 39
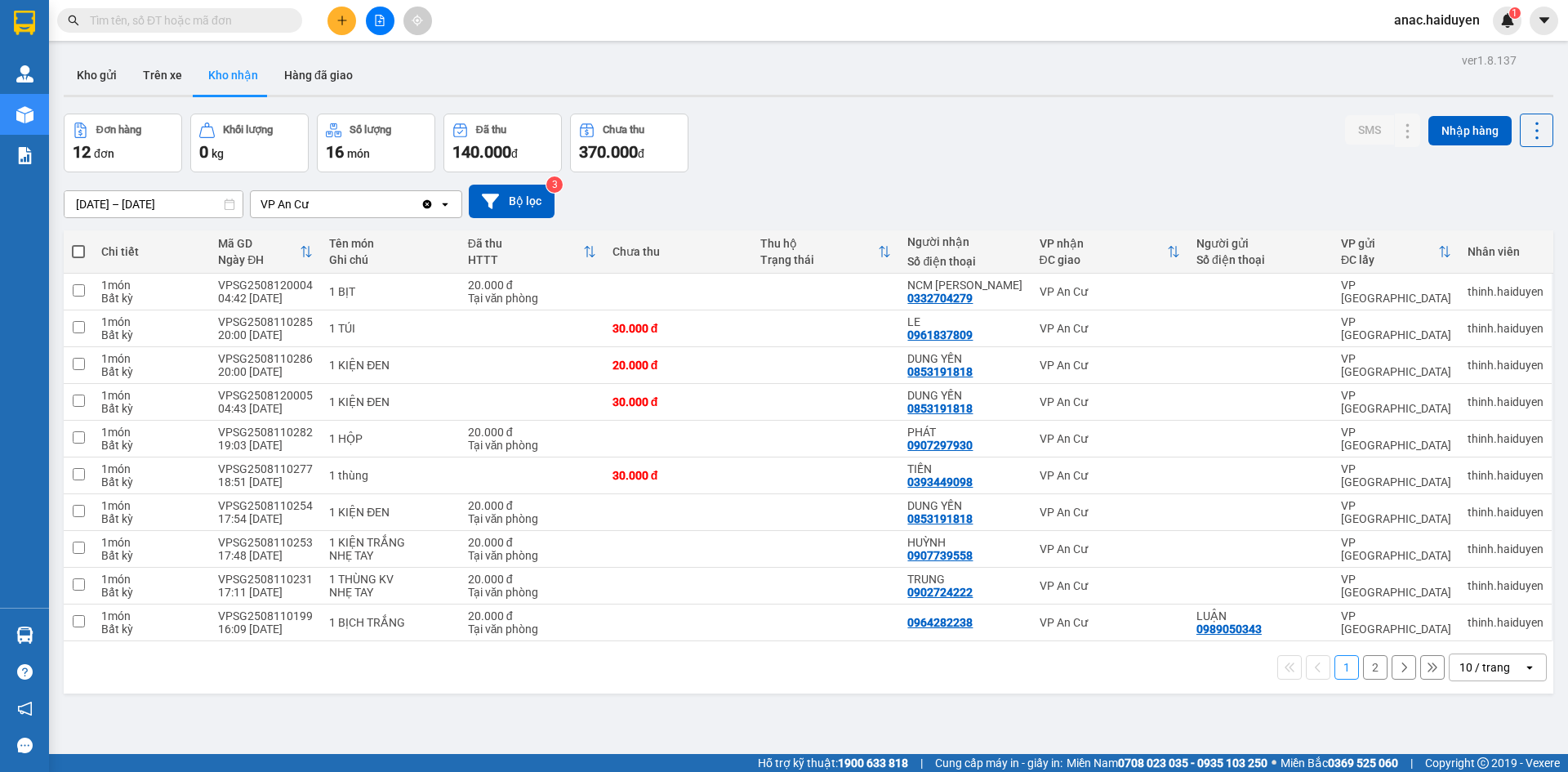
click at [807, 716] on div "ver 1.8.137 Kho gửi Trên xe Kho nhận Hàng đã giao Đơn hàng 12 đơn Khối lượng 0 …" at bounding box center [808, 435] width 1502 height 772
click at [684, 723] on div "ver 1.8.137 Kho gửi Trên xe Kho nhận Hàng đã giao Đơn hàng 12 đơn Khối lượng 0 …" at bounding box center [808, 435] width 1502 height 772
click at [98, 79] on button "Kho gửi" at bounding box center [96, 75] width 66 height 39
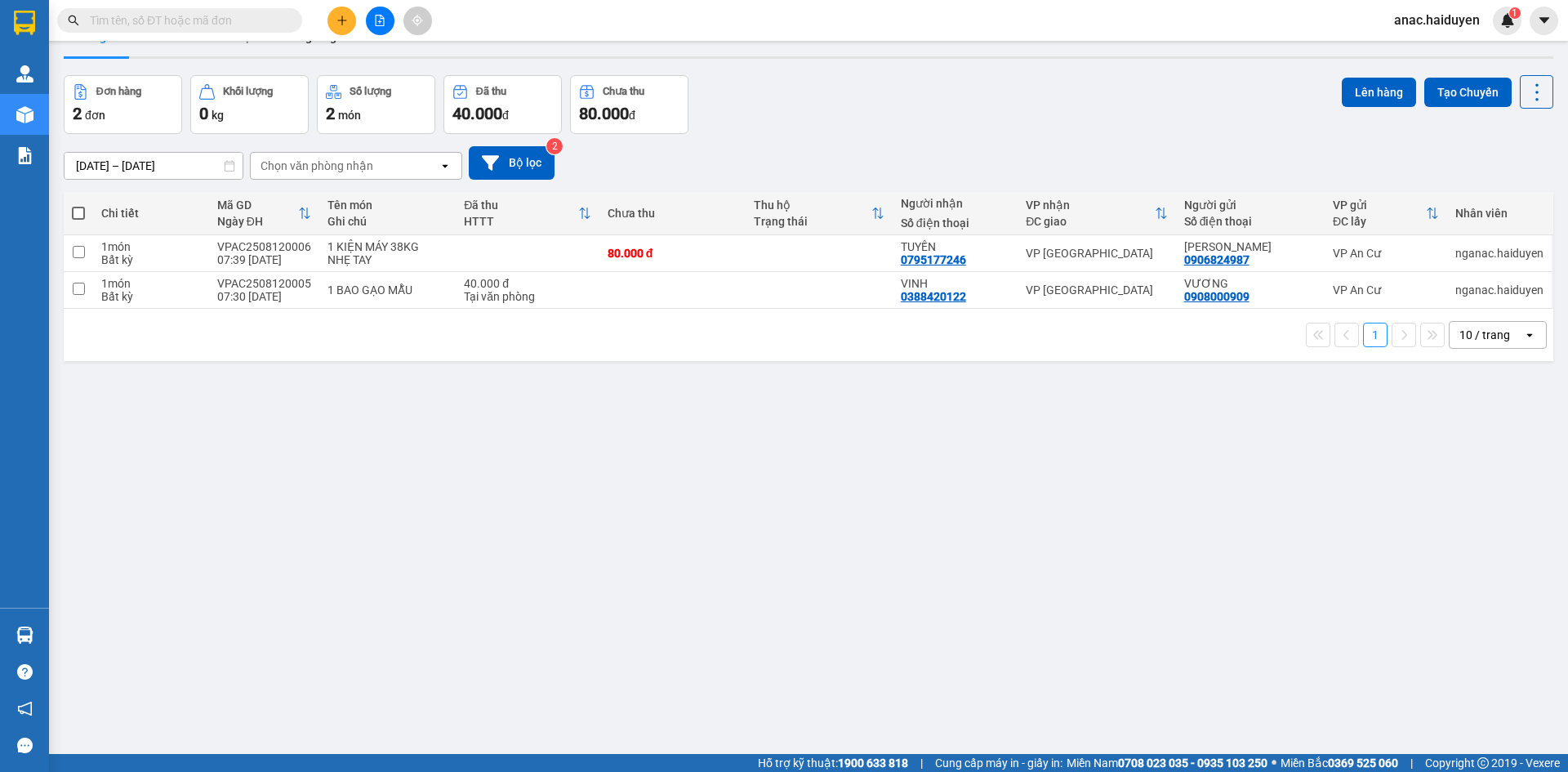
scroll to position [75, 0]
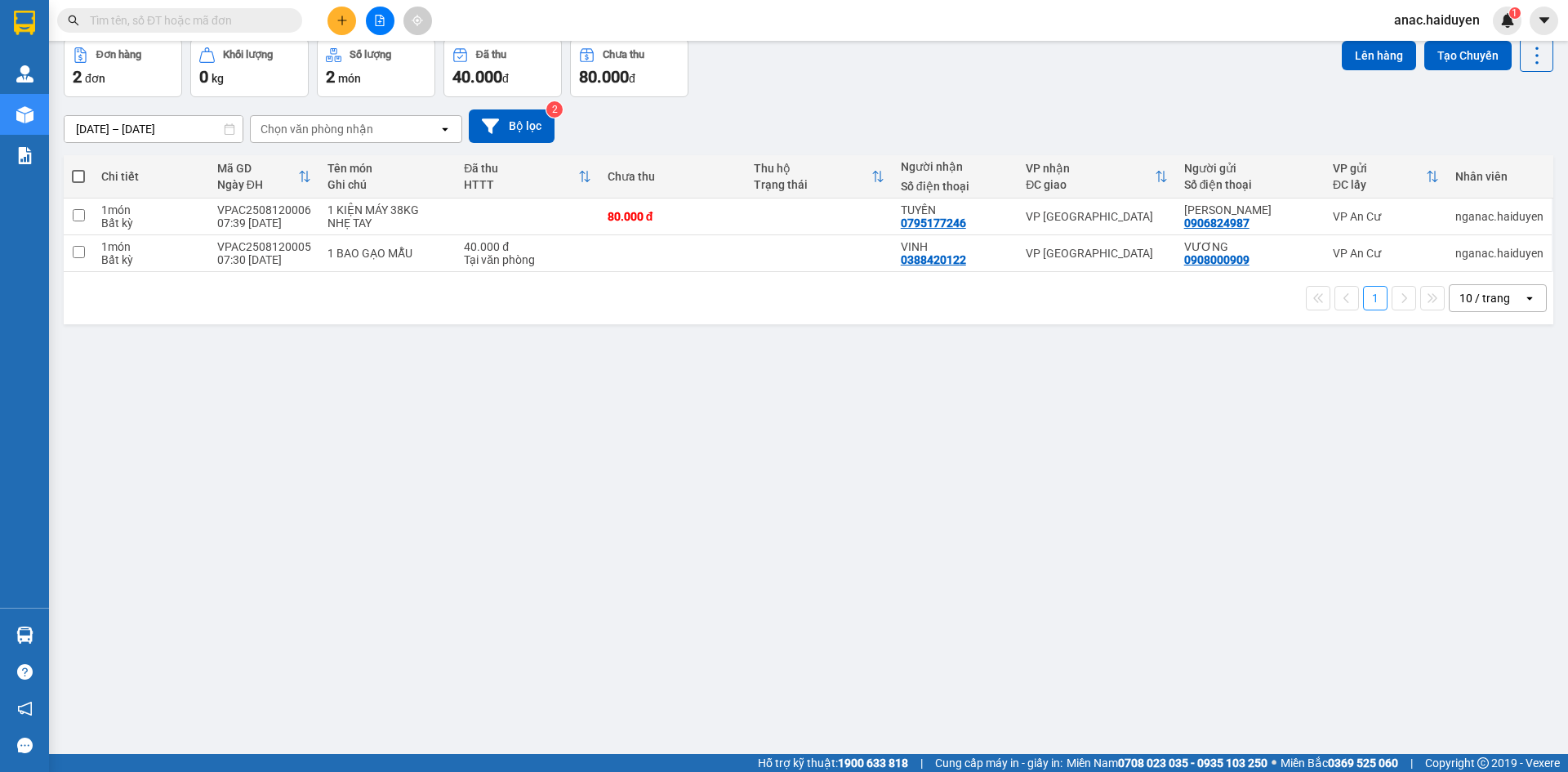
click at [974, 666] on div "ver 1.8.137 Kho gửi Trên xe Kho nhận Hàng đã giao Đơn hàng 2 đơn Khối lượng 0 k…" at bounding box center [808, 360] width 1502 height 772
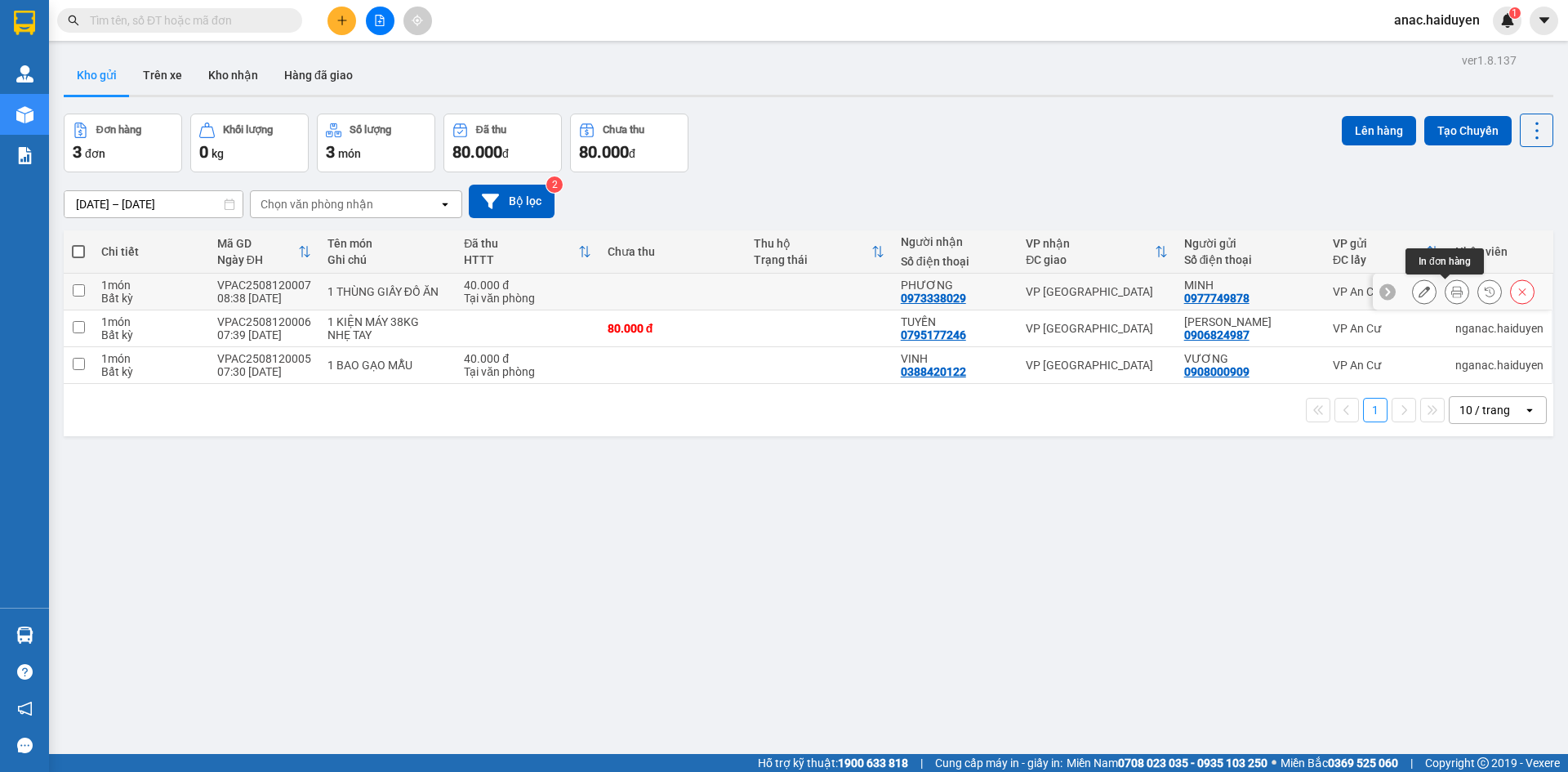
click at [1450, 293] on icon at bounding box center [1456, 291] width 11 height 11
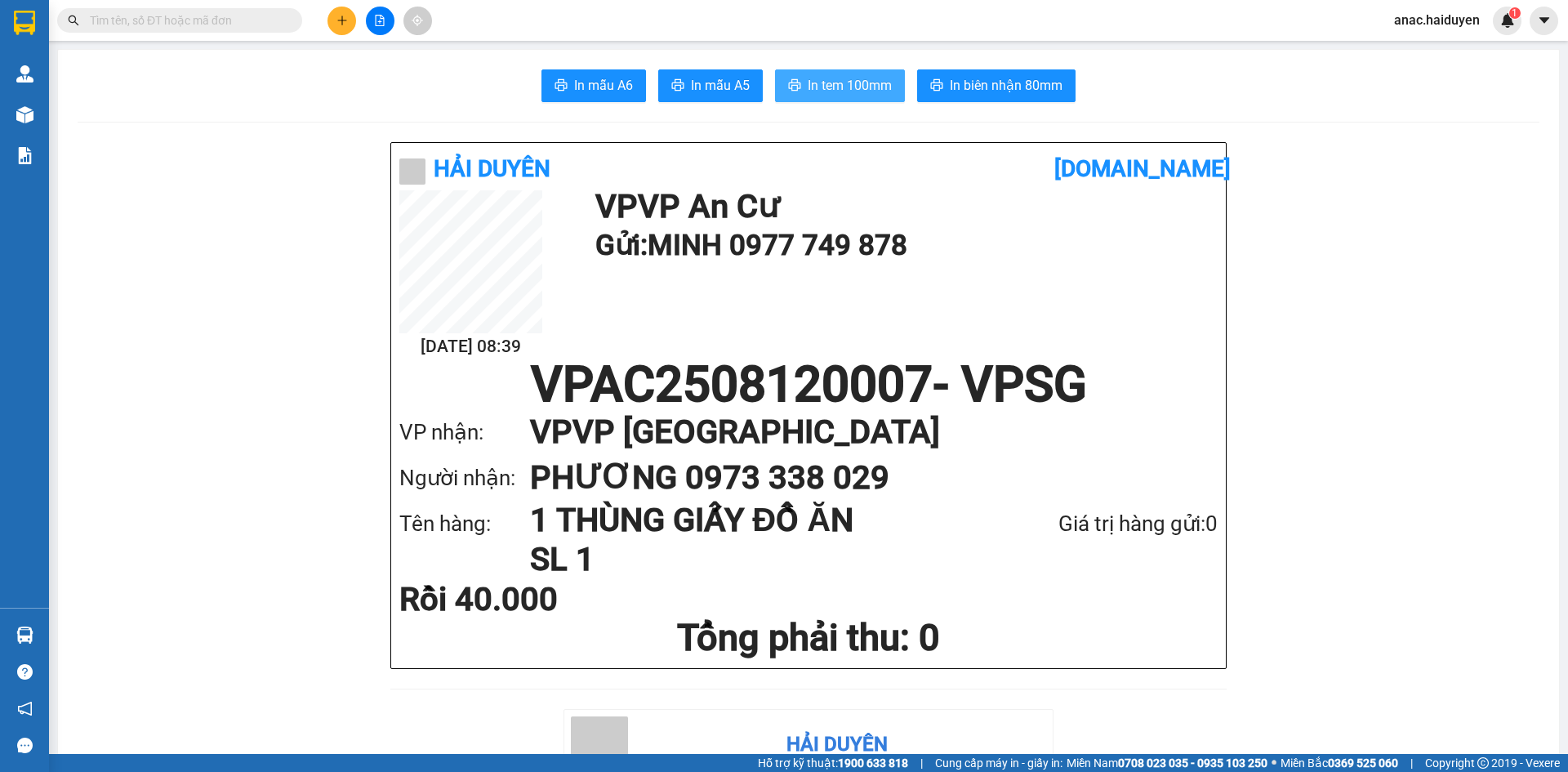
click at [829, 89] on span "In tem 100mm" at bounding box center [850, 85] width 84 height 20
click at [243, 23] on input "text" at bounding box center [186, 20] width 193 height 18
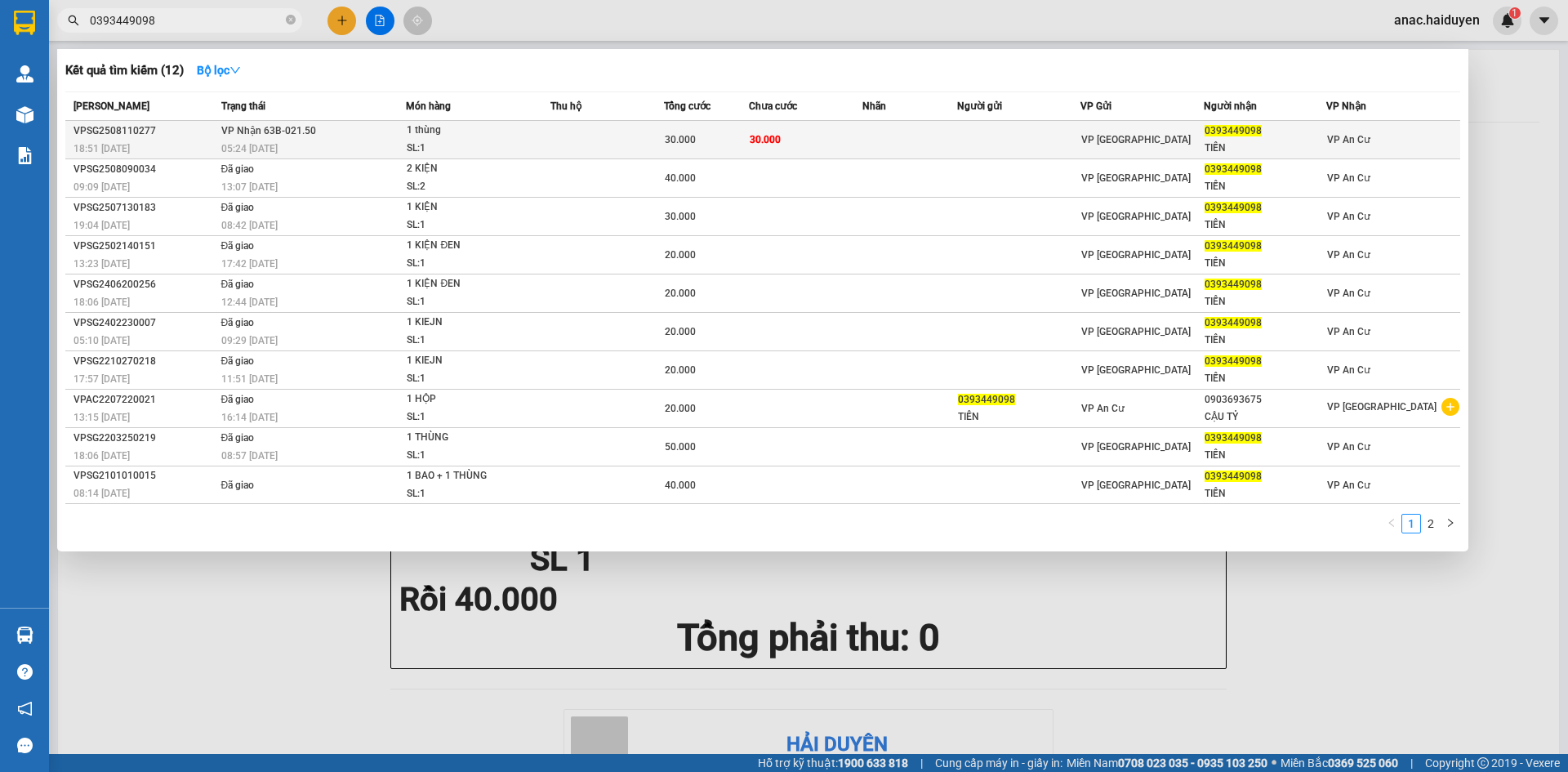
type input "0393449098"
click at [1063, 145] on td at bounding box center [1018, 140] width 124 height 39
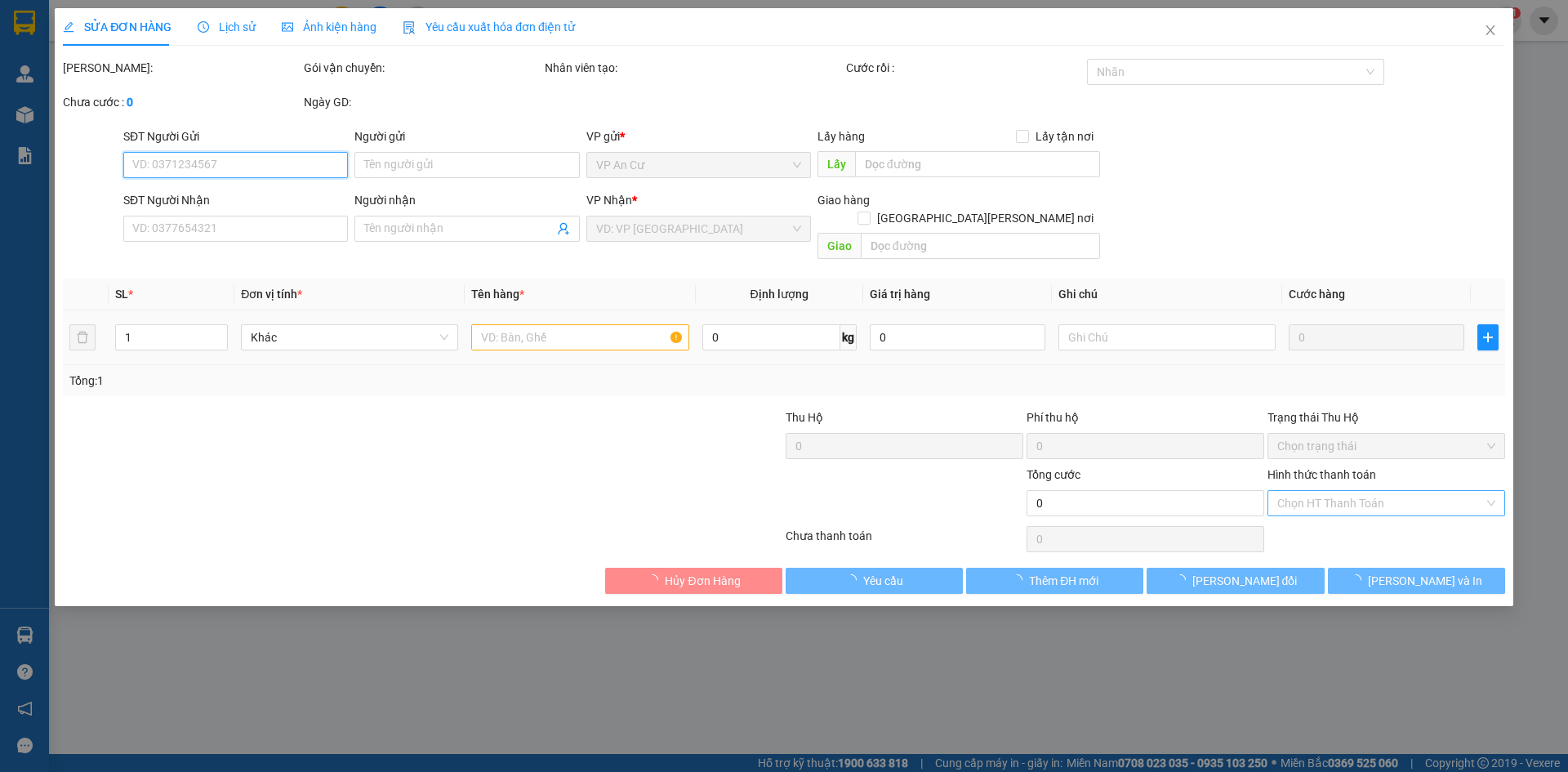
type input "0393449098"
type input "TIẾN"
type input "30.000"
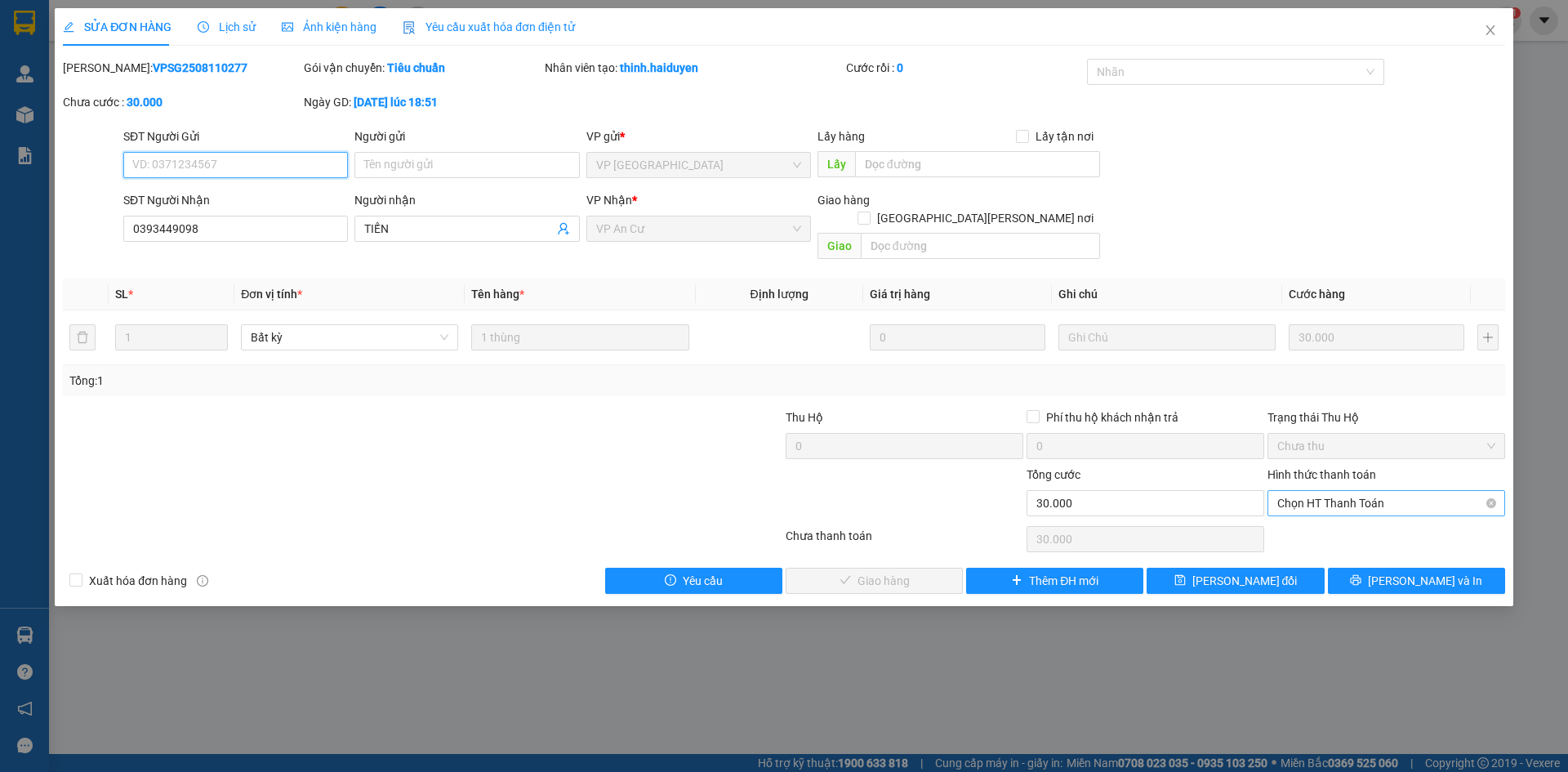
click at [1331, 491] on span "Chọn HT Thanh Toán" at bounding box center [1386, 504] width 218 height 25
click at [1324, 515] on div "Tại văn phòng" at bounding box center [1386, 518] width 218 height 18
type input "0"
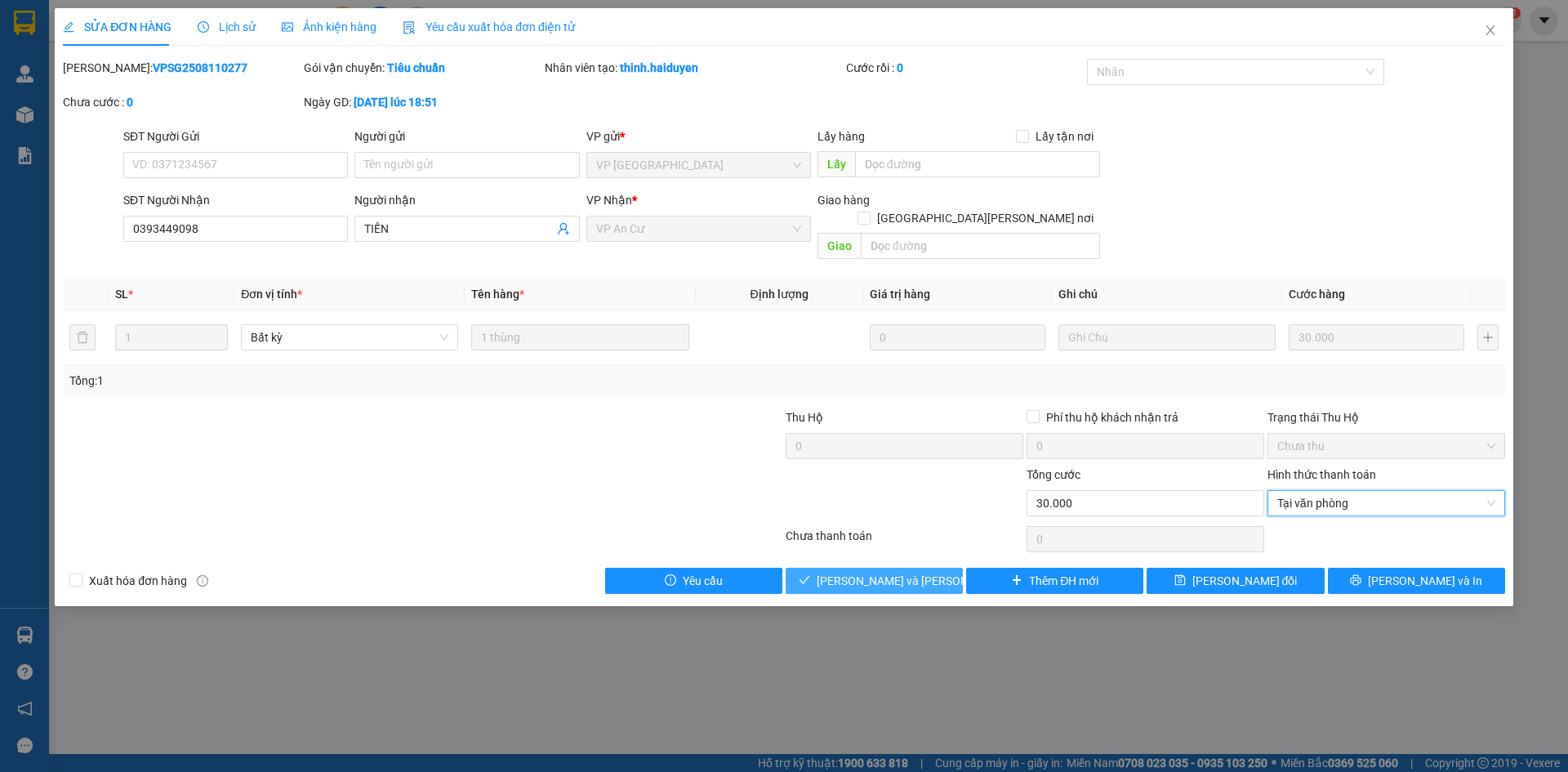
click at [923, 572] on span "[PERSON_NAME] và [PERSON_NAME] hàng" at bounding box center [926, 581] width 220 height 18
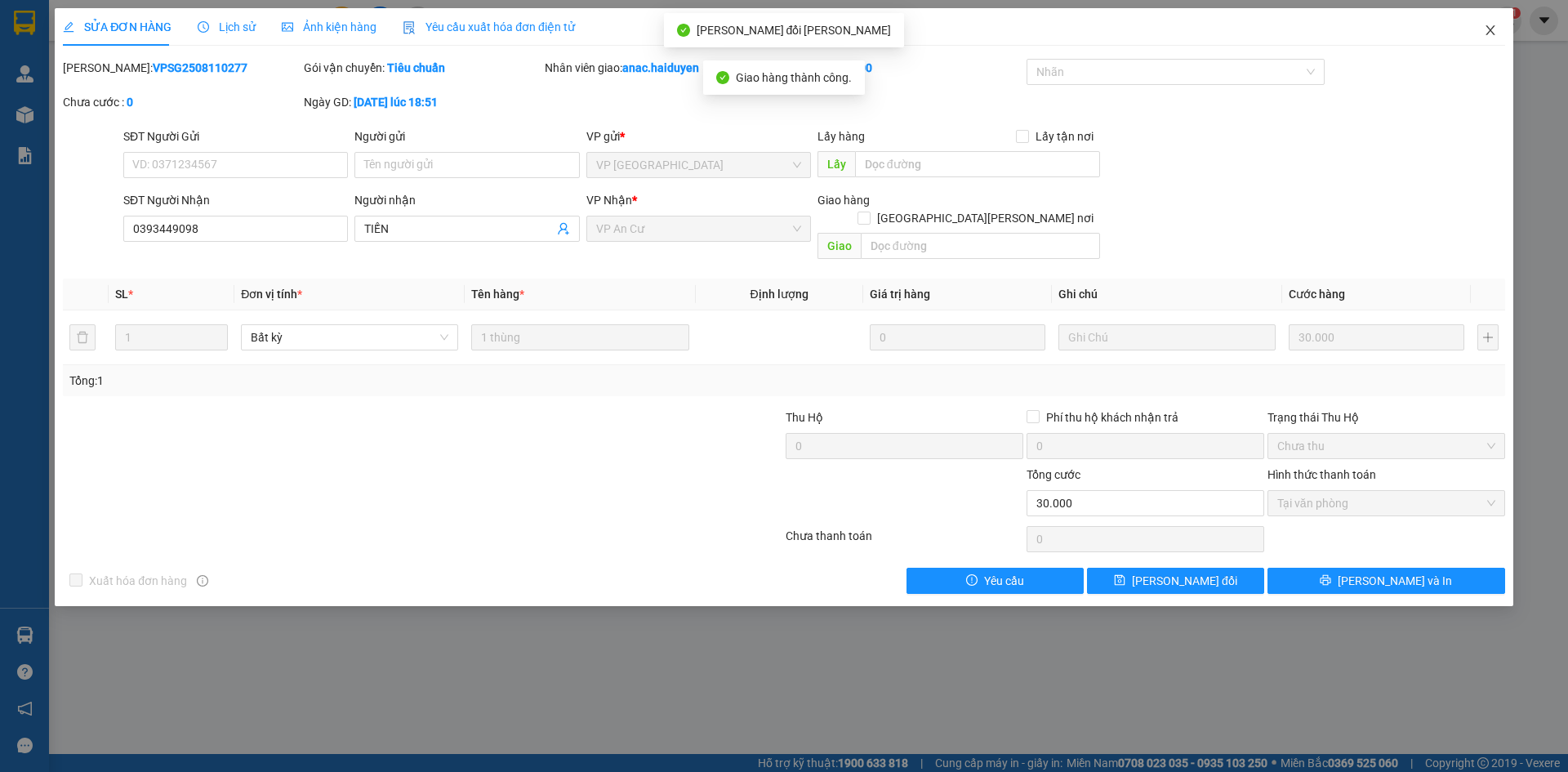
click at [1484, 27] on icon "close" at bounding box center [1490, 30] width 13 height 13
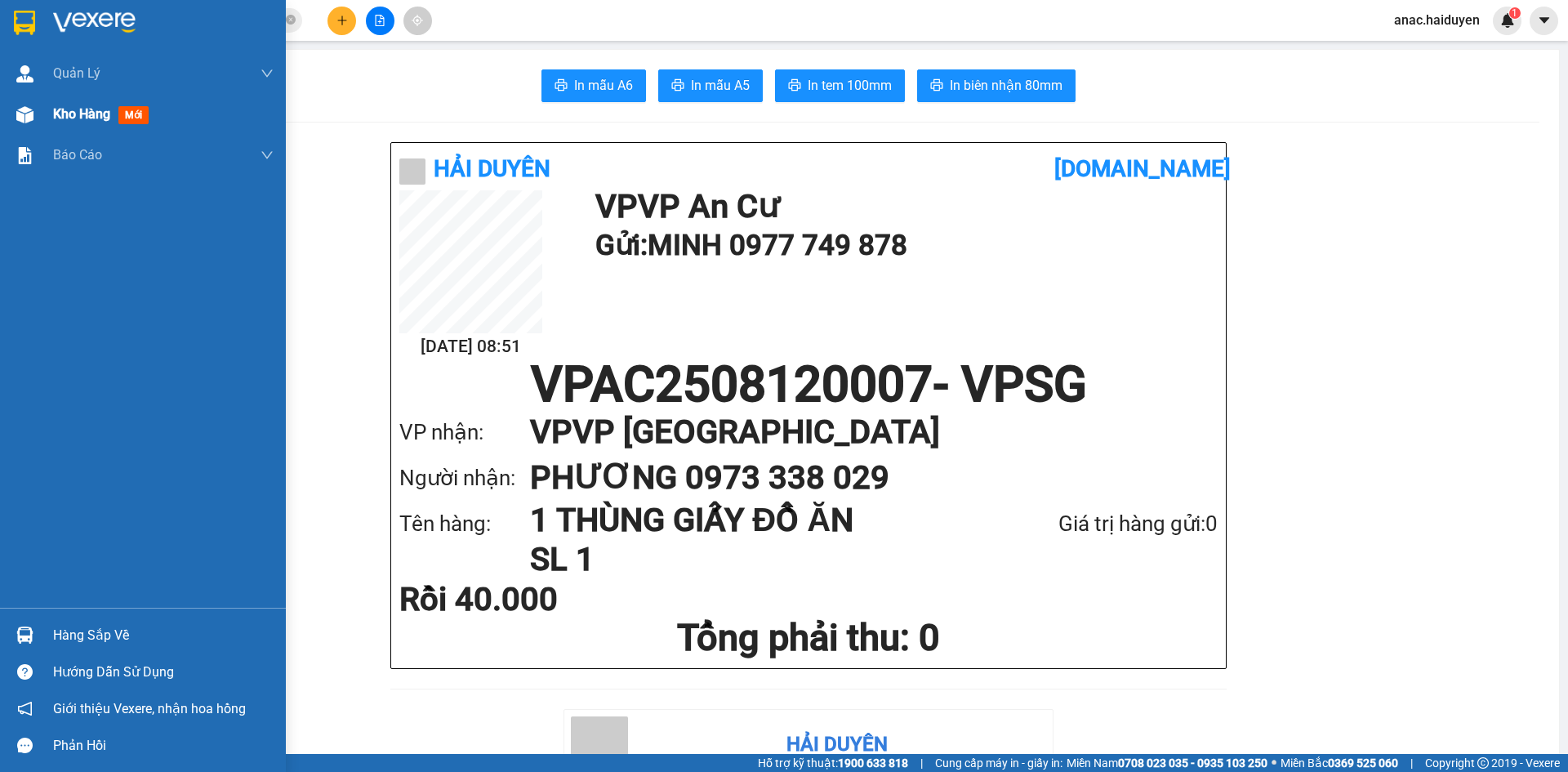
click at [85, 112] on span "Kho hàng" at bounding box center [82, 114] width 57 height 16
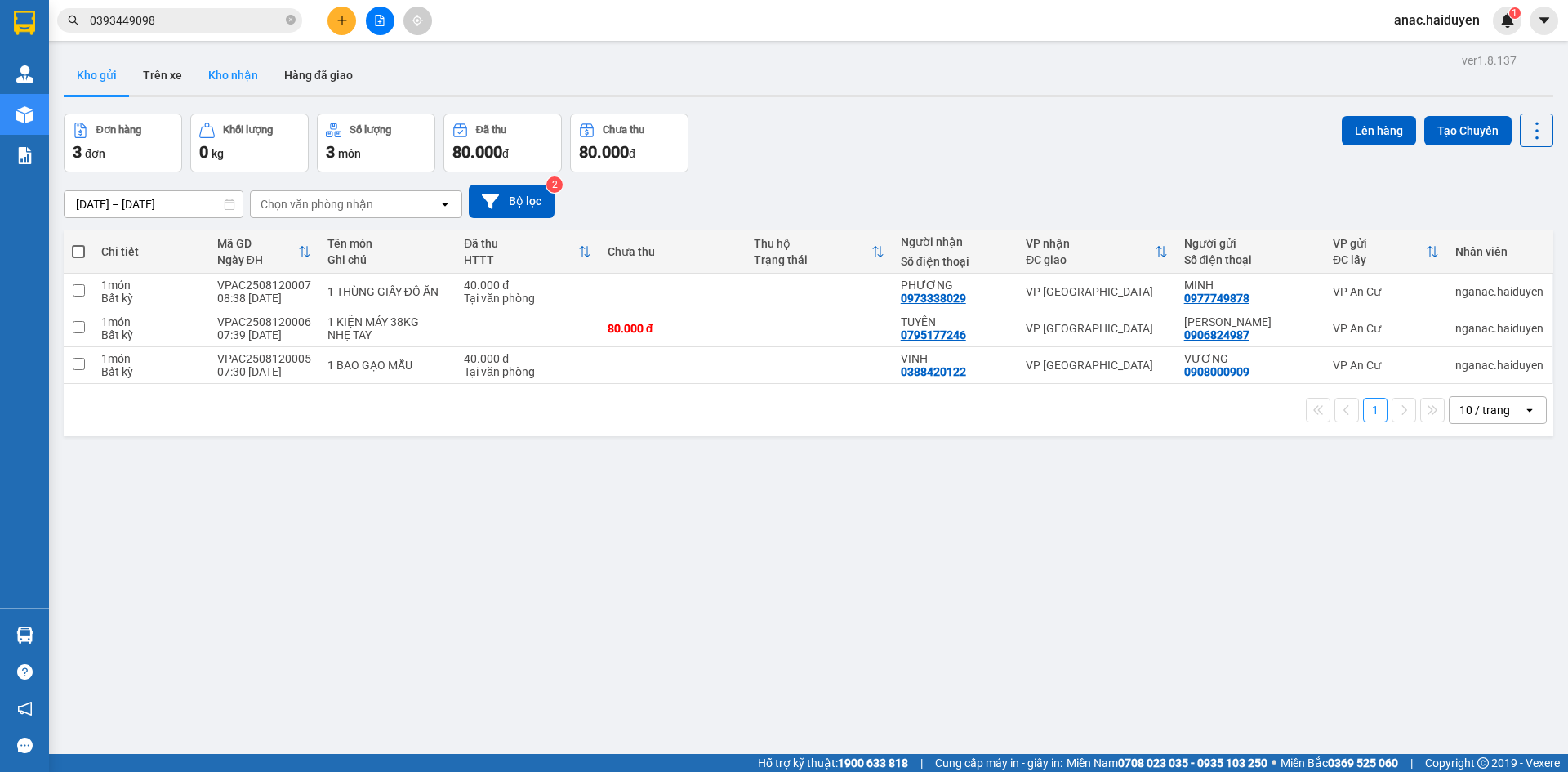
click at [238, 75] on button "Kho nhận" at bounding box center [233, 75] width 76 height 39
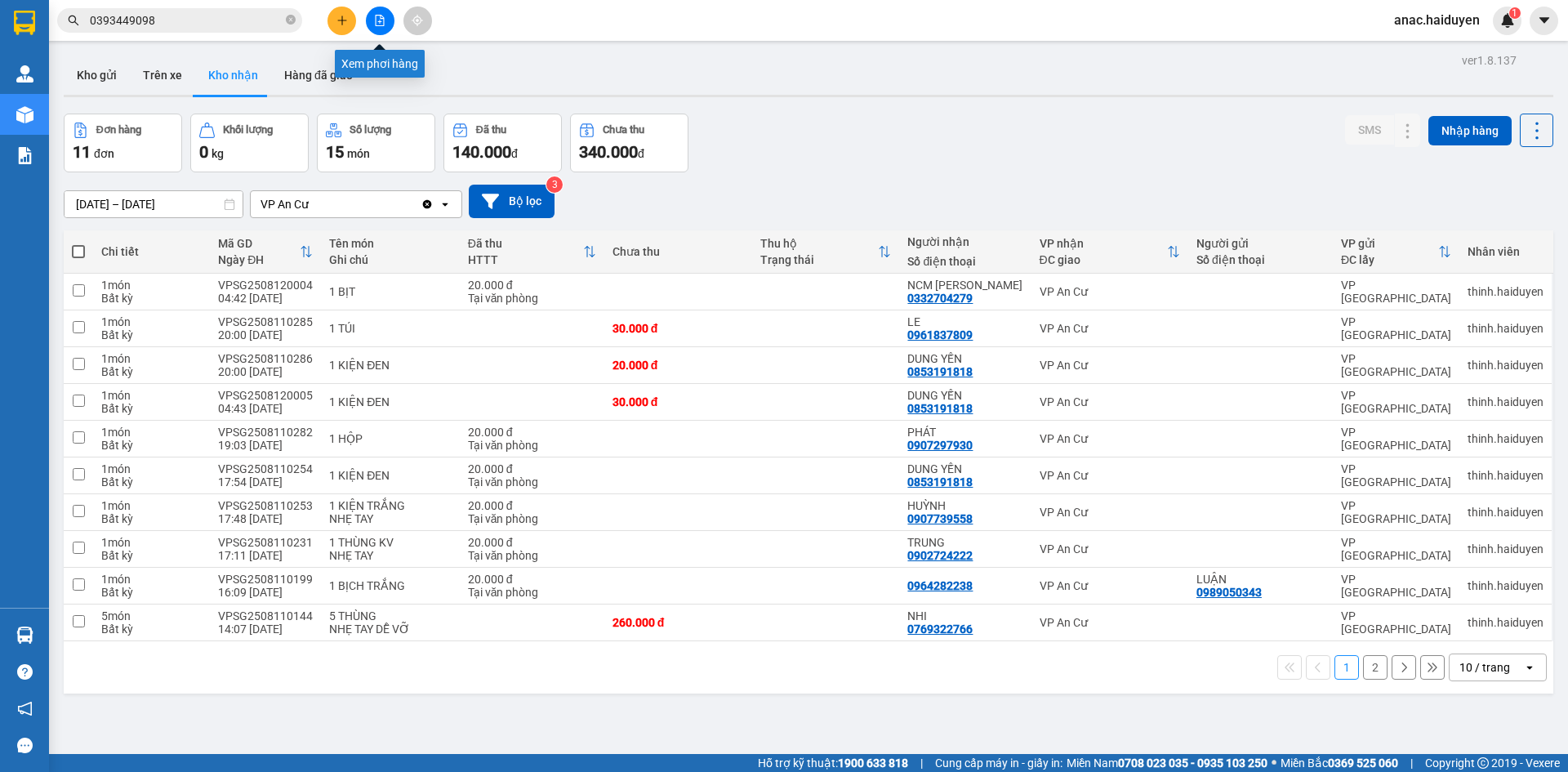
click at [381, 18] on icon "file-add" at bounding box center [380, 20] width 9 height 11
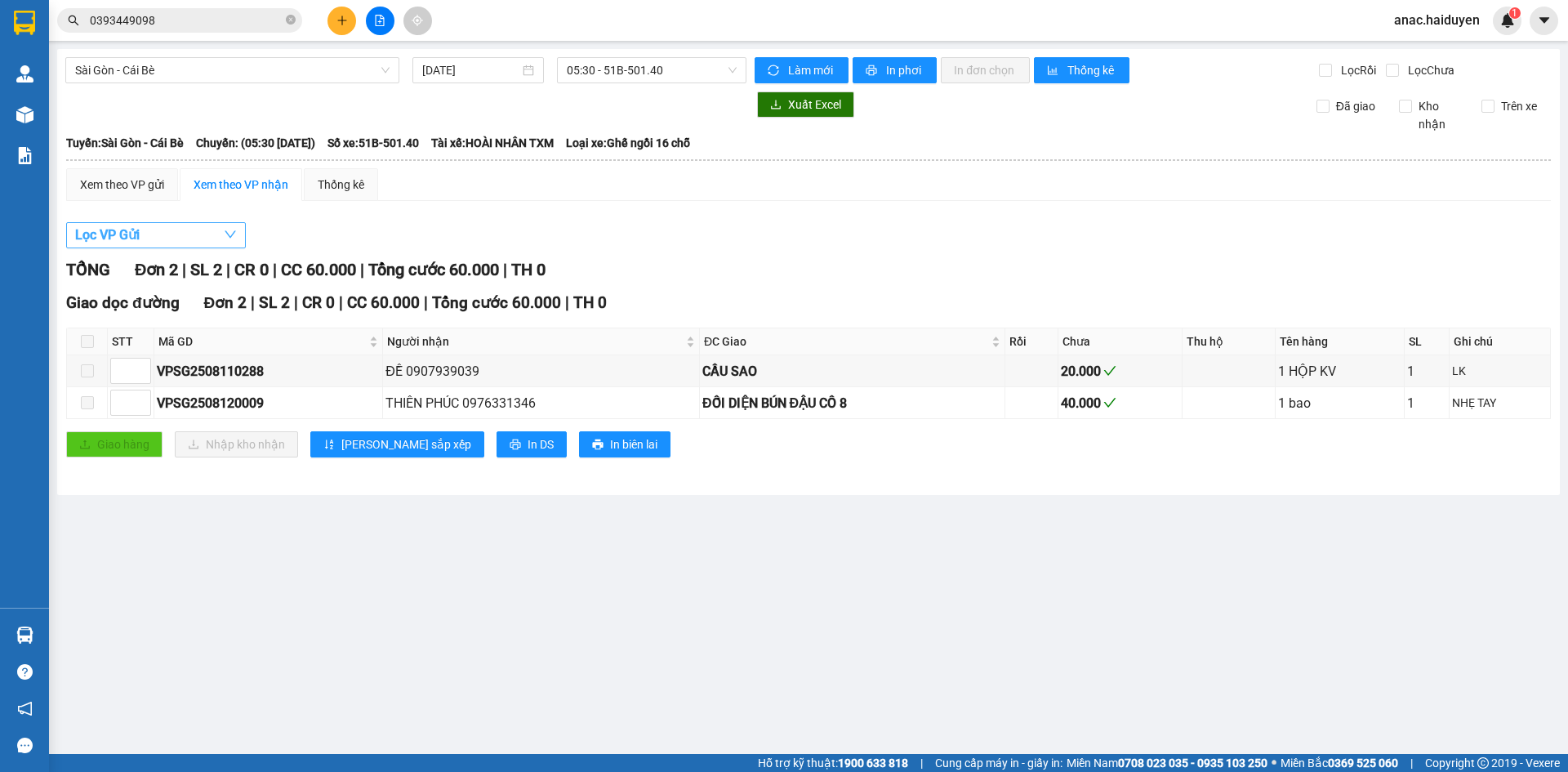
click at [185, 231] on button "Lọc VP Gửi" at bounding box center [155, 235] width 180 height 26
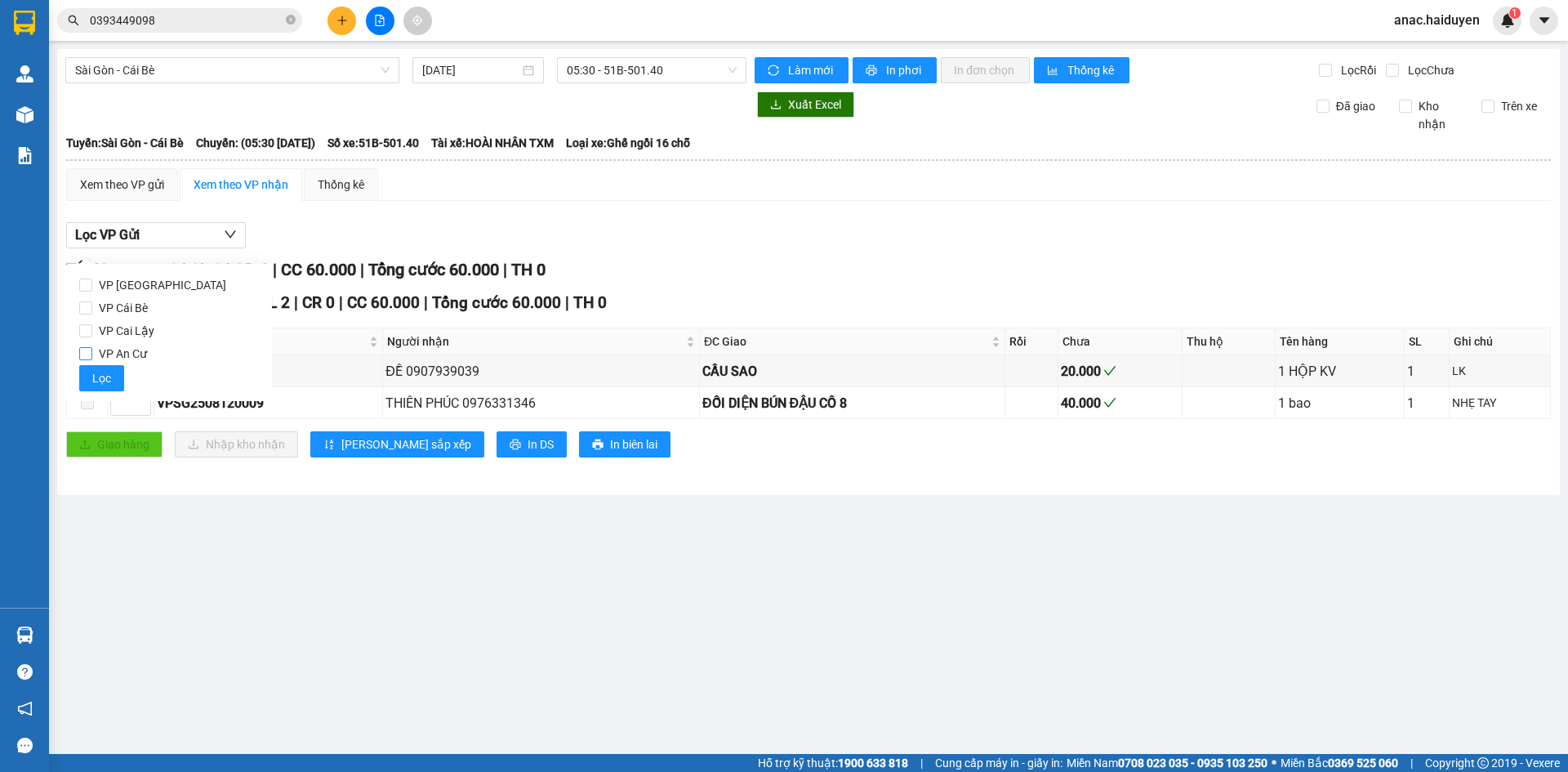
click at [132, 351] on span "VP An Cư" at bounding box center [123, 354] width 61 height 23
click at [92, 351] on input "VP An Cư" at bounding box center [85, 354] width 13 height 13
checkbox input "true"
click at [104, 382] on span "Lọc" at bounding box center [101, 378] width 18 height 18
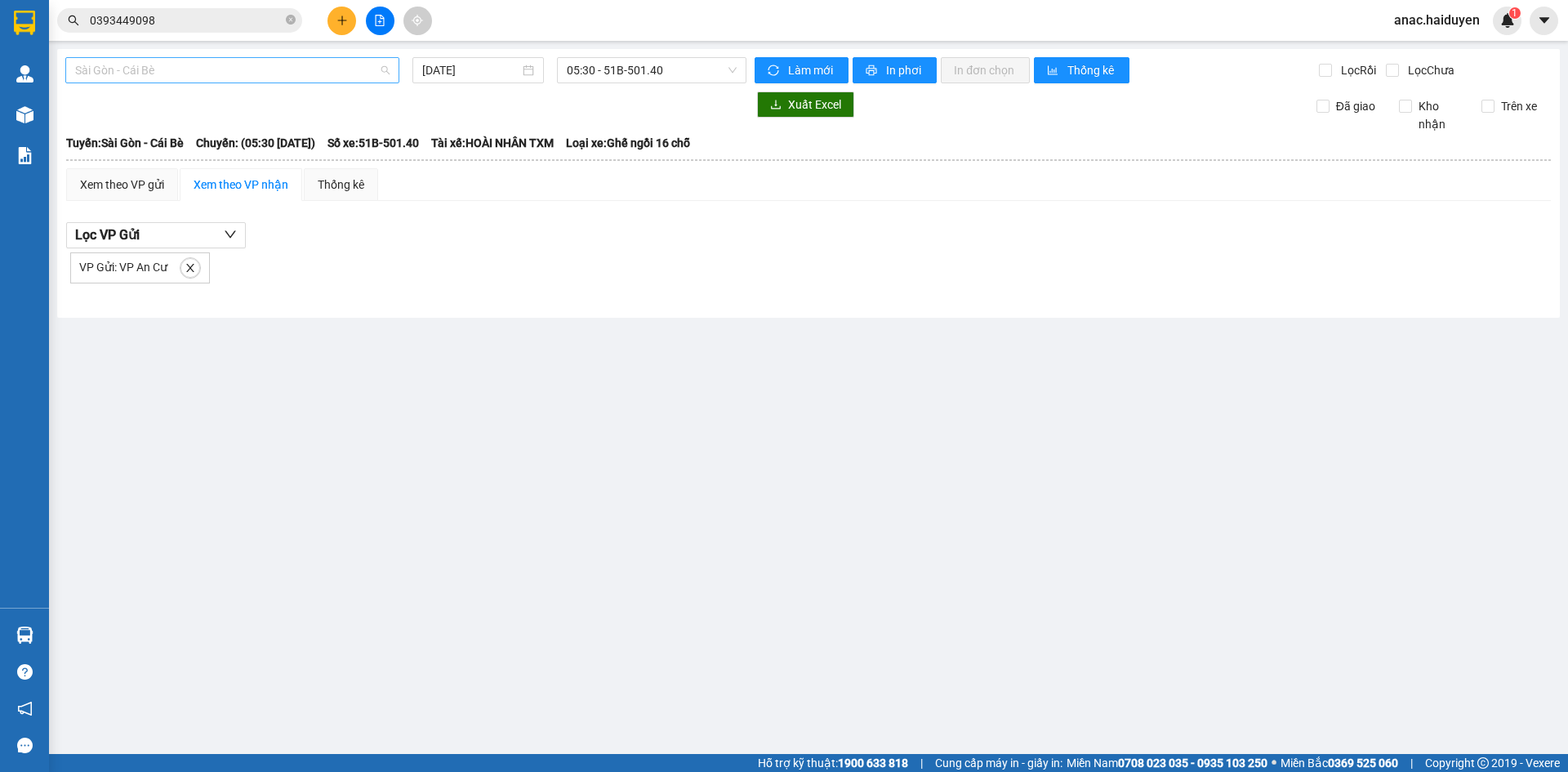
click at [284, 74] on span "Sài Gòn - Cái Bè" at bounding box center [232, 70] width 314 height 25
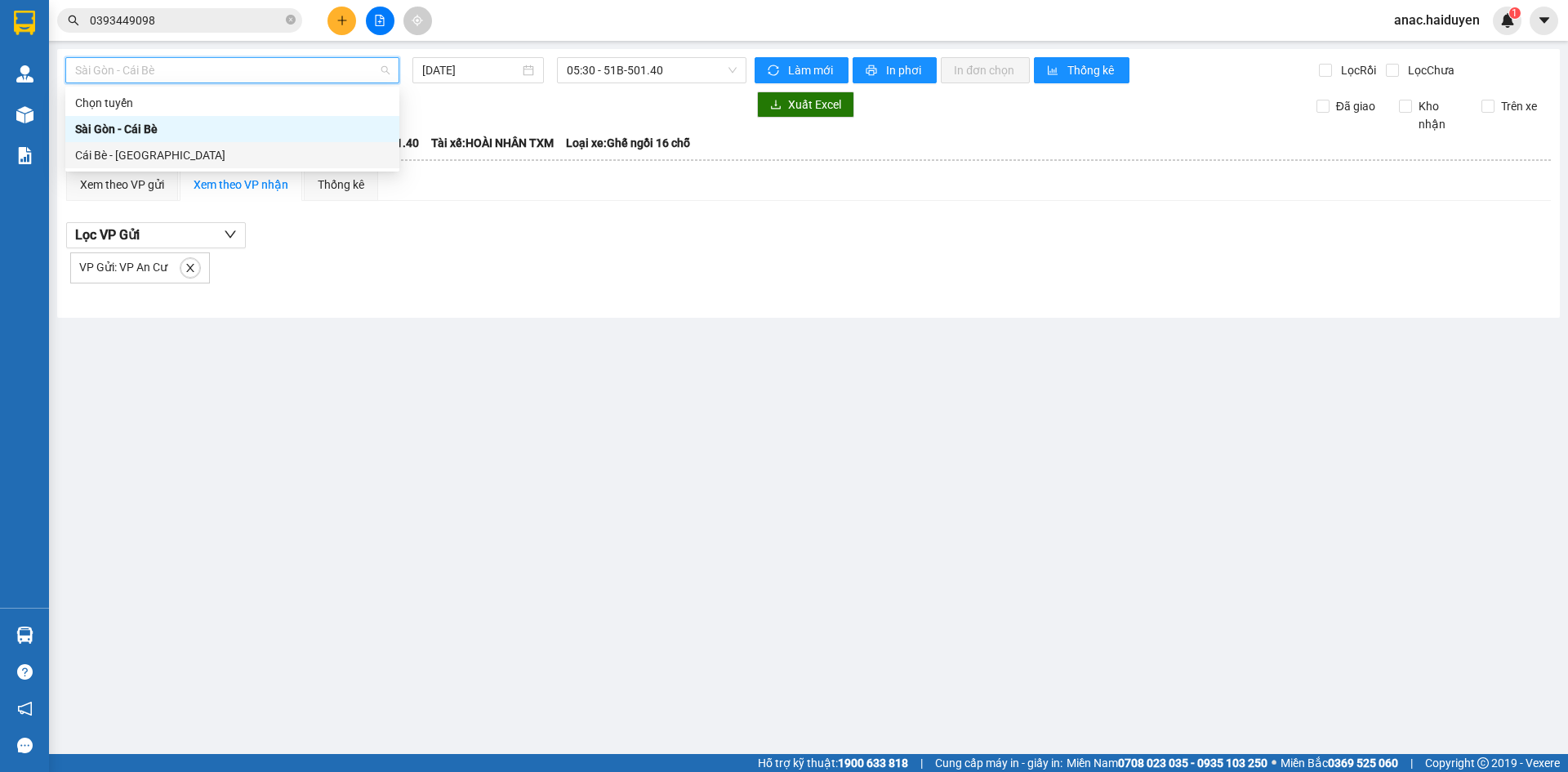
click at [118, 156] on div "Cái Bè - [GEOGRAPHIC_DATA]" at bounding box center [232, 155] width 314 height 18
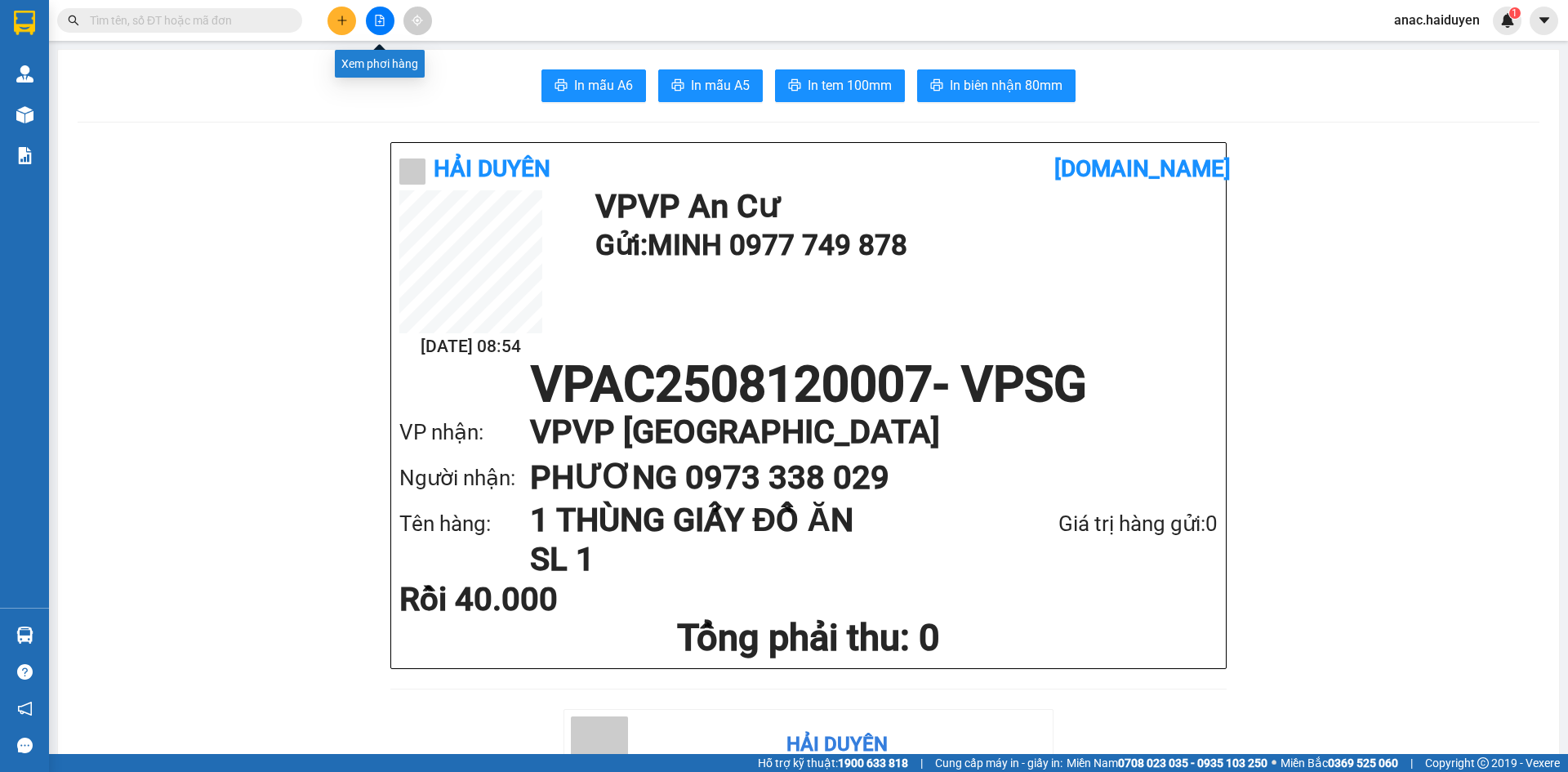
click at [381, 19] on icon "file-add" at bounding box center [379, 20] width 11 height 11
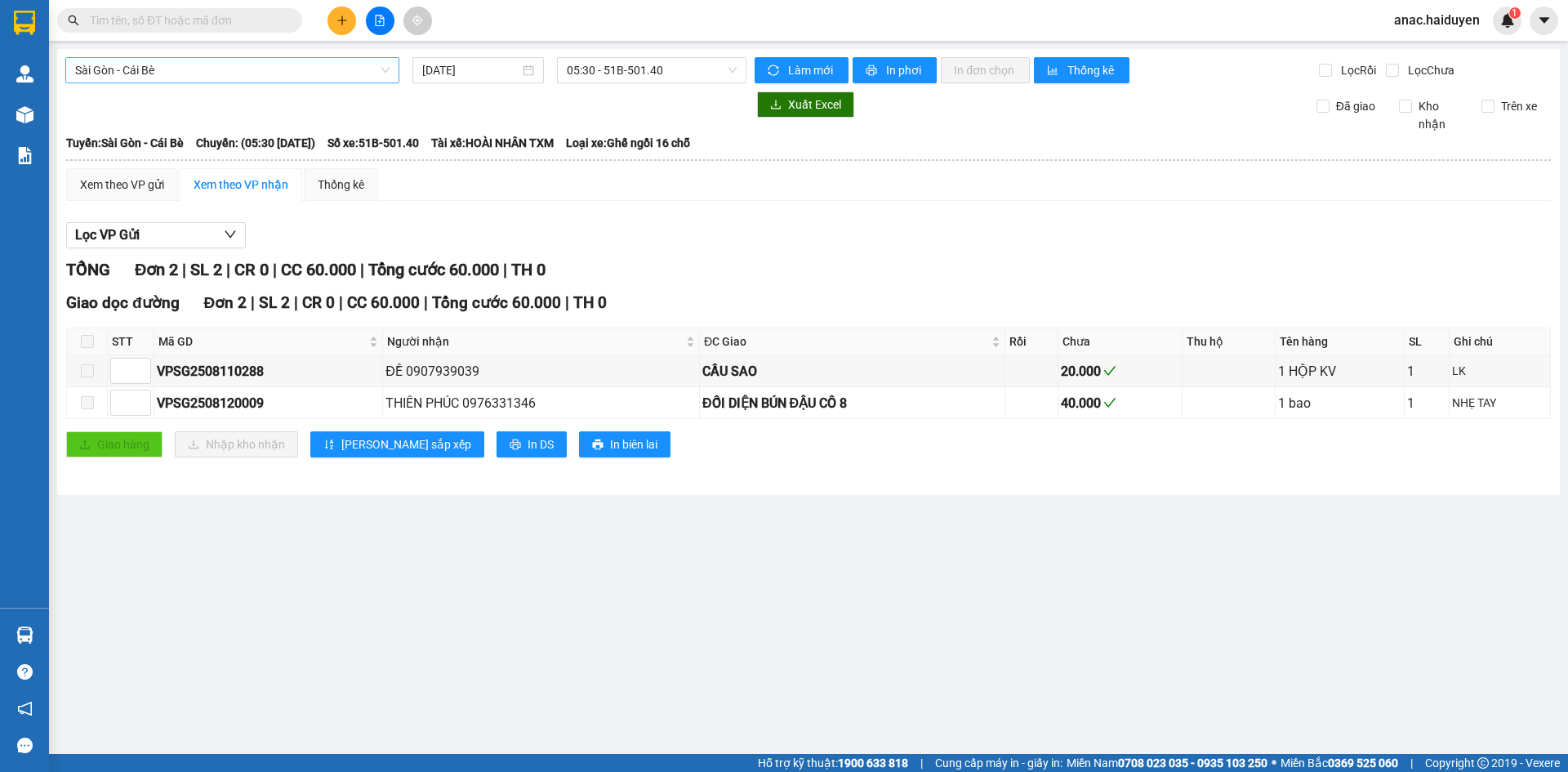
click at [167, 70] on span "Sài Gòn - Cái Bè" at bounding box center [232, 70] width 314 height 25
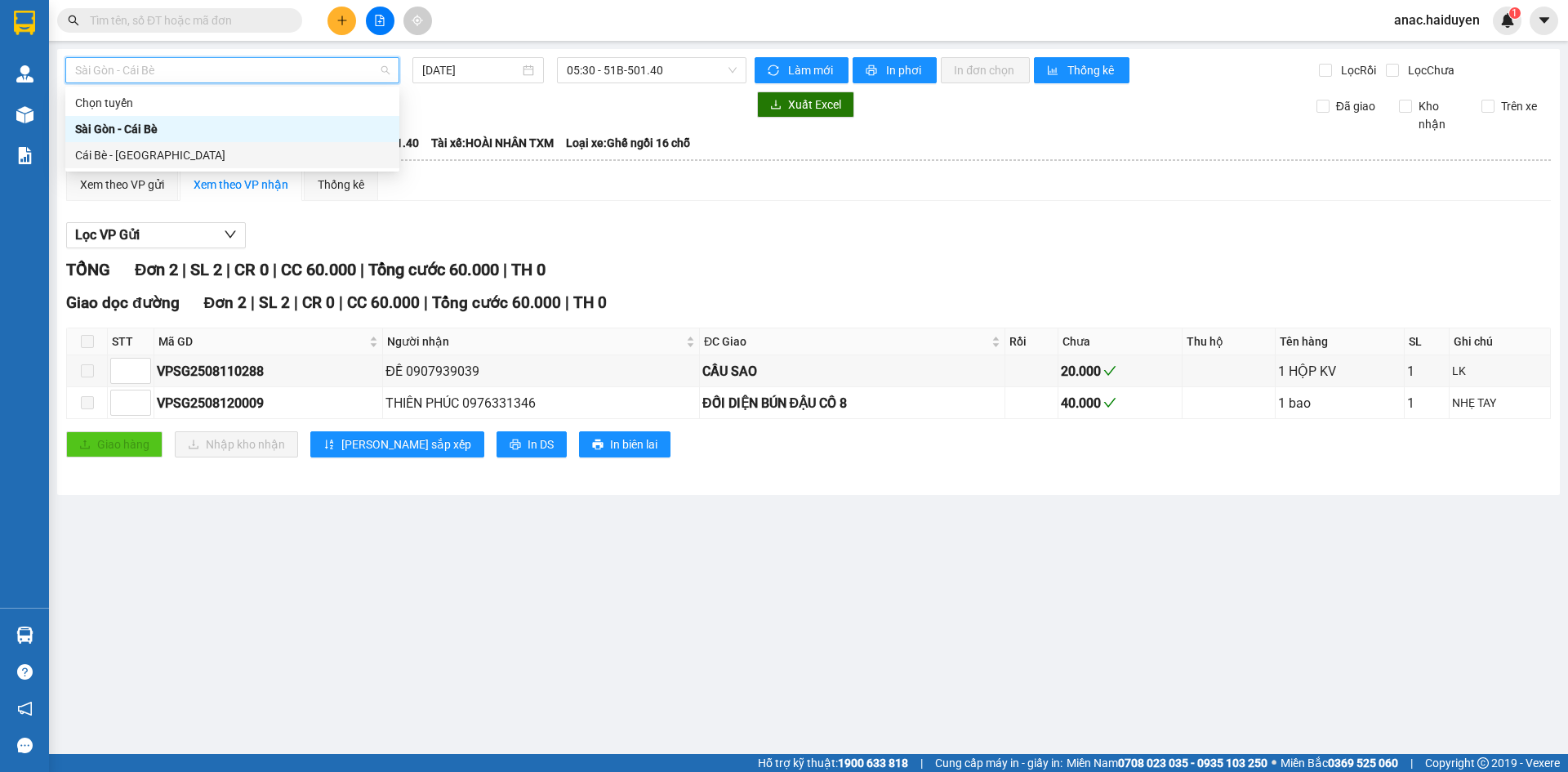
click at [98, 150] on div "Cái Bè - [GEOGRAPHIC_DATA]" at bounding box center [232, 155] width 314 height 18
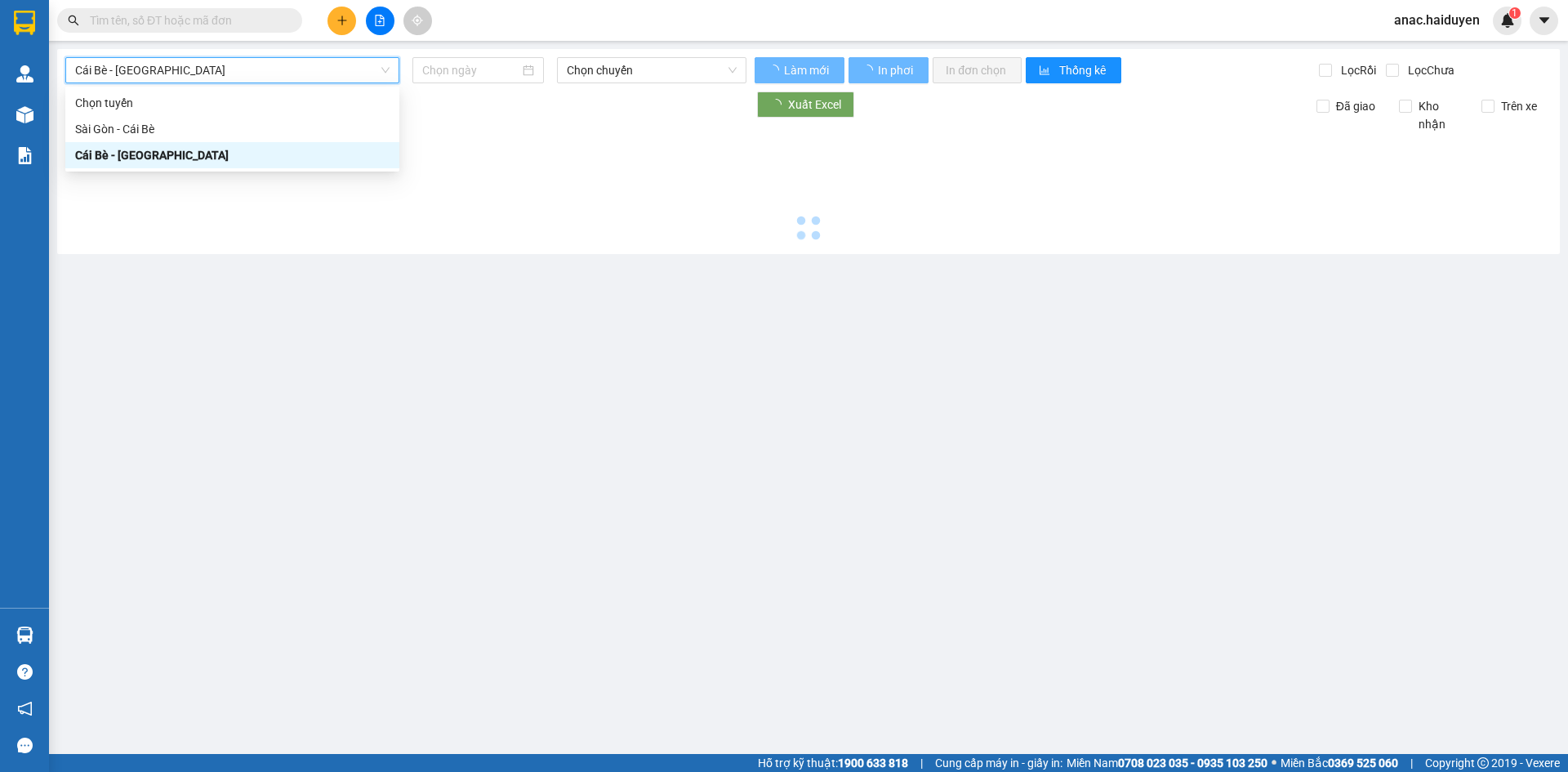
type input "[DATE]"
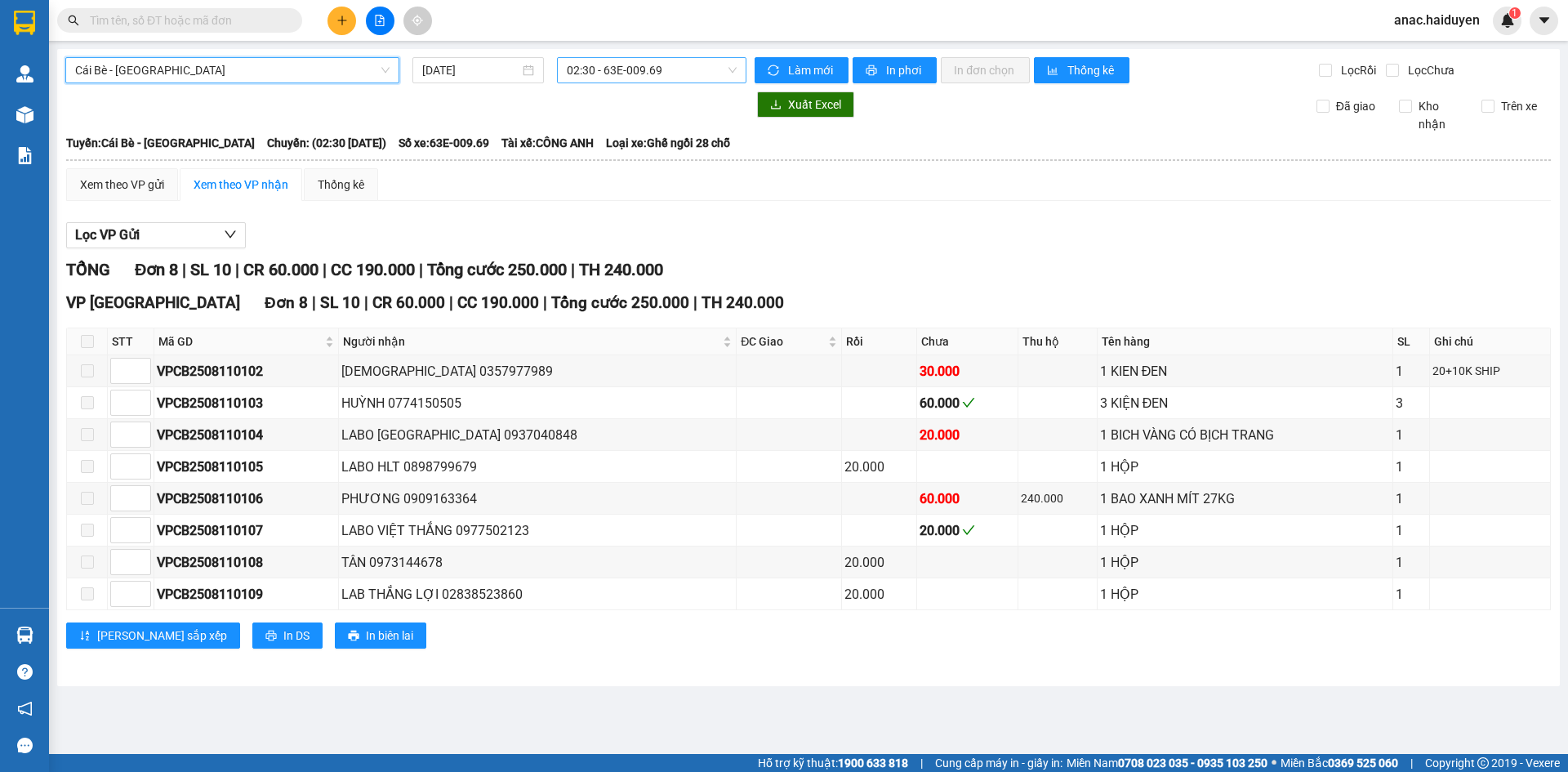
click at [624, 64] on span "02:30 - 63E-009.69" at bounding box center [652, 70] width 170 height 25
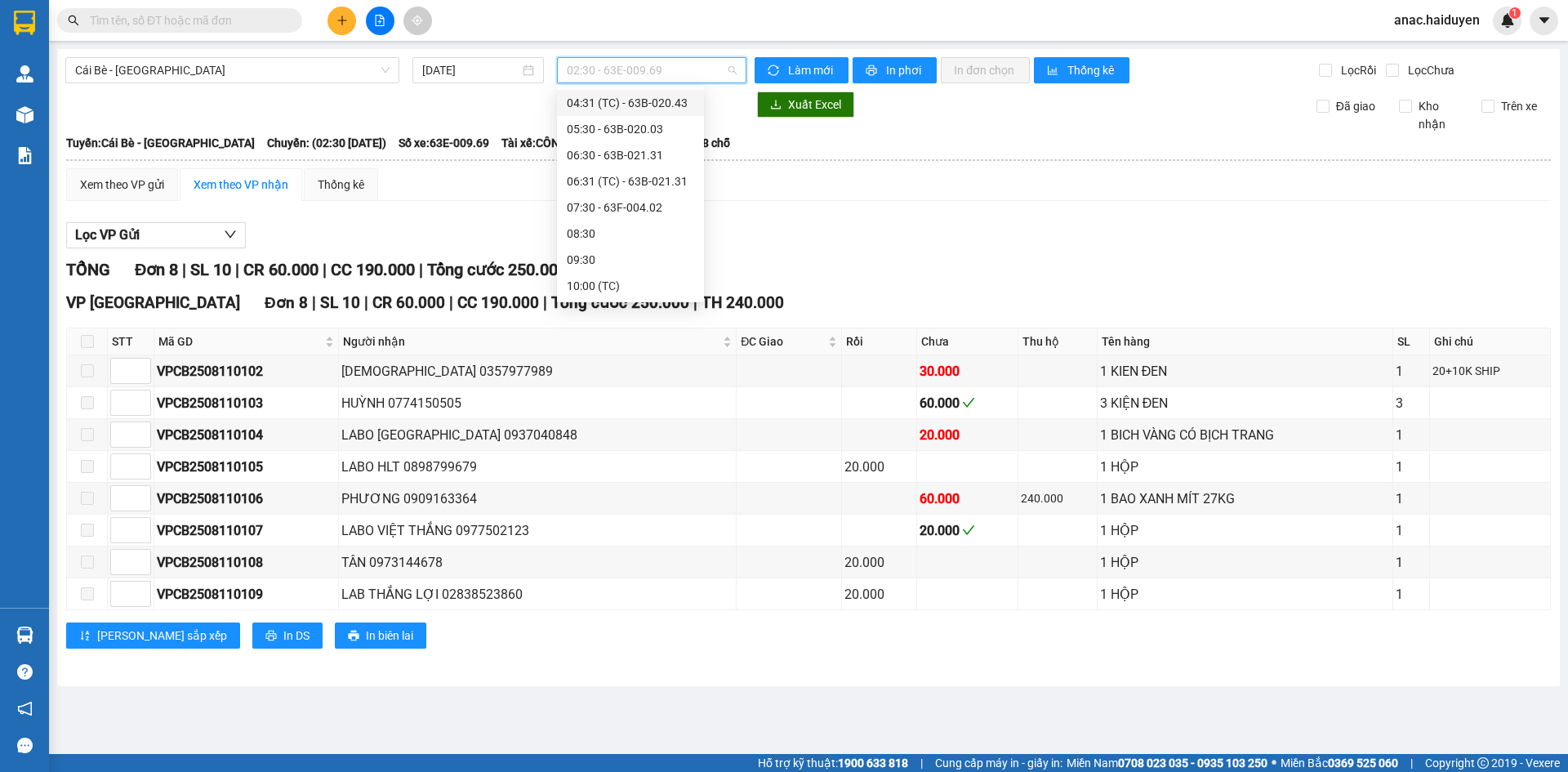
scroll to position [163, 0]
click at [597, 203] on div "07:30 - 63F-004.02" at bounding box center [630, 201] width 127 height 18
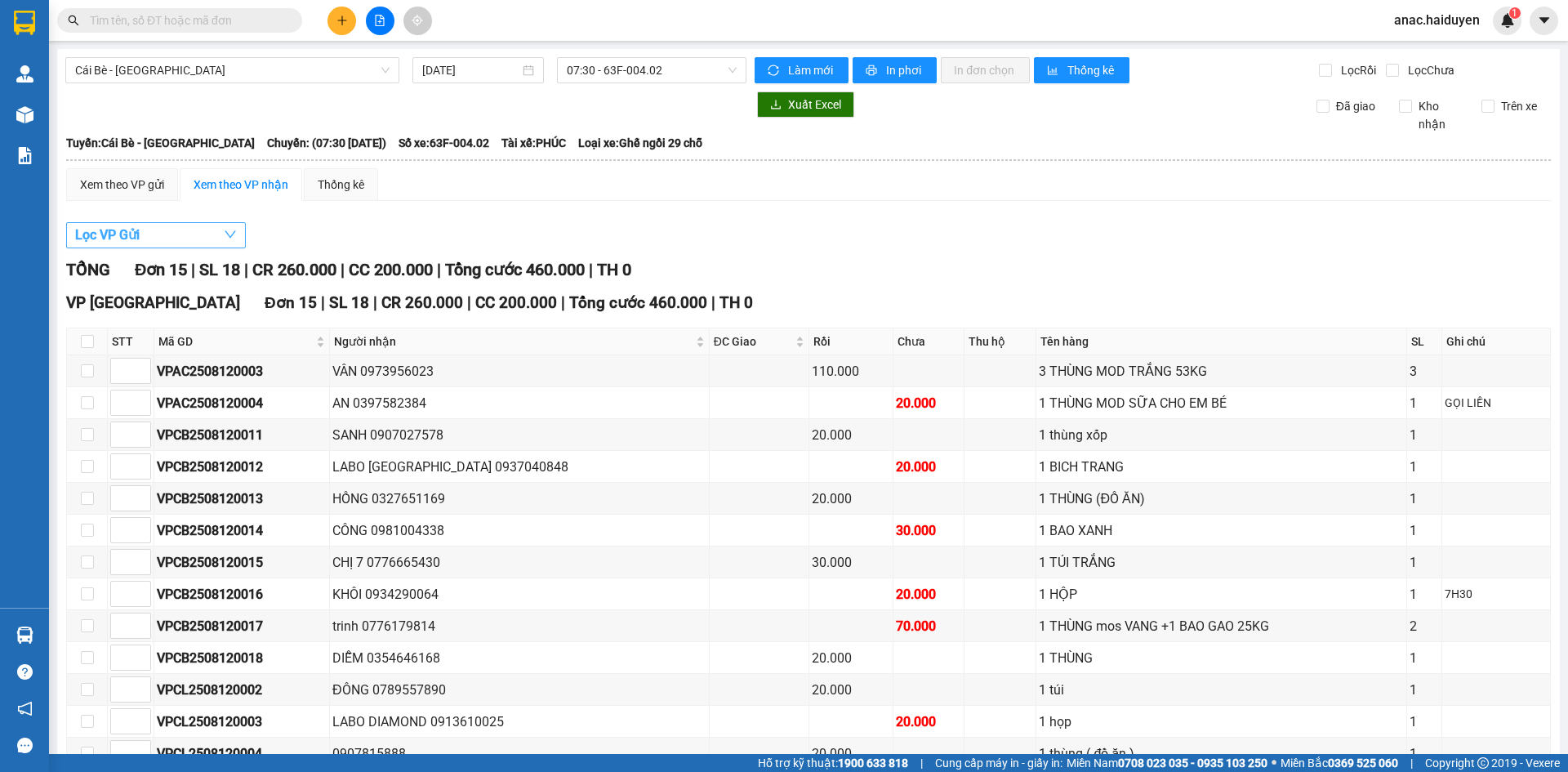
click at [190, 232] on button "Lọc VP Gửi" at bounding box center [155, 235] width 180 height 26
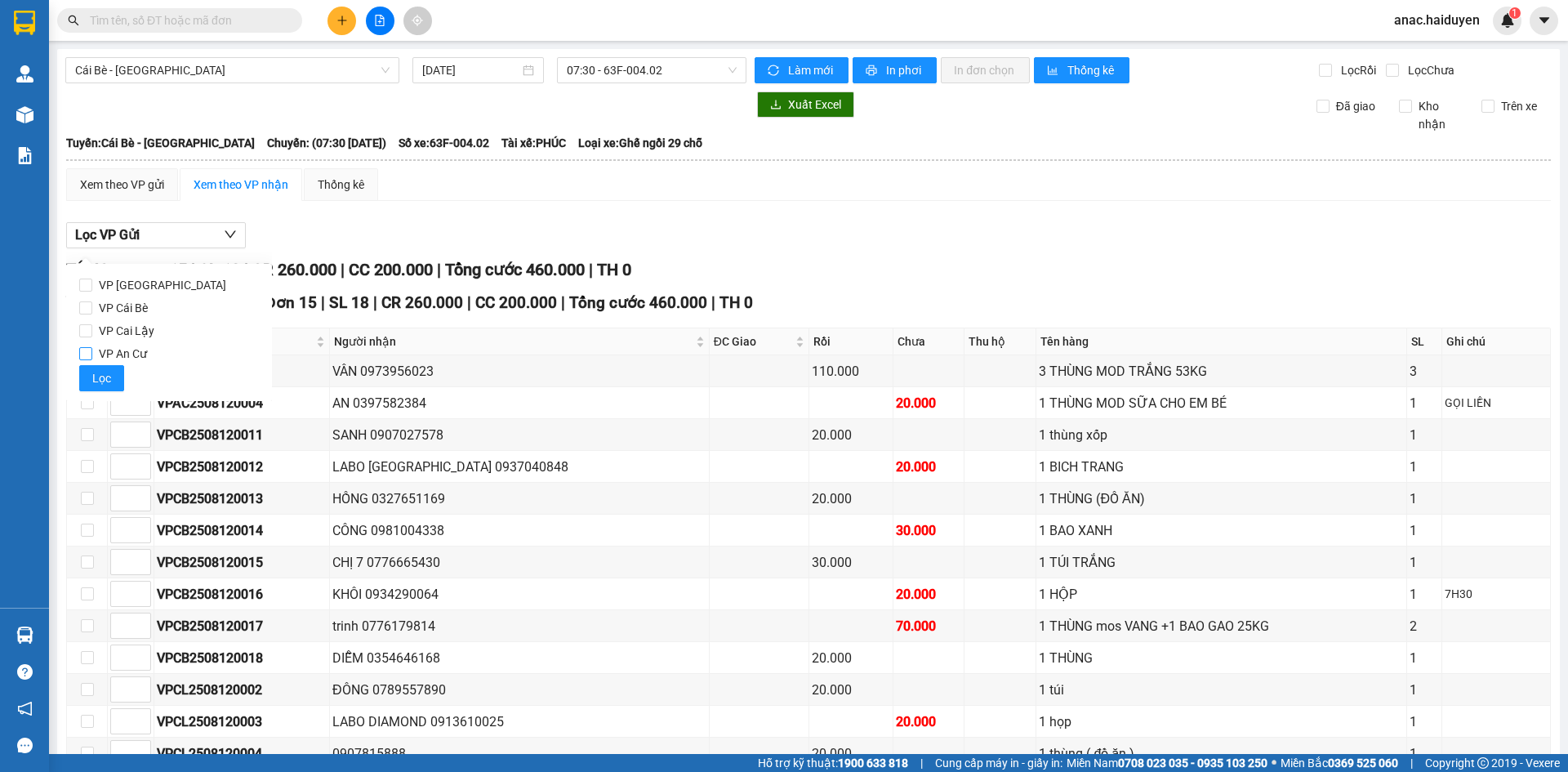
click at [122, 353] on span "VP An Cư" at bounding box center [123, 354] width 61 height 23
click at [92, 353] on input "VP An Cư" at bounding box center [85, 354] width 13 height 13
checkbox input "true"
click at [113, 373] on button "Lọc" at bounding box center [101, 378] width 45 height 26
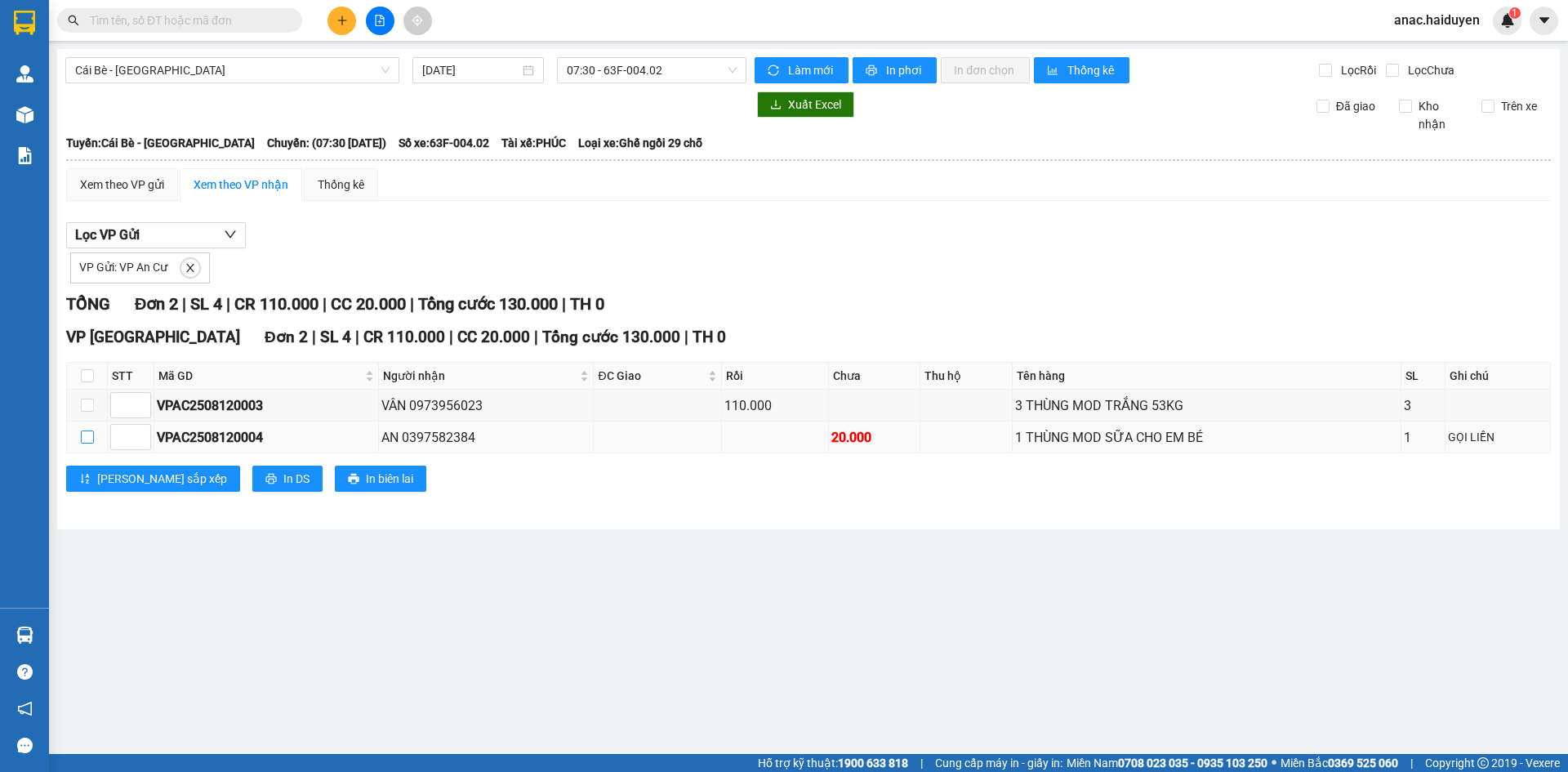
click at [82, 438] on input "checkbox" at bounding box center [87, 437] width 13 height 13
checkbox input "true"
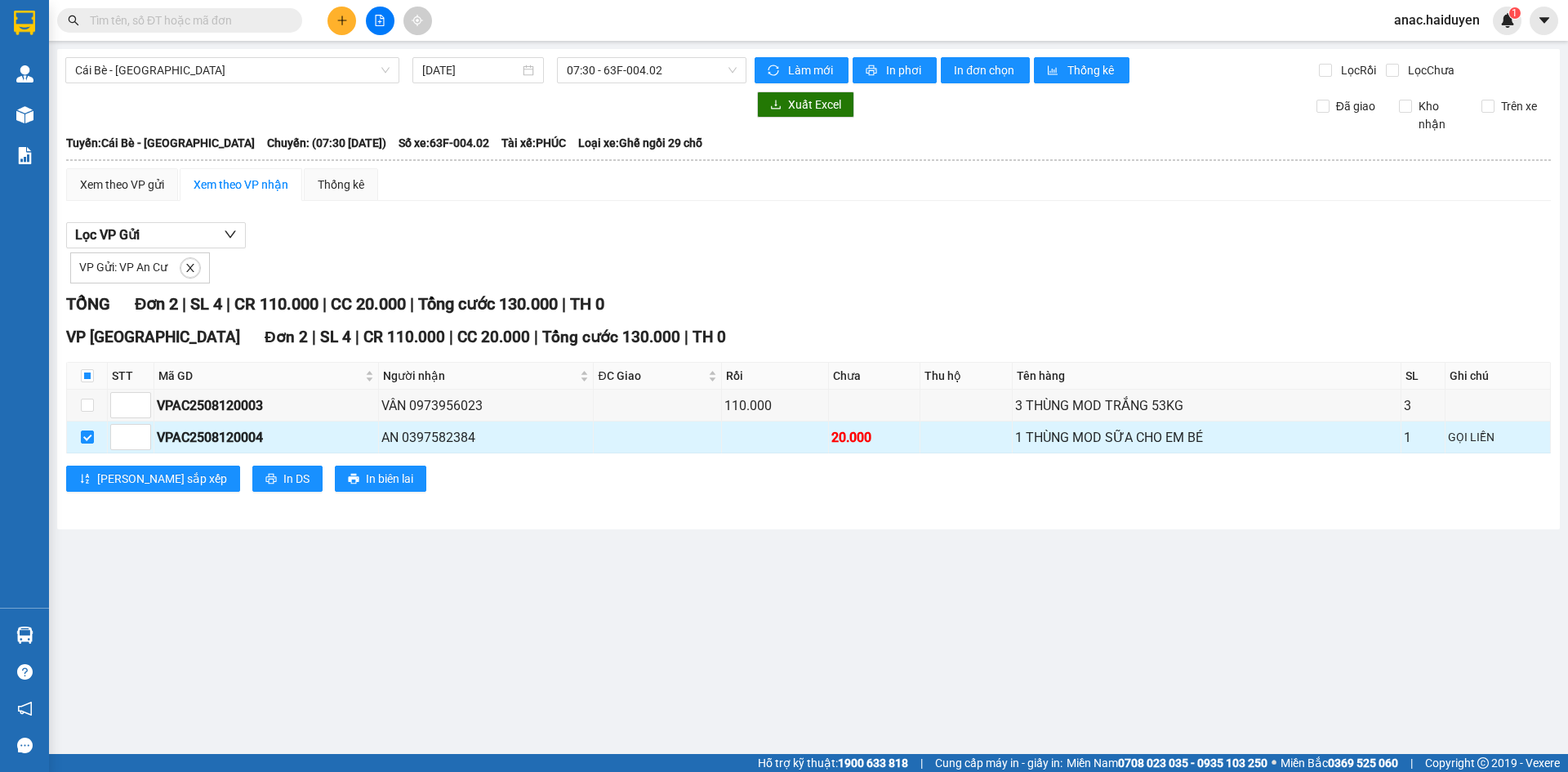
click at [1108, 437] on div "1 THÙNG MOD SỮA CHO EM BÉ" at bounding box center [1206, 437] width 383 height 20
drag, startPoint x: 479, startPoint y: 440, endPoint x: 409, endPoint y: 444, distance: 70.1
click at [409, 444] on div "AN 0397582384" at bounding box center [486, 437] width 209 height 20
copy div "0397582384"
click at [194, 23] on input "text" at bounding box center [186, 20] width 193 height 18
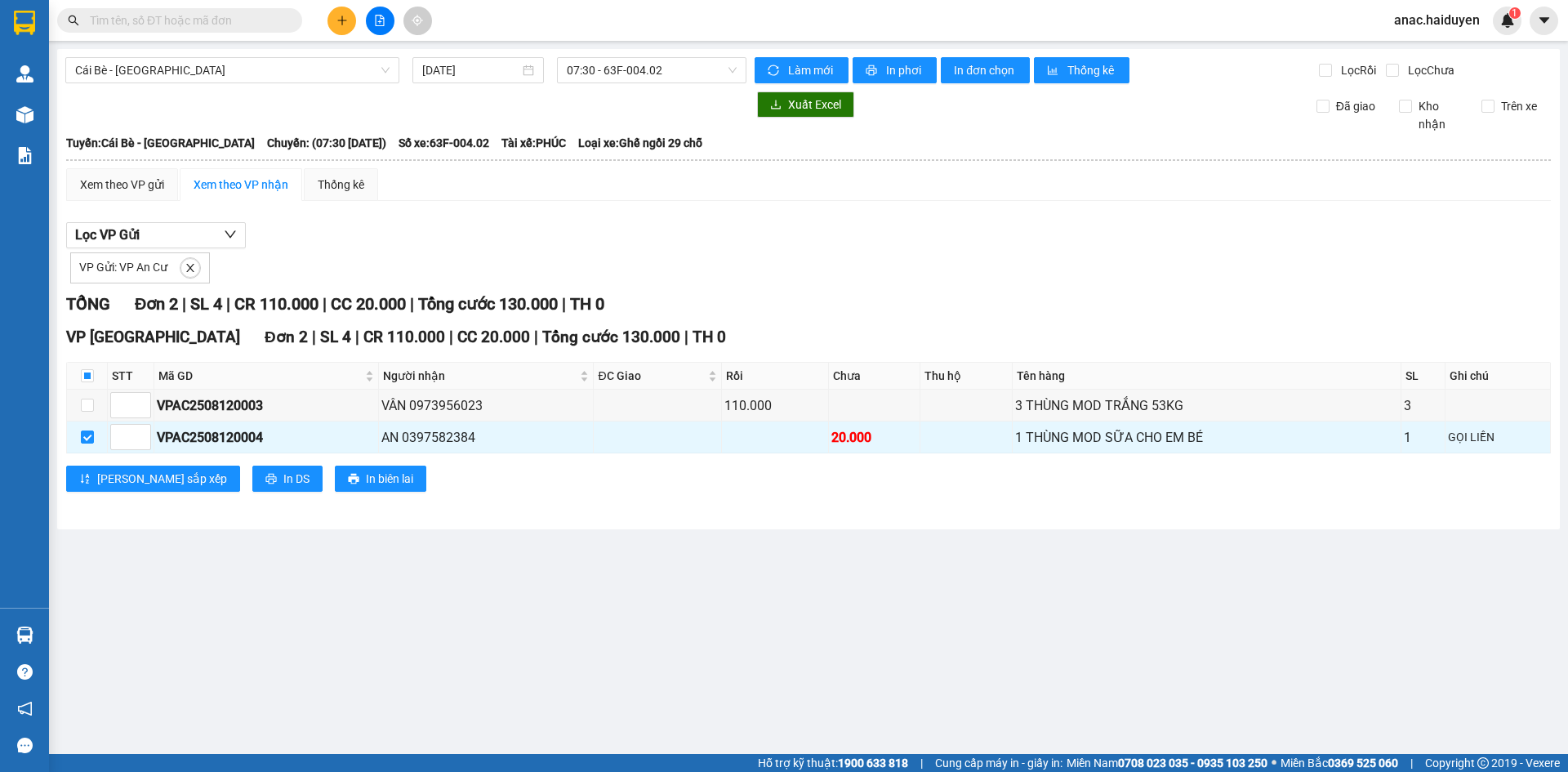
paste input "0397582384"
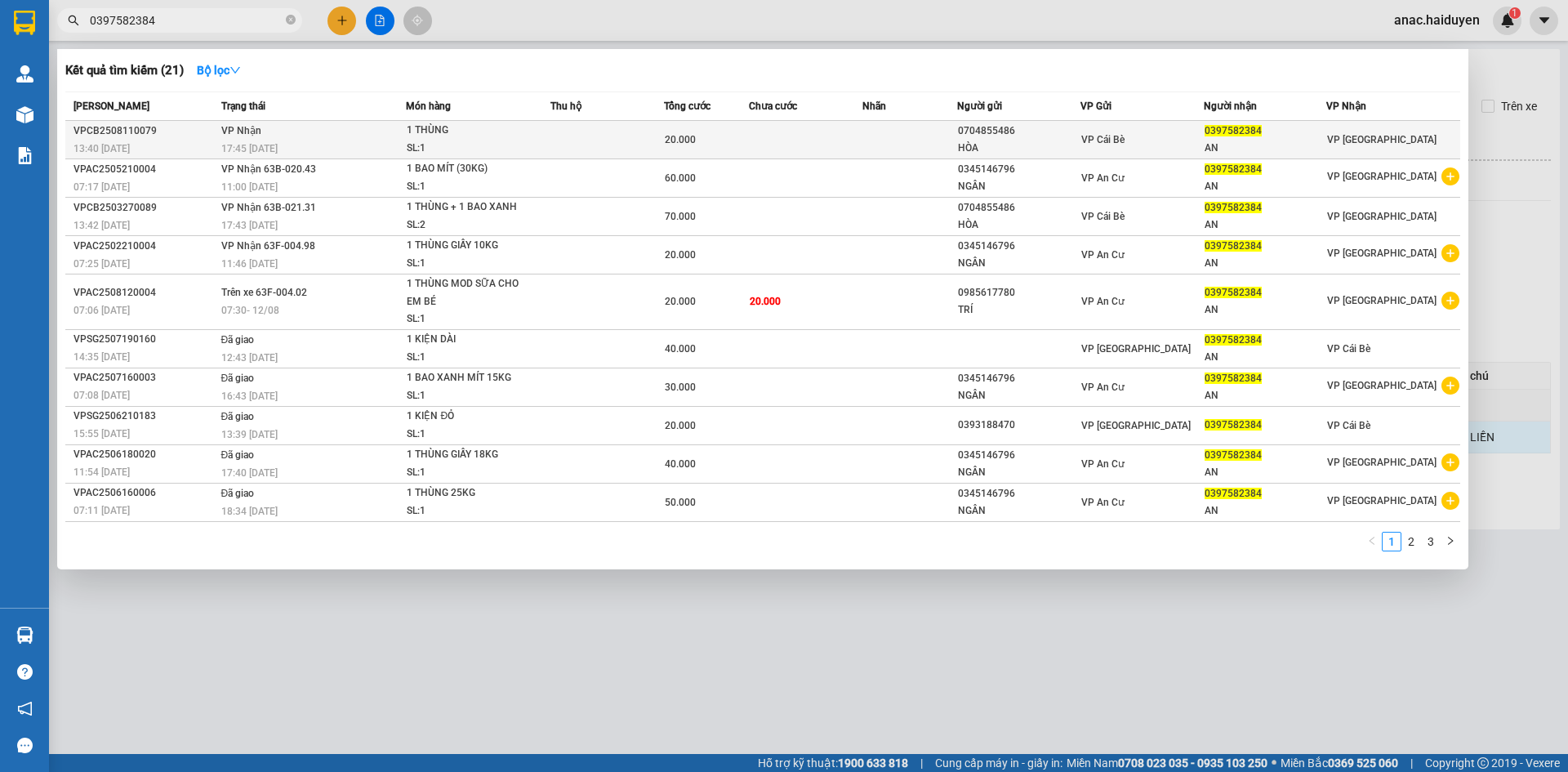
type input "0397582384"
click at [1171, 148] on div "VP Cái Bè" at bounding box center [1142, 139] width 122 height 18
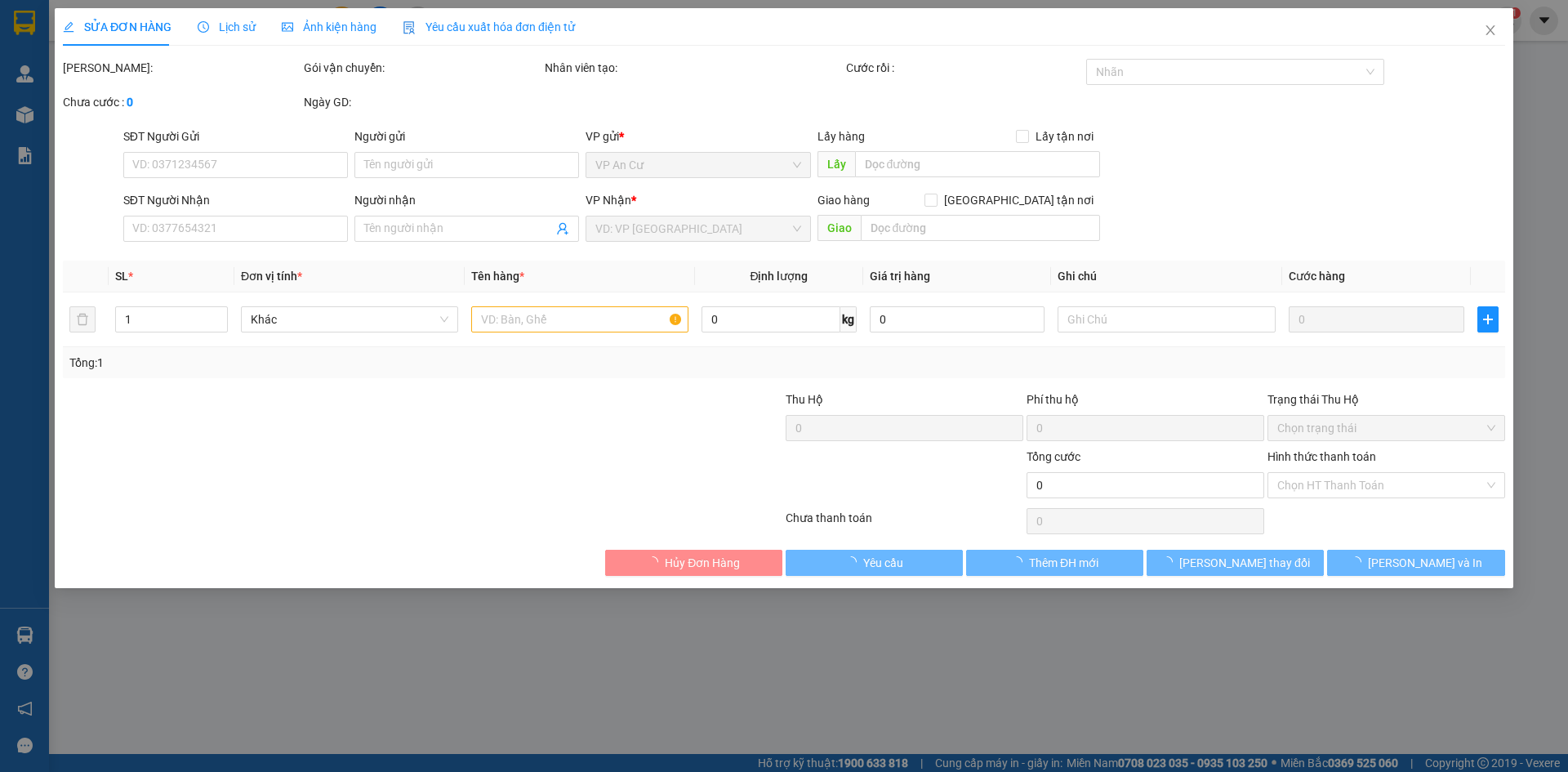
type input "0704855486"
type input "HÒA"
type input "0397582384"
type input "AN"
type input "20.000"
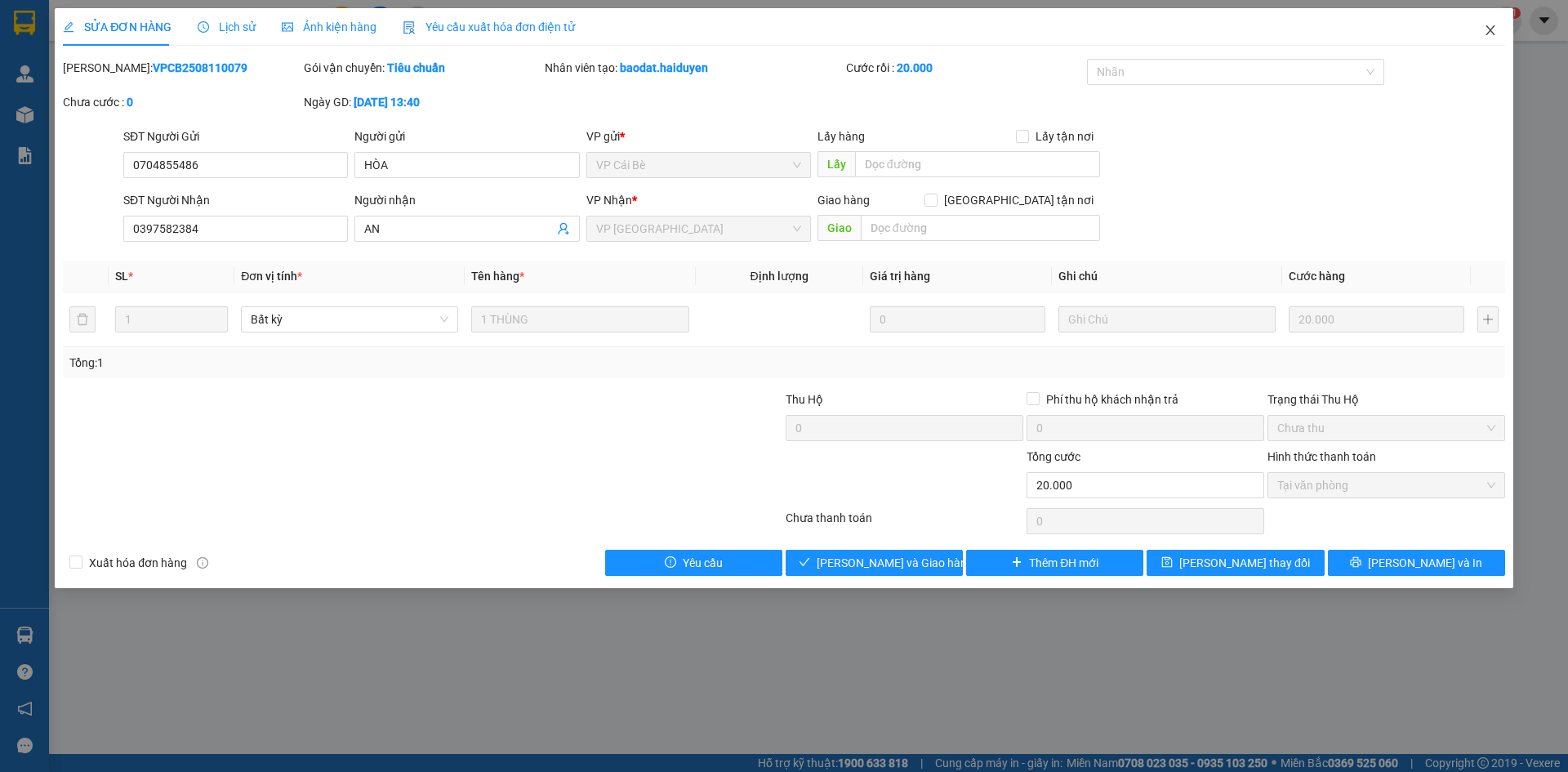
click at [1488, 31] on icon "close" at bounding box center [1490, 30] width 13 height 13
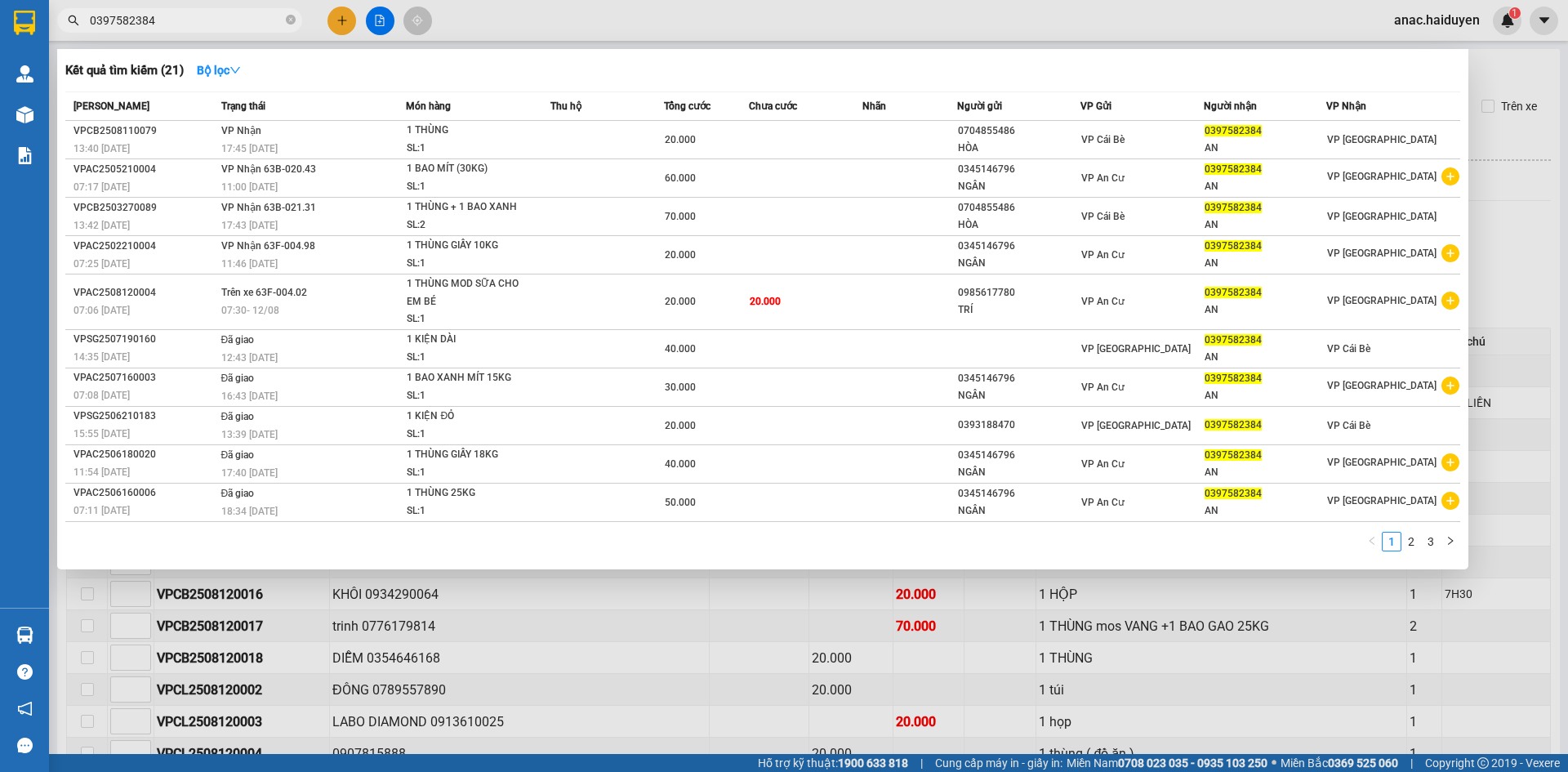
click at [176, 23] on input "0397582384" at bounding box center [186, 20] width 193 height 18
click at [217, 75] on strong "Bộ lọc" at bounding box center [218, 70] width 44 height 13
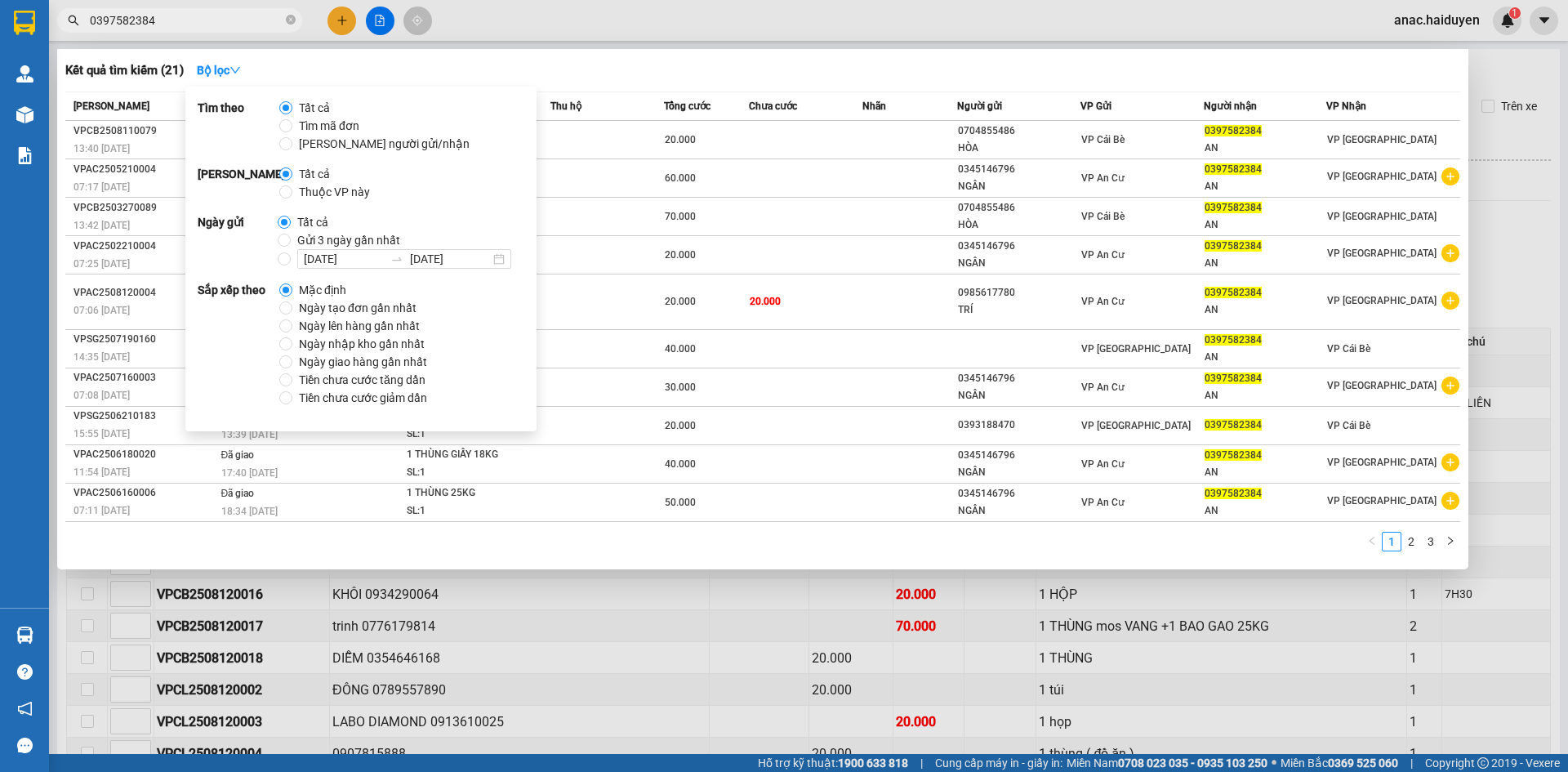
click at [334, 243] on span "Gửi 3 ngày gần nhất" at bounding box center [348, 239] width 116 height 18
click at [290, 243] on input "Gửi 3 ngày gần nhất" at bounding box center [284, 239] width 13 height 13
radio input "true"
radio input "false"
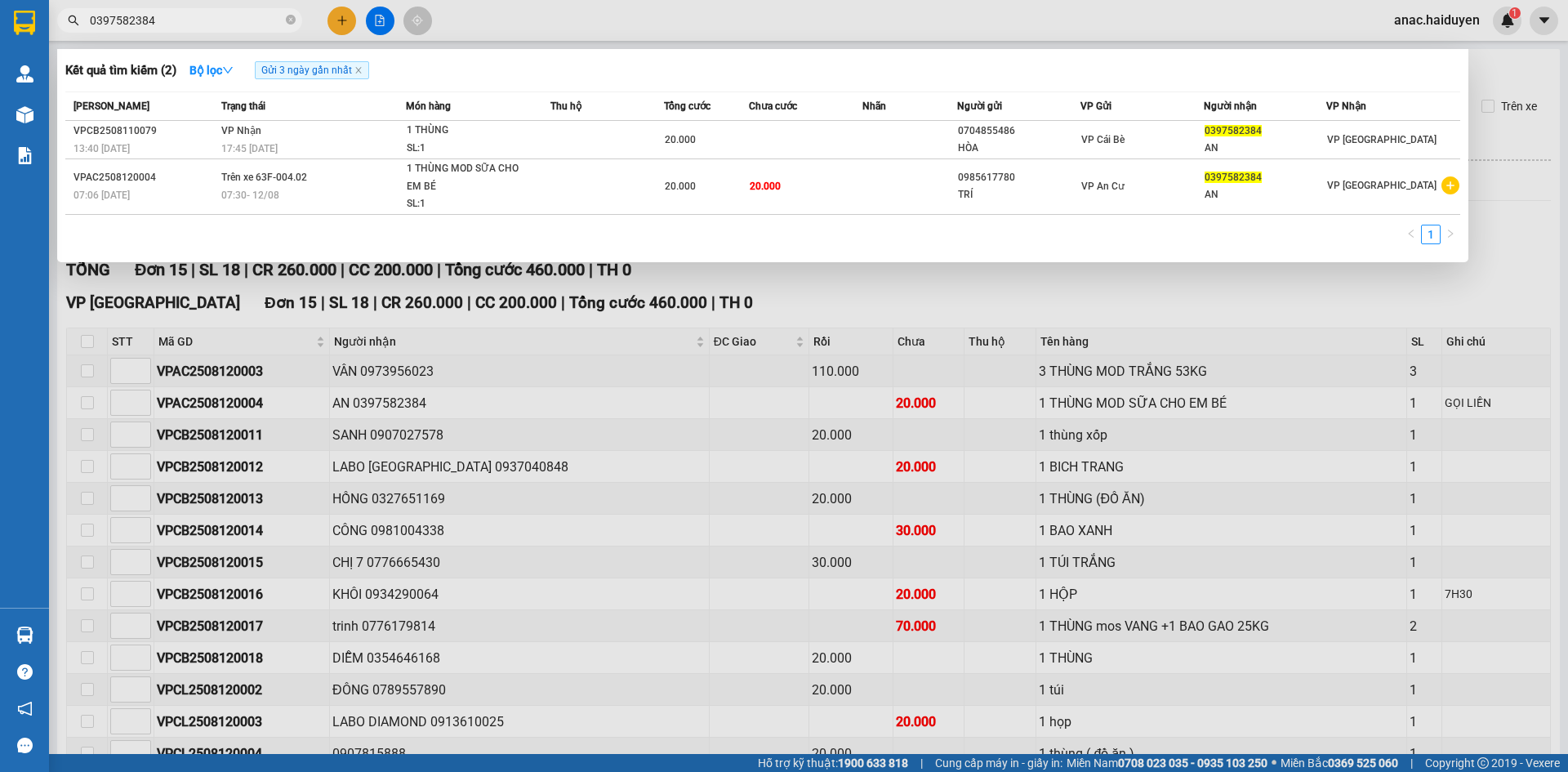
click at [961, 241] on div "1" at bounding box center [762, 239] width 1394 height 30
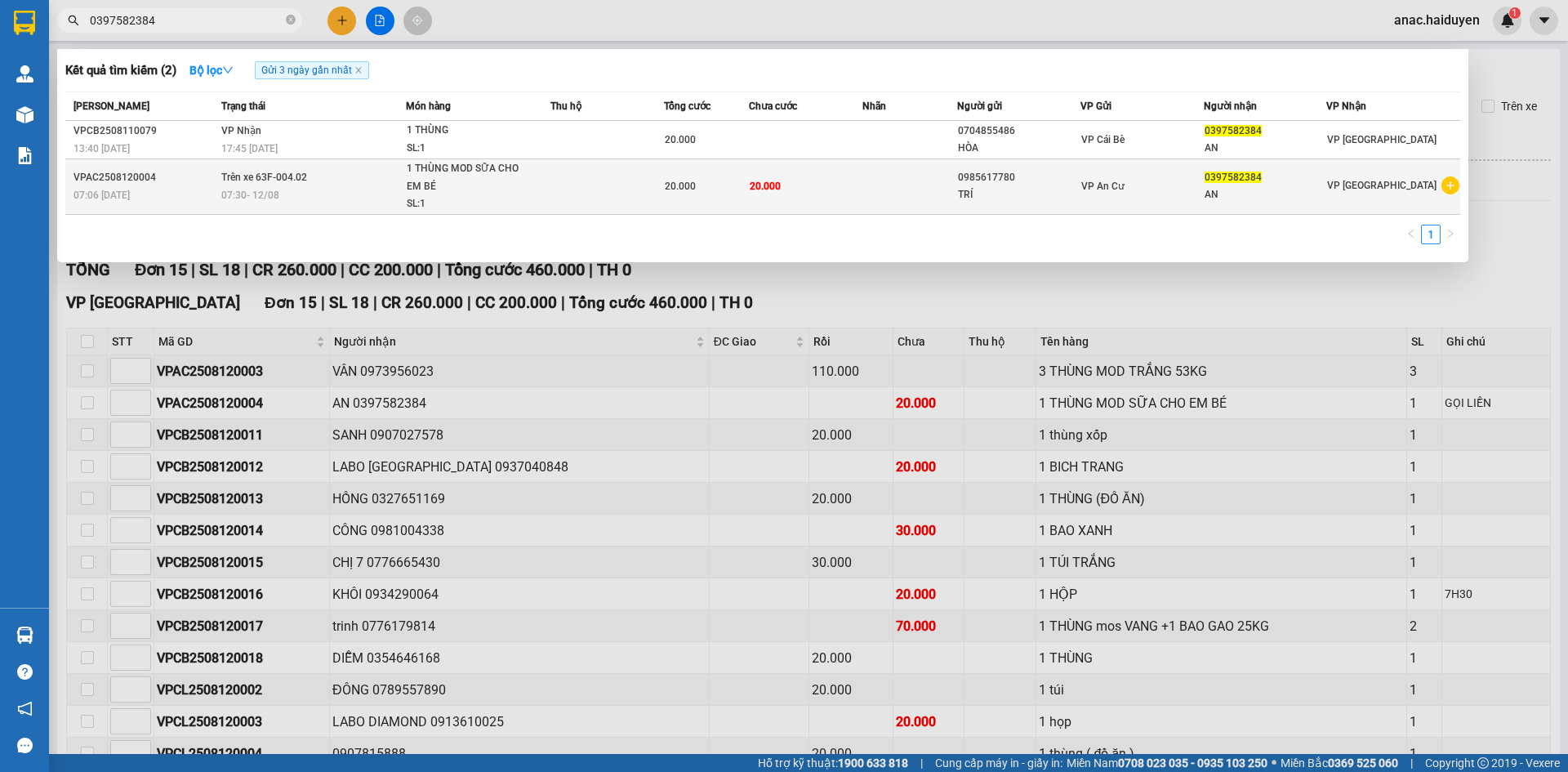
click at [556, 195] on td at bounding box center [606, 187] width 113 height 55
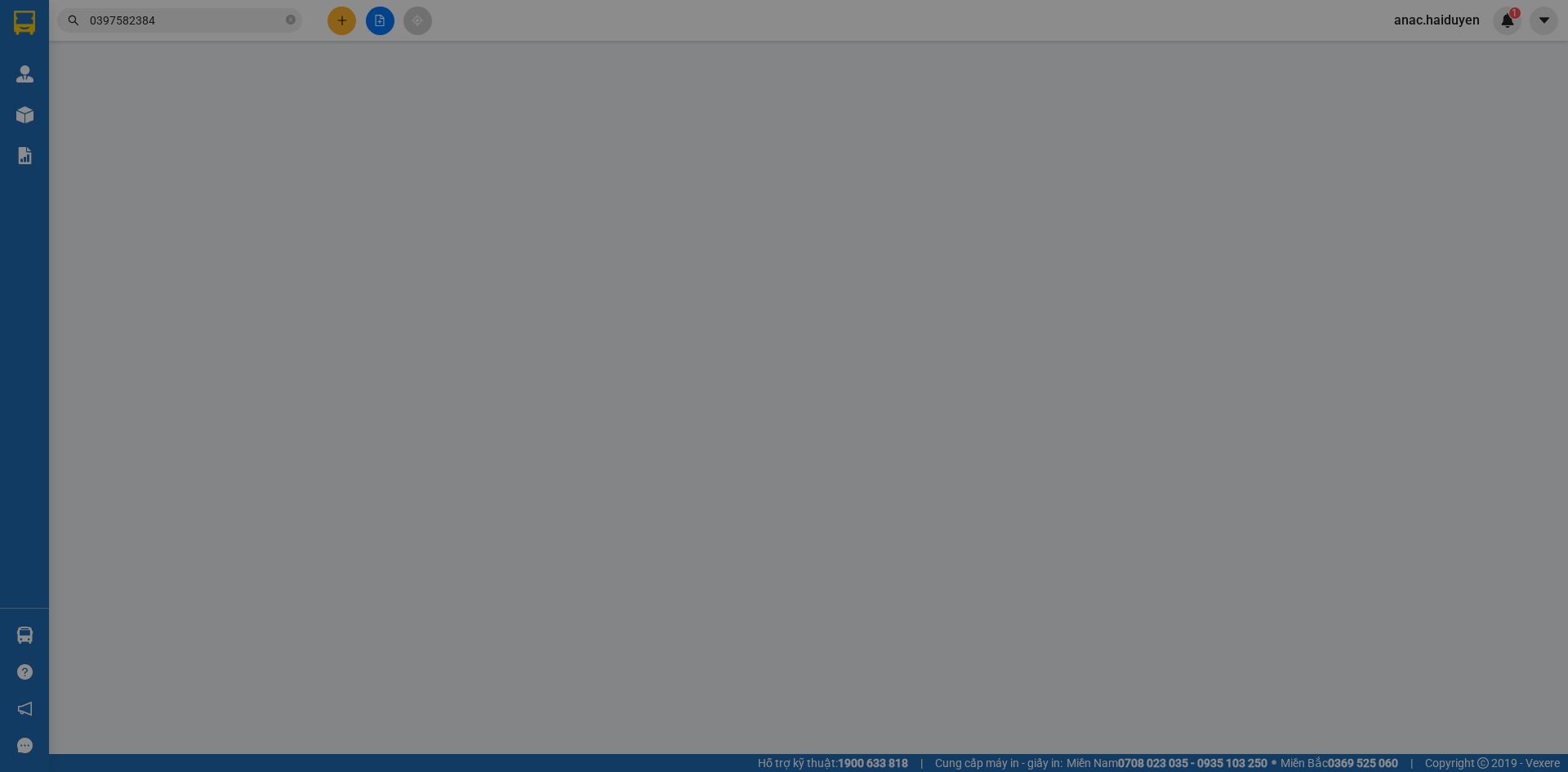
type input "0985617780"
type input "TRÍ"
type input "0397582384"
type input "AN"
type input "20.000"
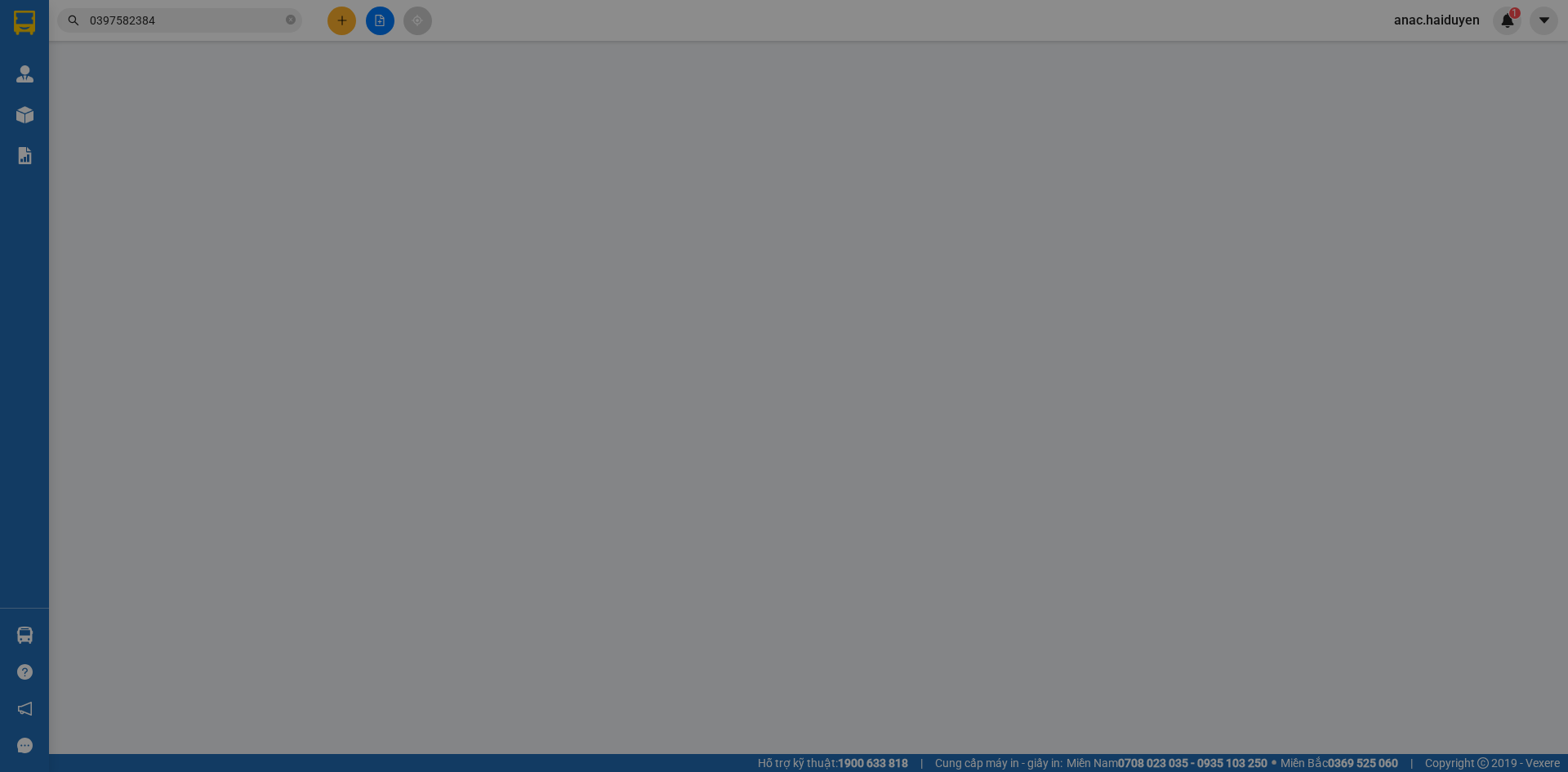
type input "20.000"
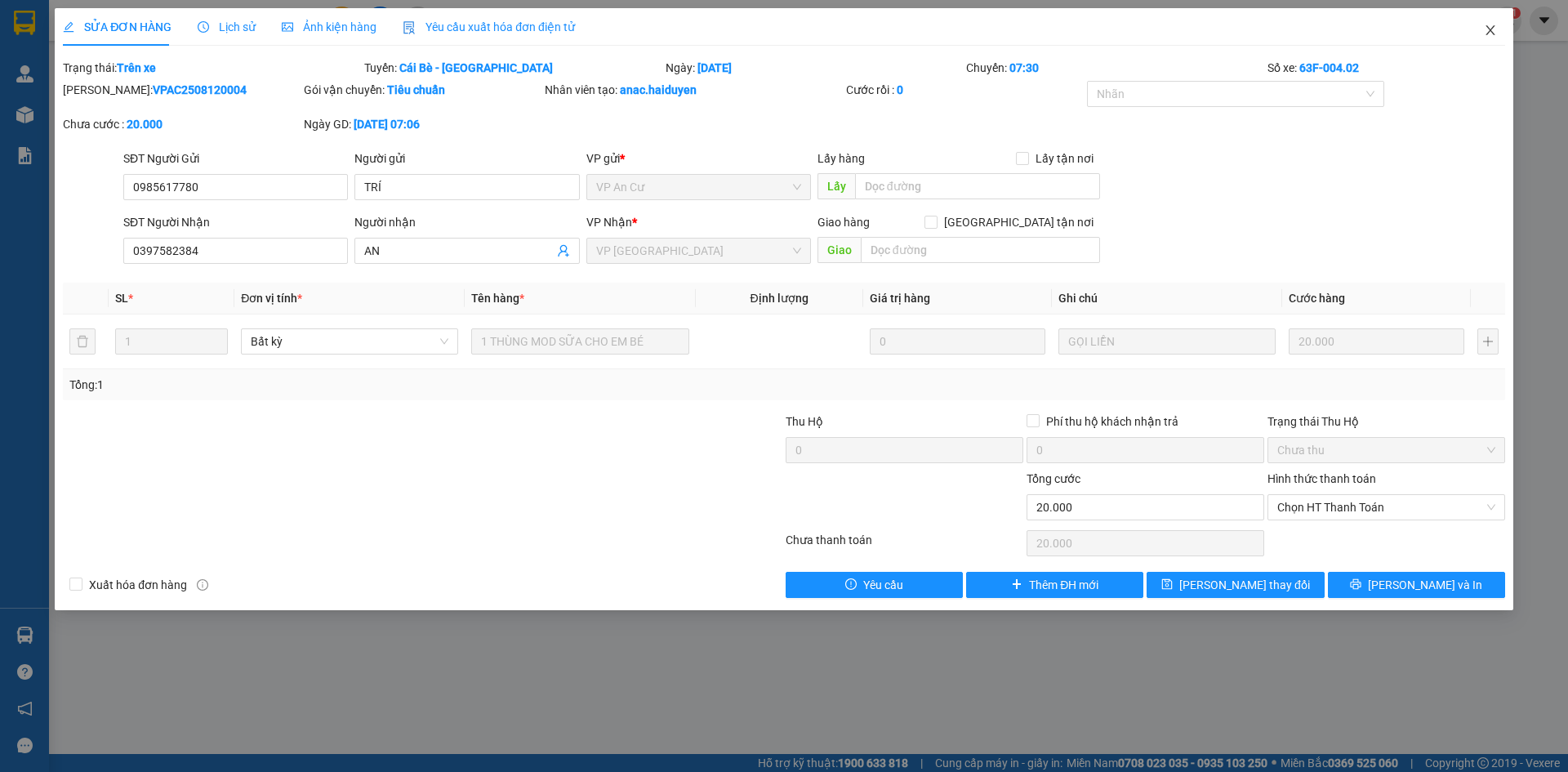
click at [1489, 26] on icon "close" at bounding box center [1490, 30] width 13 height 13
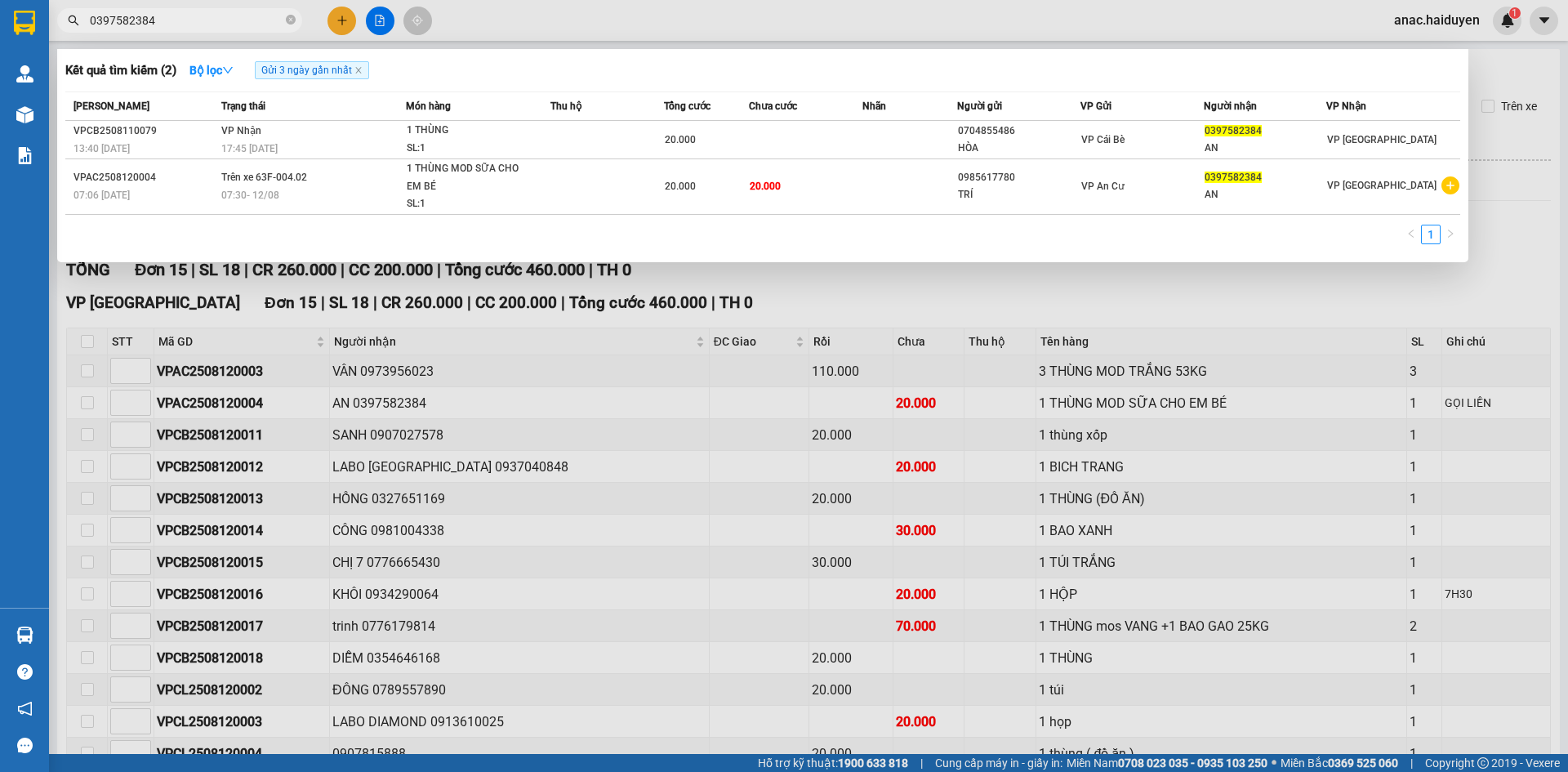
click at [281, 24] on input "0397582384" at bounding box center [186, 20] width 193 height 18
click at [290, 23] on icon "close-circle" at bounding box center [290, 19] width 10 height 10
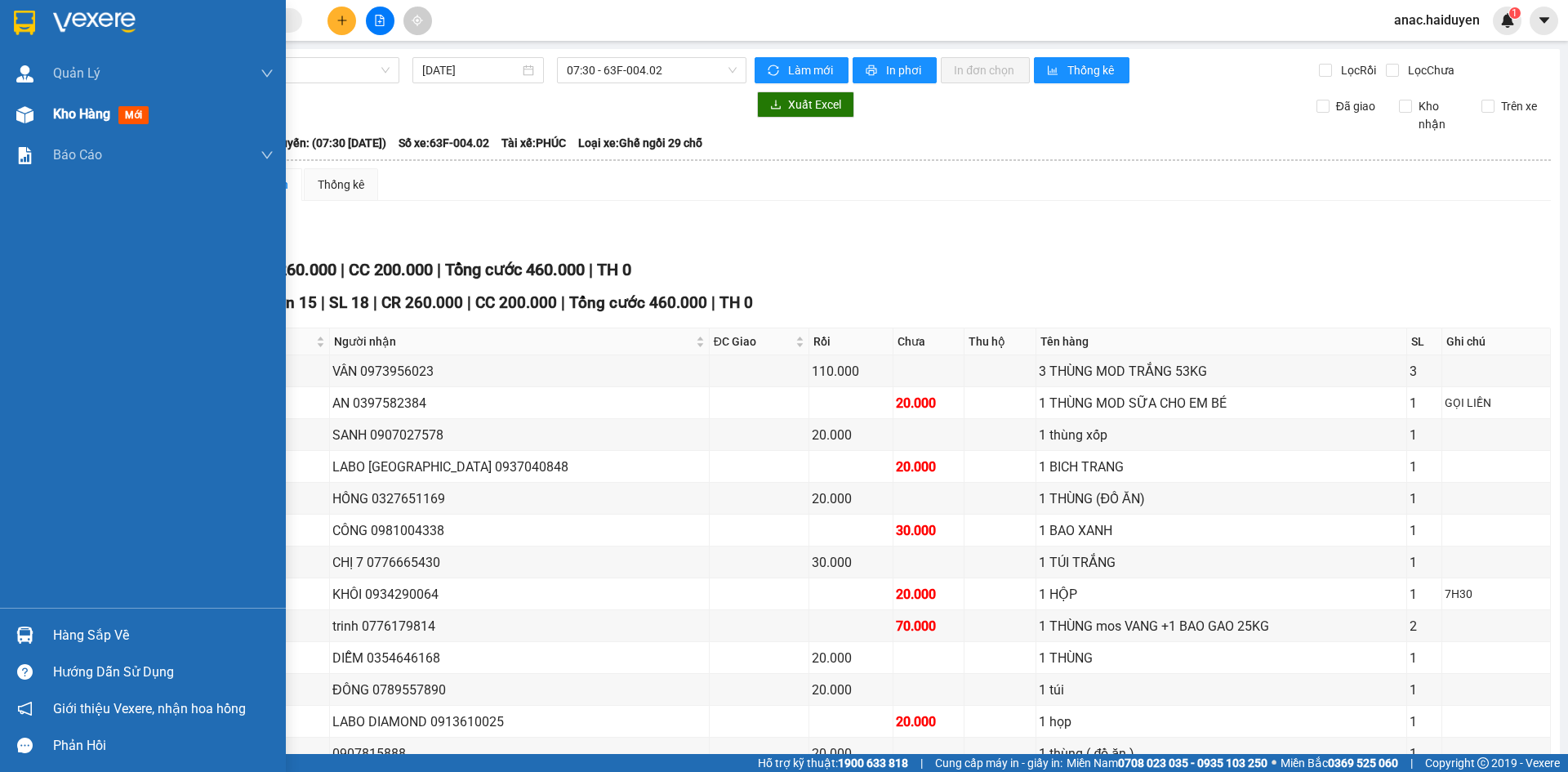
click at [61, 115] on span "Kho hàng" at bounding box center [82, 114] width 57 height 16
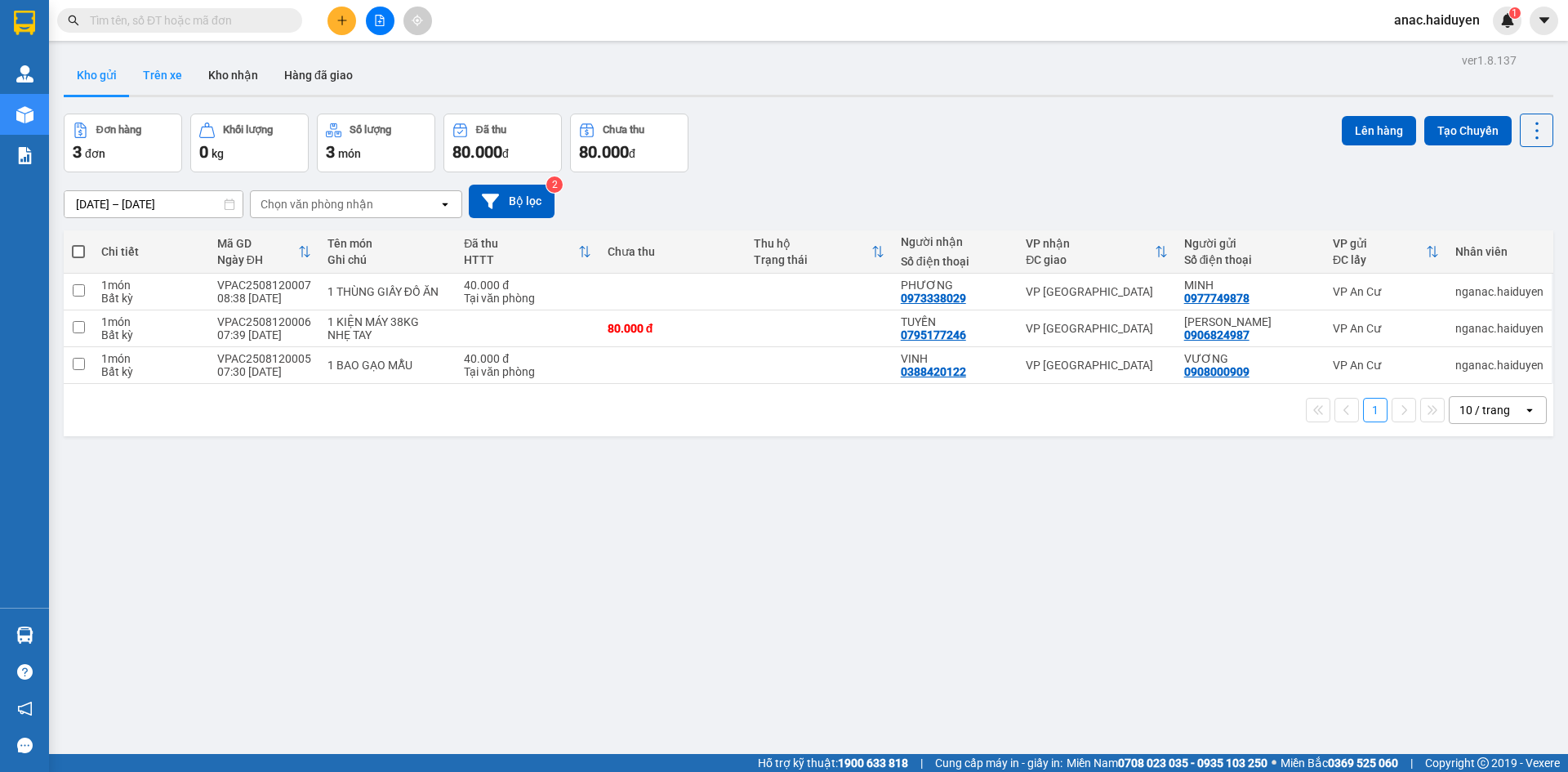
click at [163, 68] on button "Trên xe" at bounding box center [162, 75] width 65 height 39
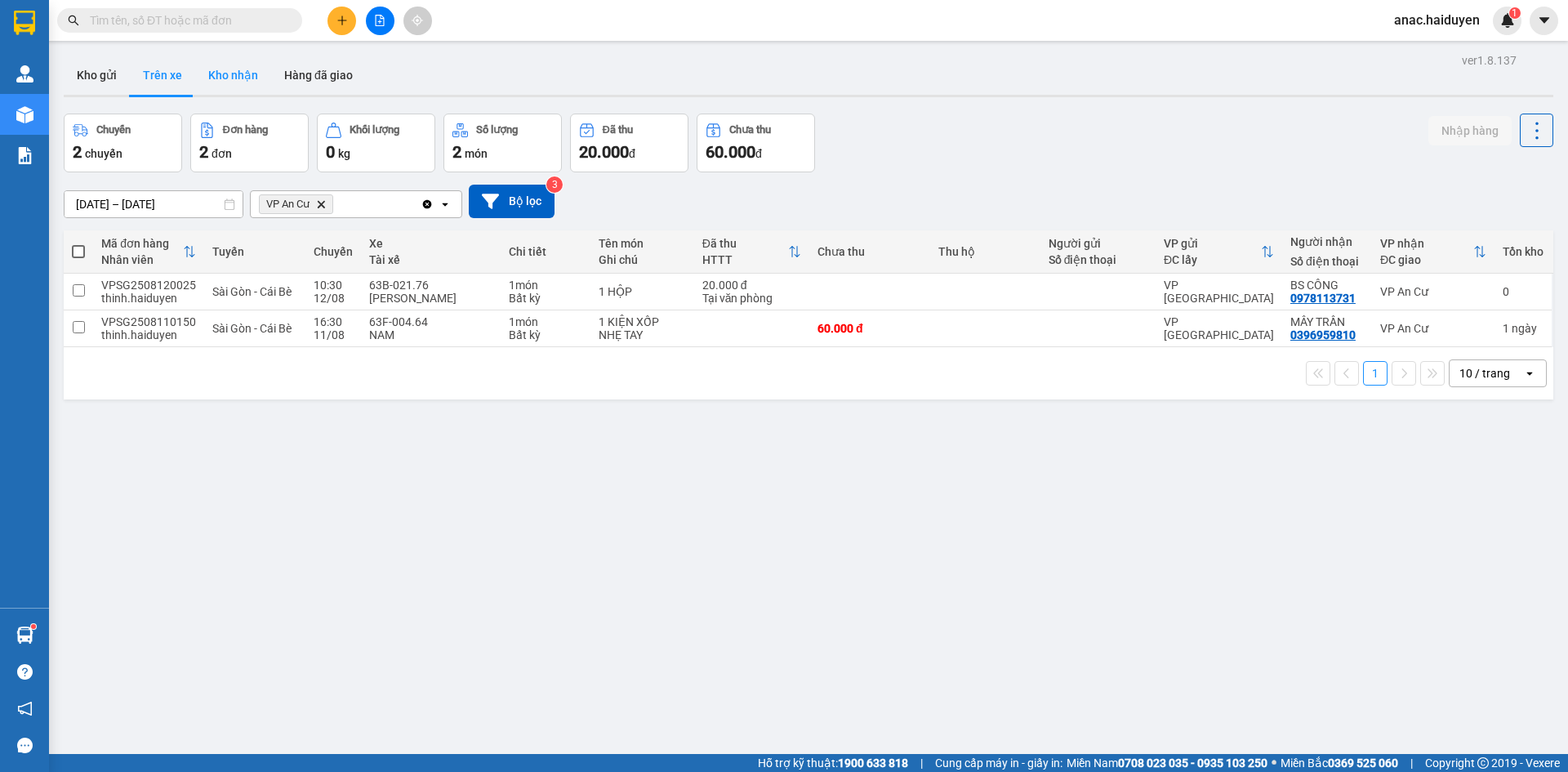
click at [235, 71] on button "Kho nhận" at bounding box center [233, 75] width 76 height 39
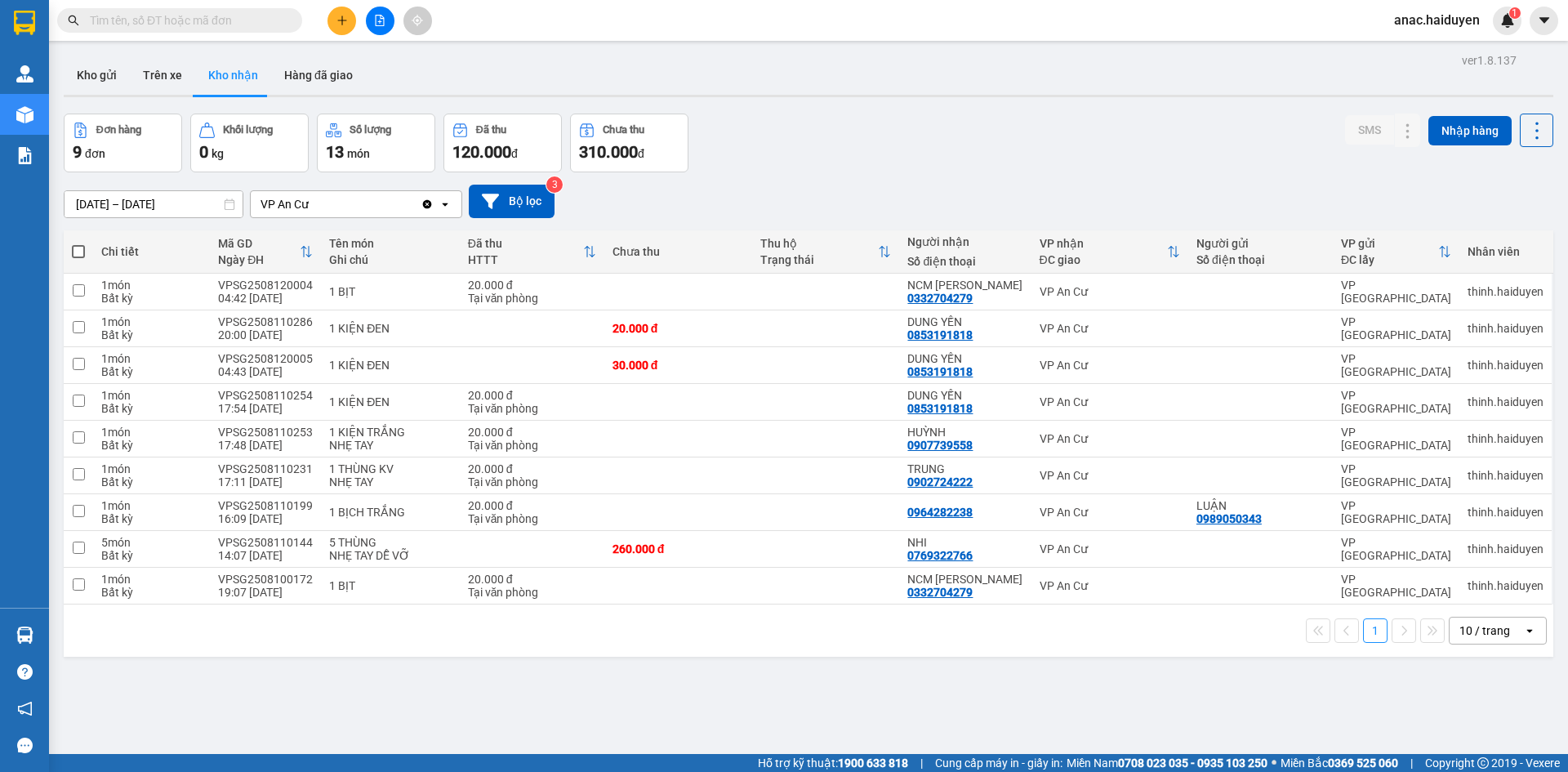
click at [254, 14] on input "text" at bounding box center [186, 20] width 193 height 18
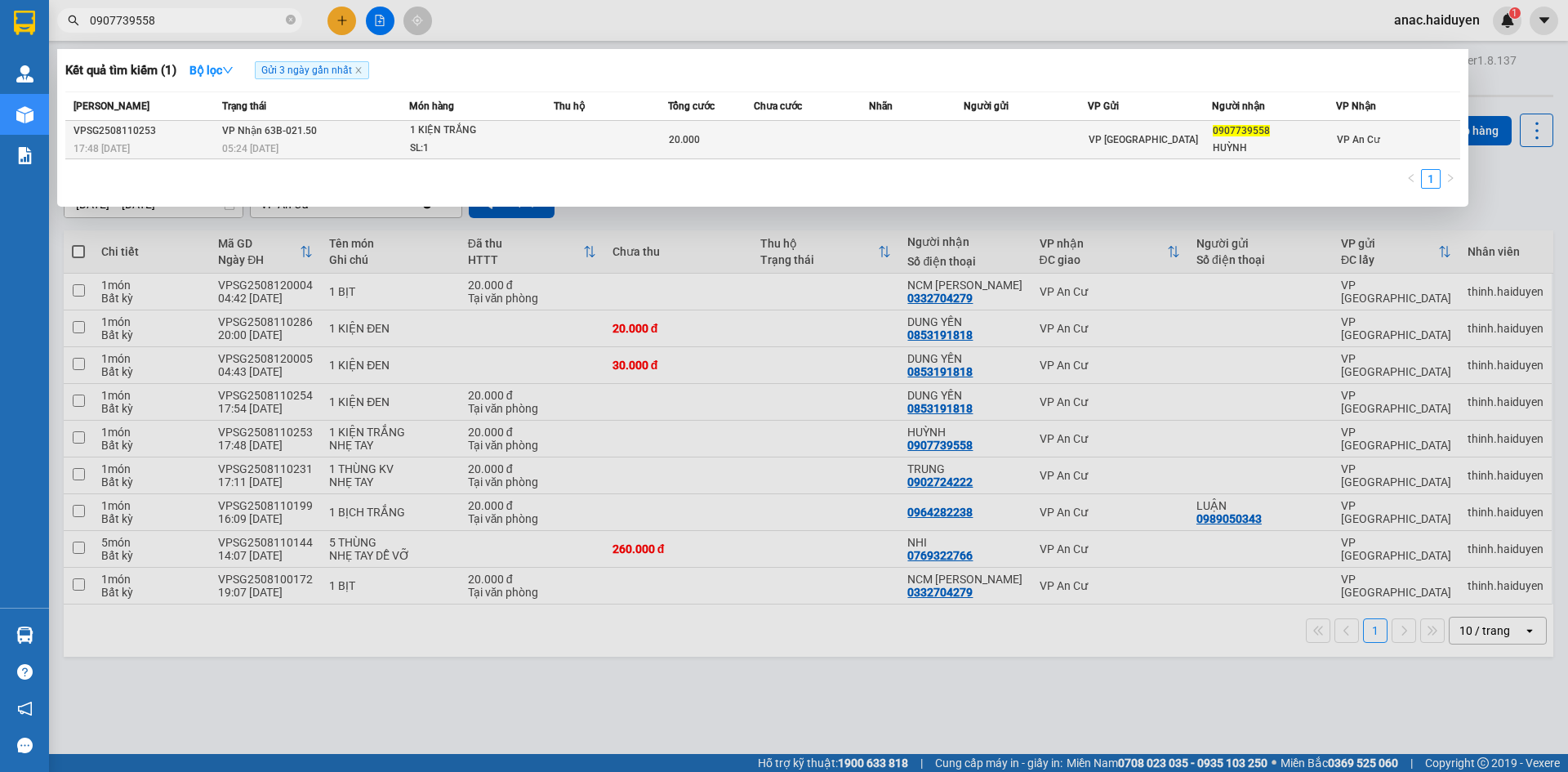
type input "0907739558"
click at [442, 146] on div "SL: 1" at bounding box center [471, 148] width 123 height 18
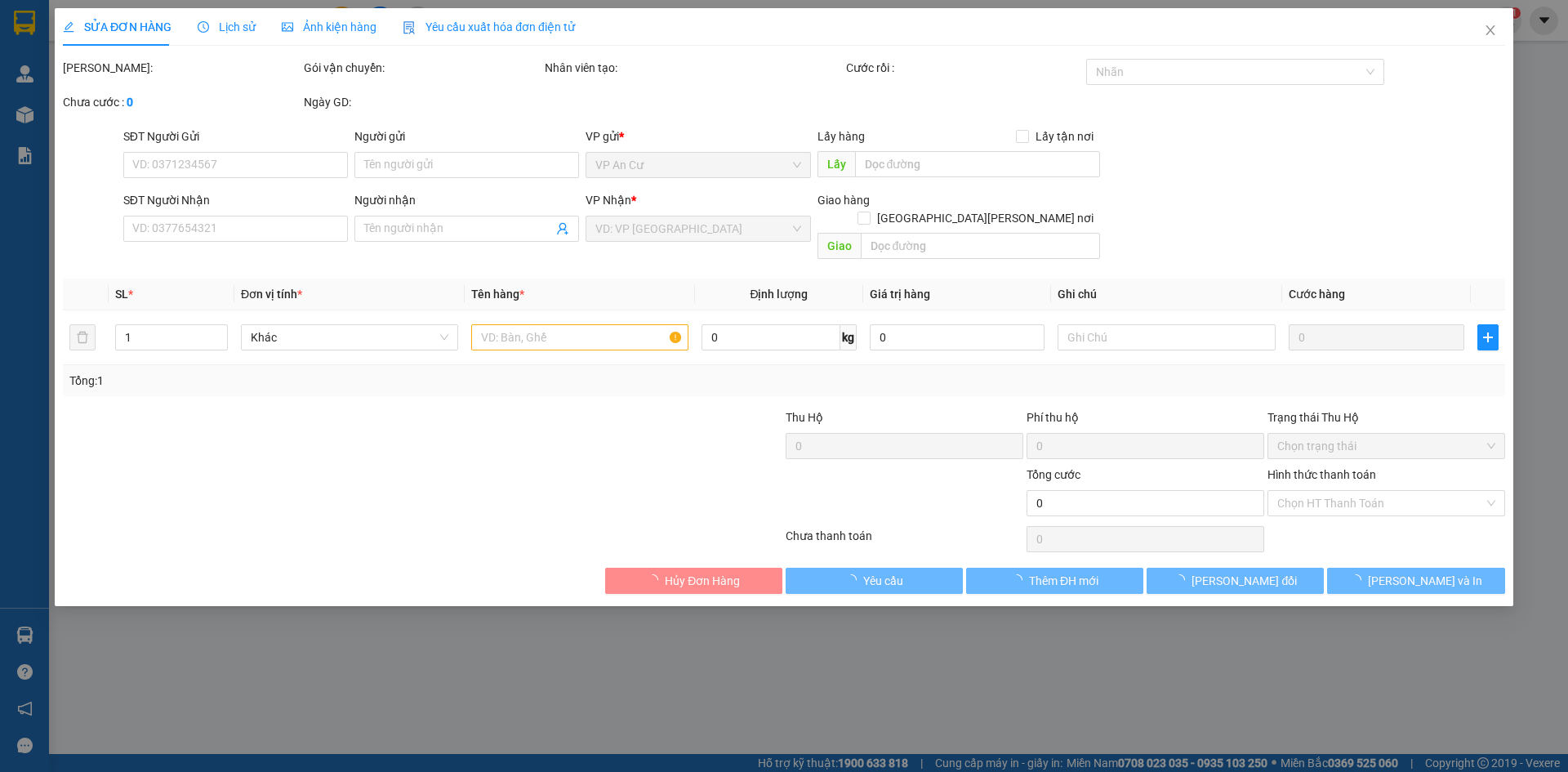
type input "0907739558"
type input "HUỲNH"
type input "20.000"
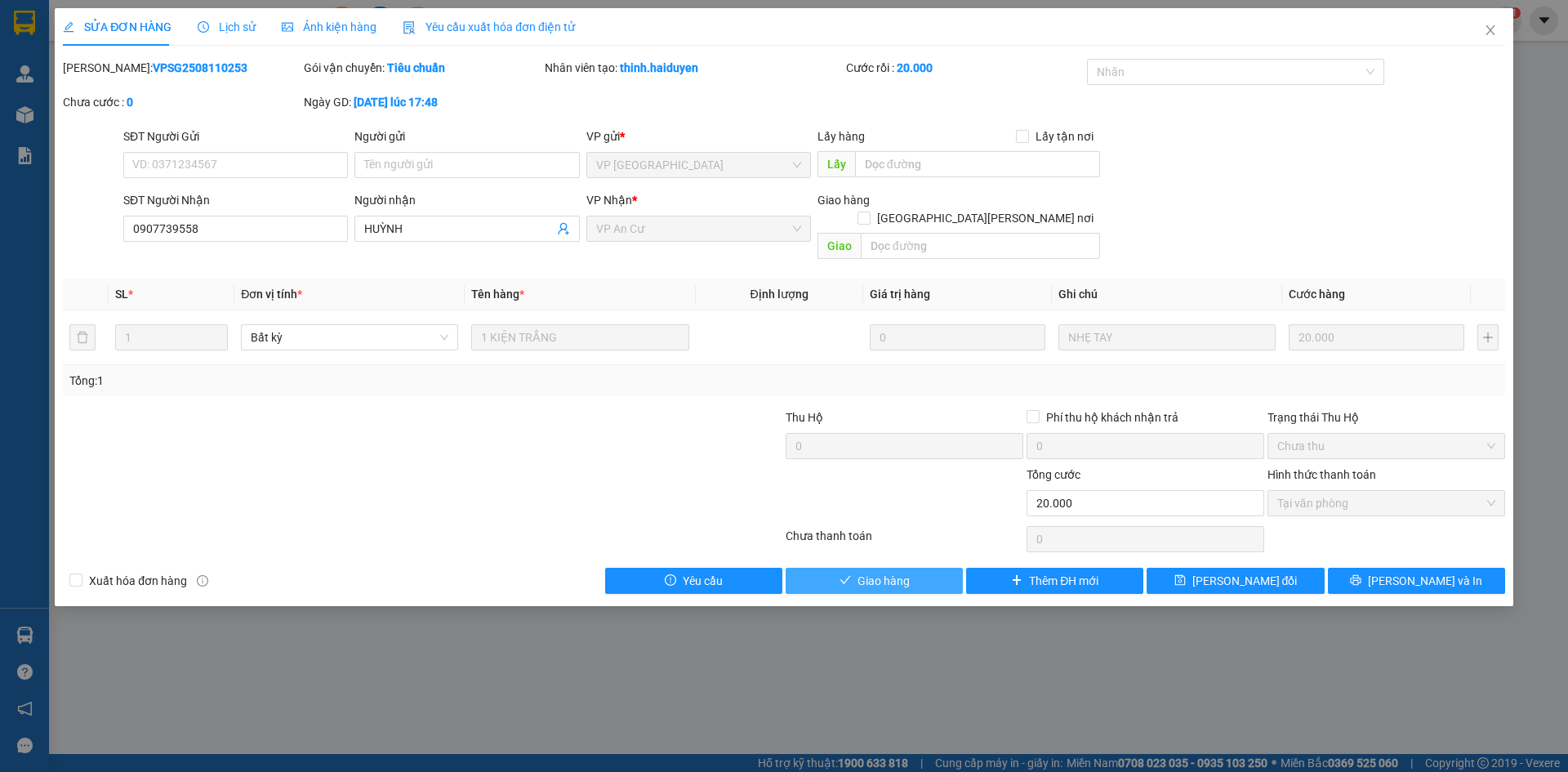
click at [850, 574] on icon "check" at bounding box center [845, 579] width 11 height 11
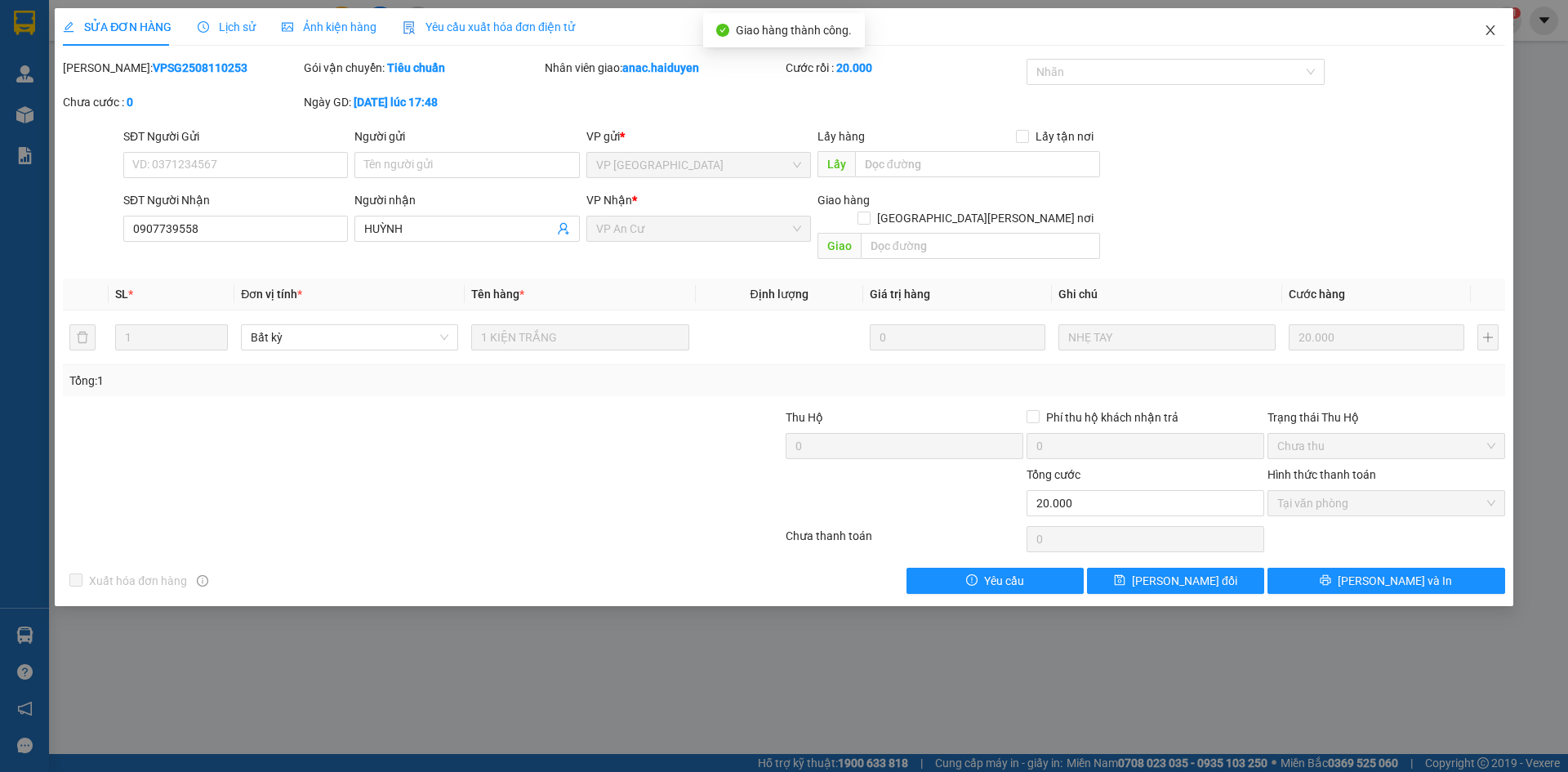
click at [1487, 31] on icon "close" at bounding box center [1490, 30] width 13 height 13
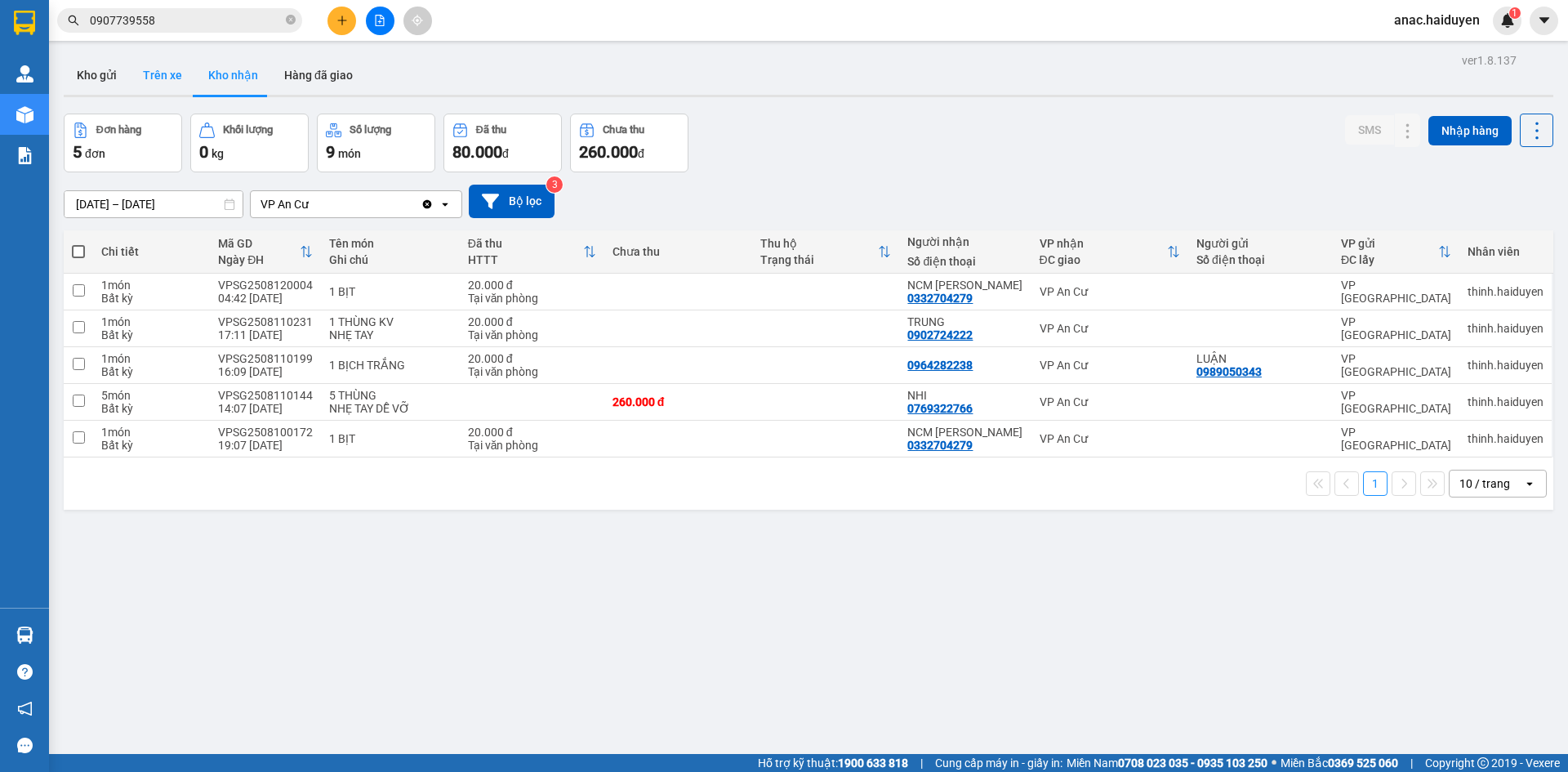
click at [163, 77] on button "Trên xe" at bounding box center [162, 75] width 65 height 39
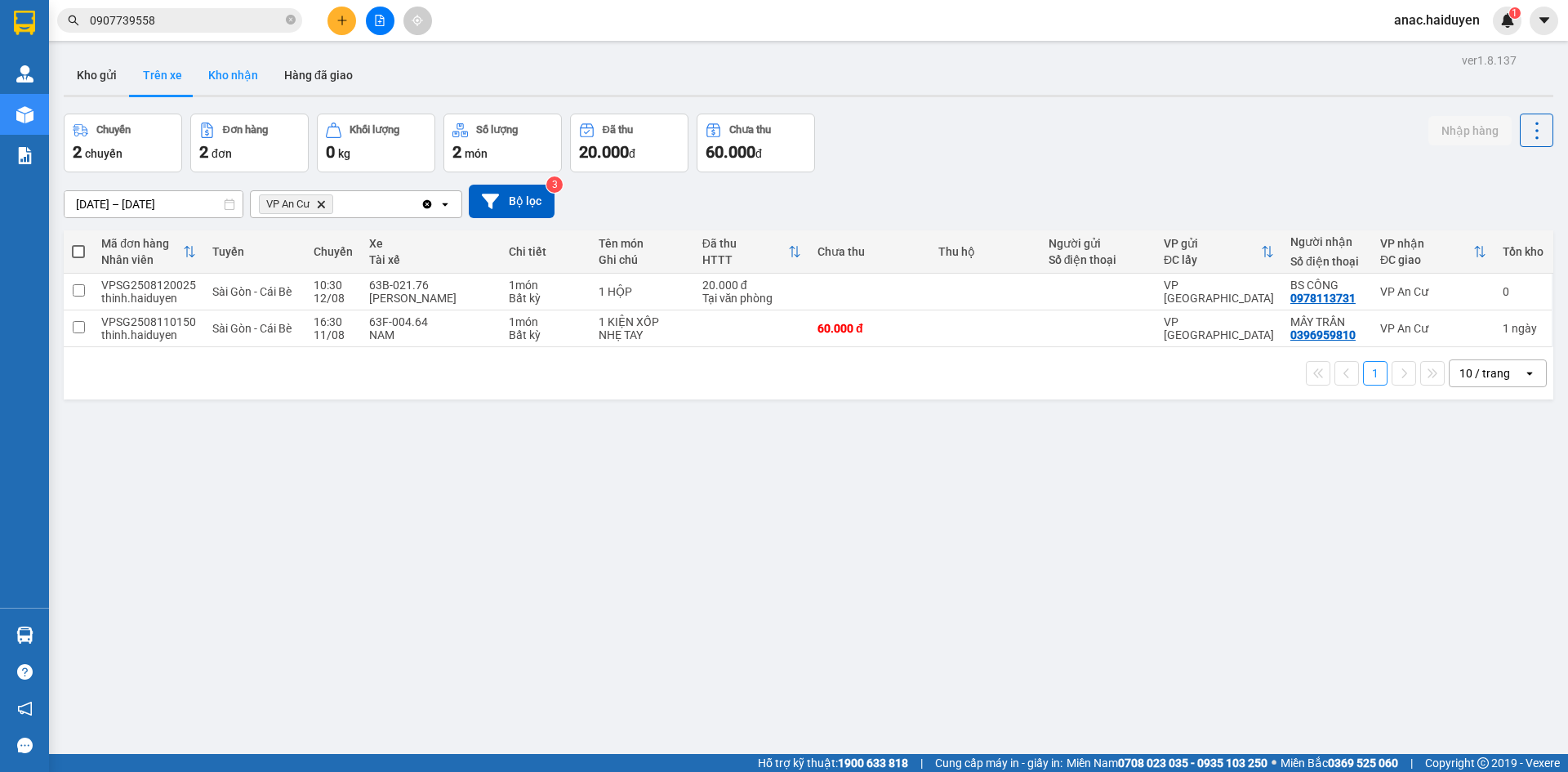
click at [222, 82] on button "Kho nhận" at bounding box center [233, 75] width 76 height 39
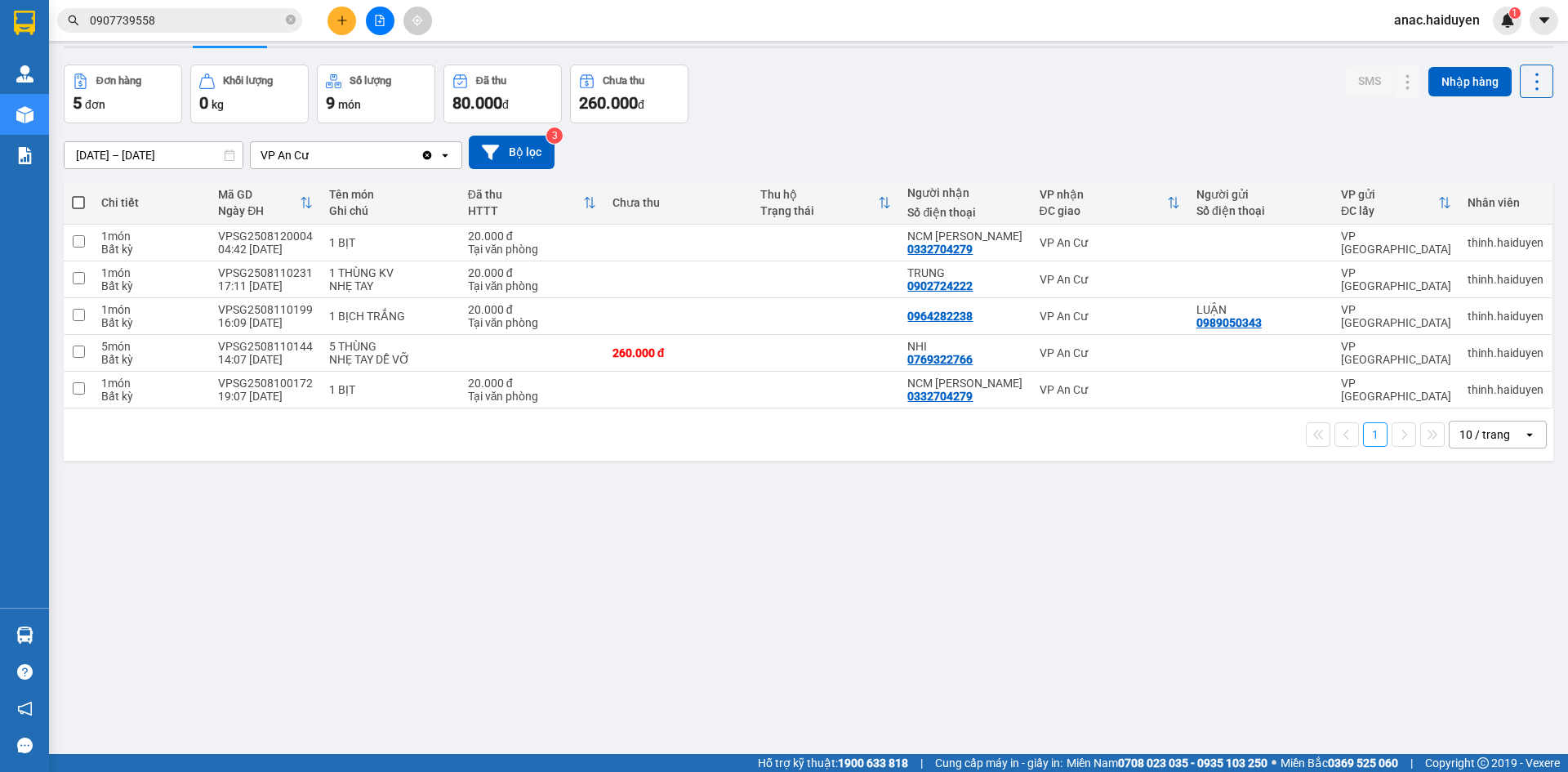
scroll to position [75, 0]
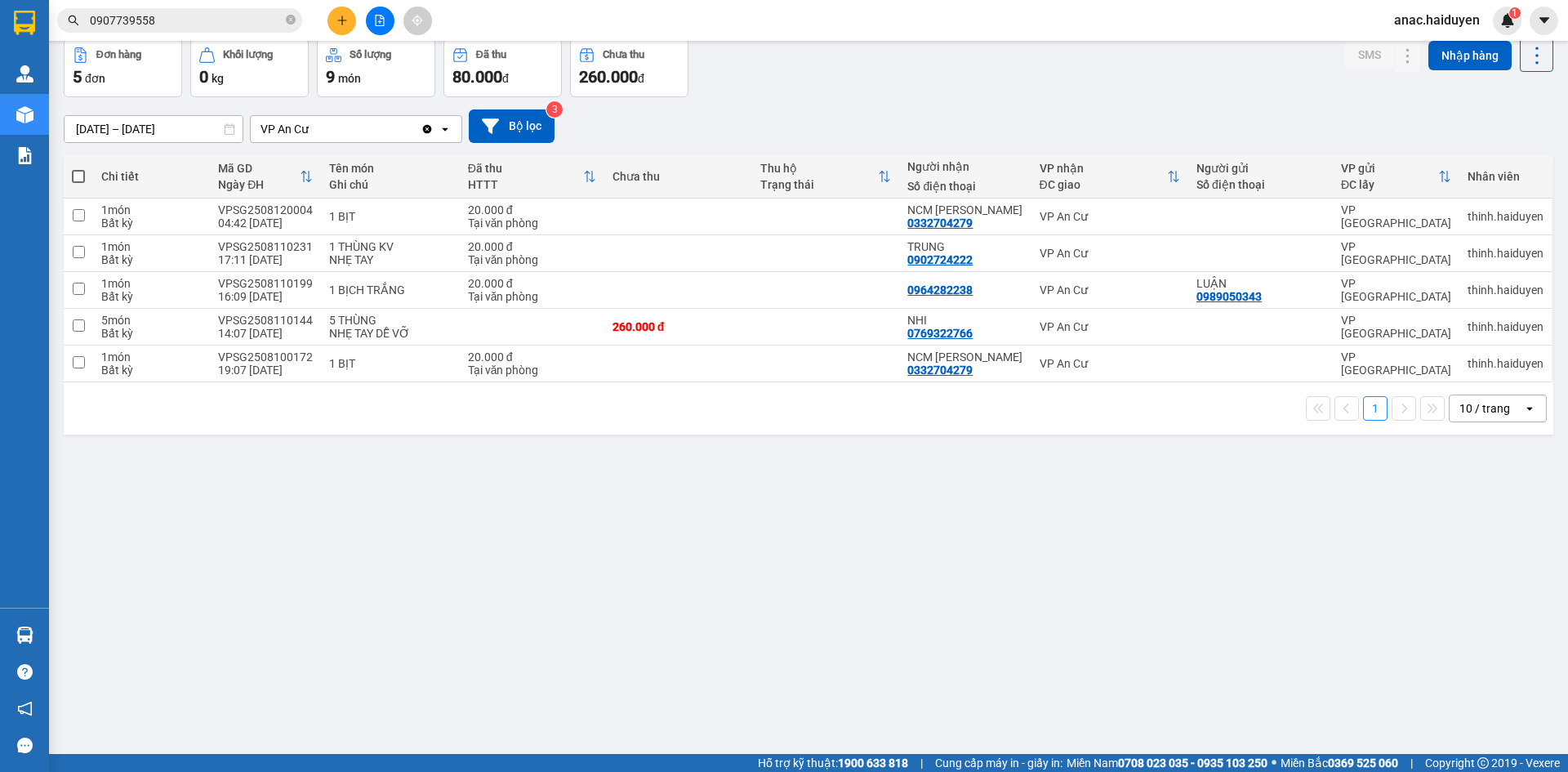
click at [517, 649] on div "ver 1.8.137 Kho gửi Trên xe [PERSON_NAME] Hàng đã [PERSON_NAME] hàng 5 đơn [PER…" at bounding box center [808, 360] width 1502 height 772
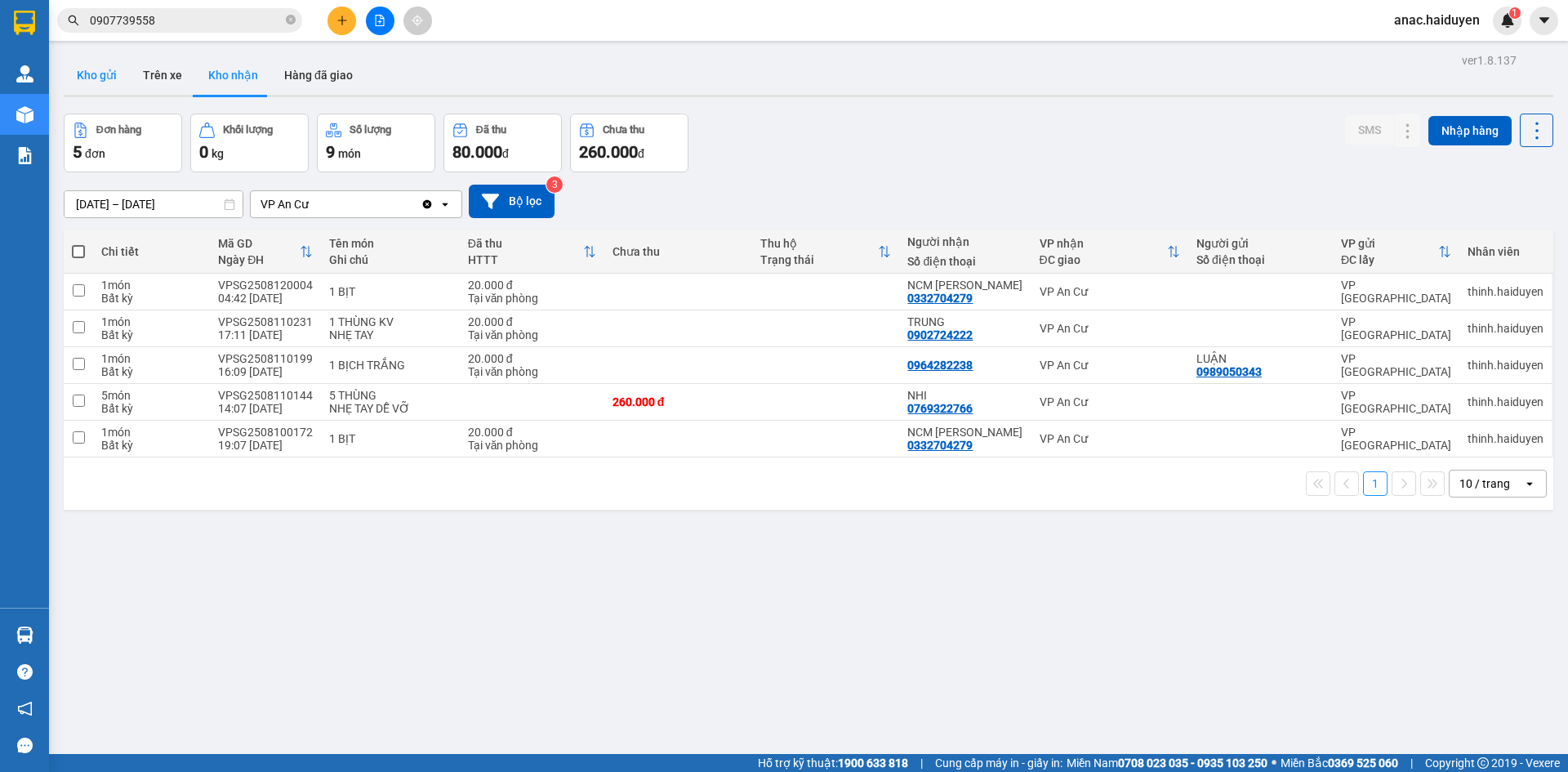
click at [89, 82] on button "Kho gửi" at bounding box center [96, 75] width 66 height 39
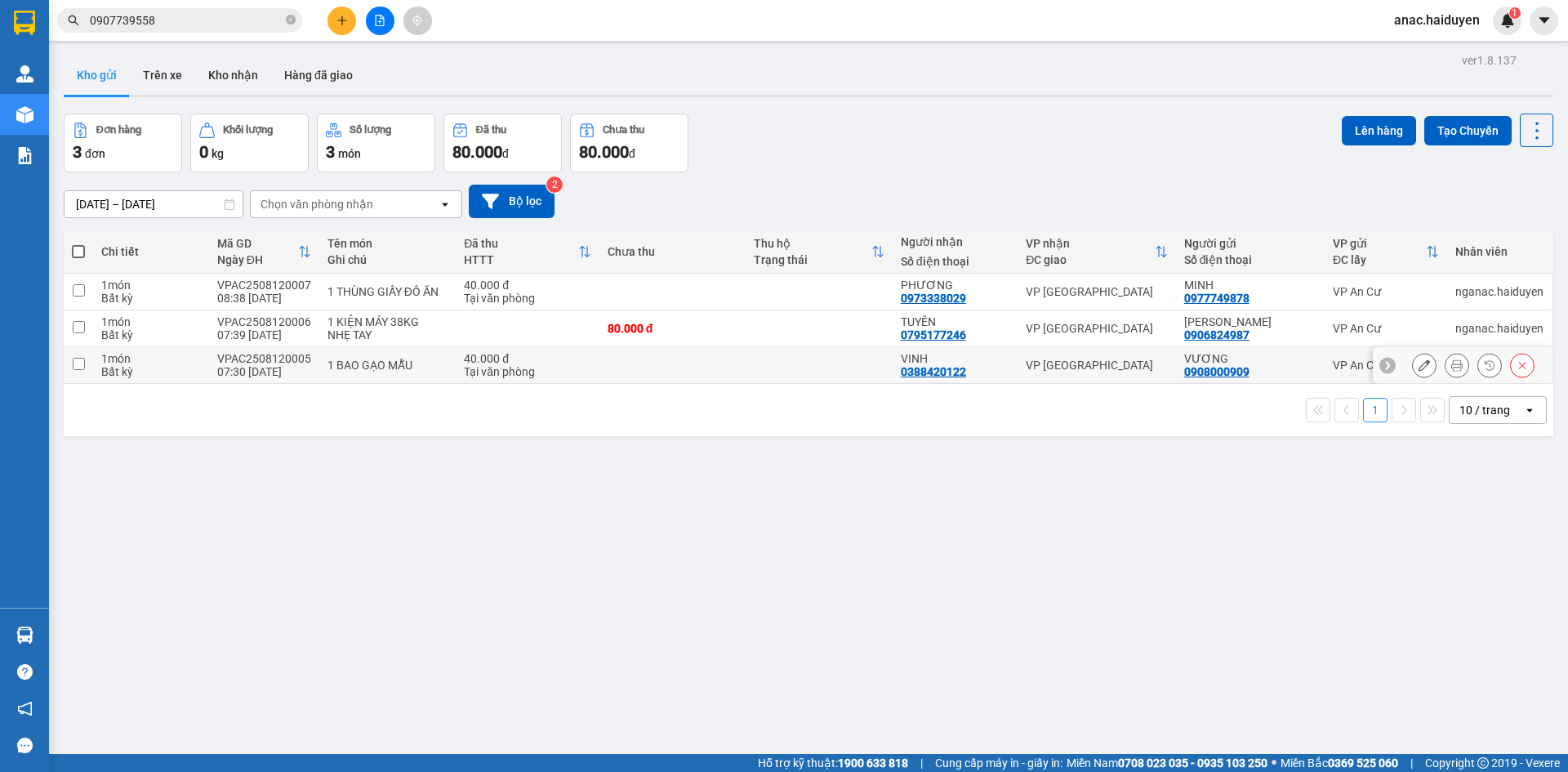
click at [77, 361] on input "checkbox" at bounding box center [79, 364] width 12 height 12
checkbox input "true"
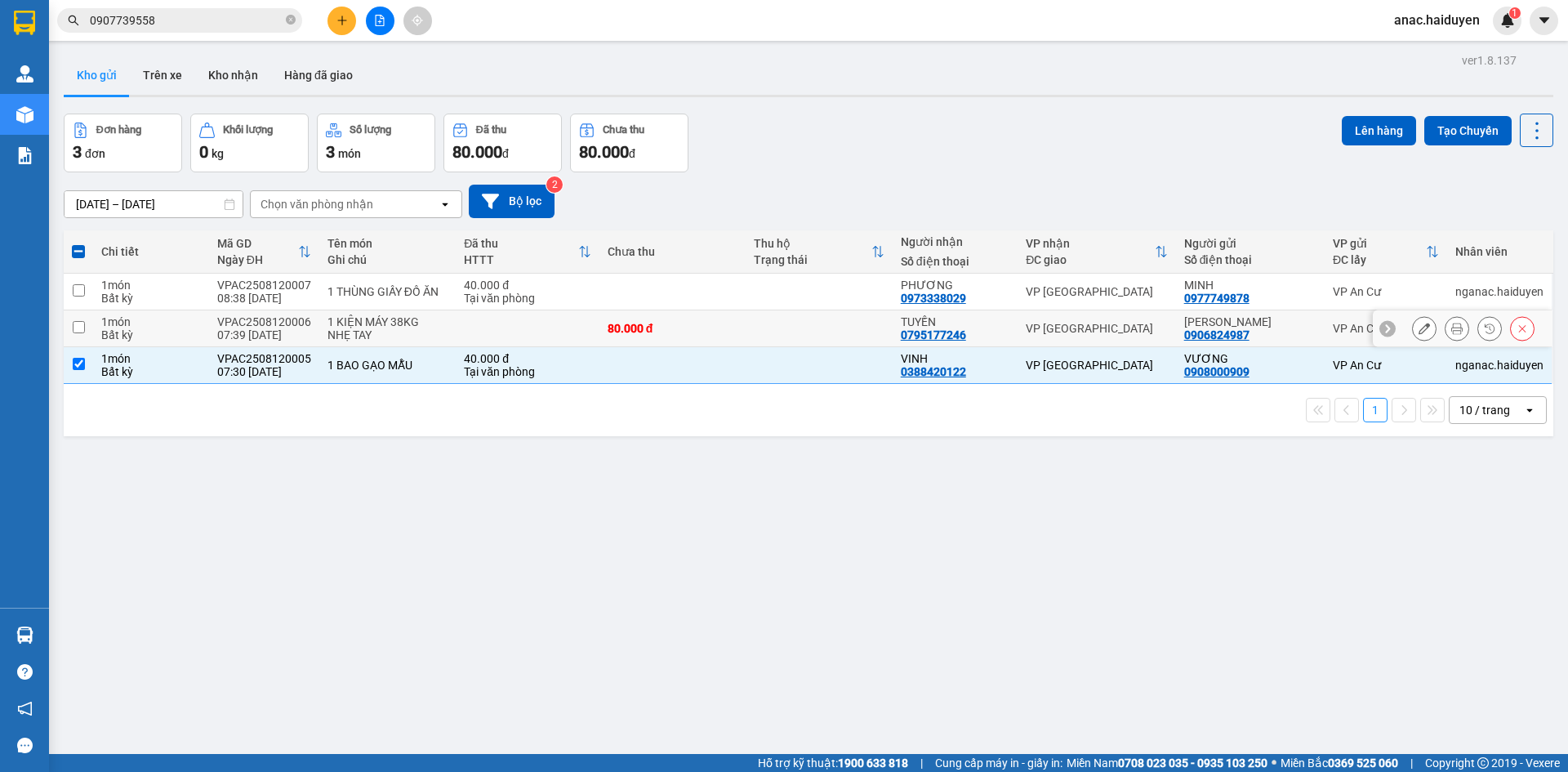
click at [82, 325] on input "checkbox" at bounding box center [79, 327] width 12 height 12
checkbox input "true"
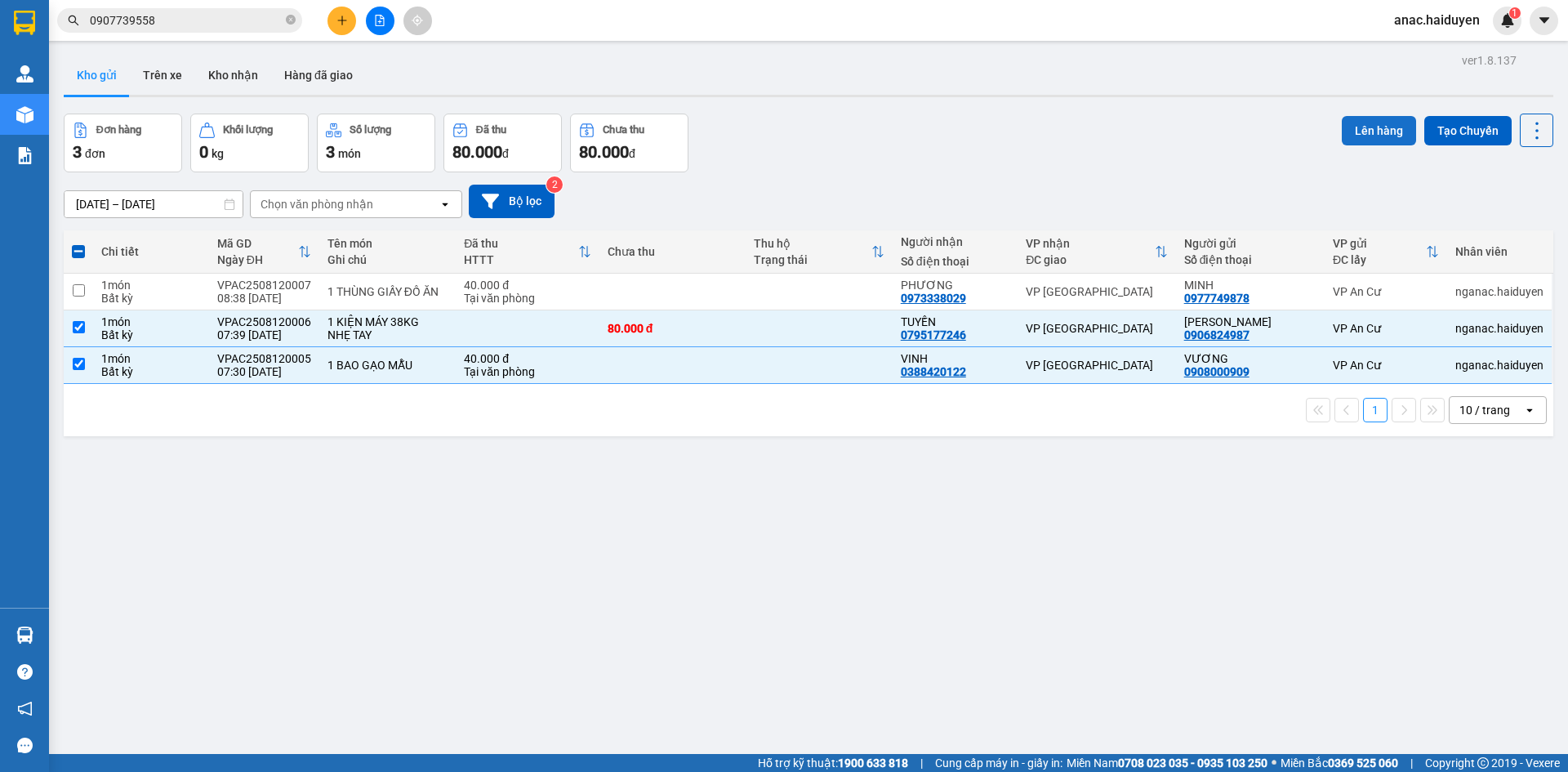
click at [1358, 131] on button "Lên hàng" at bounding box center [1379, 131] width 75 height 30
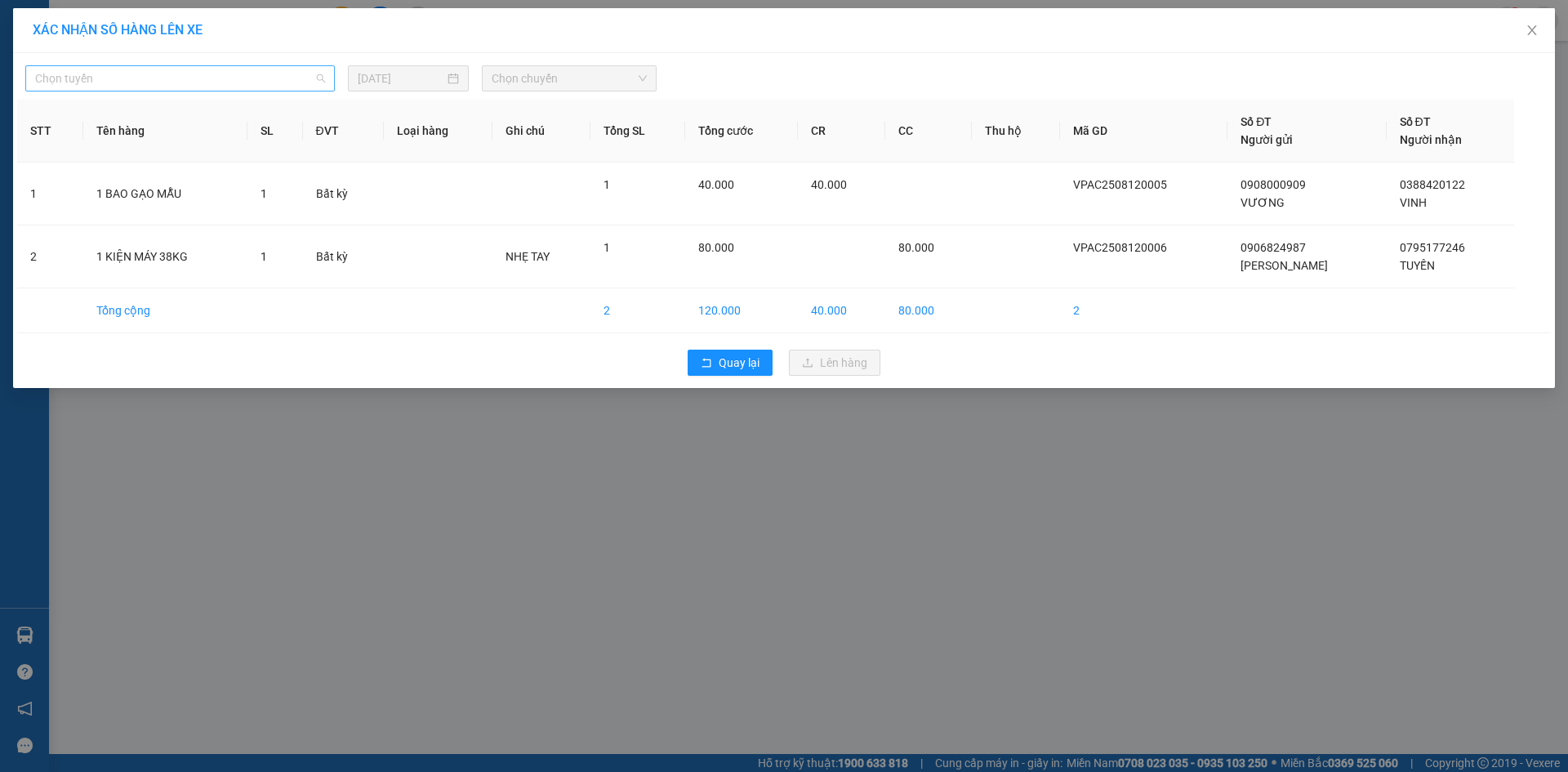
click at [240, 80] on span "Chọn tuyến" at bounding box center [180, 78] width 290 height 25
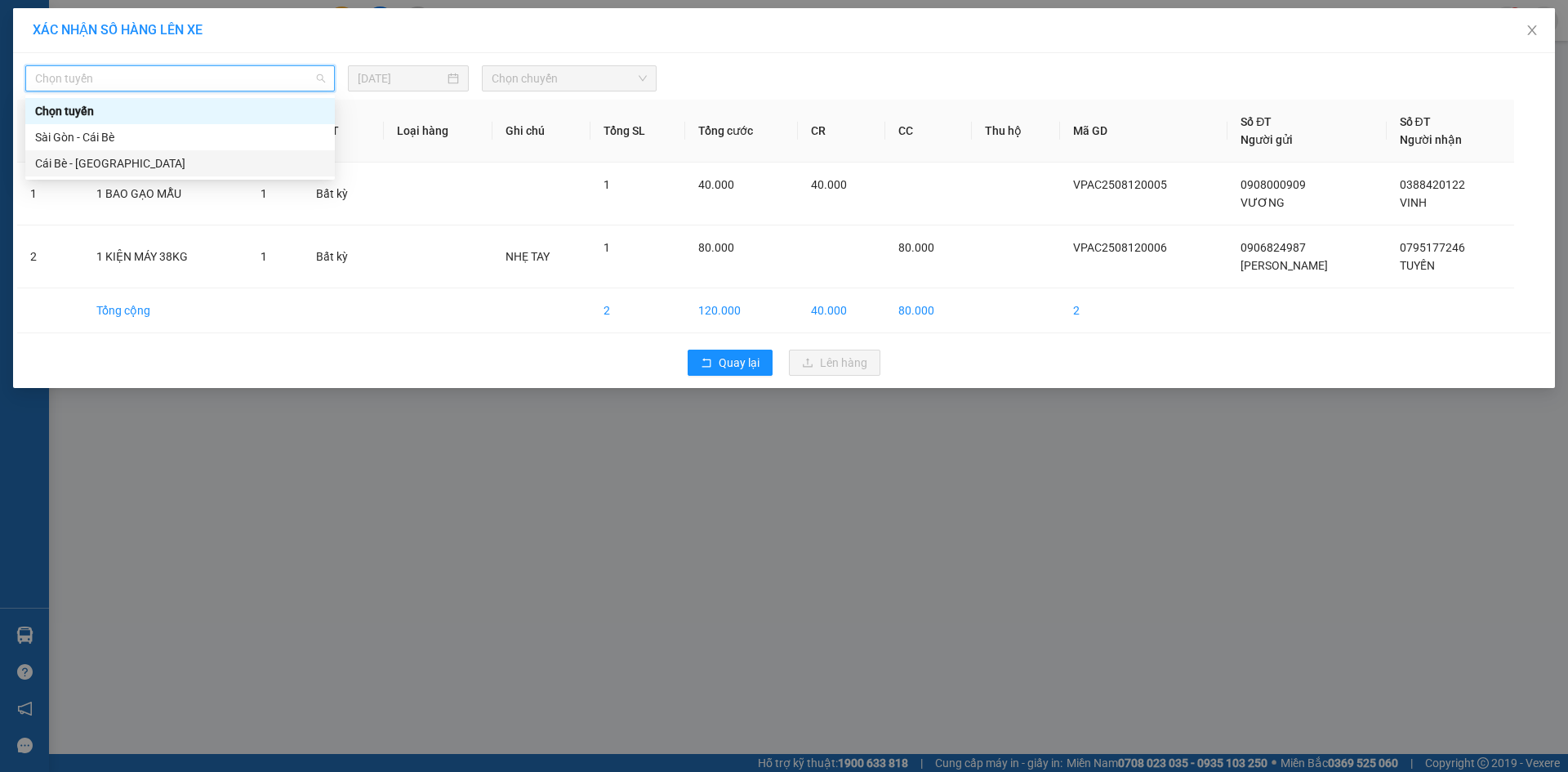
click at [84, 163] on div "Cái Bè - [GEOGRAPHIC_DATA]" at bounding box center [180, 163] width 290 height 18
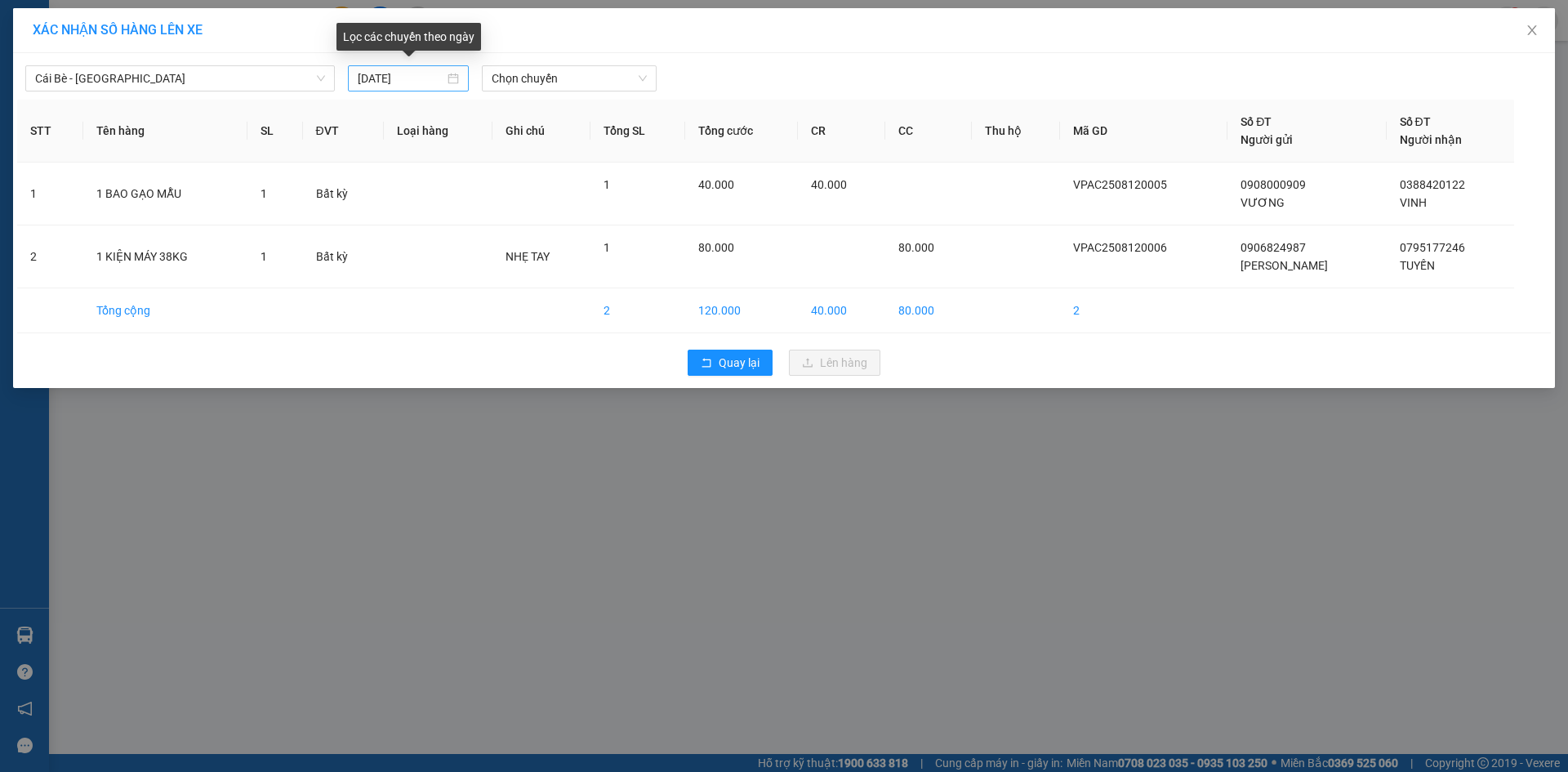
click at [452, 78] on div "[DATE]" at bounding box center [408, 78] width 101 height 18
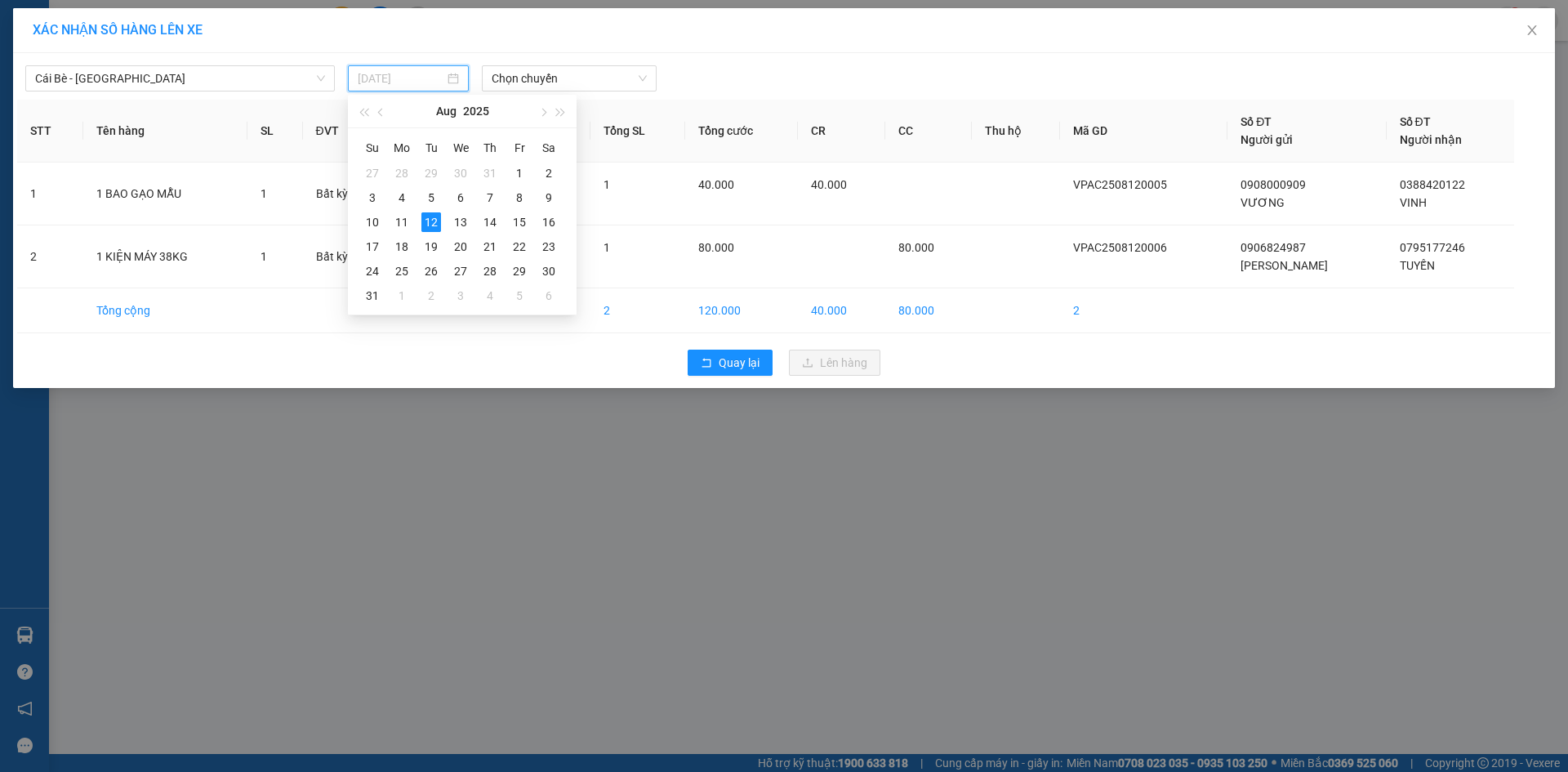
type input "[DATE]"
click at [433, 224] on div "12" at bounding box center [431, 222] width 19 height 19
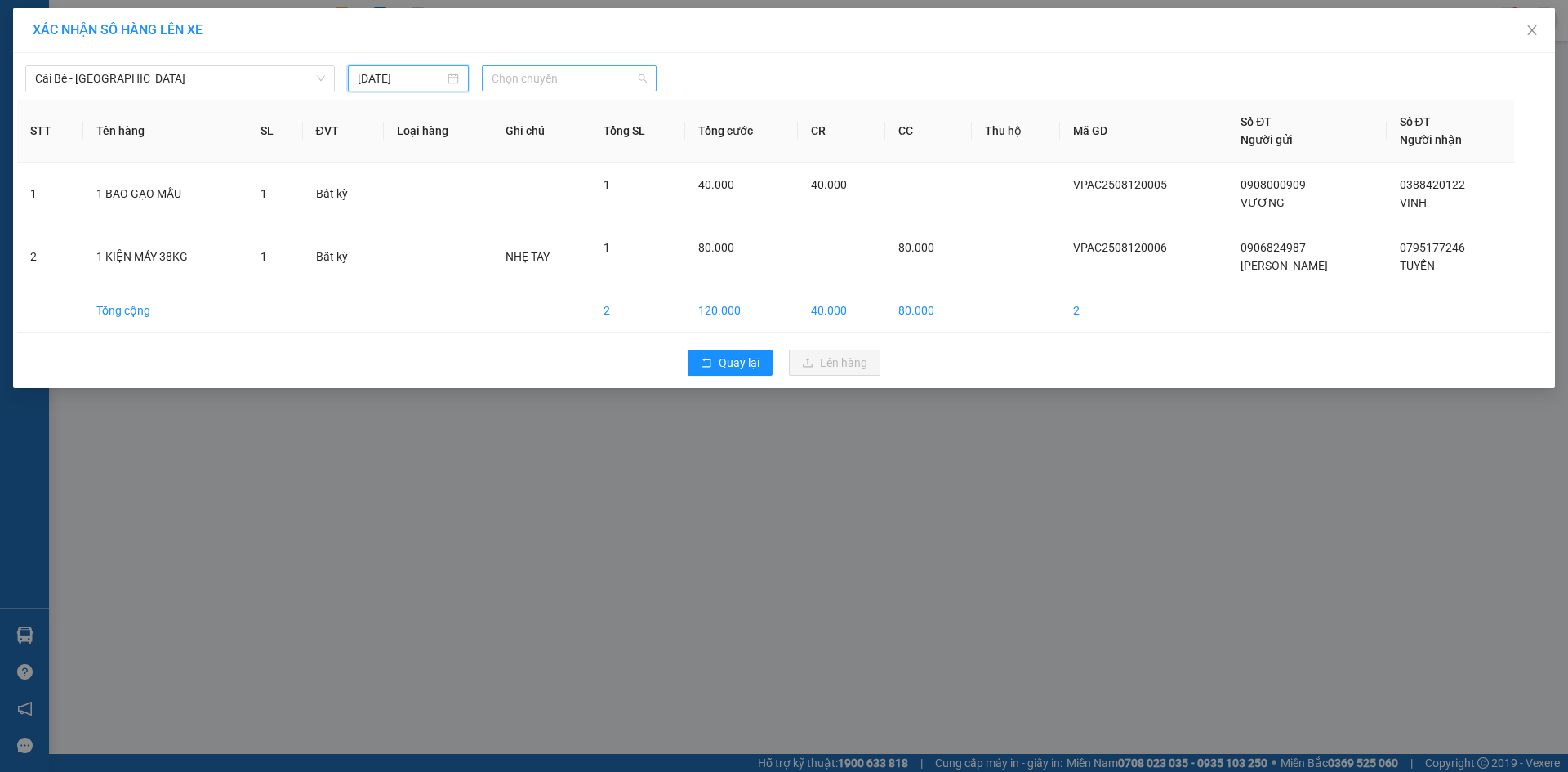
click at [567, 82] on span "Chọn chuyến" at bounding box center [568, 78] width 155 height 25
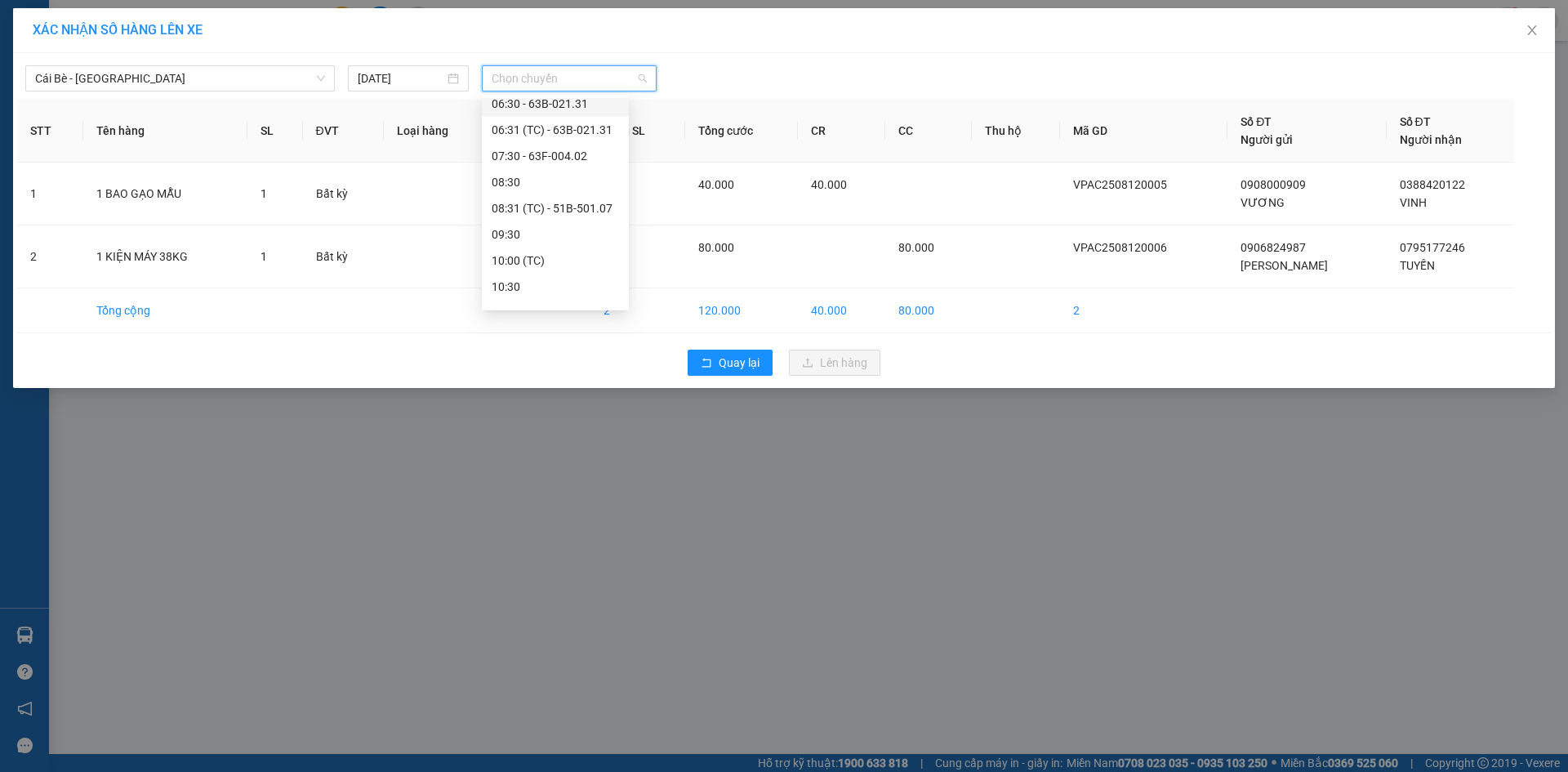
scroll to position [245, 0]
click at [510, 148] on div "08:30" at bounding box center [554, 154] width 127 height 18
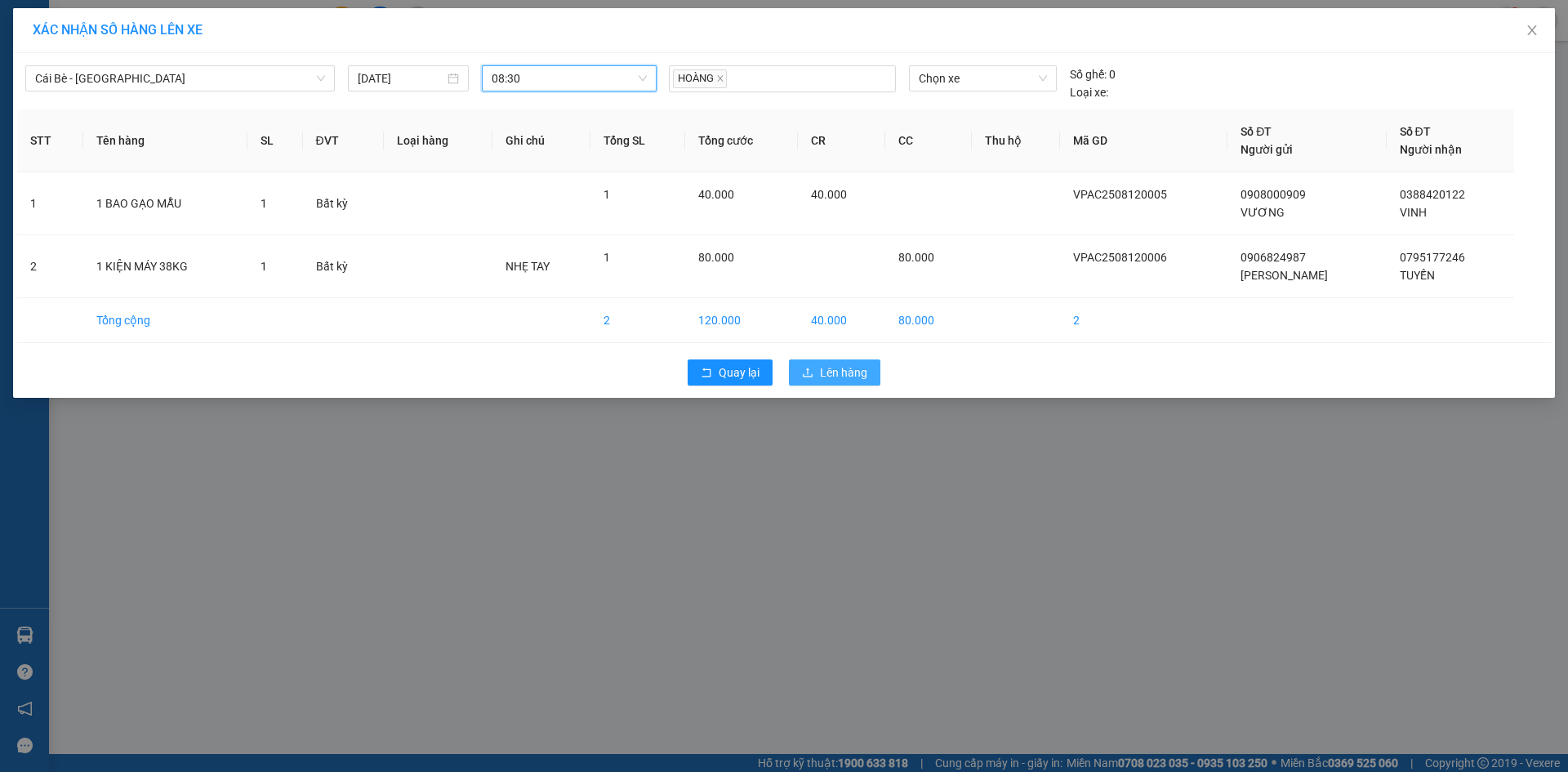
click at [846, 374] on span "Lên hàng" at bounding box center [844, 372] width 47 height 18
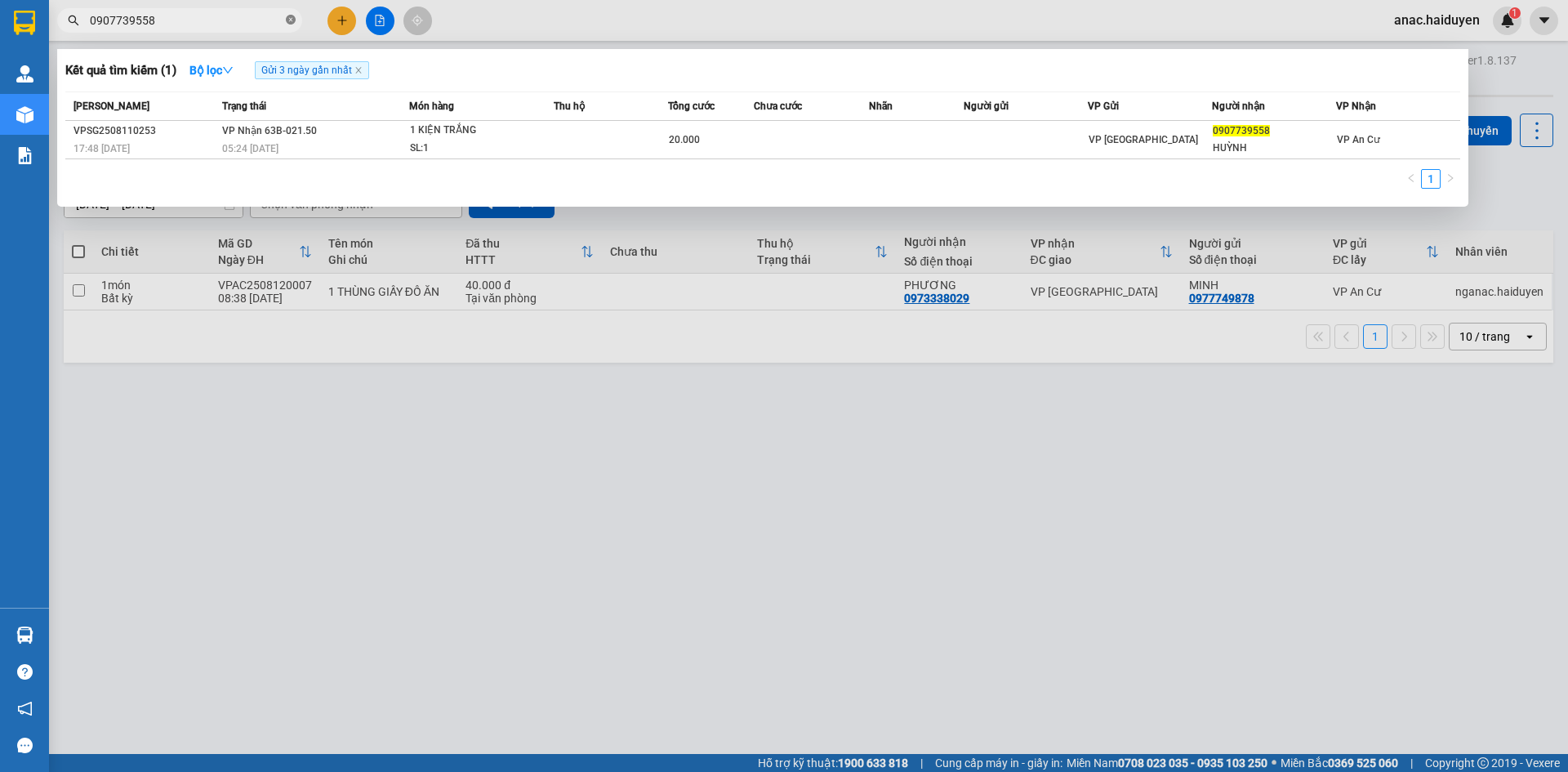
click at [289, 21] on icon "close-circle" at bounding box center [290, 19] width 10 height 10
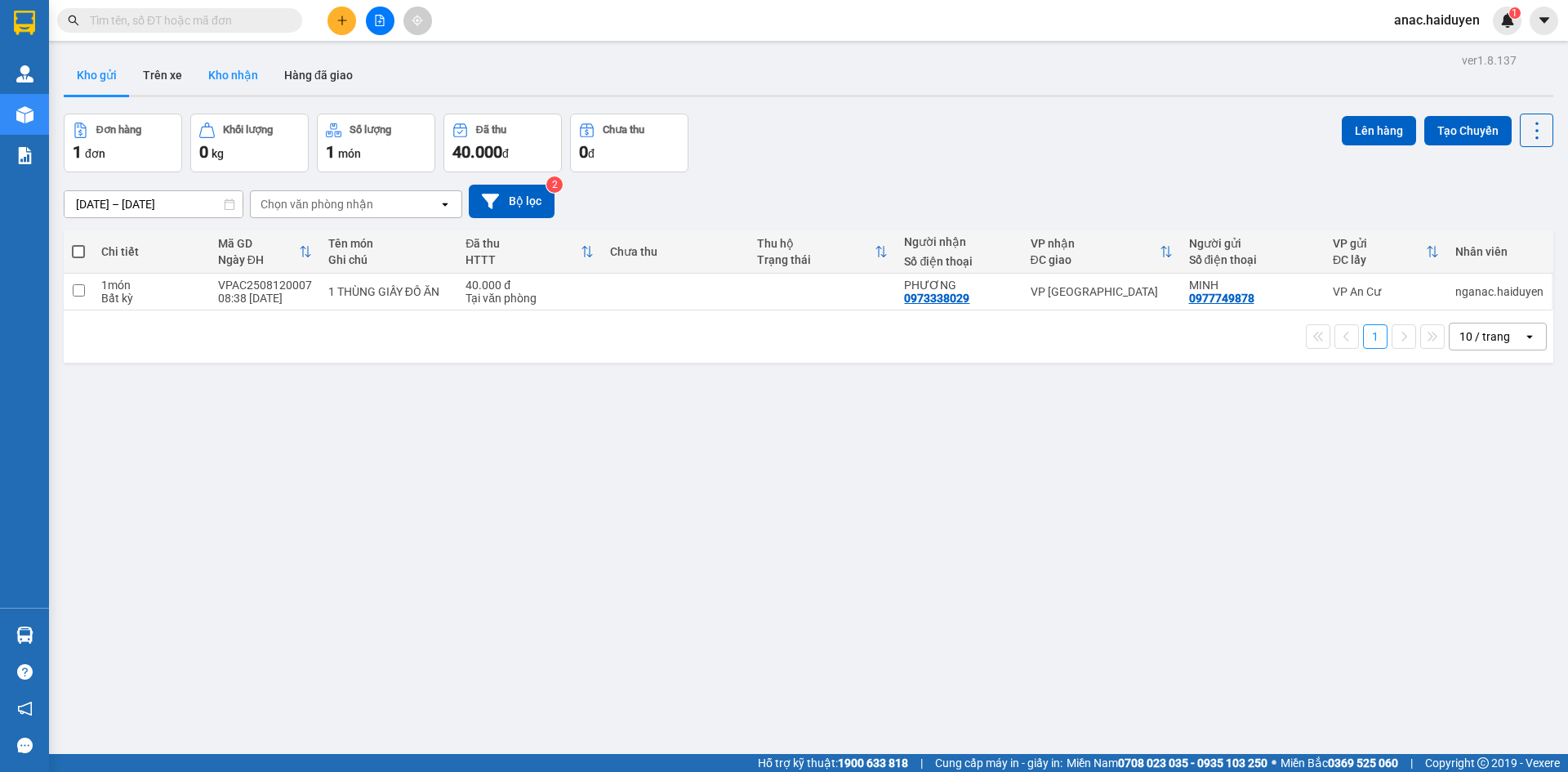
click at [233, 72] on button "Kho nhận" at bounding box center [233, 75] width 76 height 39
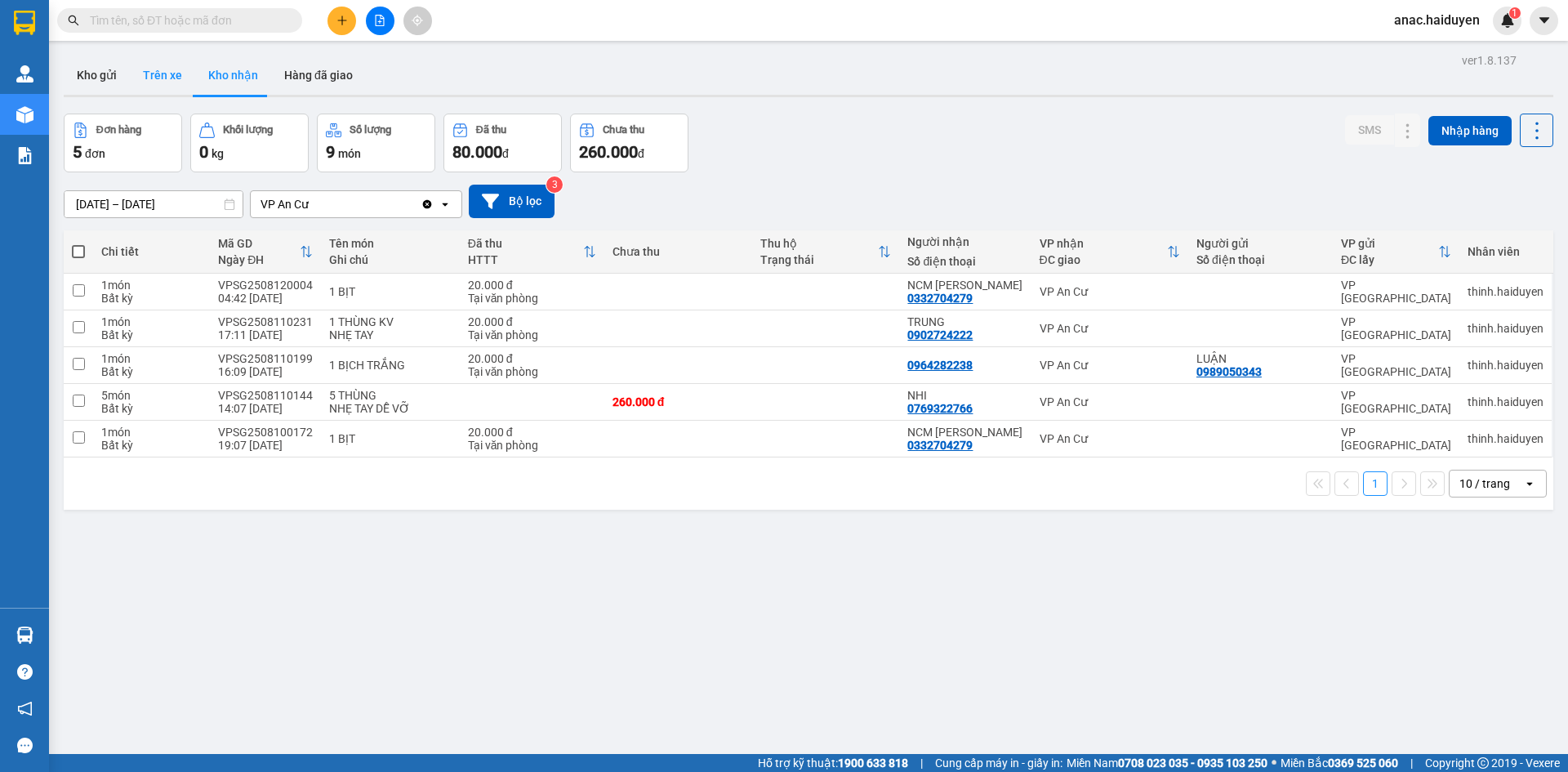
click at [176, 70] on button "Trên xe" at bounding box center [162, 75] width 65 height 39
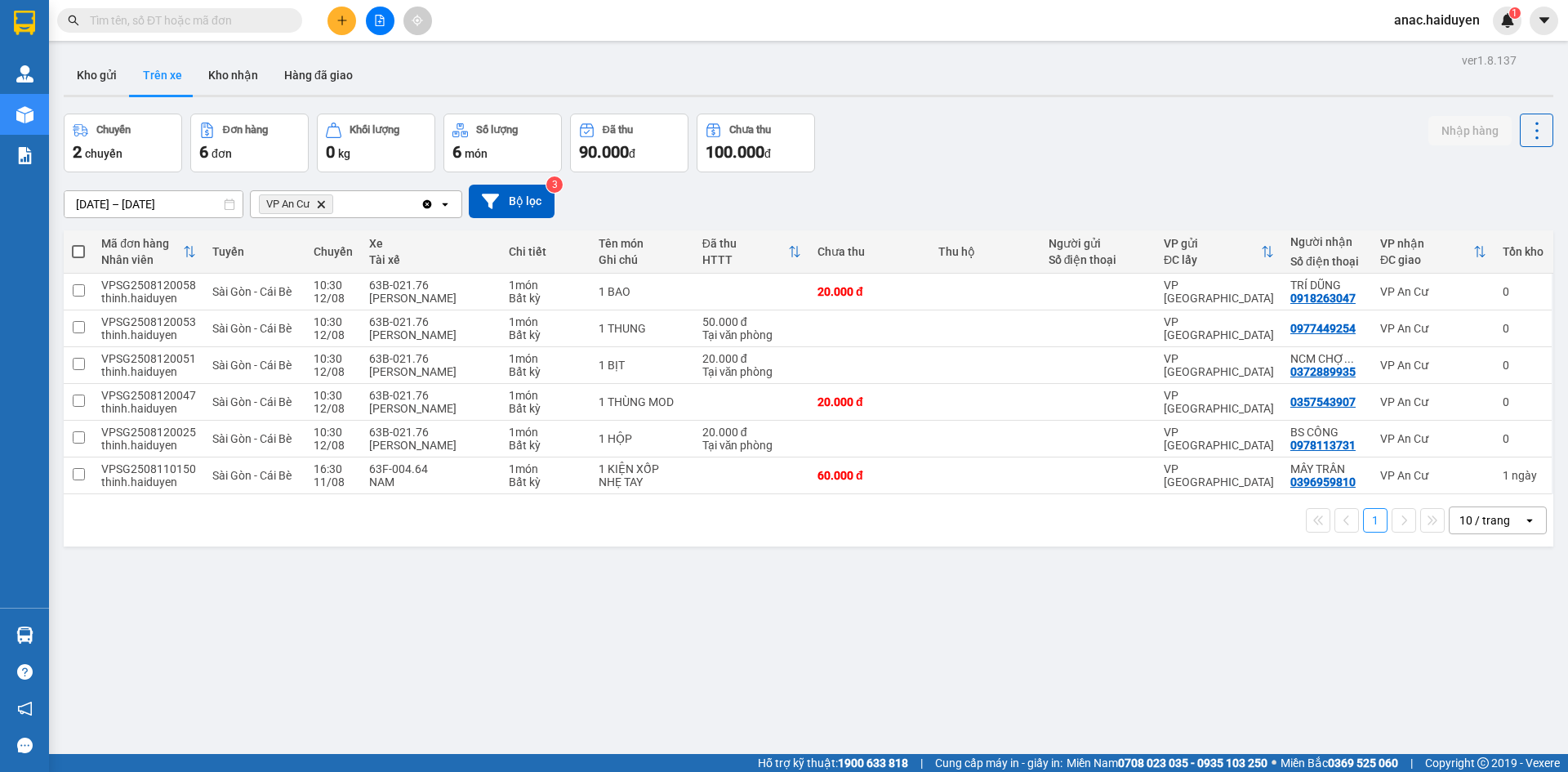
click at [346, 25] on icon "plus" at bounding box center [342, 20] width 11 height 11
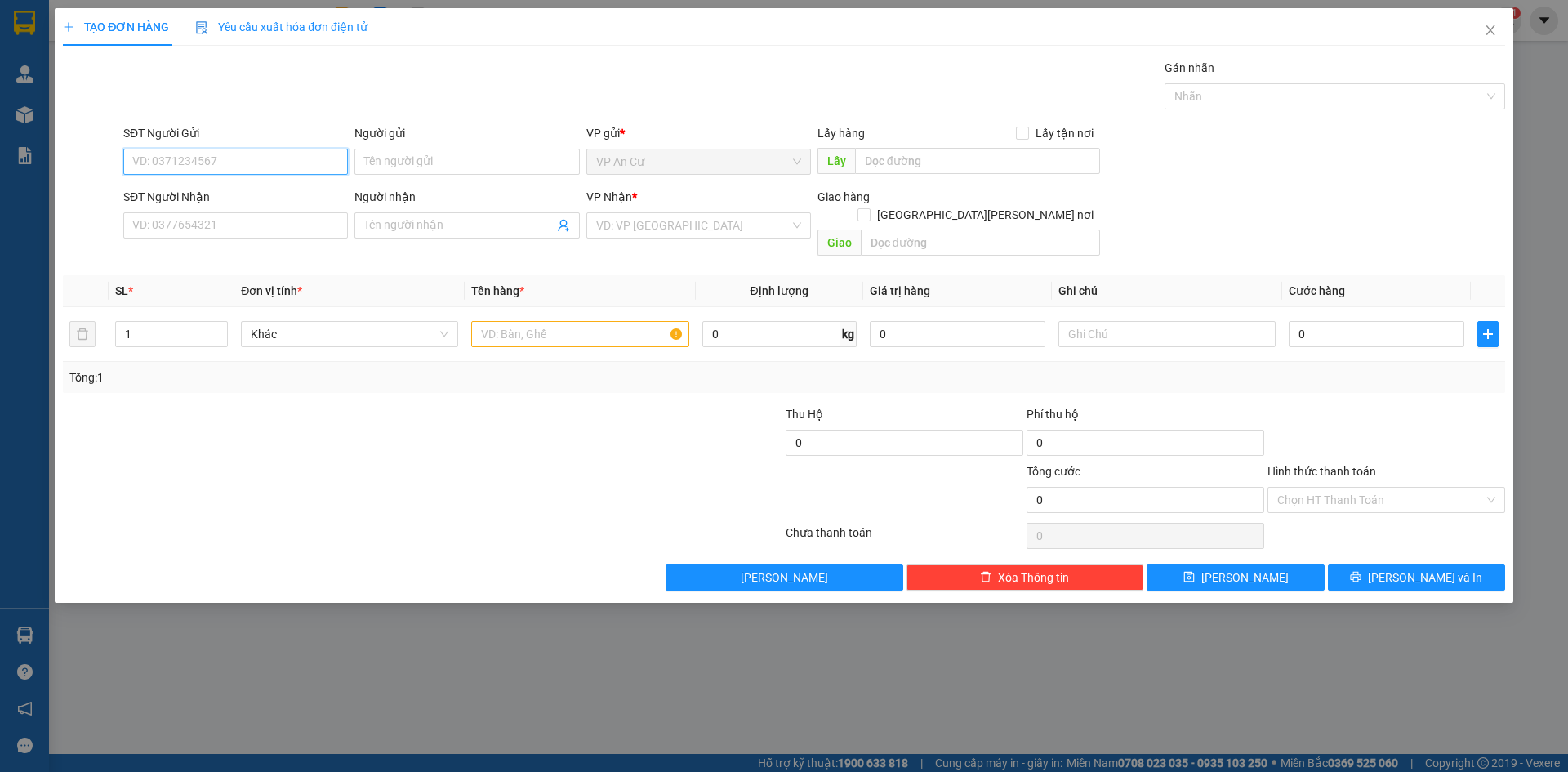
click at [225, 167] on input "SĐT Người Gửi" at bounding box center [236, 161] width 225 height 26
click at [236, 164] on input "SĐT Người Gửi" at bounding box center [236, 161] width 225 height 26
click at [208, 192] on div "0382836416 - MẾN" at bounding box center [236, 194] width 205 height 18
type input "0382836416"
type input "MẾN"
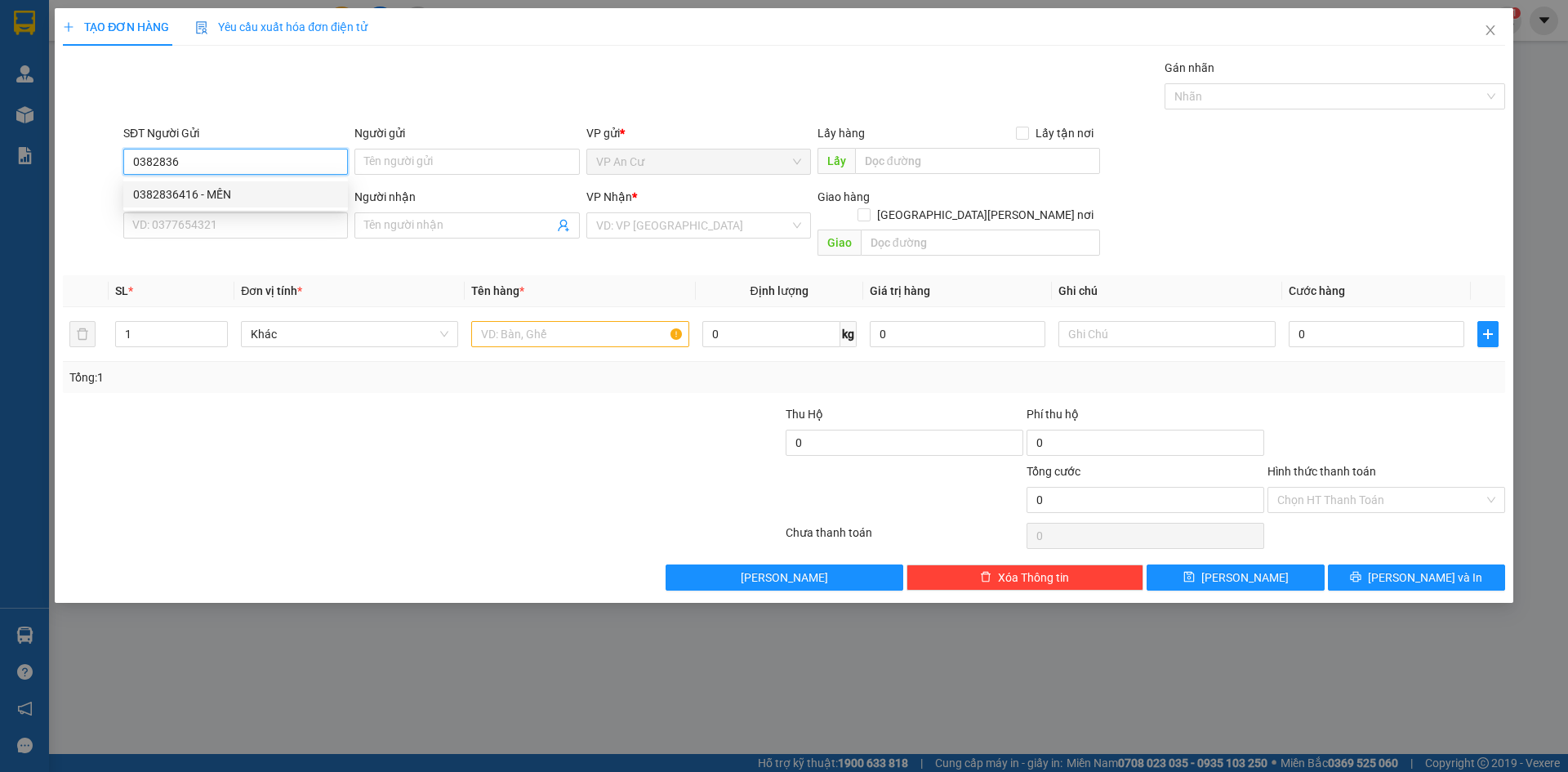
type input "0966942714"
type input "TIÊN"
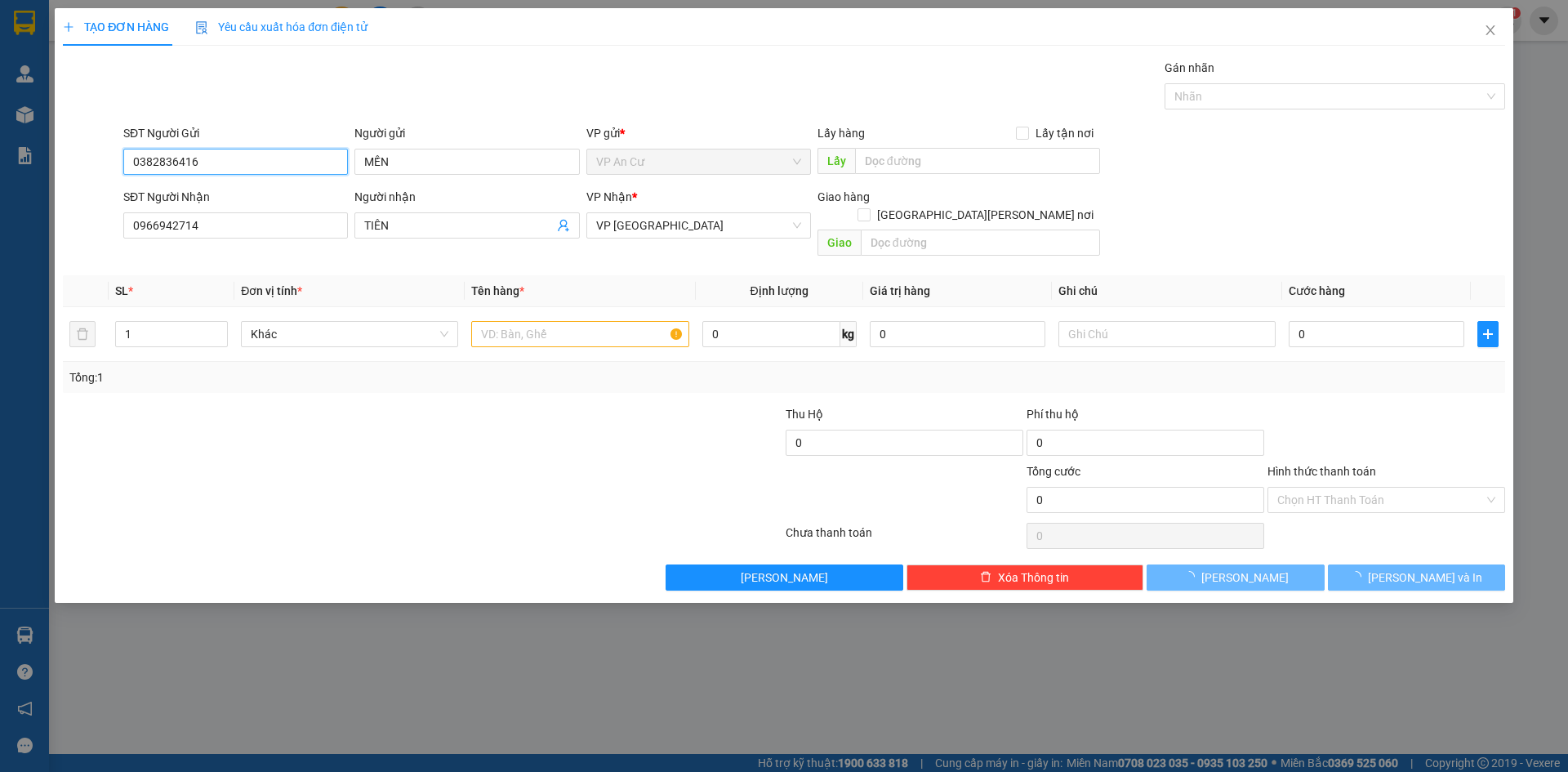
type input "30.000"
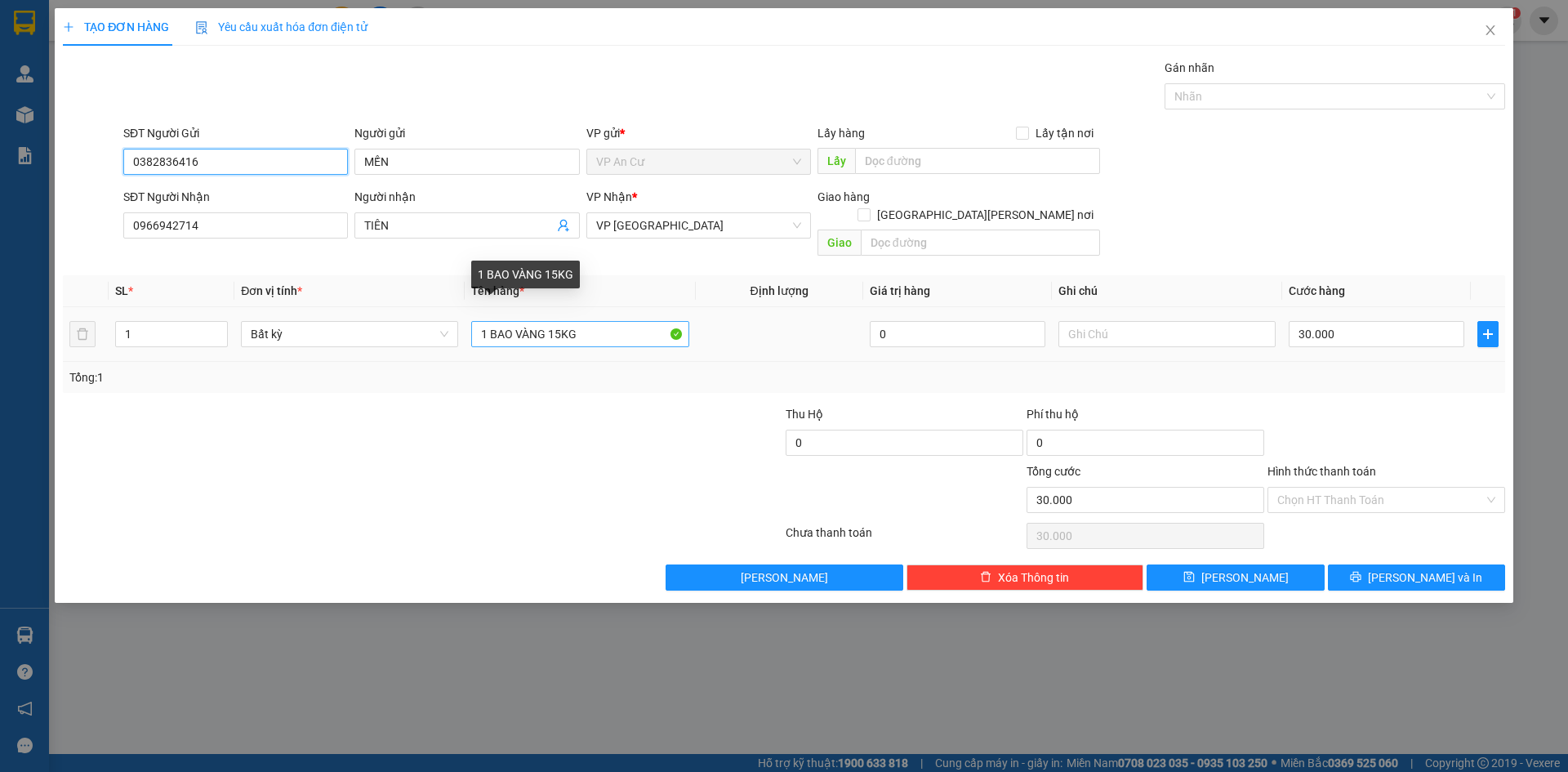
type input "0382836416"
drag, startPoint x: 583, startPoint y: 321, endPoint x: 493, endPoint y: 324, distance: 90.0
click at [493, 324] on input "1 BAO VÀNG 15KG" at bounding box center [580, 334] width 217 height 26
type input "1 THÙNG XỐP ĐỒ ĂN"
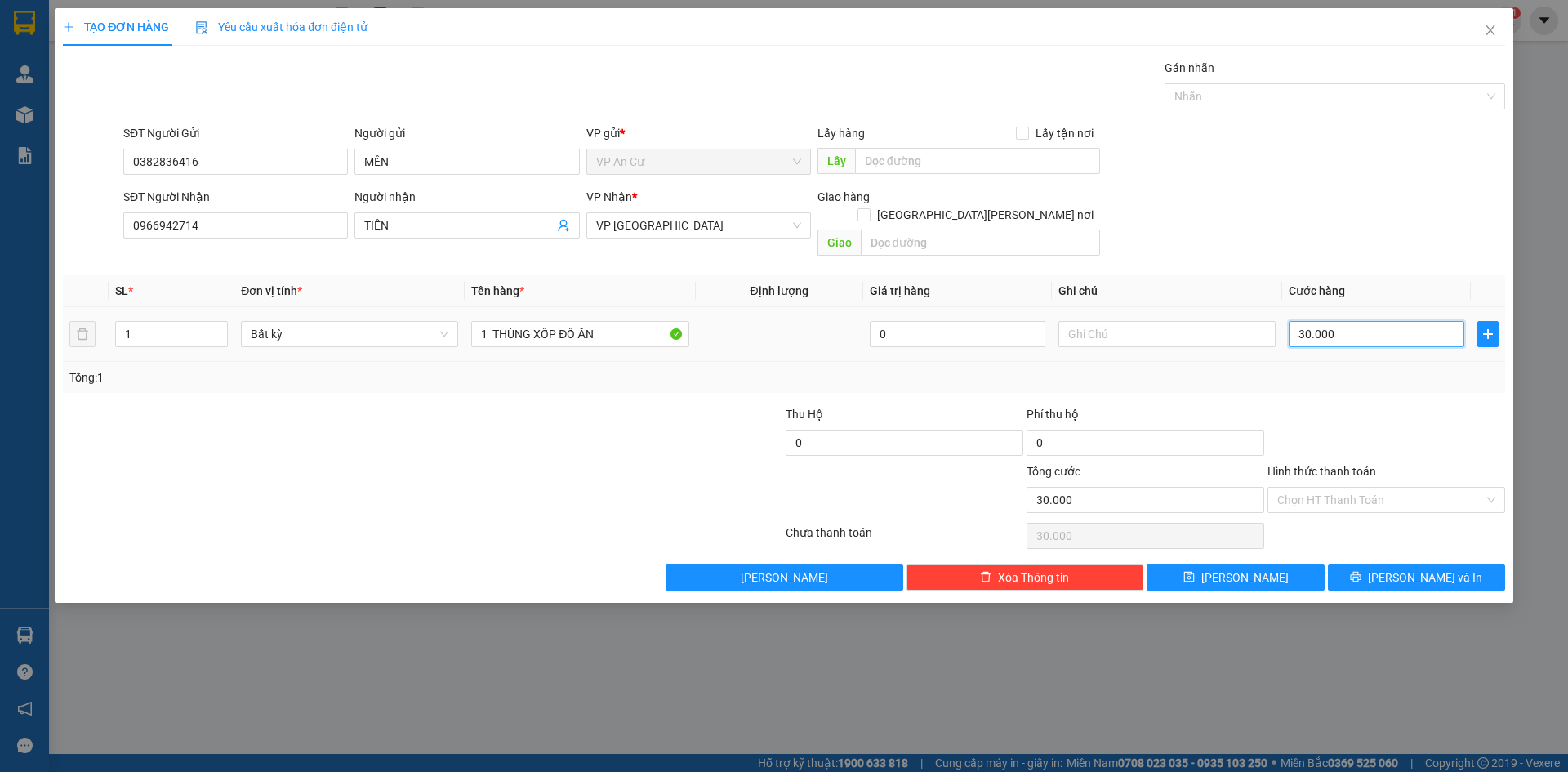
click at [1308, 321] on input "30.000" at bounding box center [1376, 334] width 175 height 26
type input "2"
type input "20"
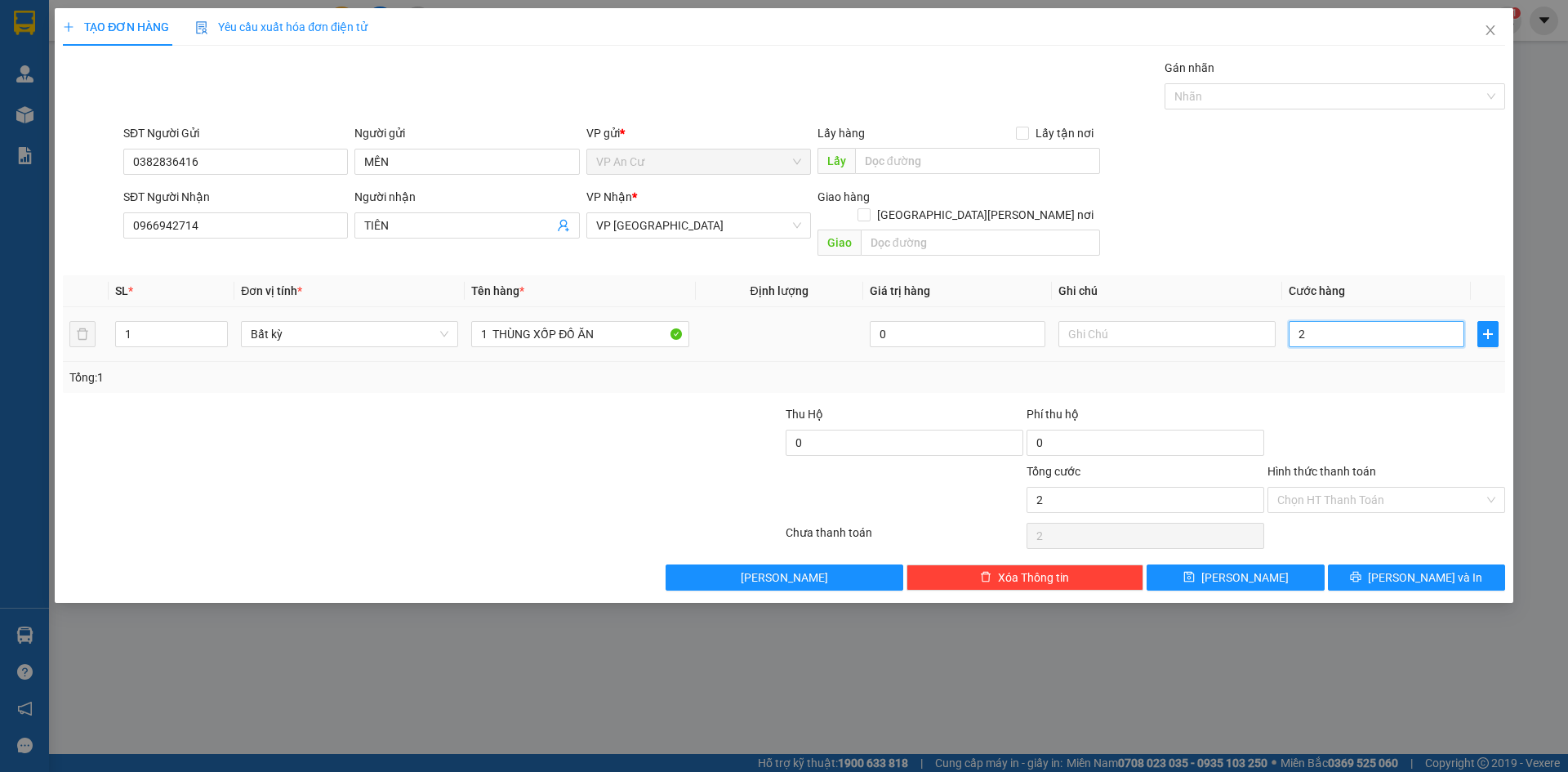
type input "20"
type input "200"
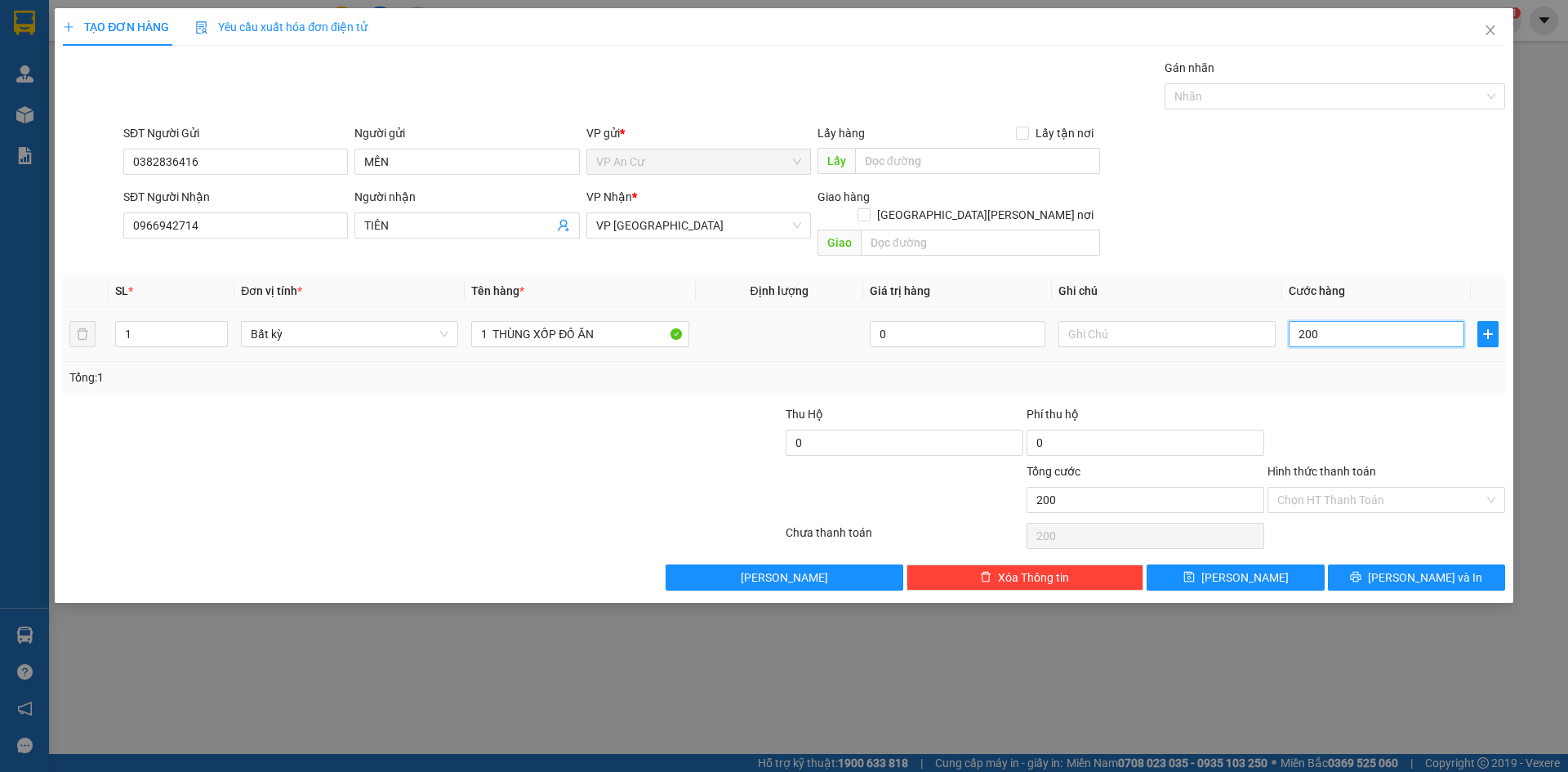
type input "2.000"
type input "20.000"
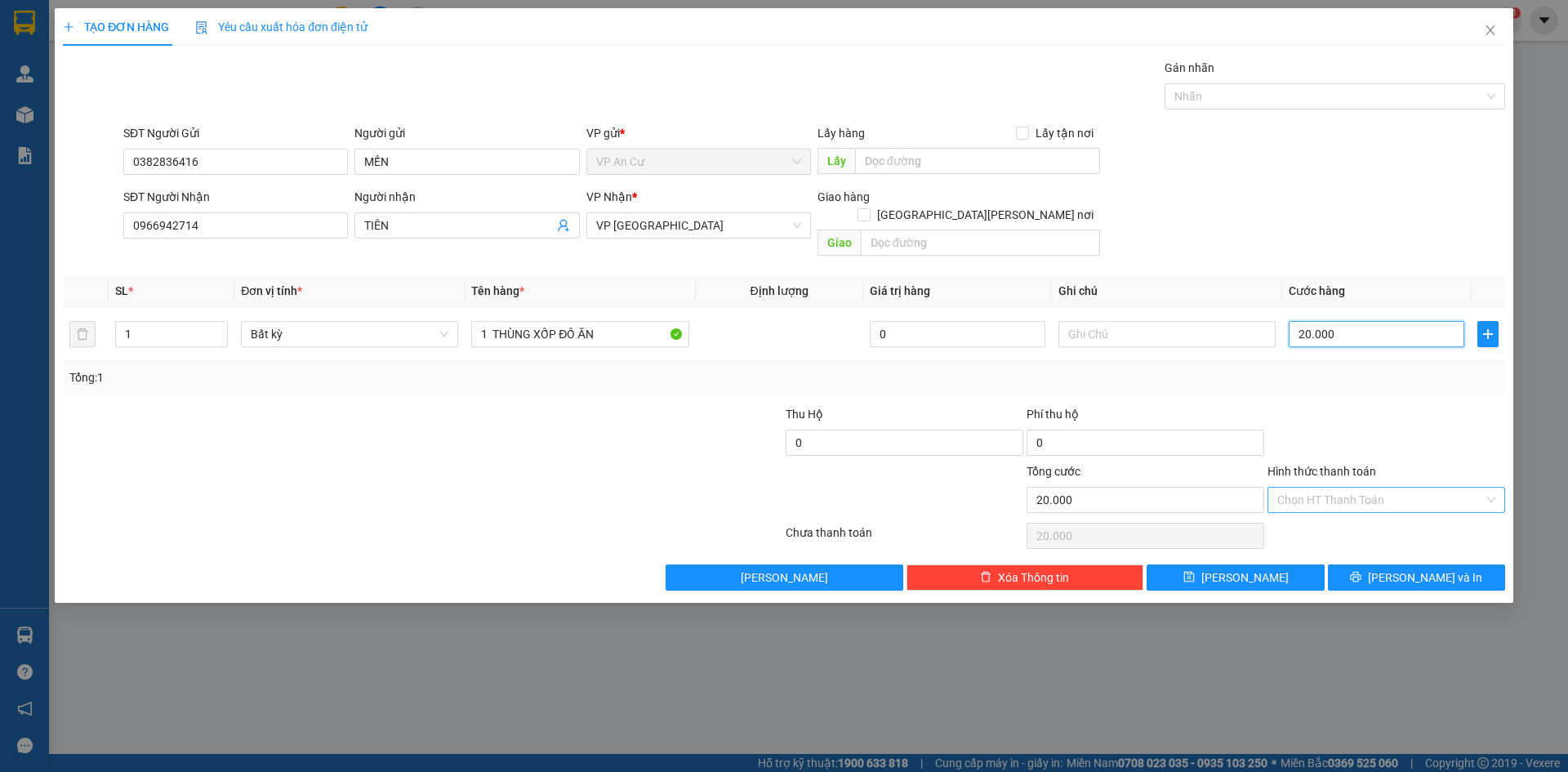
type input "20.000"
click at [1319, 488] on input "Hình thức thanh toán" at bounding box center [1380, 500] width 207 height 25
click at [1320, 515] on div "Tại văn phòng" at bounding box center [1386, 514] width 218 height 18
type input "0"
click at [1428, 568] on span "[PERSON_NAME] và In" at bounding box center [1424, 577] width 114 height 18
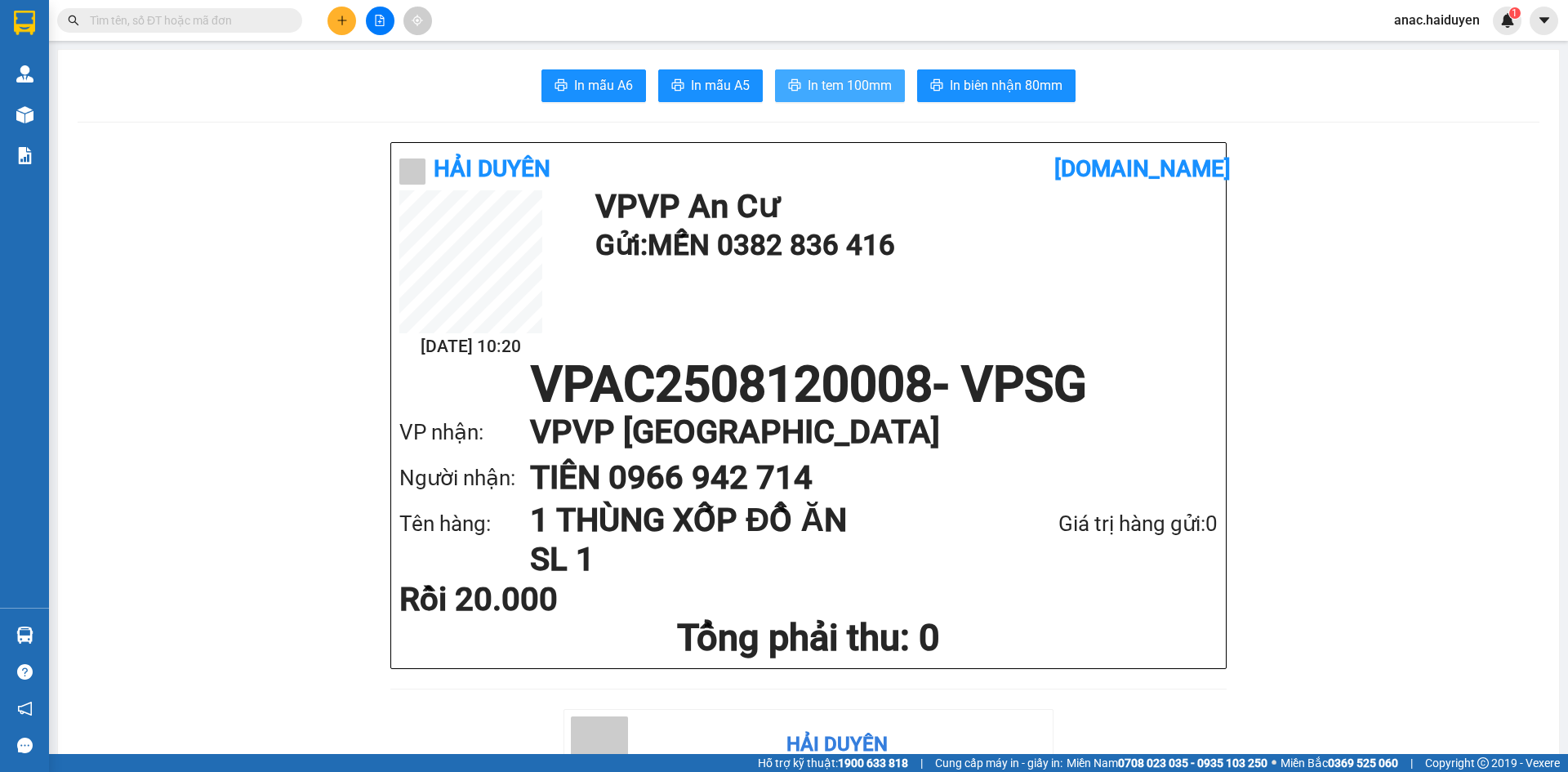
click at [840, 82] on span "In tem 100mm" at bounding box center [850, 85] width 84 height 20
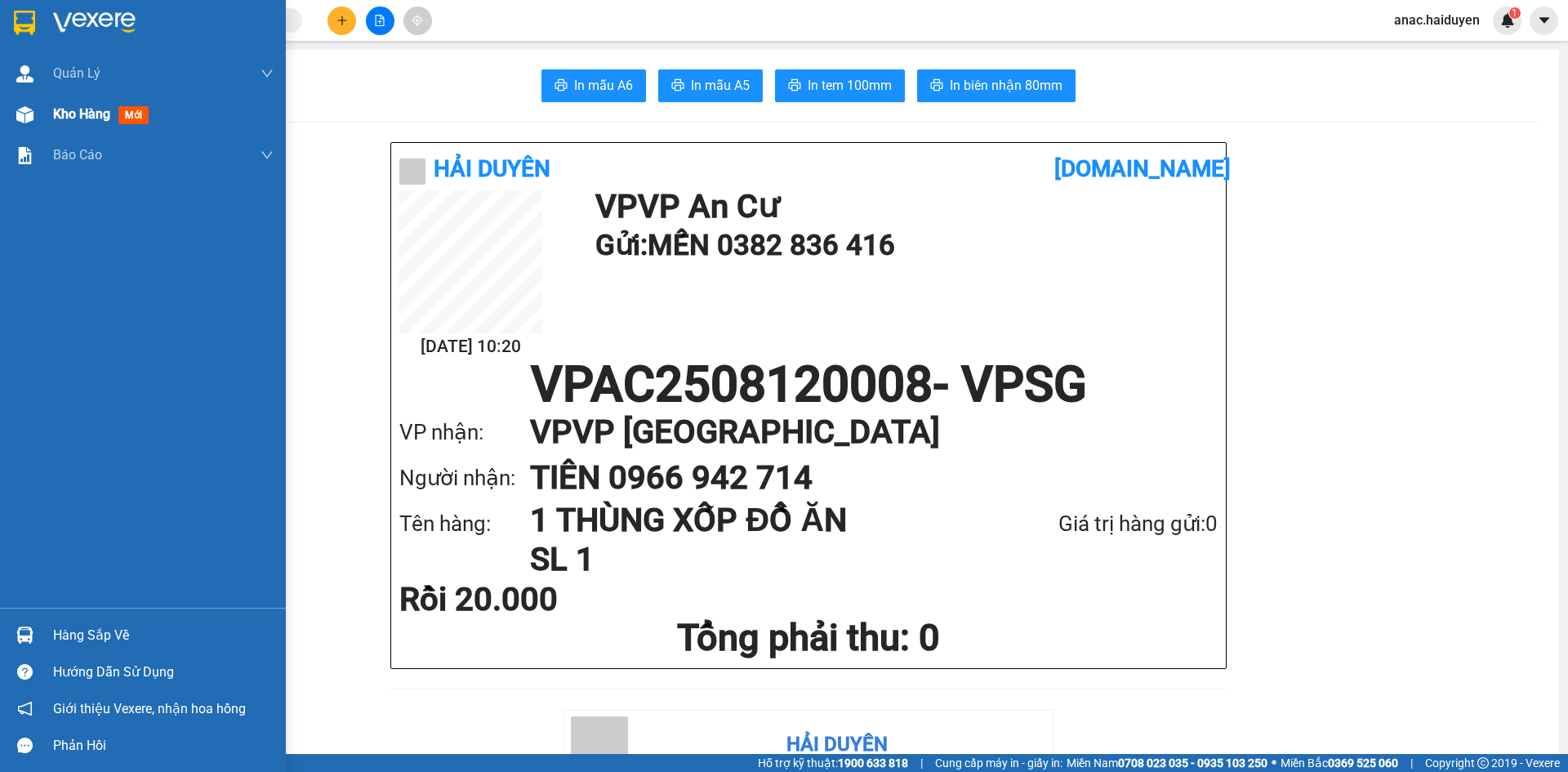
click at [58, 115] on span "Kho hàng" at bounding box center [82, 114] width 57 height 16
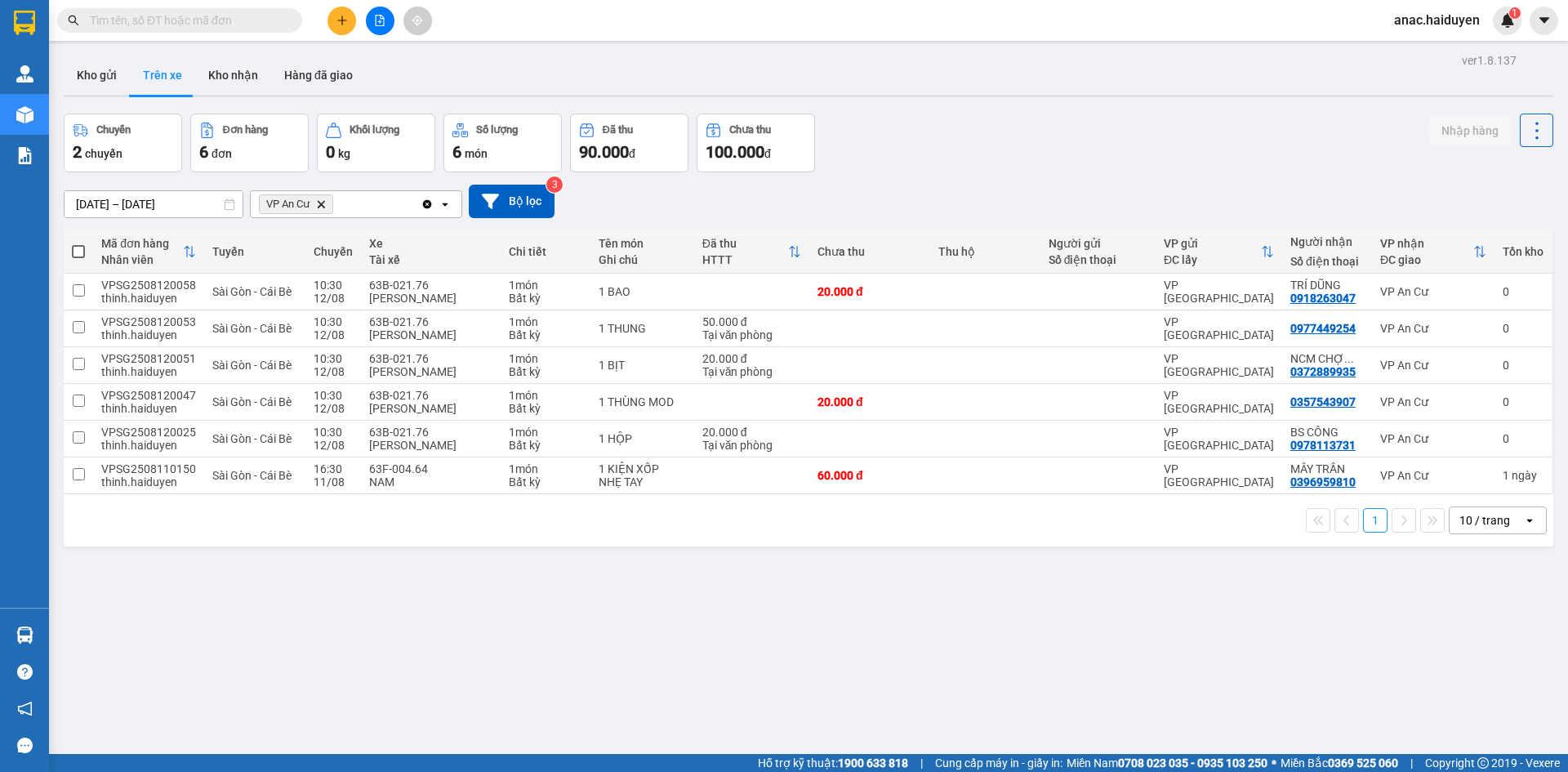
click at [841, 684] on div "ver 1.8.137 Kho gửi Trên xe [PERSON_NAME] Hàng đã giao Chuyến 2 chuyến Đơn hàng…" at bounding box center [808, 435] width 1502 height 772
click at [342, 18] on icon "plus" at bounding box center [341, 20] width 1 height 9
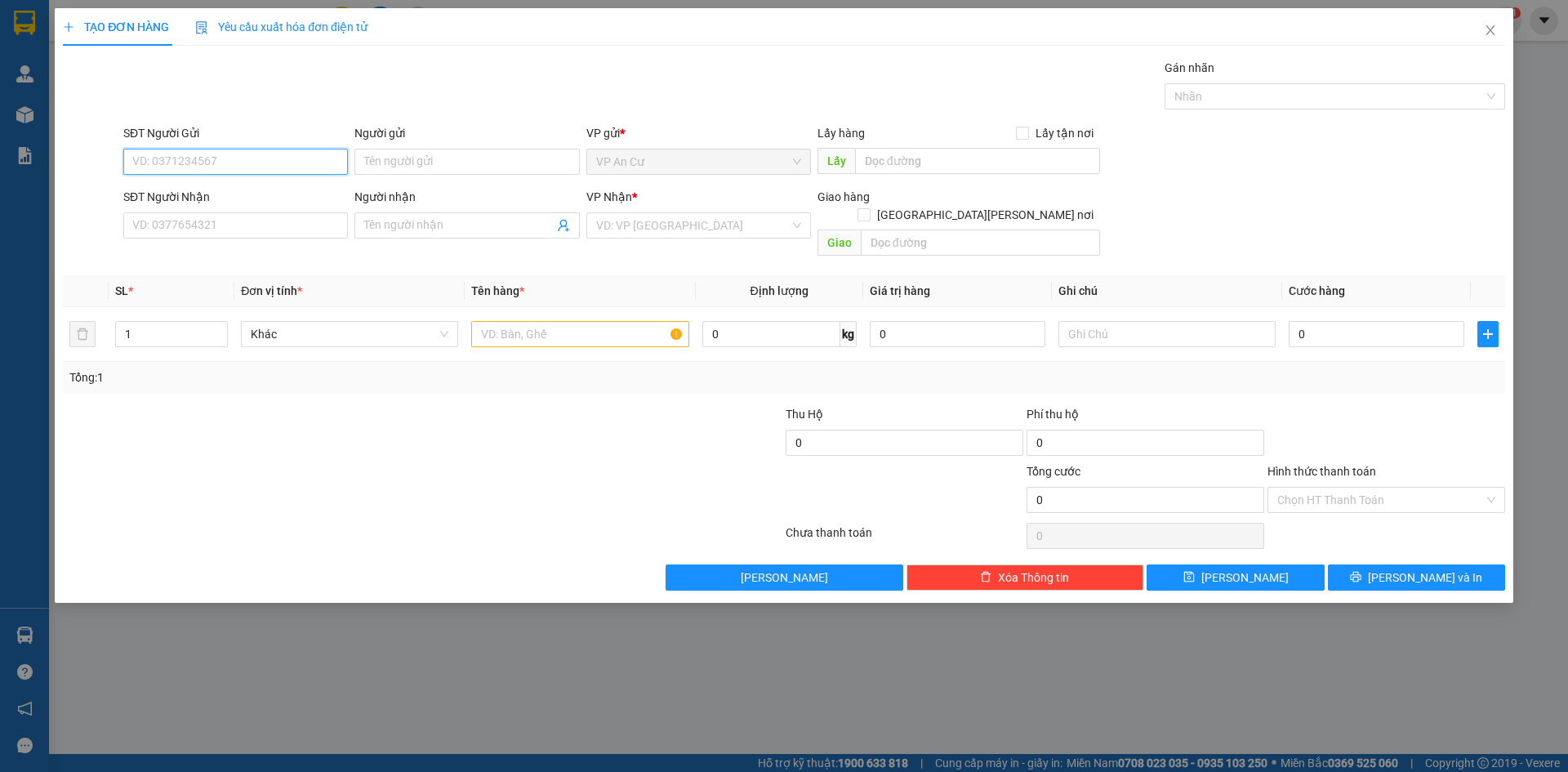
click at [260, 161] on input "SĐT Người Gửi" at bounding box center [236, 161] width 225 height 26
click at [189, 197] on div "0796916851 - ĐẠI" at bounding box center [236, 194] width 205 height 18
type input "0796916851"
type input "ĐẠI"
type input "0909787205"
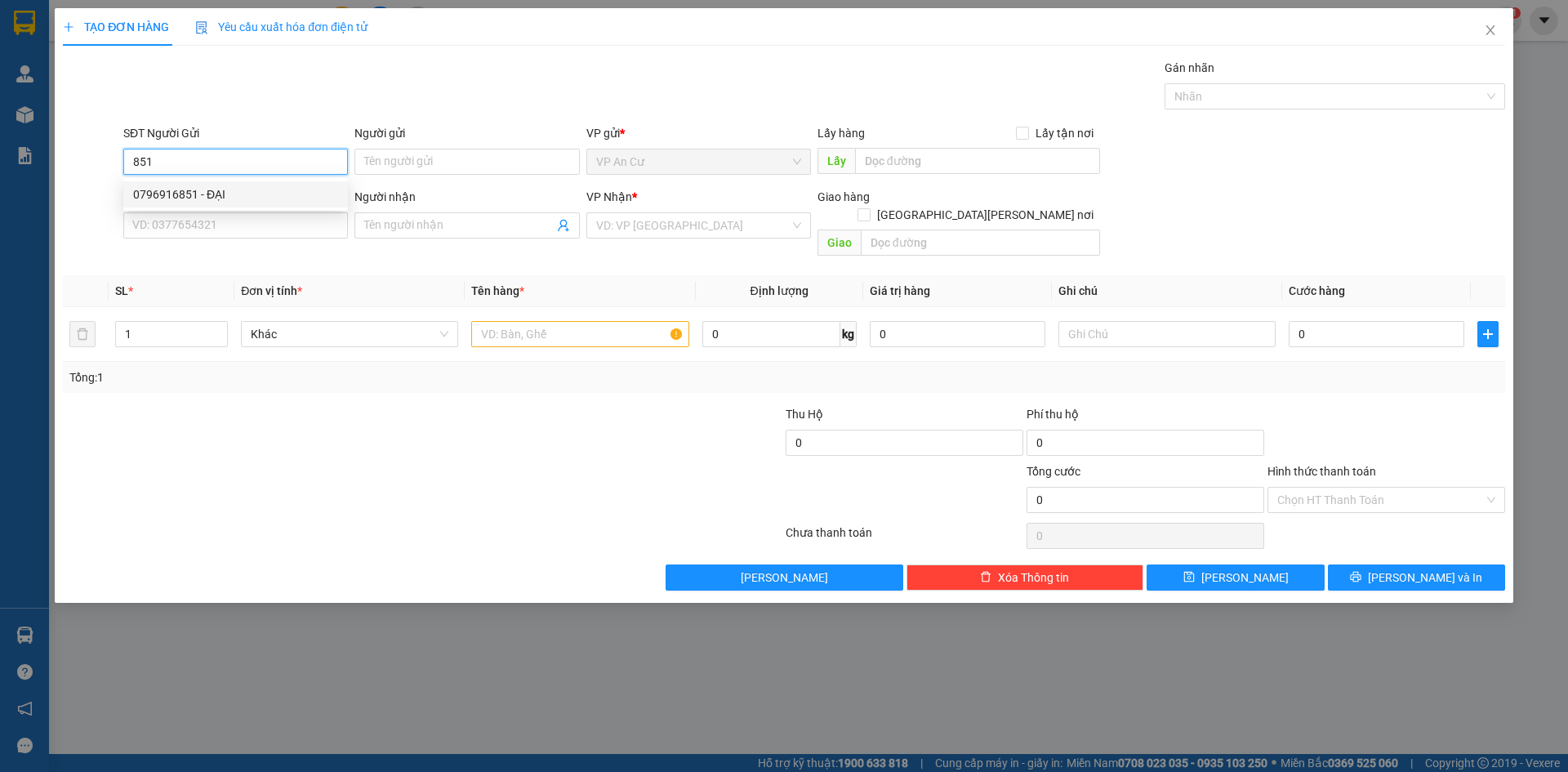
type input "SIN"
checkbox input "true"
type input "369/38 [PERSON_NAME] P 9 Q 10"
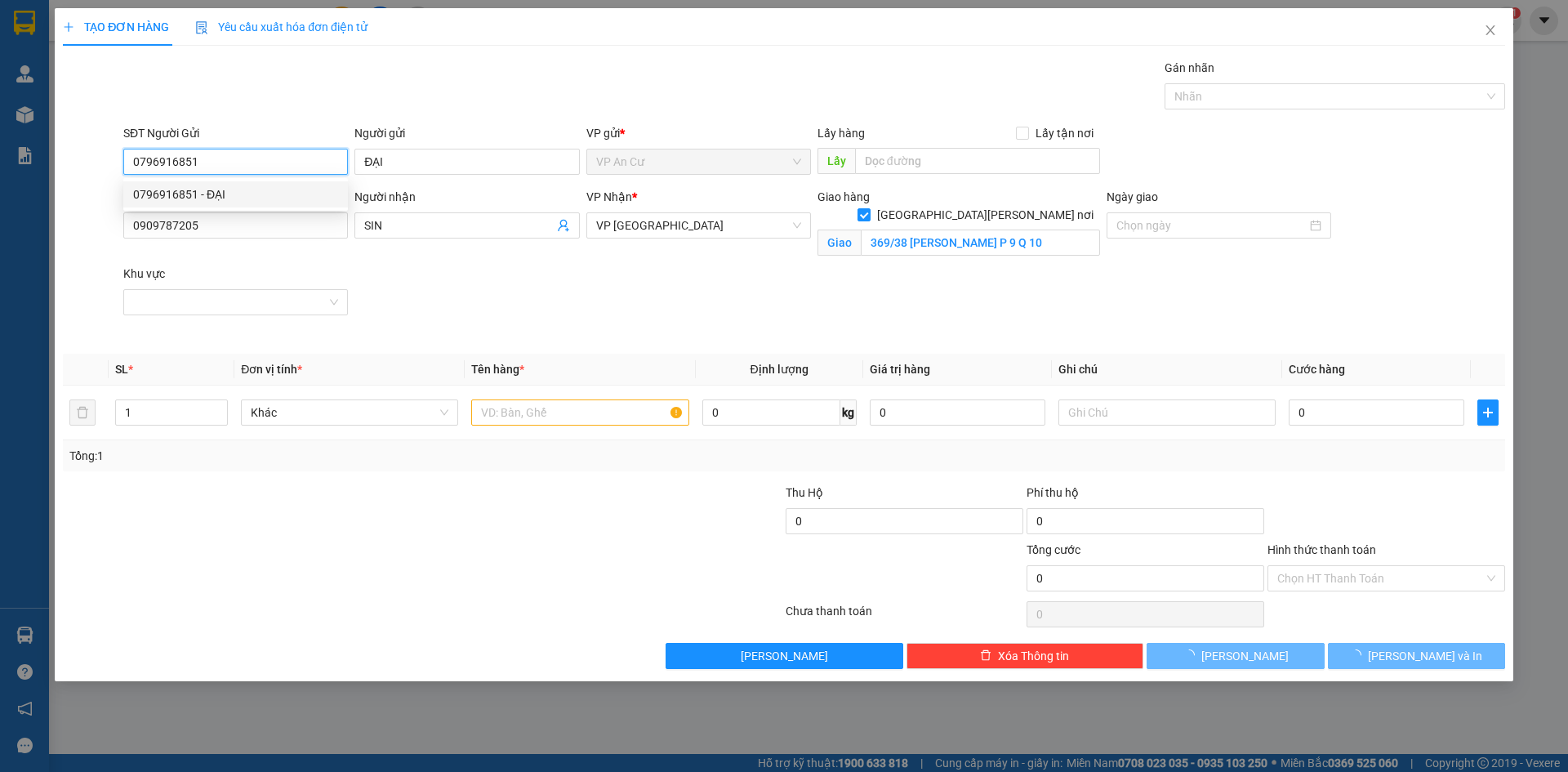
type input "50.000"
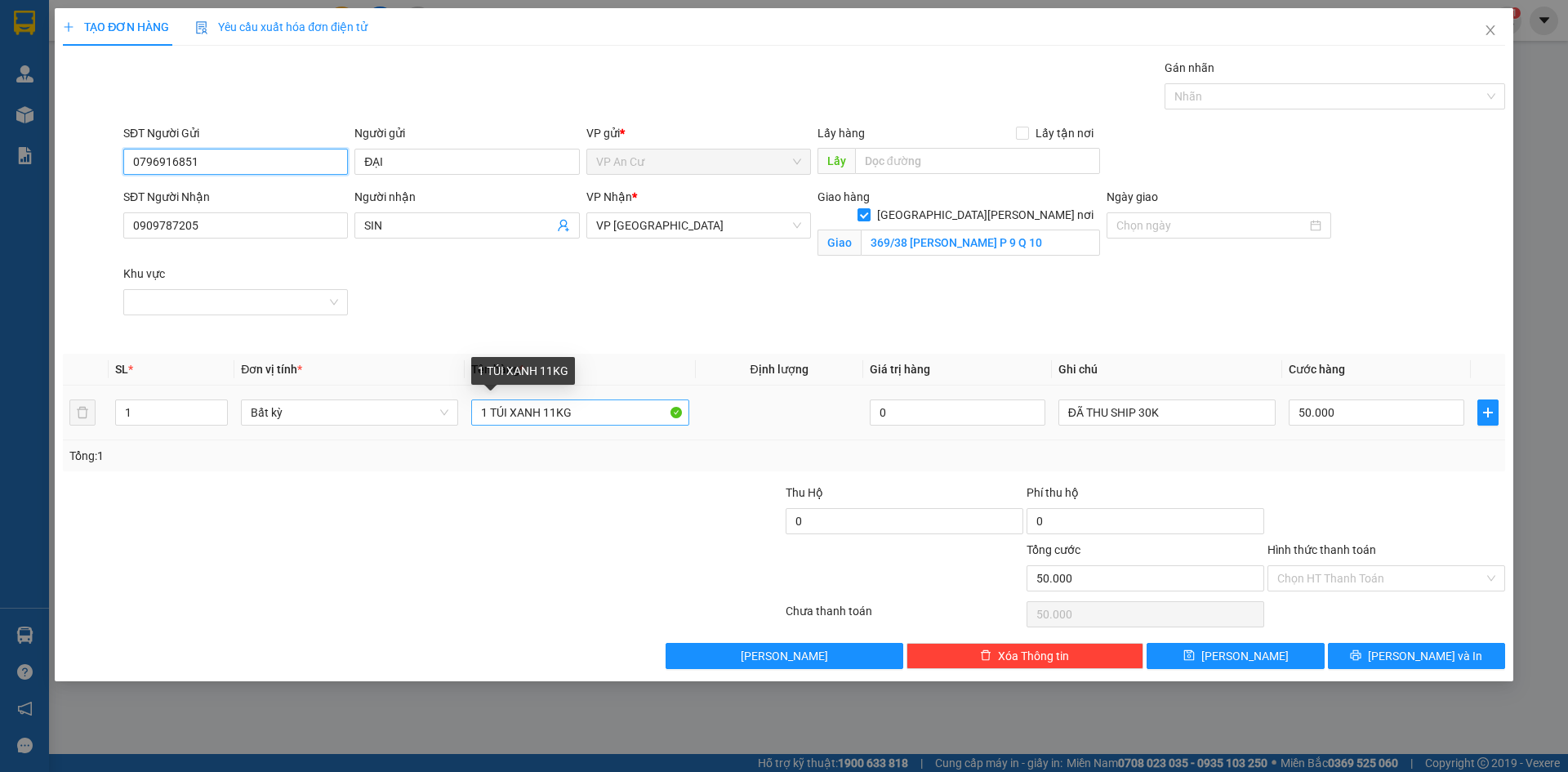
type input "0796916851"
click at [550, 414] on input "1 TÚI XANH 11KG" at bounding box center [580, 412] width 217 height 26
type input "1 TÚI XANH 10KG"
click at [1321, 582] on input "Hình thức thanh toán" at bounding box center [1380, 578] width 207 height 25
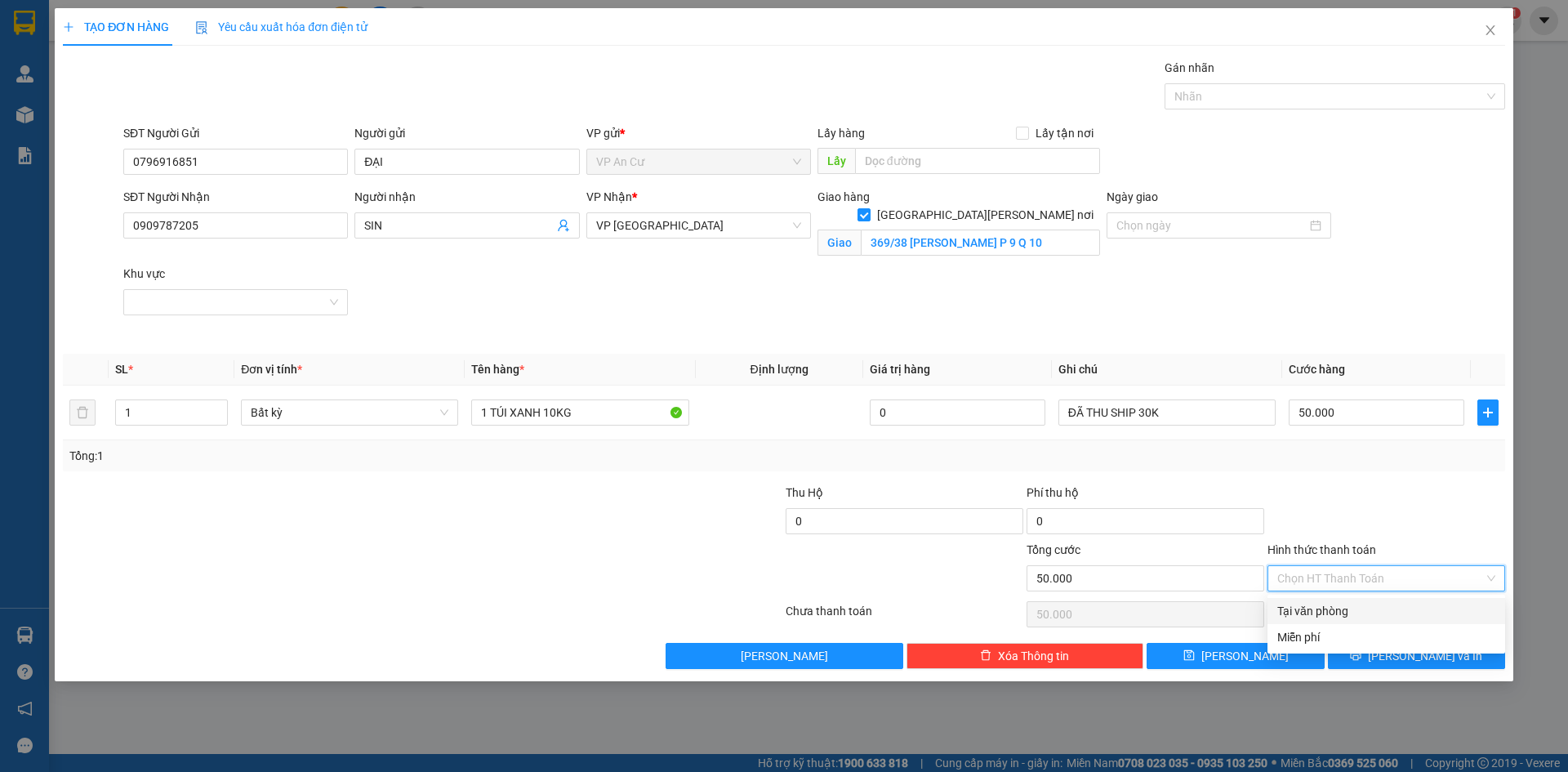
click at [1321, 609] on div "Tại văn phòng" at bounding box center [1386, 611] width 218 height 18
type input "0"
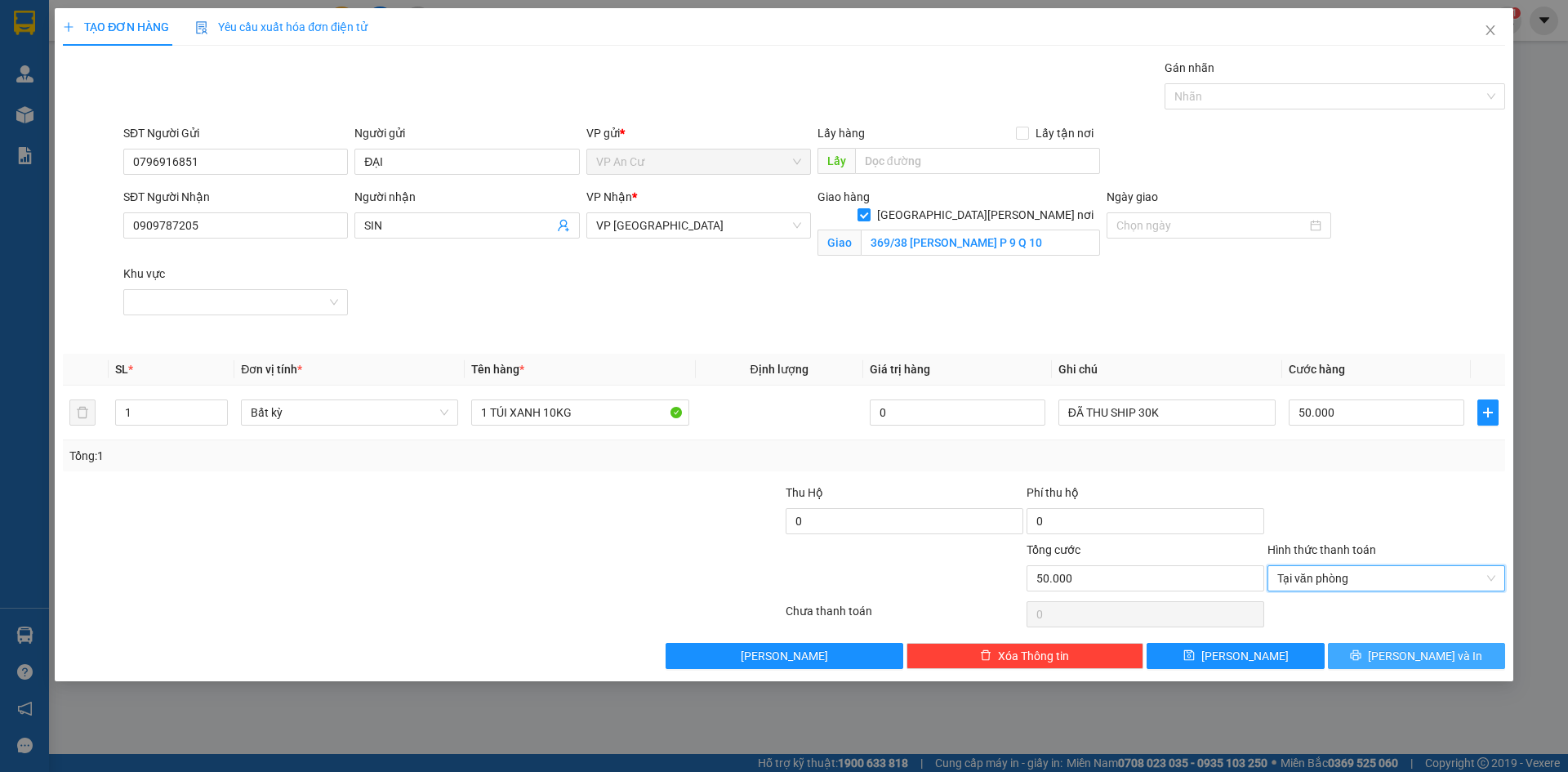
click at [1396, 657] on button "[PERSON_NAME] và In" at bounding box center [1416, 656] width 177 height 26
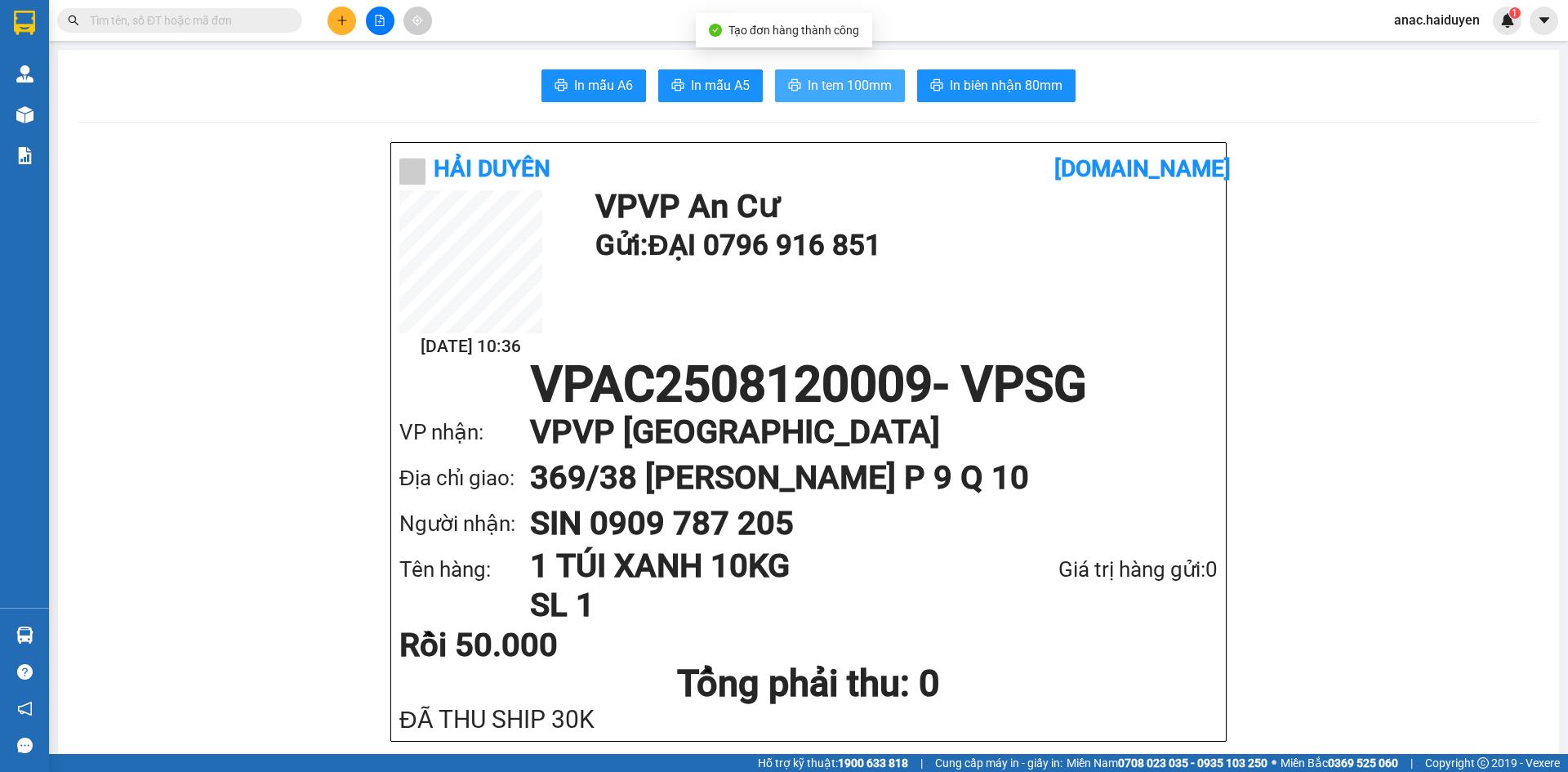
click at [855, 85] on span "In tem 100mm" at bounding box center [850, 85] width 84 height 20
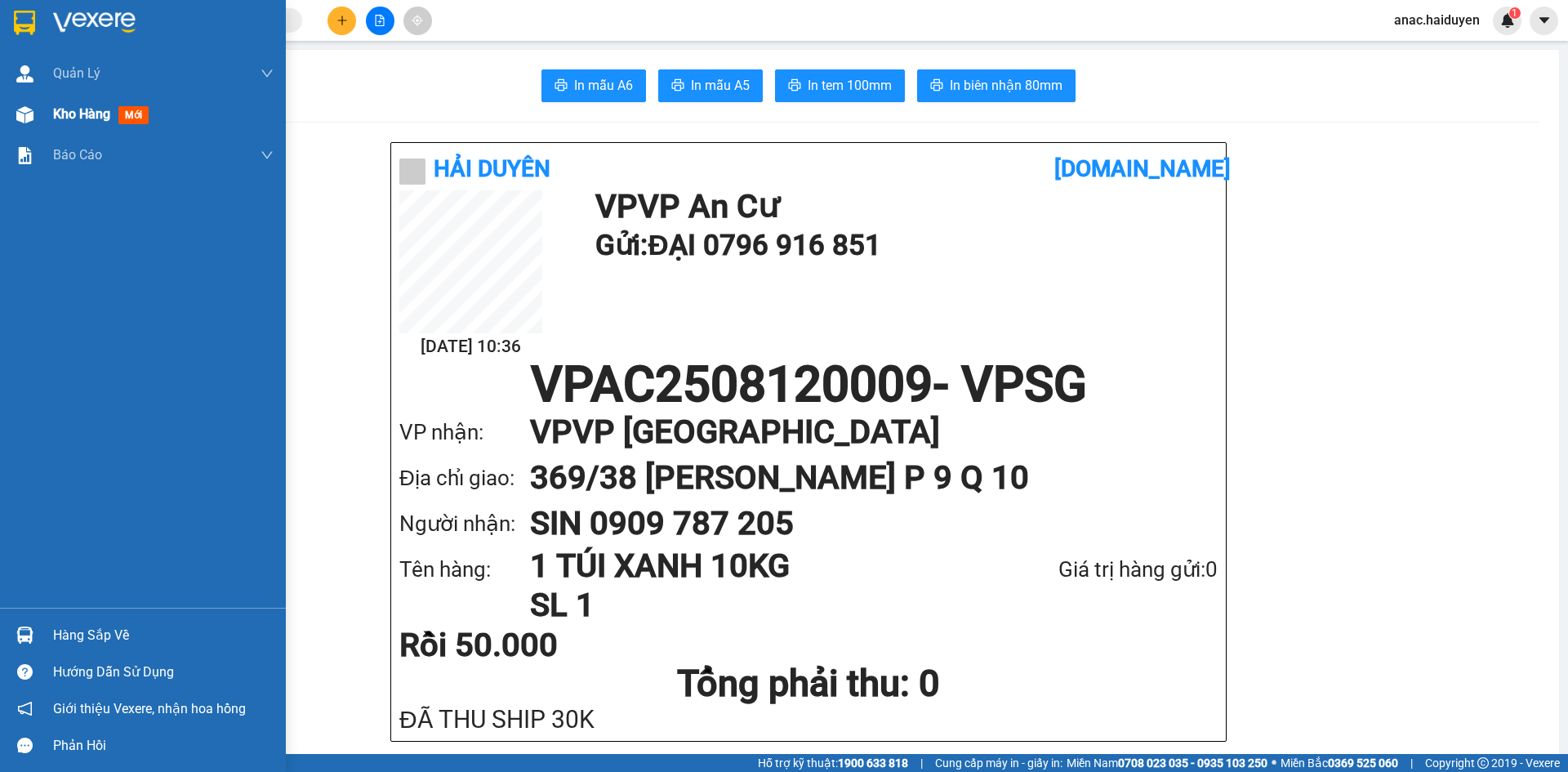
click at [78, 112] on span "Kho hàng" at bounding box center [82, 114] width 57 height 16
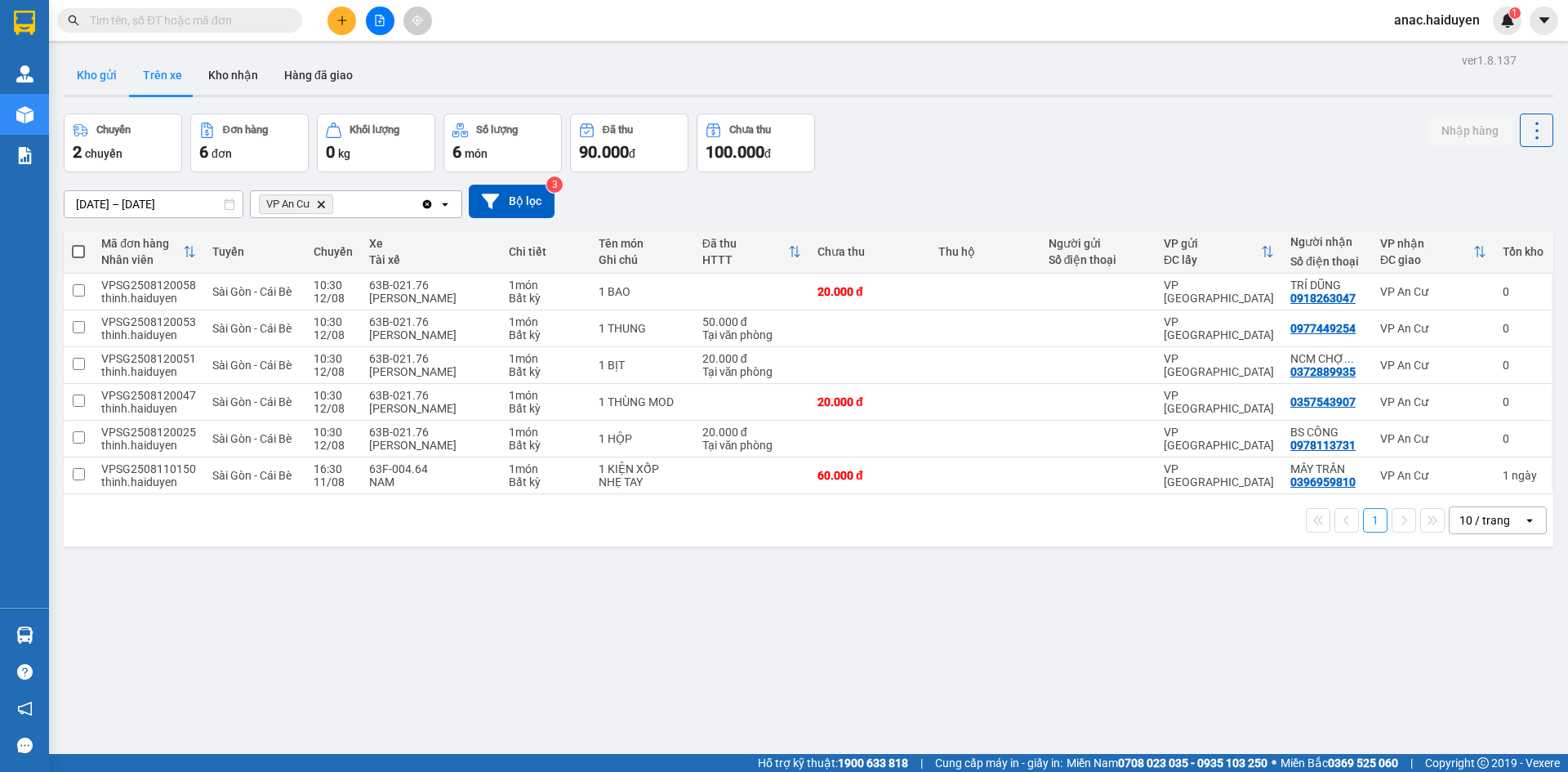
click at [96, 75] on button "Kho gửi" at bounding box center [96, 75] width 66 height 39
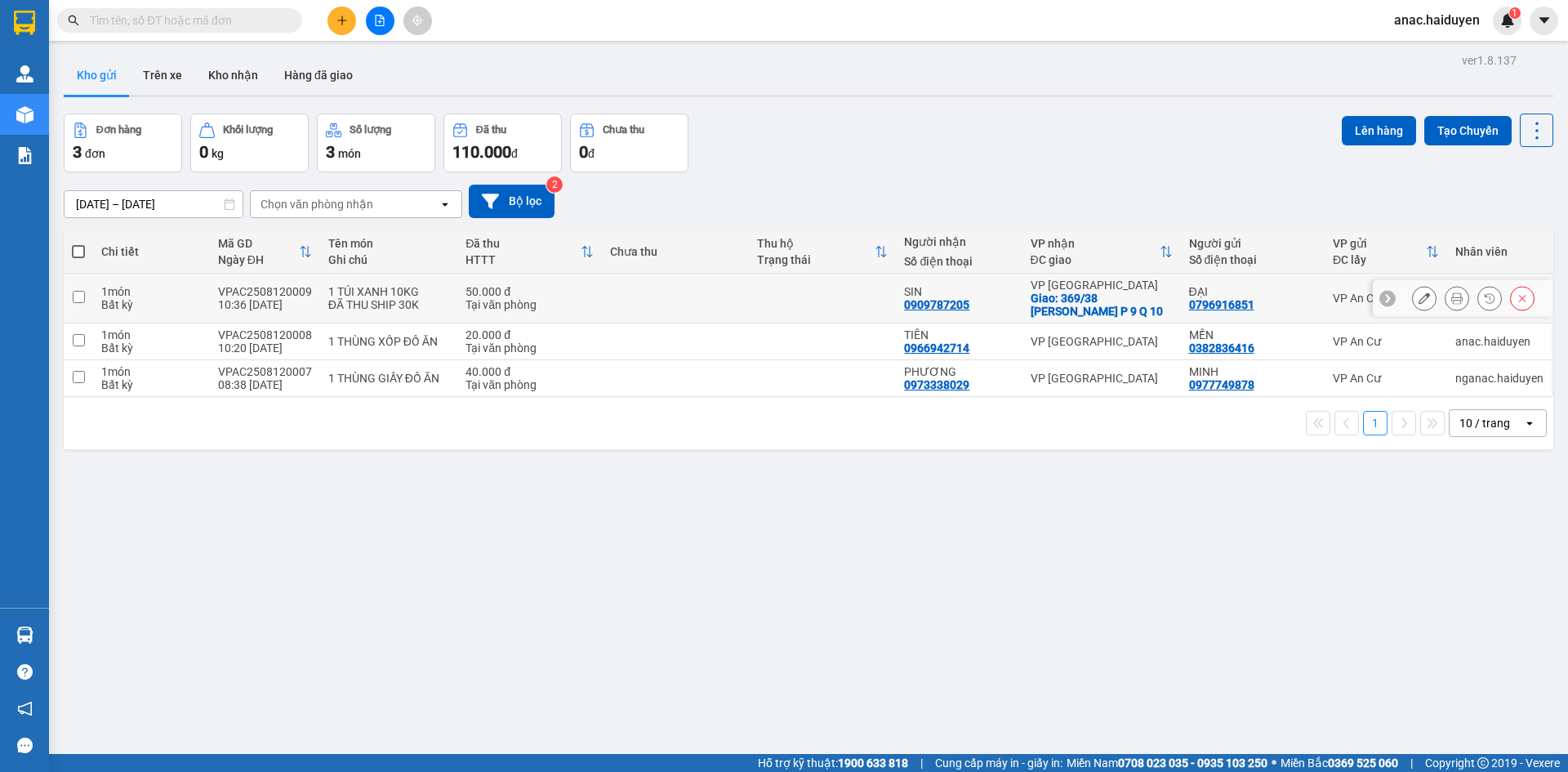
click at [1418, 299] on icon at bounding box center [1423, 297] width 11 height 11
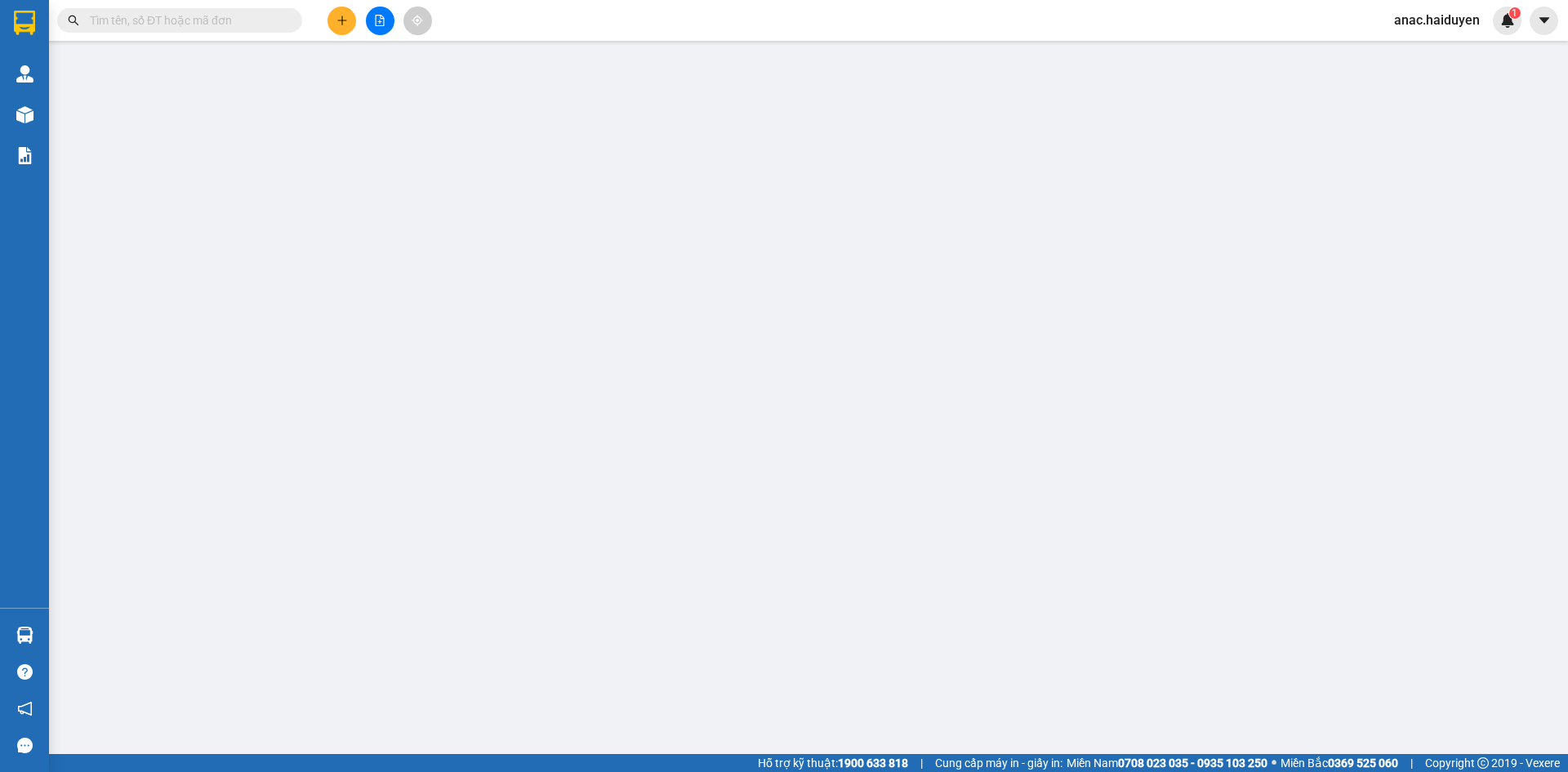
type input "0796916851"
type input "ĐẠI"
type input "0909787205"
type input "SIN"
checkbox input "true"
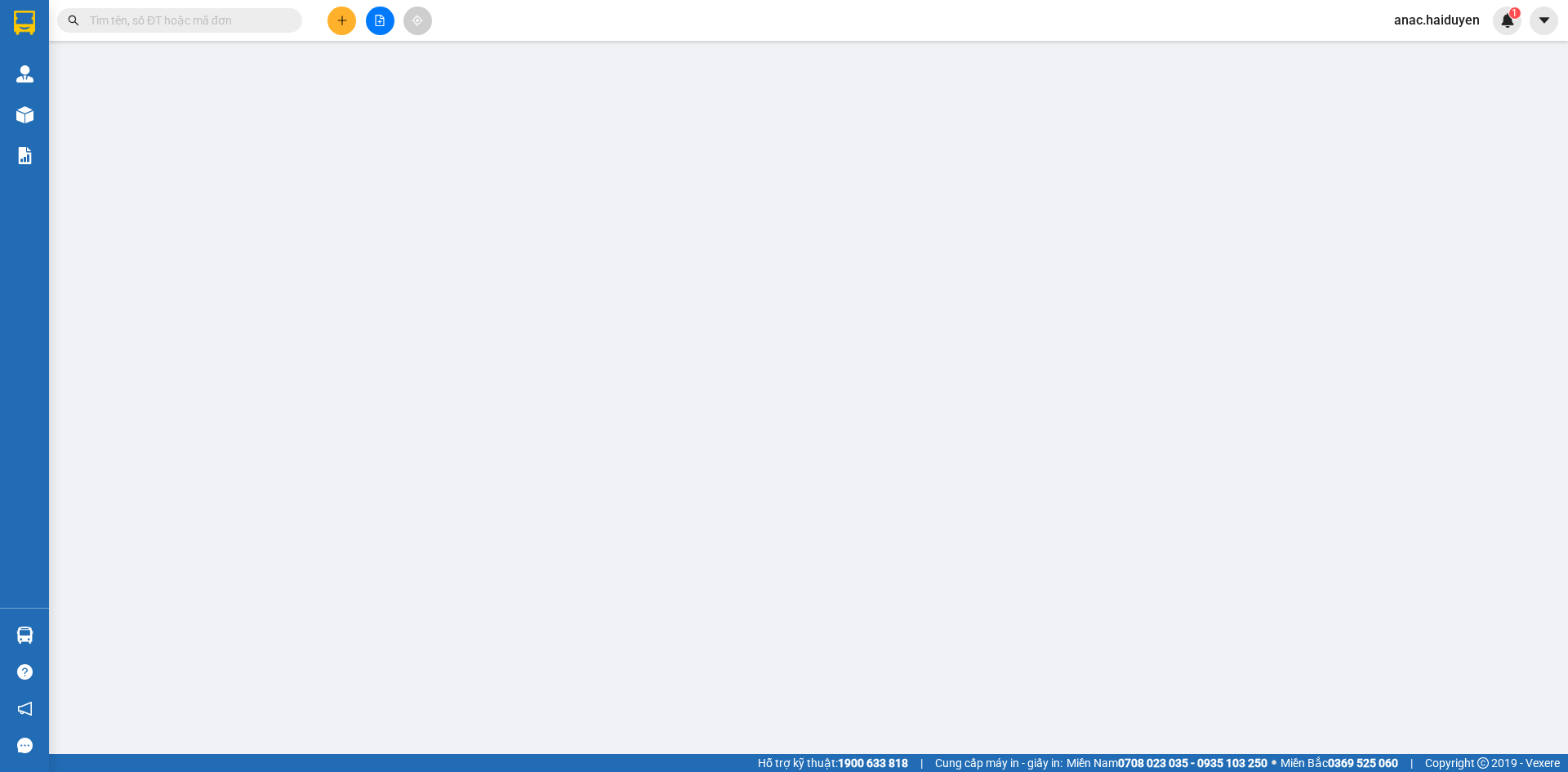
type input "369/38 [PERSON_NAME] P 9 Q 10"
type input "50.000"
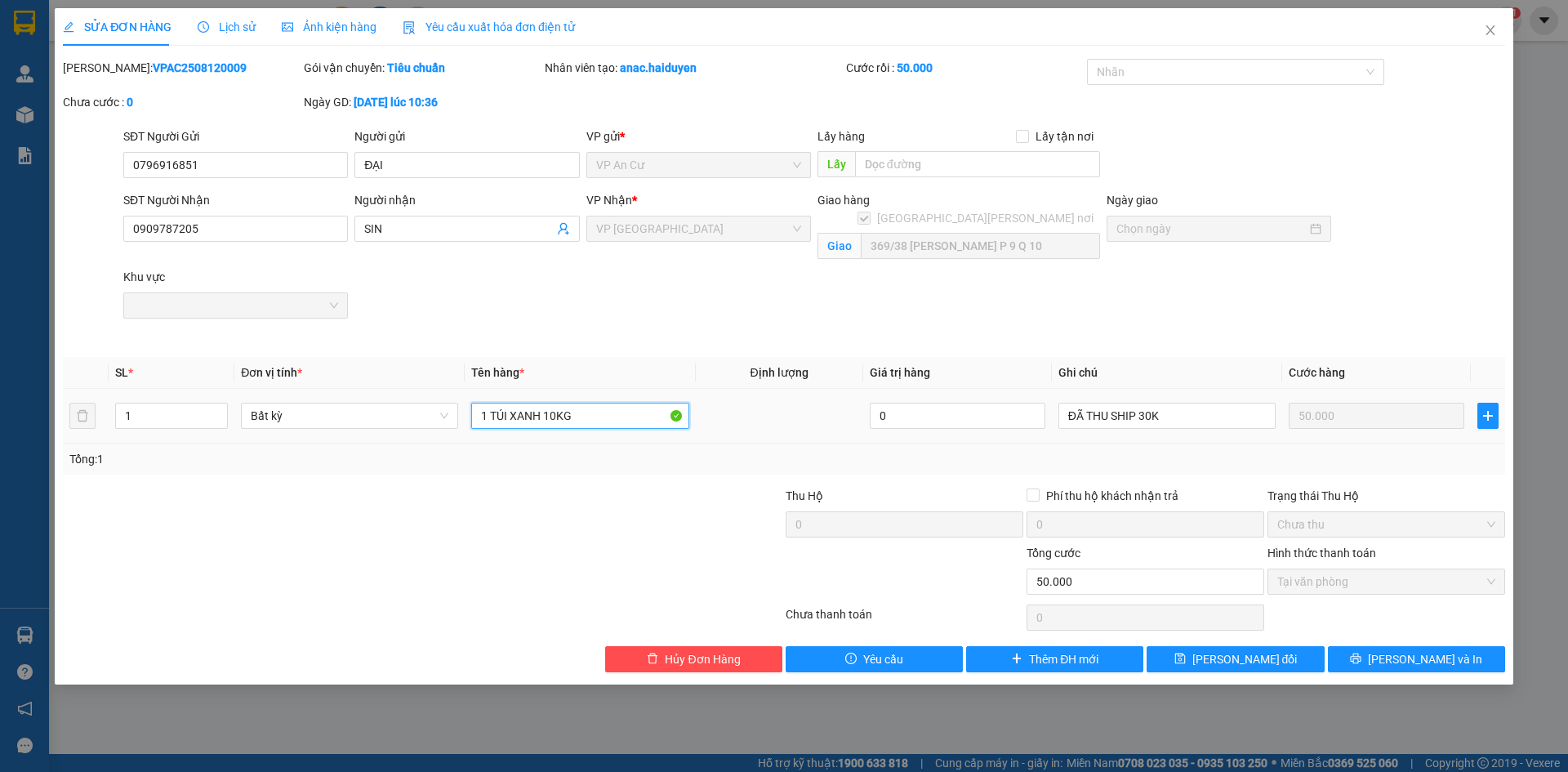
drag, startPoint x: 588, startPoint y: 420, endPoint x: 493, endPoint y: 432, distance: 95.8
click at [493, 432] on div "1 TÚI XANH 10KG" at bounding box center [580, 415] width 217 height 32
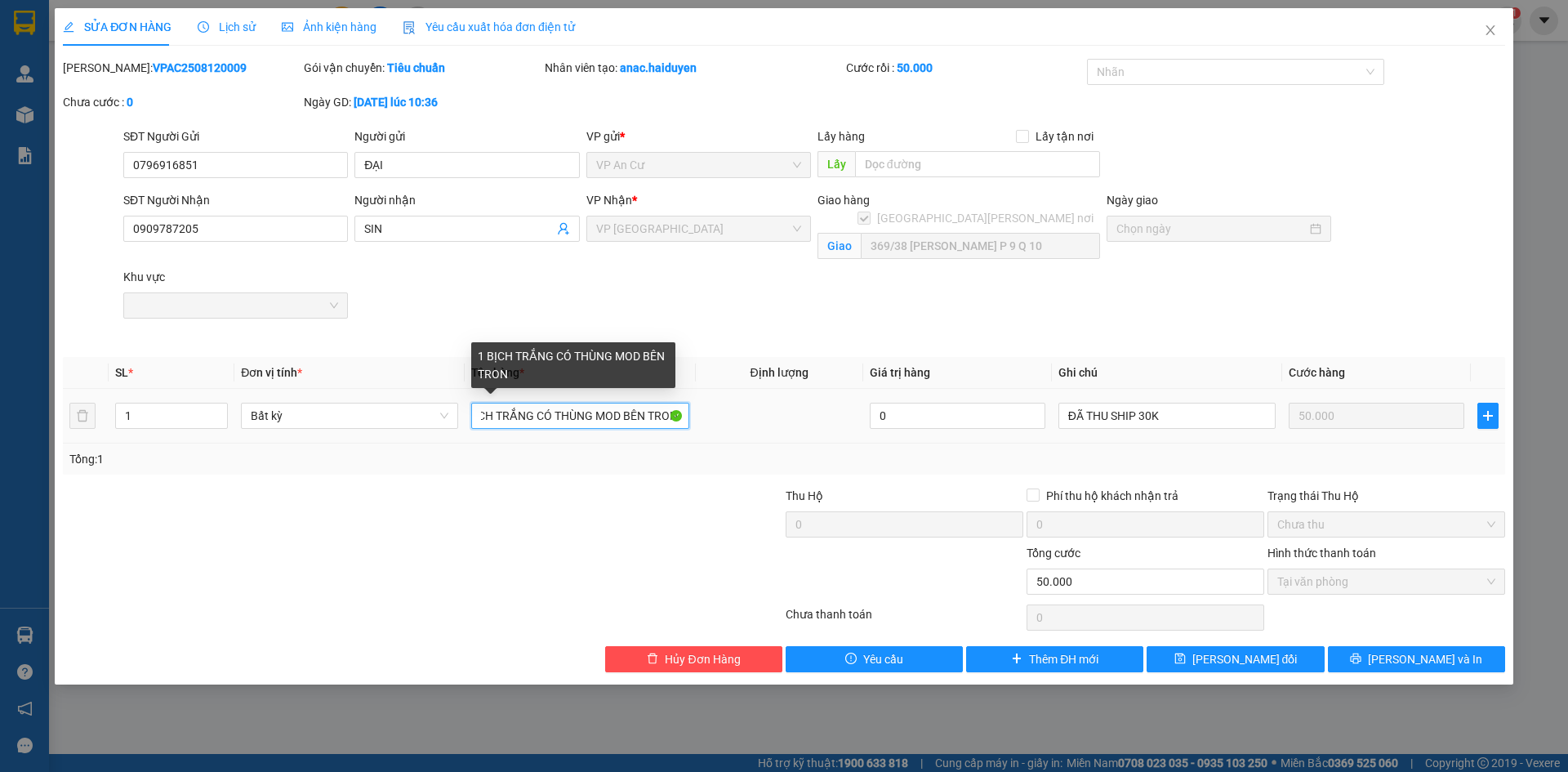
scroll to position [0, 31]
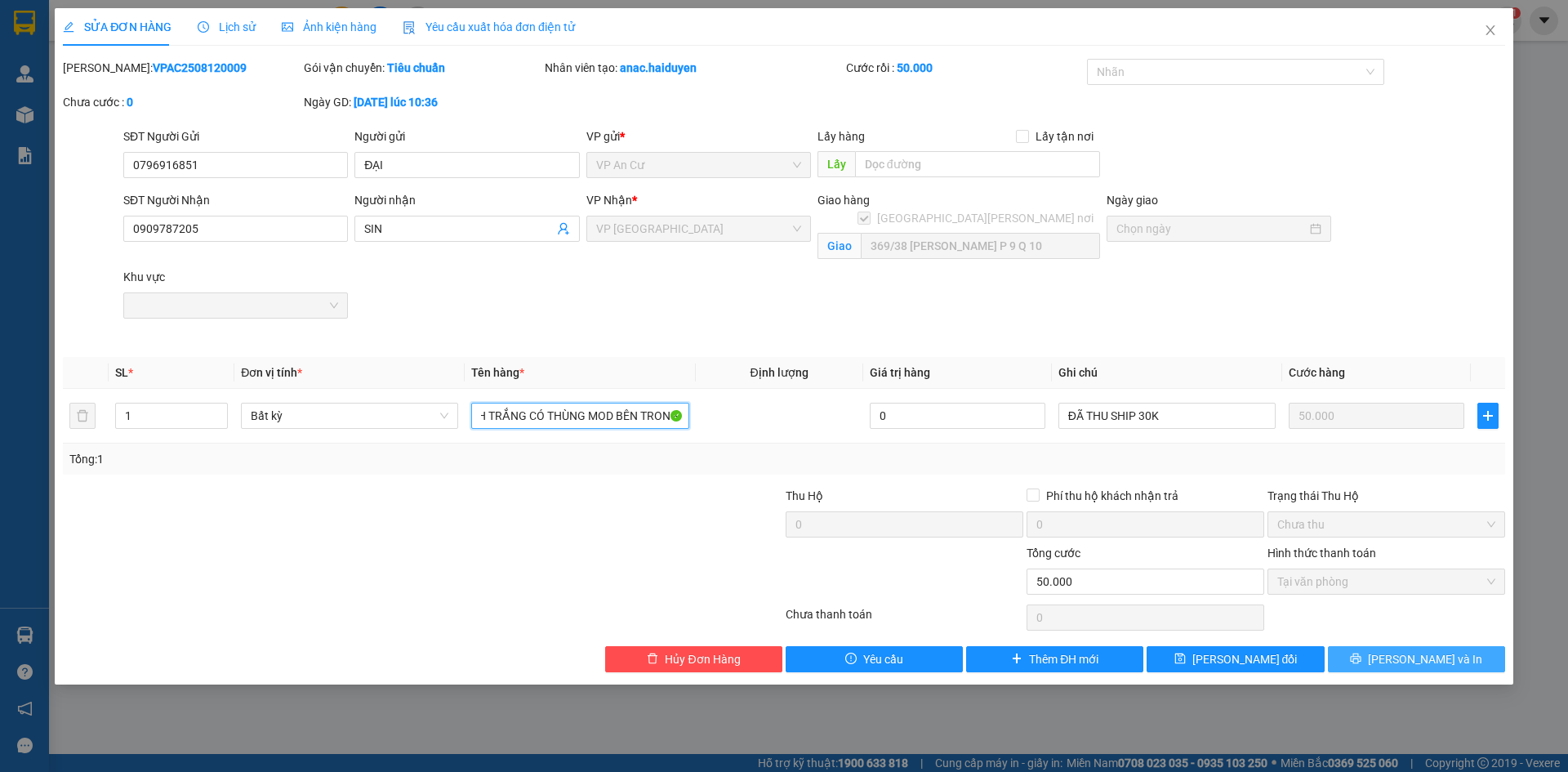
type input "1 BỊCH TRẮNG CÓ THÙNG MOD BÊN TRONG"
click at [1415, 658] on span "[PERSON_NAME] và In" at bounding box center [1424, 659] width 114 height 18
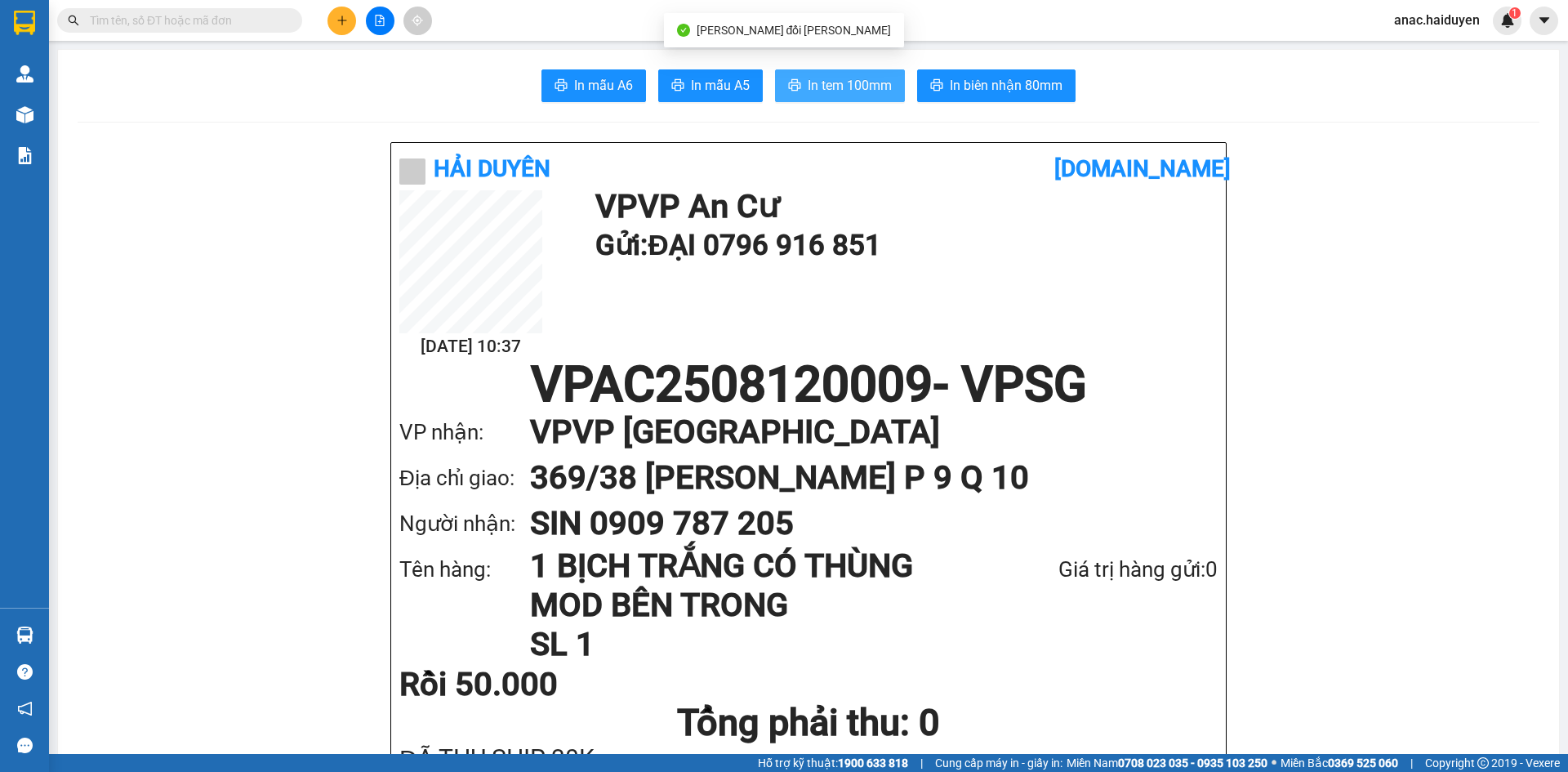
click at [865, 90] on span "In tem 100mm" at bounding box center [850, 85] width 84 height 20
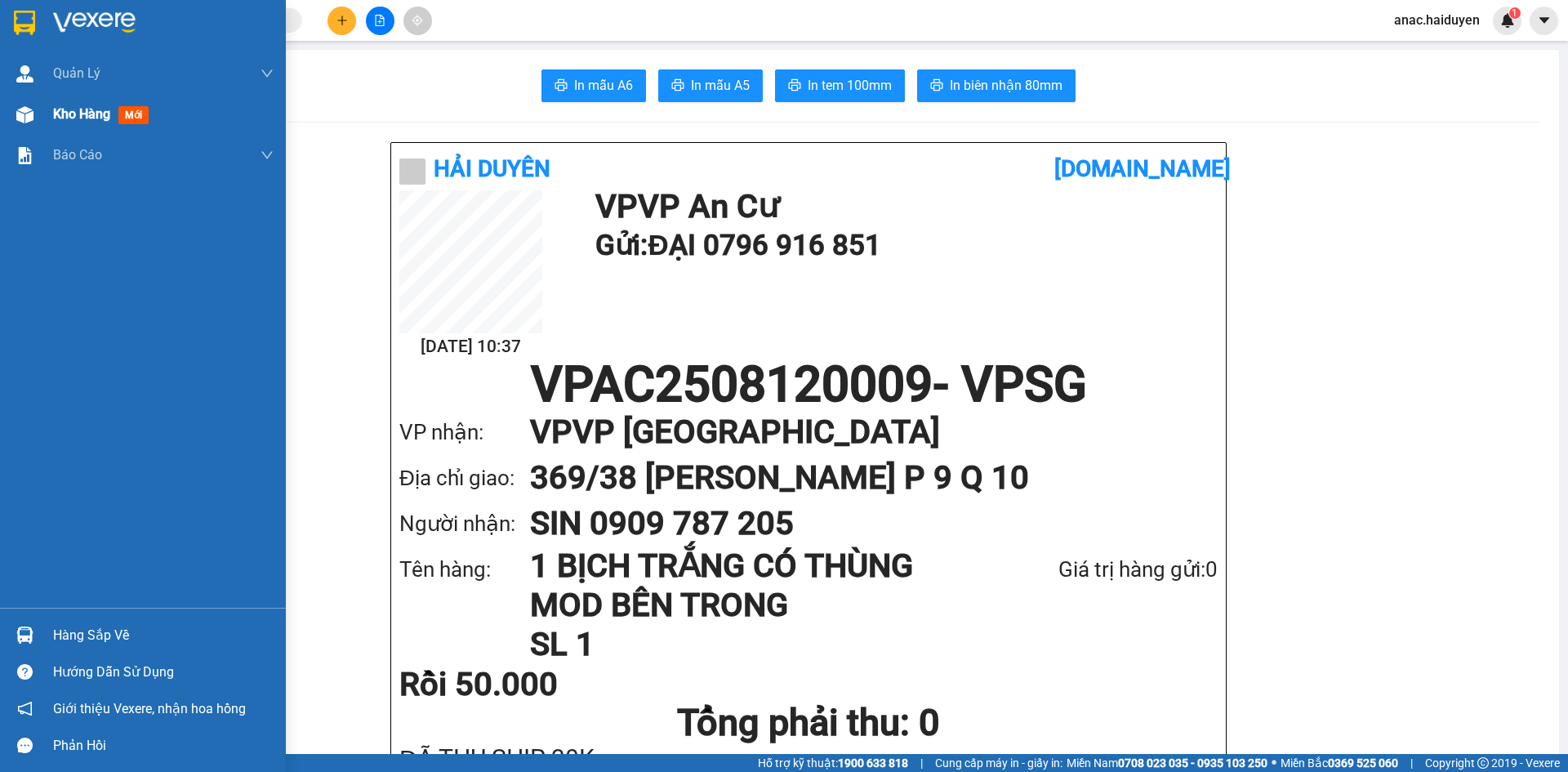
click at [65, 113] on span "Kho hàng" at bounding box center [82, 114] width 57 height 16
